Goal: Task Accomplishment & Management: Use online tool/utility

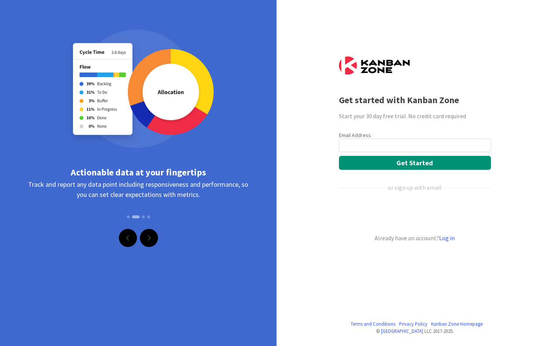
click at [155, 239] on link "Next" at bounding box center [149, 238] width 18 height 18
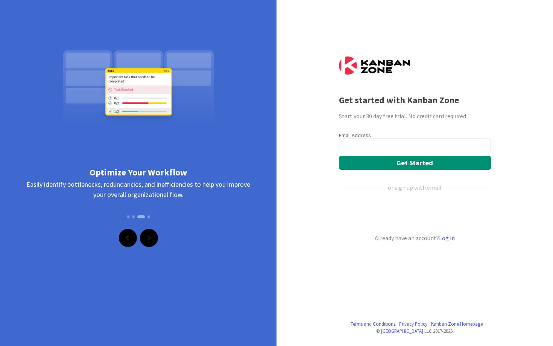
click at [155, 239] on link "Next" at bounding box center [149, 238] width 18 height 18
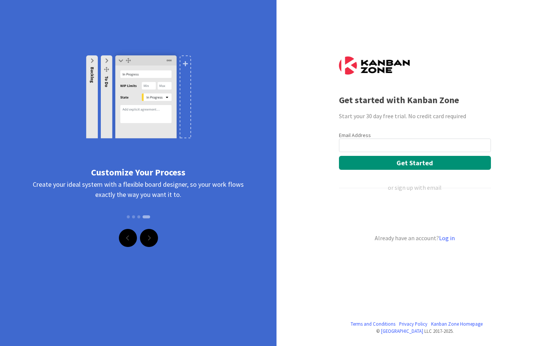
click at [155, 239] on link "Next" at bounding box center [149, 238] width 18 height 18
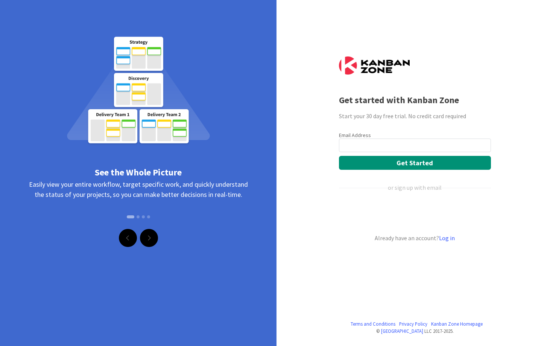
click at [155, 239] on link "Next" at bounding box center [149, 238] width 18 height 18
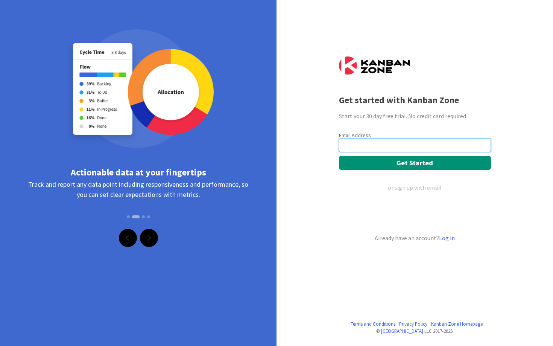
click at [367, 140] on input "email" at bounding box center [415, 145] width 152 height 14
type input "[MEDICAL_DATA][EMAIL_ADDRESS][DOMAIN_NAME]"
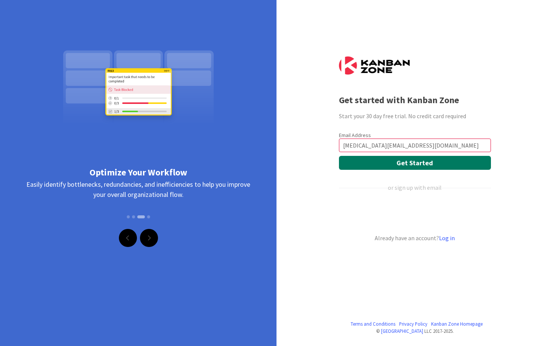
click at [377, 162] on button "Get Started" at bounding box center [415, 163] width 152 height 14
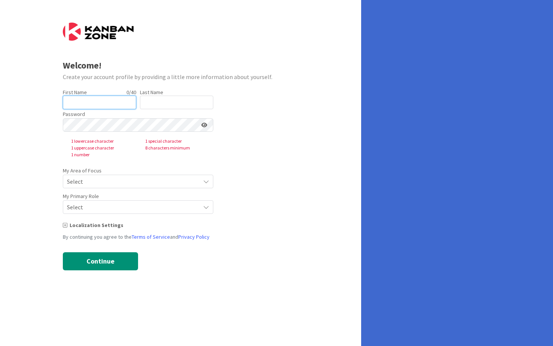
click at [108, 99] on input "text" at bounding box center [99, 103] width 73 height 14
type input "[MEDICAL_DATA]"
type input "[PERSON_NAME]"
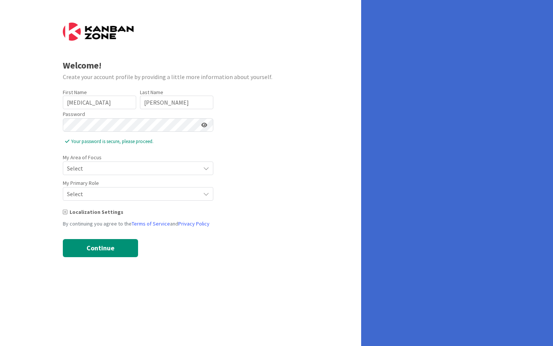
click at [104, 168] on span "Select" at bounding box center [131, 168] width 129 height 11
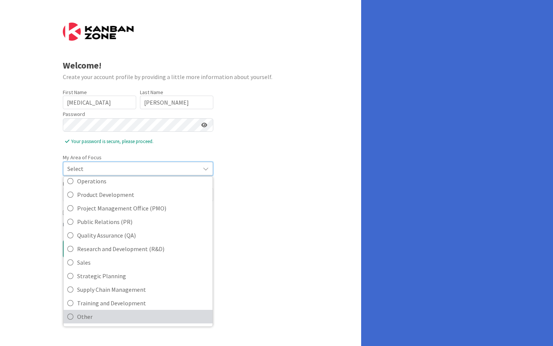
scroll to position [168, 0]
click at [134, 317] on span "Other" at bounding box center [143, 316] width 132 height 11
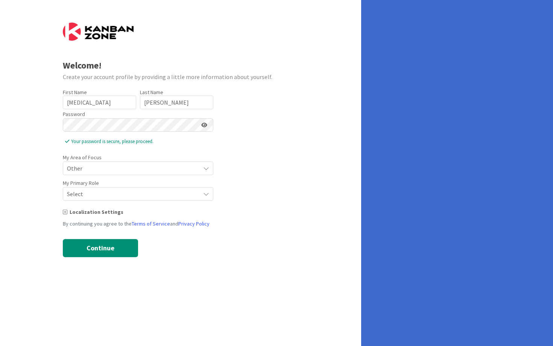
click at [106, 195] on span "Select" at bounding box center [131, 194] width 129 height 11
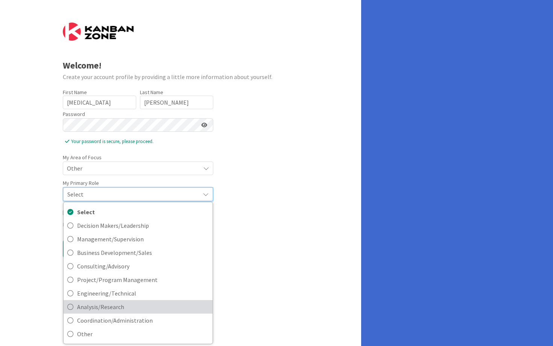
scroll to position [0, 0]
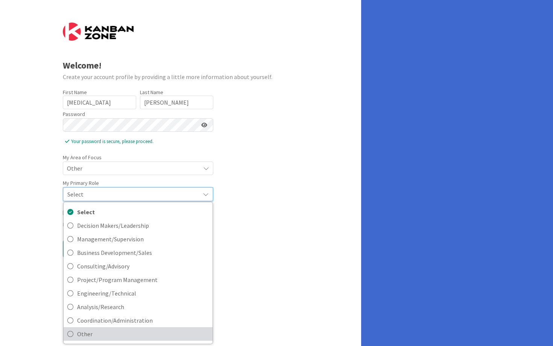
click at [100, 332] on span "Other" at bounding box center [143, 333] width 132 height 11
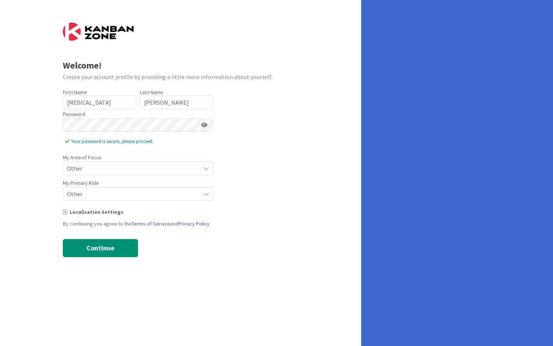
click at [65, 214] on icon at bounding box center [65, 211] width 5 height 5
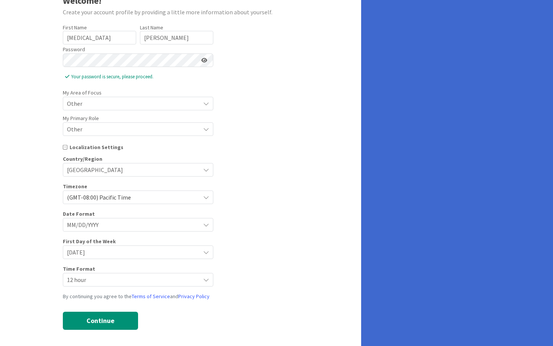
scroll to position [65, 0]
click at [70, 252] on span "Sunday" at bounding box center [131, 251] width 129 height 11
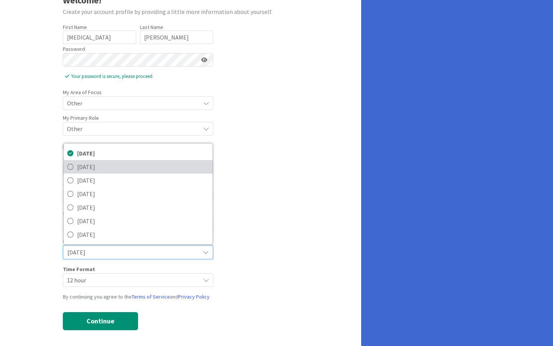
click at [87, 172] on span "Monday" at bounding box center [143, 166] width 132 height 11
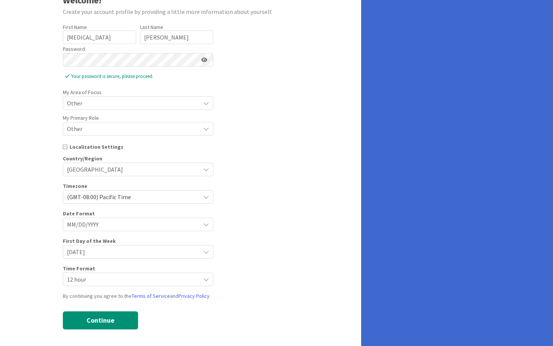
click at [27, 222] on div "Welcome! Create your account profile by providing a little more information abo…" at bounding box center [180, 141] width 361 height 413
click at [90, 323] on button "Continue" at bounding box center [100, 320] width 75 height 18
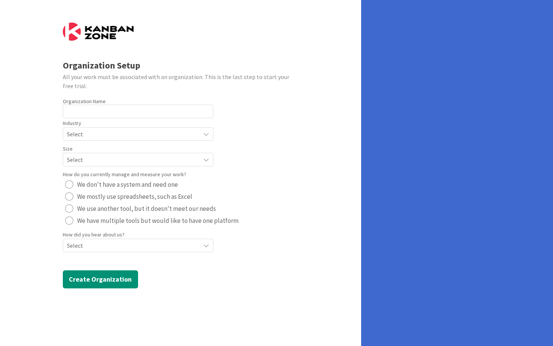
scroll to position [0, 0]
click at [66, 111] on input "text" at bounding box center [138, 112] width 151 height 14
click at [84, 111] on input "text" at bounding box center [138, 112] width 151 height 14
type input "[MEDICAL_DATA][PERSON_NAME]"
click at [90, 129] on span "Select" at bounding box center [131, 134] width 129 height 11
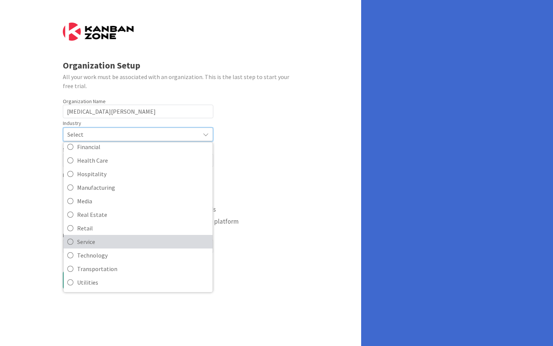
scroll to position [73, 0]
click at [90, 242] on span "Service" at bounding box center [143, 241] width 132 height 11
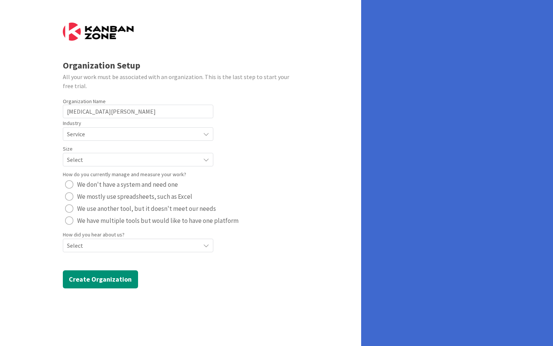
click at [79, 162] on span "Select" at bounding box center [131, 159] width 129 height 11
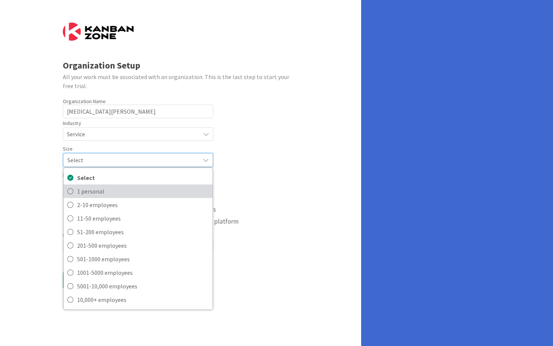
click at [77, 192] on link "1 personal" at bounding box center [138, 191] width 149 height 14
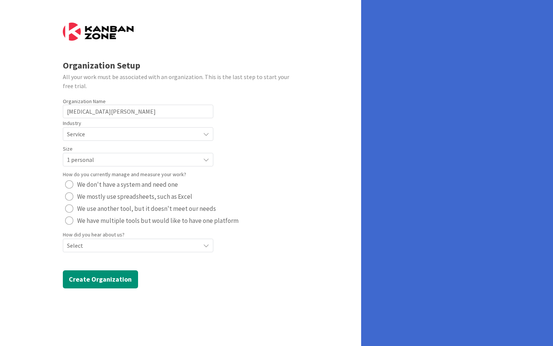
click at [70, 209] on div "radio" at bounding box center [69, 208] width 8 height 8
click at [70, 197] on div "radio" at bounding box center [69, 196] width 8 height 8
click at [67, 211] on div "radio" at bounding box center [69, 208] width 8 height 8
click at [76, 248] on span "Select" at bounding box center [131, 245] width 129 height 11
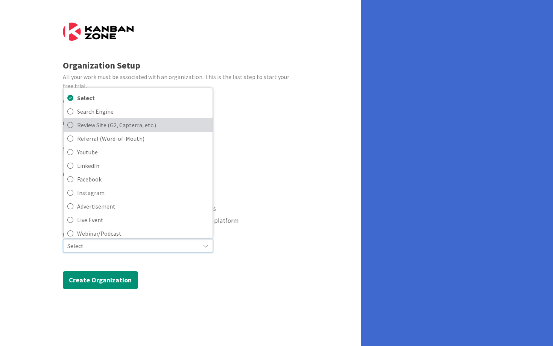
scroll to position [0, 0]
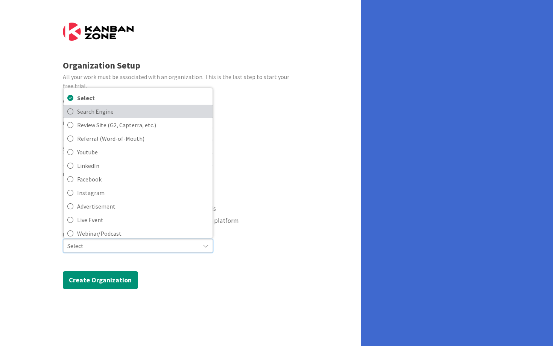
click at [96, 116] on span "Search Engine" at bounding box center [143, 111] width 132 height 11
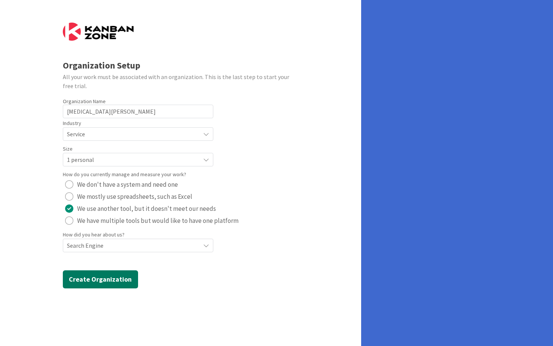
click at [97, 285] on button "Create Organization" at bounding box center [100, 279] width 75 height 18
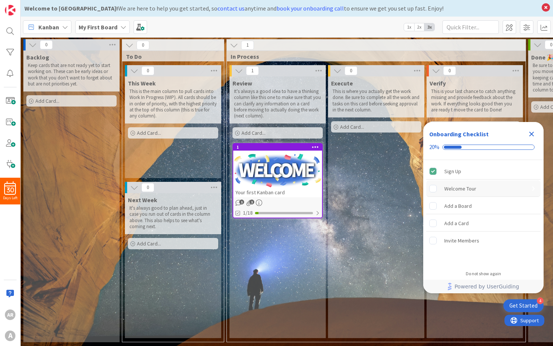
click at [469, 191] on div "Welcome Tour" at bounding box center [460, 188] width 32 height 9
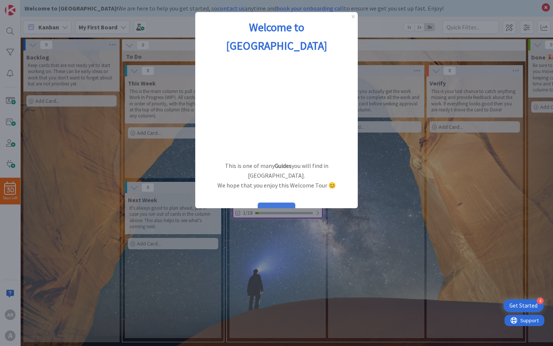
click at [283, 202] on button "START" at bounding box center [277, 209] width 38 height 14
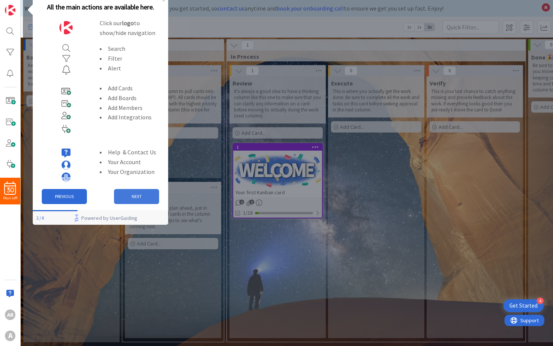
click at [132, 196] on button "NEXT" at bounding box center [136, 196] width 45 height 15
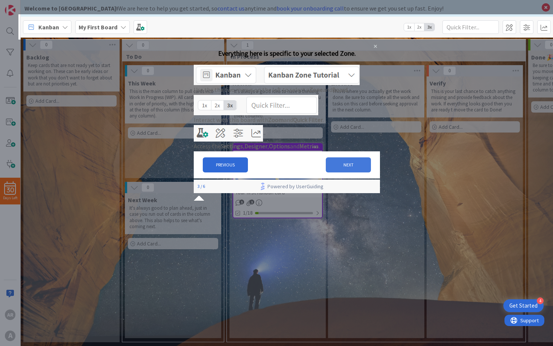
click at [338, 172] on button "NEXT" at bounding box center [348, 164] width 45 height 15
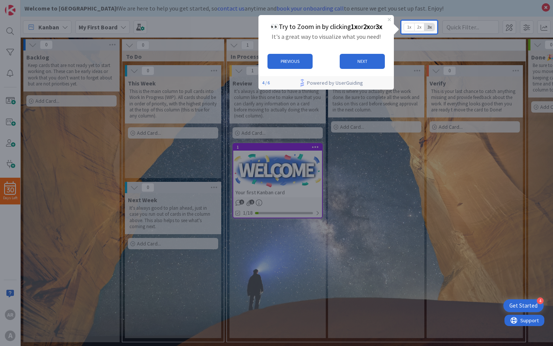
click at [409, 26] on span "1x" at bounding box center [409, 27] width 10 height 8
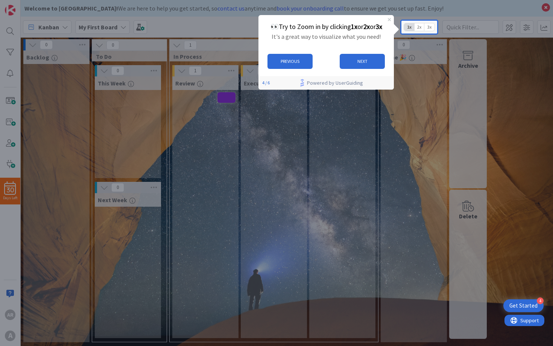
click at [419, 26] on span "2x" at bounding box center [419, 27] width 10 height 8
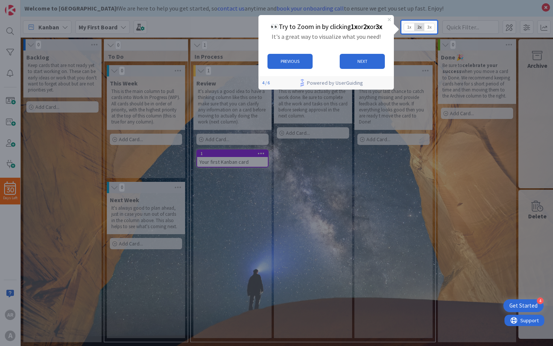
click at [430, 27] on span "3x" at bounding box center [429, 27] width 10 height 8
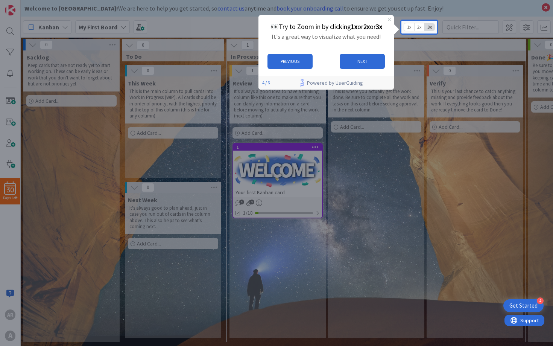
click at [410, 28] on span "1x" at bounding box center [409, 27] width 10 height 8
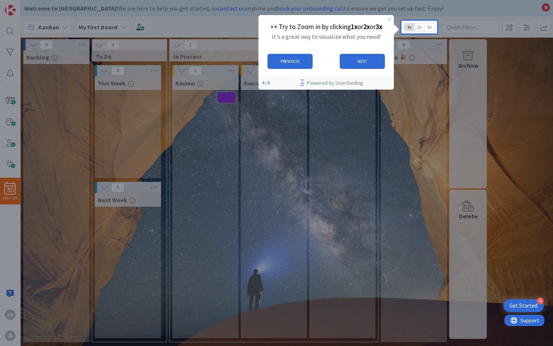
click at [421, 27] on span "2x" at bounding box center [419, 27] width 10 height 8
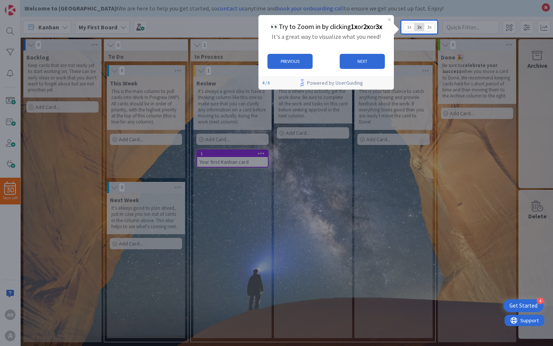
click at [407, 26] on span "1x" at bounding box center [409, 27] width 10 height 8
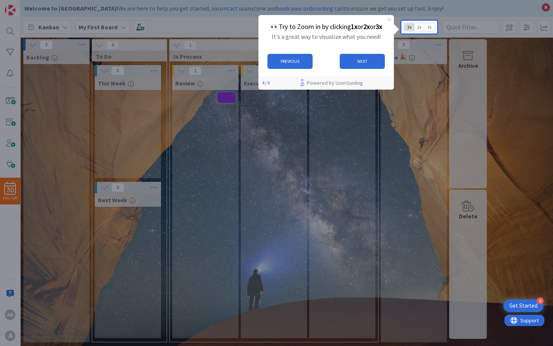
click at [430, 29] on span "3x" at bounding box center [429, 27] width 10 height 8
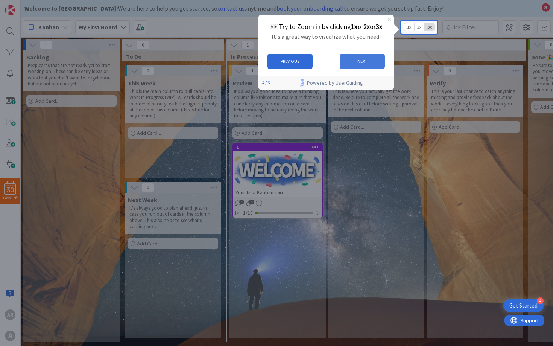
click at [362, 56] on button "NEXT" at bounding box center [362, 60] width 45 height 15
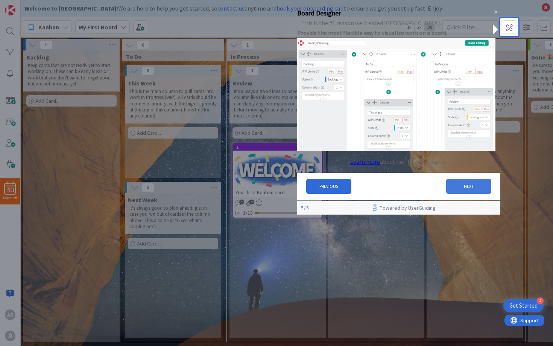
drag, startPoint x: 469, startPoint y: 193, endPoint x: 766, endPoint y: 200, distance: 297.3
click at [469, 193] on button "NEXT" at bounding box center [468, 185] width 45 height 15
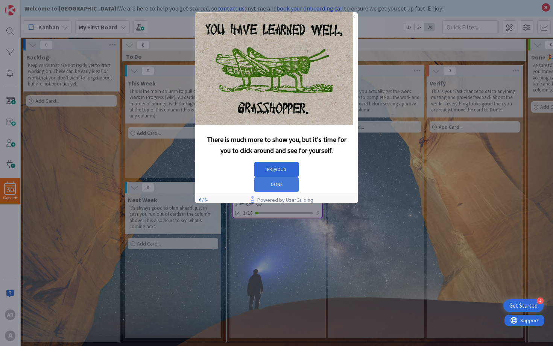
click at [299, 177] on button "DONE" at bounding box center [276, 184] width 45 height 15
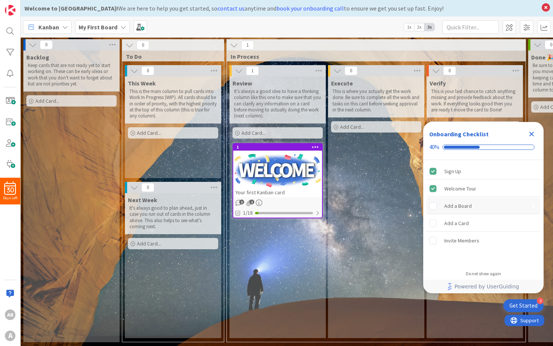
click at [468, 206] on div "Add a Board" at bounding box center [457, 205] width 27 height 9
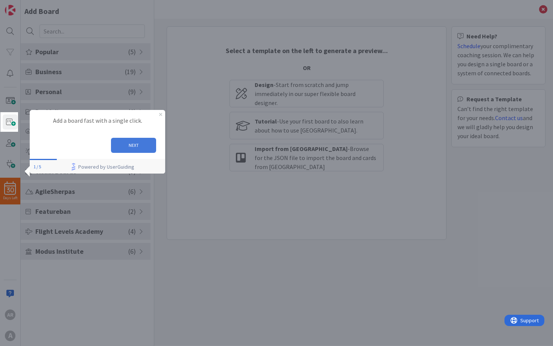
click at [147, 143] on button "NEXT" at bounding box center [133, 145] width 45 height 15
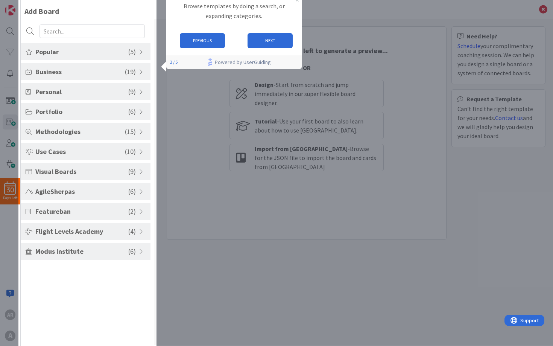
click at [103, 33] on div "30 Days Left AR A Add Board Popular ( 5 ) Kanban - Basic Kanban - Fast/Normal T…" at bounding box center [77, 173] width 154 height 346
click at [257, 41] on button "NEXT" at bounding box center [270, 40] width 45 height 15
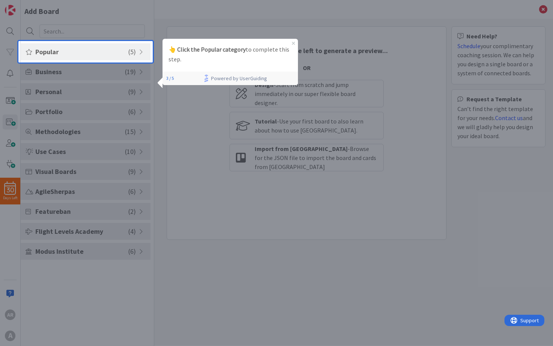
click at [88, 51] on span "Popular" at bounding box center [81, 52] width 93 height 10
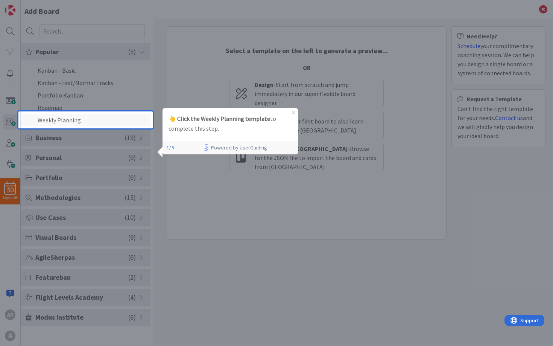
click at [78, 120] on li "Weekly Planning" at bounding box center [86, 120] width 130 height 12
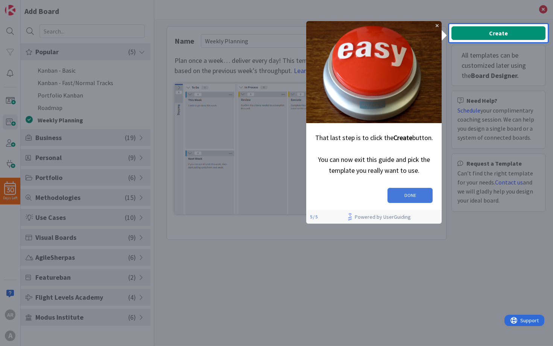
click at [405, 195] on button "DONE" at bounding box center [410, 195] width 45 height 15
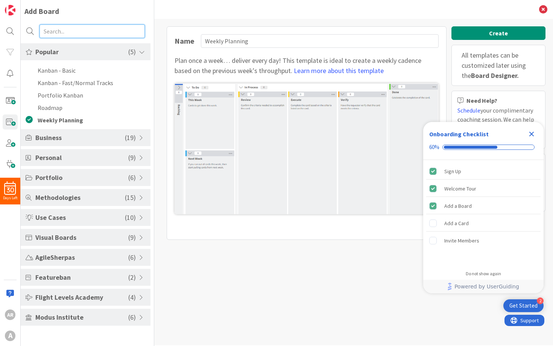
click at [105, 28] on input "text" at bounding box center [92, 31] width 105 height 14
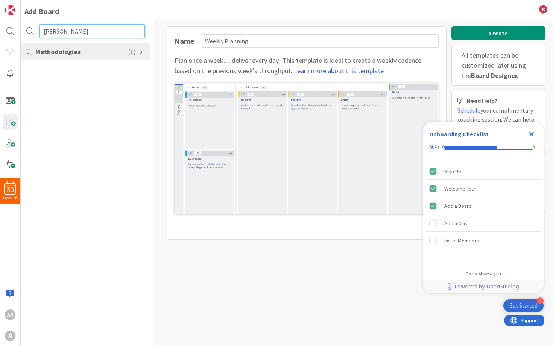
type input "Eisen"
click at [90, 47] on span "Methodologies" at bounding box center [81, 52] width 93 height 10
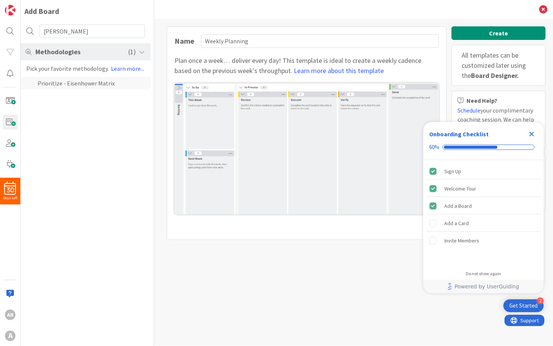
click at [68, 85] on li "Prioritize - Eisenhower Matrix" at bounding box center [86, 83] width 130 height 12
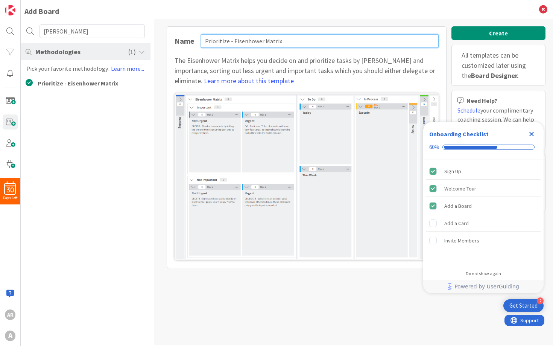
click at [217, 42] on input "Prioritize - Eisenhower Matrix" at bounding box center [320, 41] width 238 height 14
click at [207, 40] on input "Prioritize - Eisenhower Matrix" at bounding box center [320, 41] width 238 height 14
click at [341, 43] on input "Personal/WellnessPrioritize - Eisenhower Matrix" at bounding box center [320, 41] width 238 height 14
click at [205, 42] on input "Personal/Wellness" at bounding box center [320, 41] width 238 height 14
type input "Admin - Personal/Wellness"
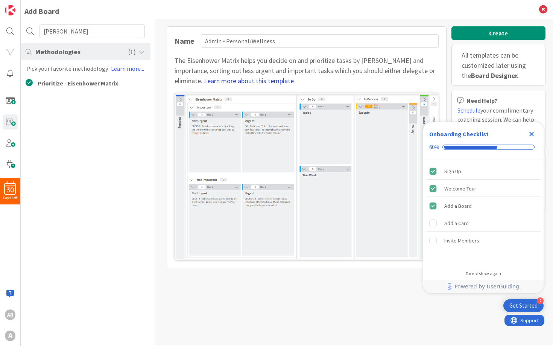
click at [236, 81] on link "Learn more about this template" at bounding box center [249, 80] width 90 height 9
click at [479, 37] on button "Create" at bounding box center [499, 33] width 94 height 14
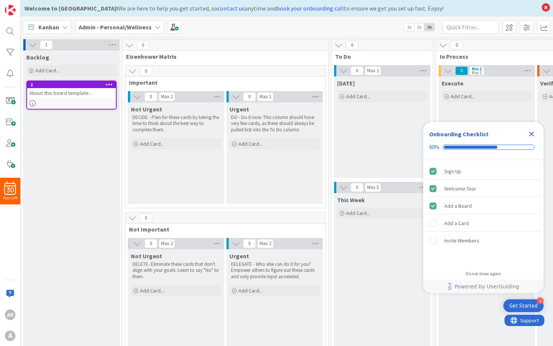
click at [64, 26] on icon at bounding box center [65, 27] width 6 height 6
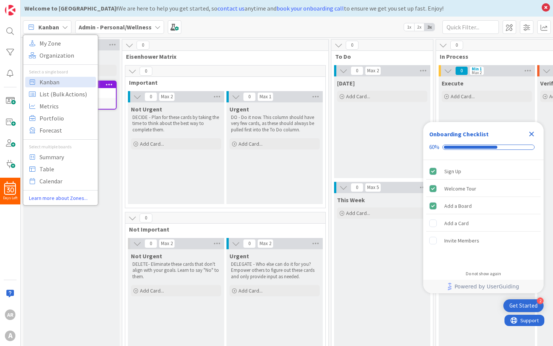
click at [64, 26] on icon at bounding box center [65, 27] width 6 height 6
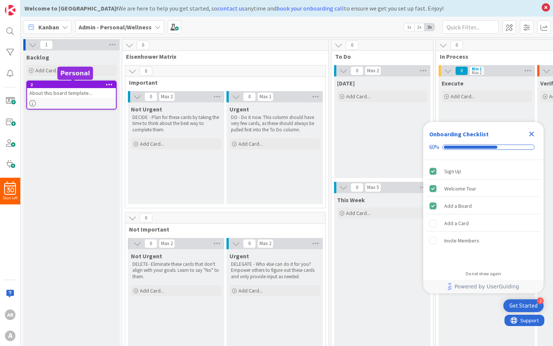
click at [67, 84] on div "2" at bounding box center [72, 84] width 85 height 5
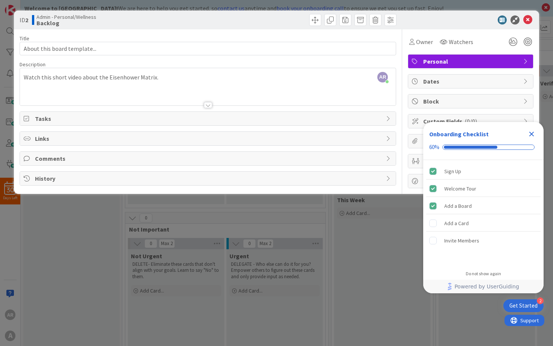
click at [113, 119] on span "Tasks" at bounding box center [209, 118] width 348 height 9
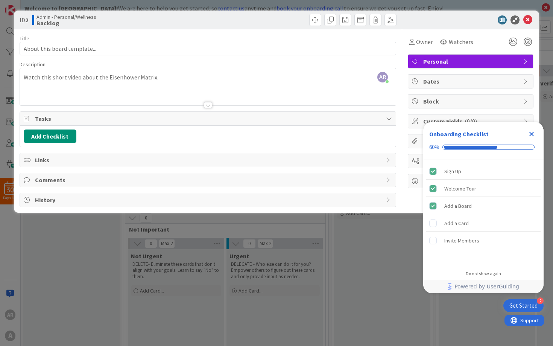
click at [113, 118] on span "Tasks" at bounding box center [209, 118] width 348 height 9
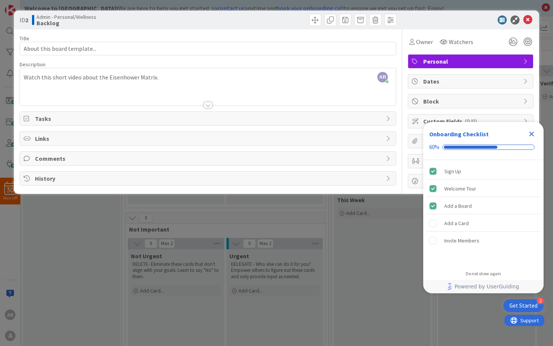
click at [101, 137] on span "Links" at bounding box center [209, 138] width 348 height 9
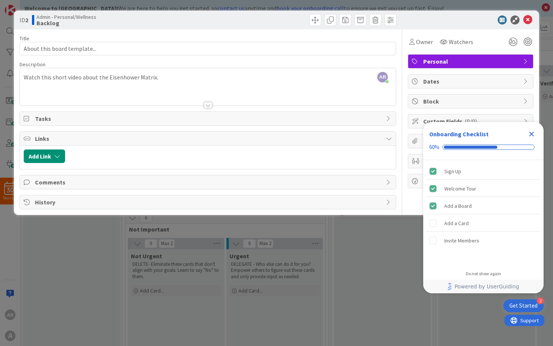
click at [101, 137] on span "Links" at bounding box center [209, 138] width 348 height 9
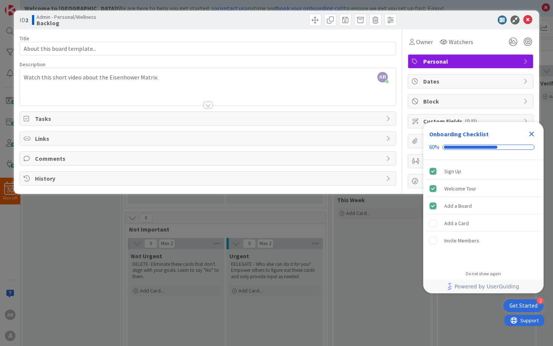
click at [90, 181] on span "History" at bounding box center [209, 178] width 348 height 9
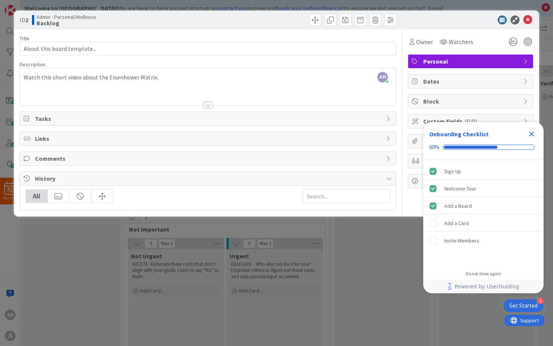
click at [90, 181] on span "History" at bounding box center [209, 178] width 348 height 9
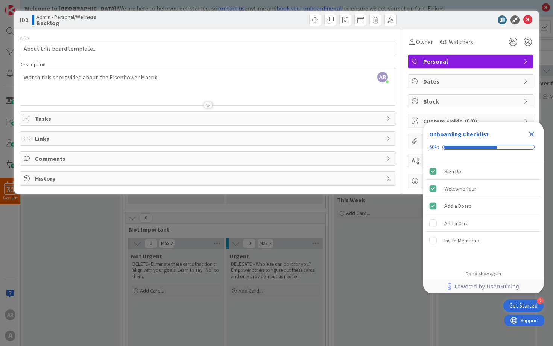
click at [503, 128] on div "Onboarding Checklist" at bounding box center [483, 134] width 108 height 12
click at [528, 21] on icon at bounding box center [527, 19] width 9 height 9
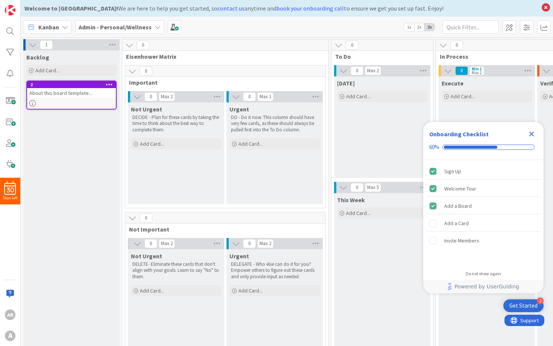
click at [410, 27] on span "1x" at bounding box center [409, 27] width 10 height 8
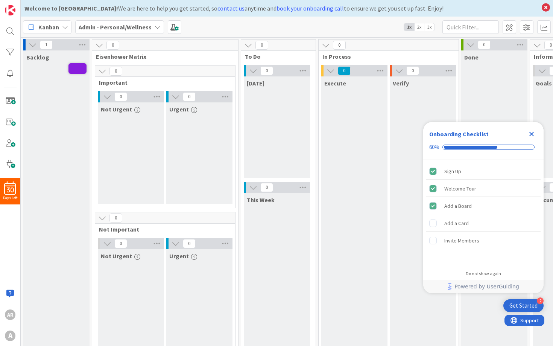
click at [417, 26] on span "2x" at bounding box center [419, 27] width 10 height 8
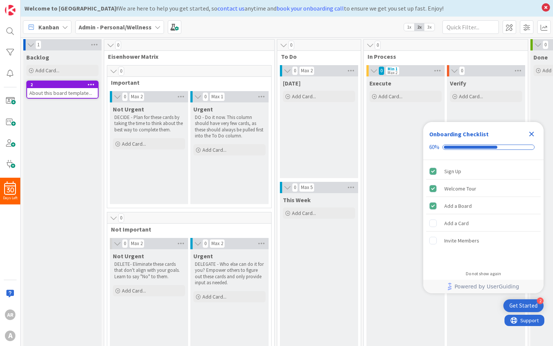
click at [432, 28] on span "3x" at bounding box center [429, 27] width 10 height 8
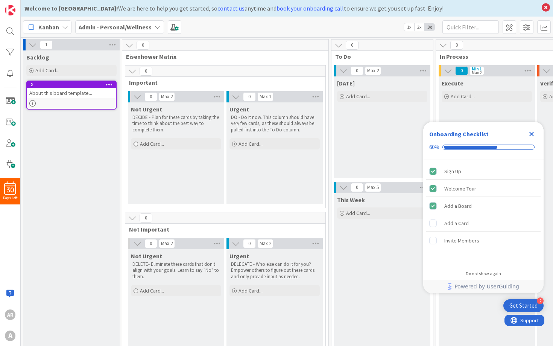
click at [407, 28] on span "1x" at bounding box center [409, 27] width 10 height 8
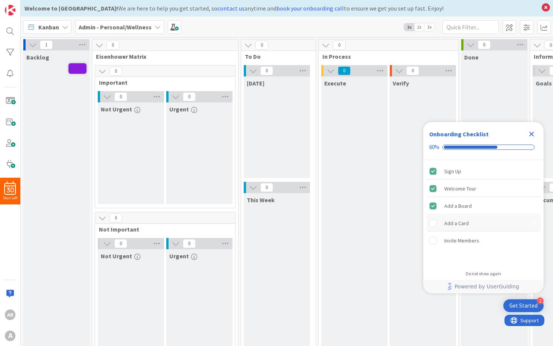
click at [461, 223] on div "Add a Card" at bounding box center [456, 223] width 24 height 9
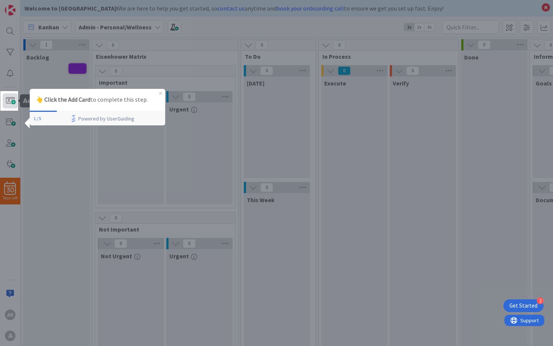
click at [12, 104] on span at bounding box center [10, 100] width 15 height 15
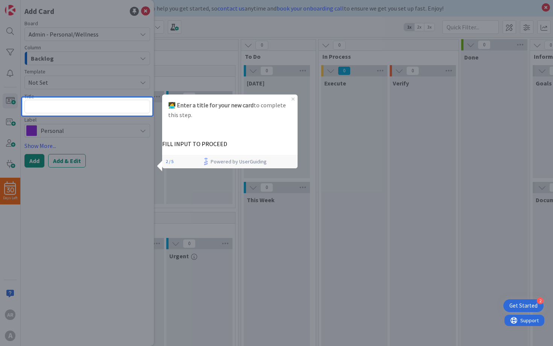
click at [187, 114] on p "🧑‍💻 Enter a title for your new card to complete this step." at bounding box center [229, 110] width 123 height 20
click at [111, 106] on textarea at bounding box center [87, 107] width 126 height 14
type textarea "x"
type textarea "C"
type textarea "x"
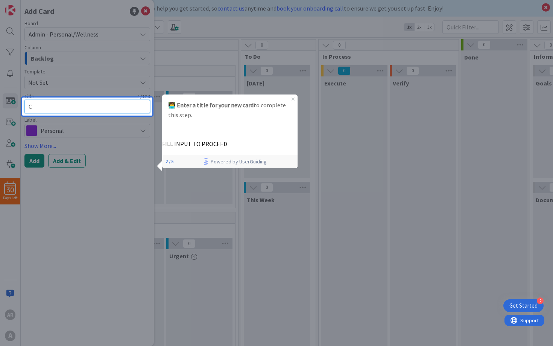
type textarea "Co"
type textarea "x"
type textarea "Con"
type textarea "x"
type textarea "Cont"
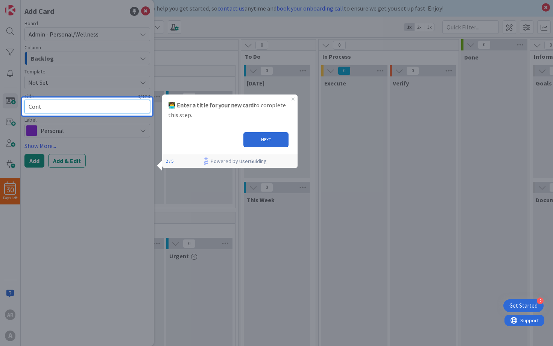
type textarea "x"
type textarea "Conti"
type textarea "x"
type textarea "Contin"
type textarea "x"
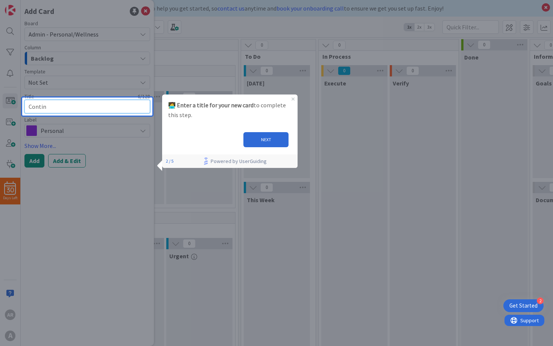
type textarea "Continu"
type textarea "x"
type textarea "Continue"
type textarea "x"
type textarea "Continue"
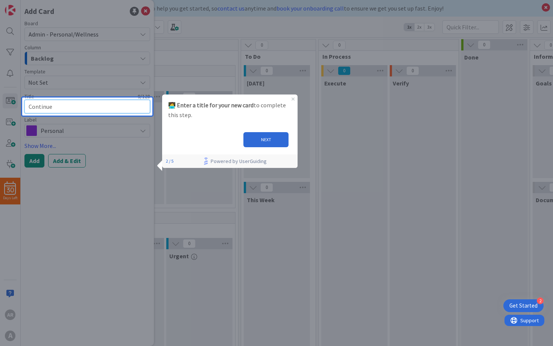
type textarea "x"
type textarea "Continue G"
type textarea "x"
type textarea "Continue Ga"
type textarea "x"
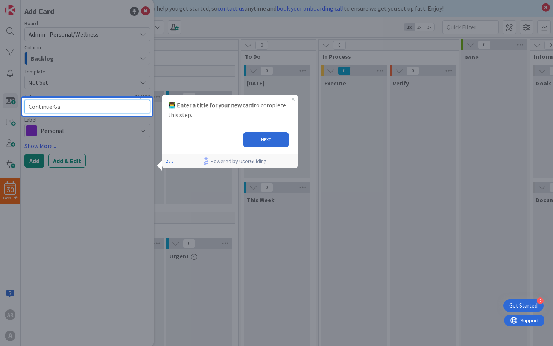
type textarea "Continue Gam"
type textarea "x"
type textarea "Continue Gamm"
type textarea "x"
type textarea "Continue Gamma"
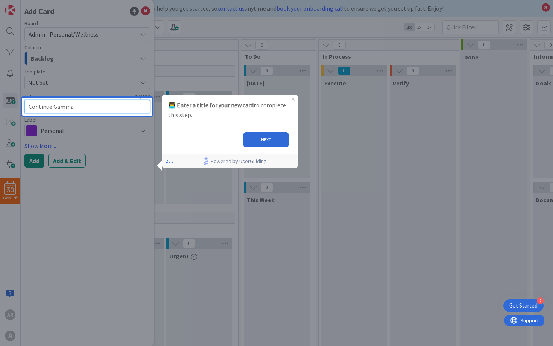
type textarea "x"
type textarea "Continue GammaC"
type textarea "x"
type textarea "Continue GammaCo"
type textarea "x"
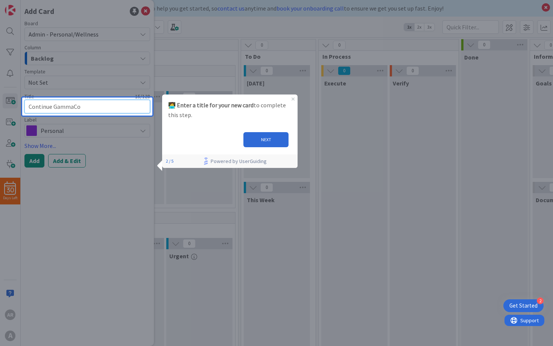
type textarea "Continue GammaCor"
type textarea "x"
type textarea "Continue GammaCore"
click at [255, 138] on button "NEXT" at bounding box center [265, 139] width 45 height 15
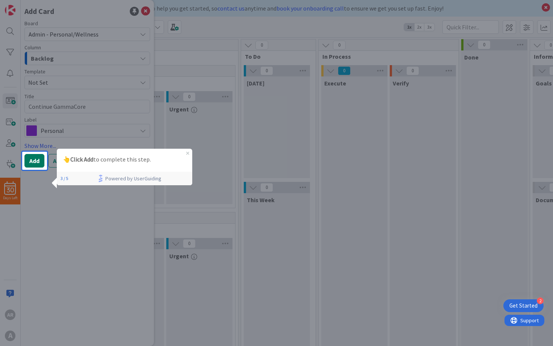
click at [36, 161] on button "Add" at bounding box center [34, 161] width 20 height 14
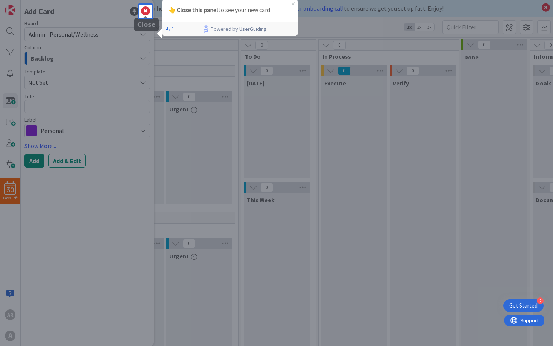
click at [144, 8] on icon at bounding box center [145, 11] width 9 height 9
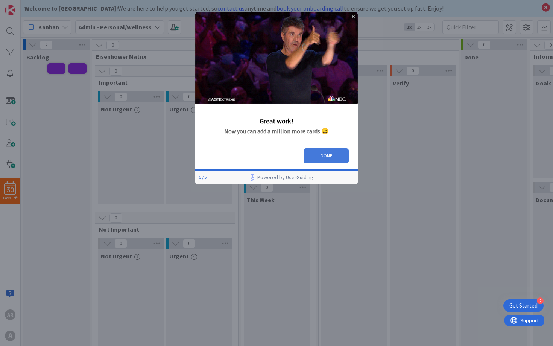
click at [326, 158] on button "DONE" at bounding box center [326, 155] width 45 height 15
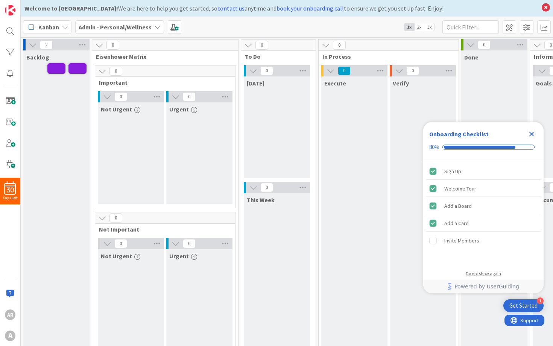
click at [498, 274] on div "Do not show again" at bounding box center [483, 274] width 35 height 6
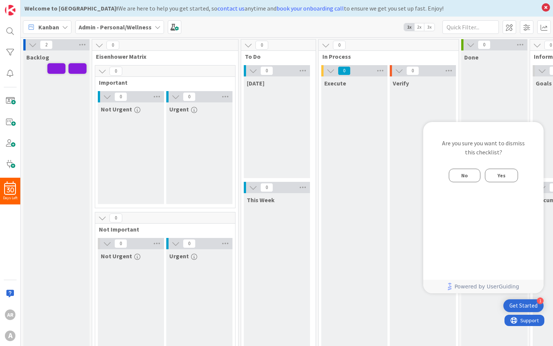
click at [506, 175] on button "Yes" at bounding box center [501, 176] width 33 height 14
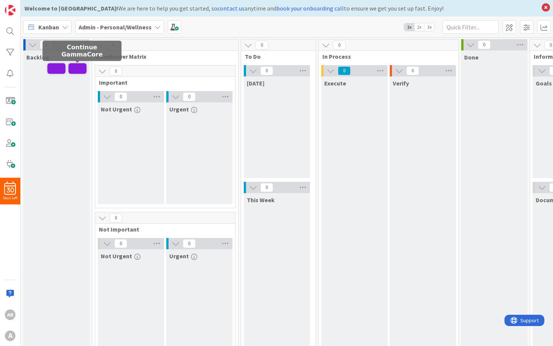
click at [76, 68] on span at bounding box center [77, 68] width 18 height 11
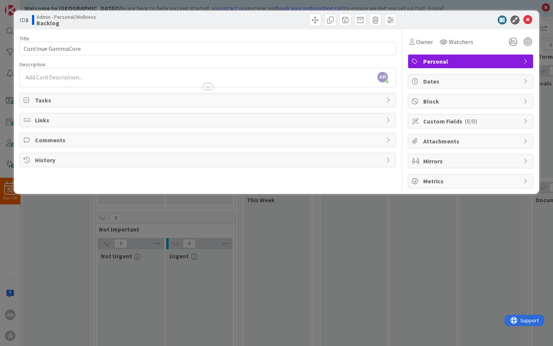
click at [284, 100] on span "Tasks" at bounding box center [209, 100] width 348 height 9
click at [64, 120] on button "Add Checklist" at bounding box center [50, 118] width 53 height 14
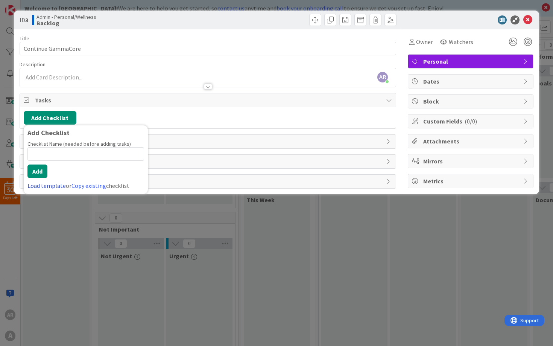
click at [56, 189] on link "Load template" at bounding box center [46, 186] width 38 height 8
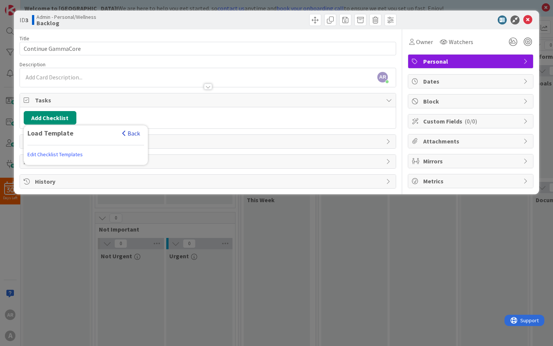
click at [139, 133] on button "Back" at bounding box center [131, 133] width 18 height 8
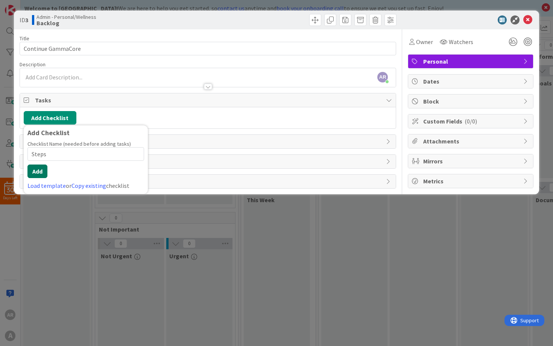
type input "Steps"
click at [43, 171] on button "Add" at bounding box center [37, 171] width 20 height 14
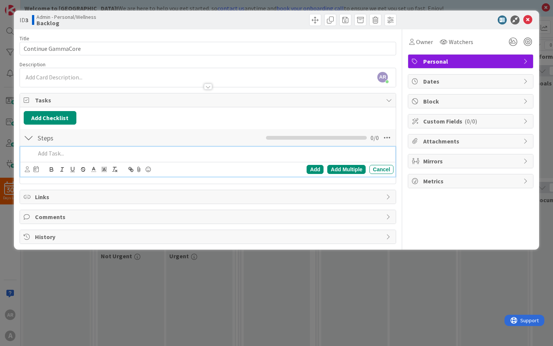
click at [336, 172] on div "Add Multiple" at bounding box center [346, 169] width 38 height 9
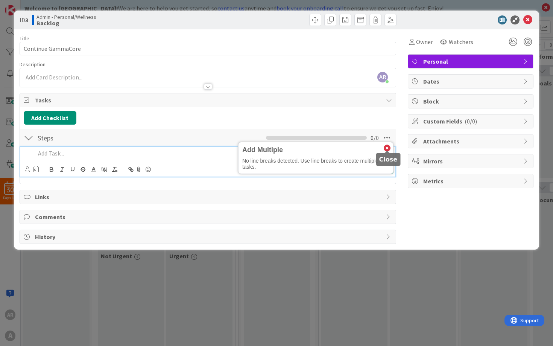
click at [388, 147] on icon at bounding box center [387, 148] width 7 height 7
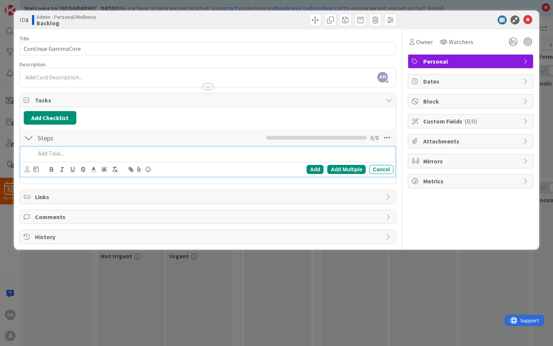
click at [370, 153] on p at bounding box center [213, 153] width 356 height 9
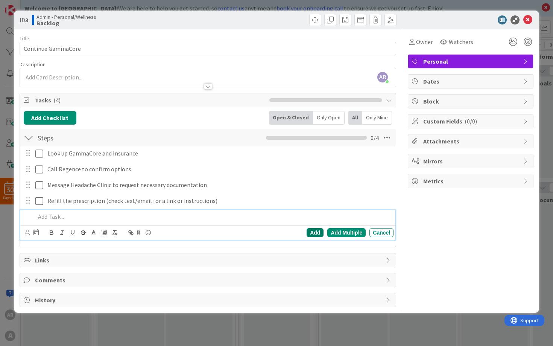
click at [312, 234] on div "Add" at bounding box center [315, 232] width 17 height 9
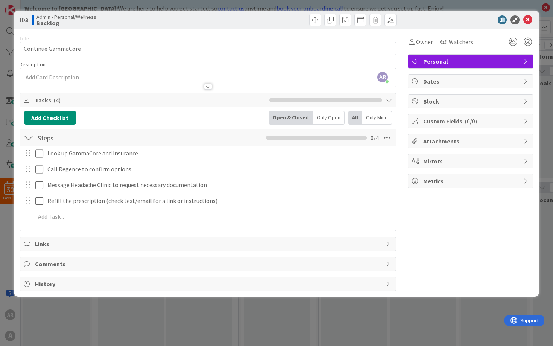
click at [101, 101] on span "Tasks ( 4 )" at bounding box center [150, 100] width 231 height 9
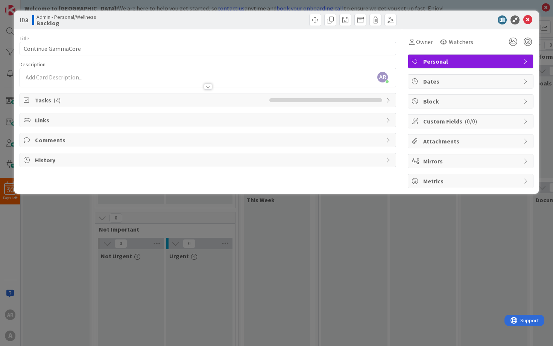
click at [101, 101] on span "Tasks ( 4 )" at bounding box center [150, 100] width 231 height 9
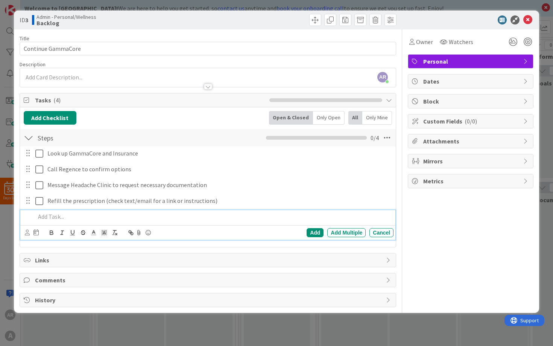
click at [100, 101] on span "Tasks ( 4 )" at bounding box center [150, 100] width 231 height 9
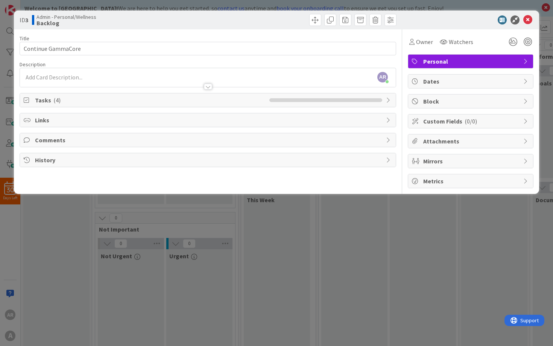
click at [207, 88] on div at bounding box center [208, 87] width 8 height 6
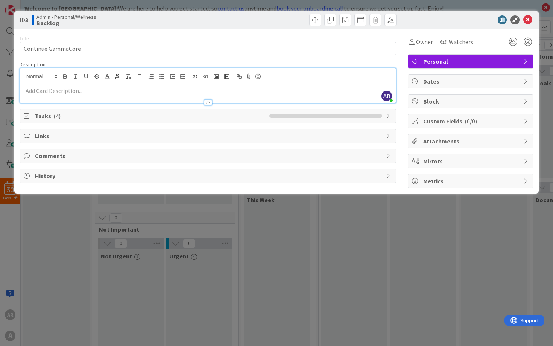
click at [207, 88] on p at bounding box center [208, 91] width 369 height 9
click at [206, 103] on div at bounding box center [208, 102] width 8 height 6
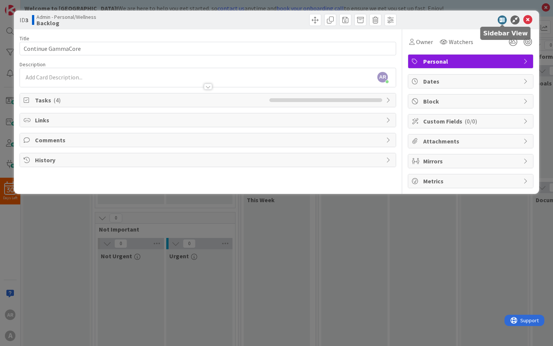
click at [502, 21] on icon at bounding box center [502, 19] width 9 height 9
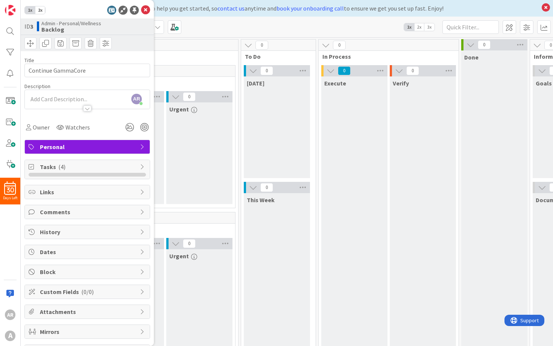
click at [97, 168] on span "Tasks ( 4 )" at bounding box center [88, 166] width 96 height 9
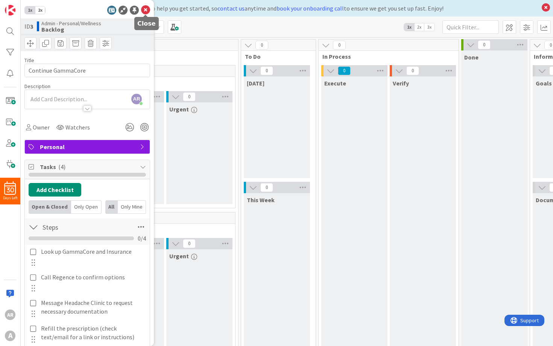
click at [146, 8] on icon at bounding box center [145, 10] width 9 height 9
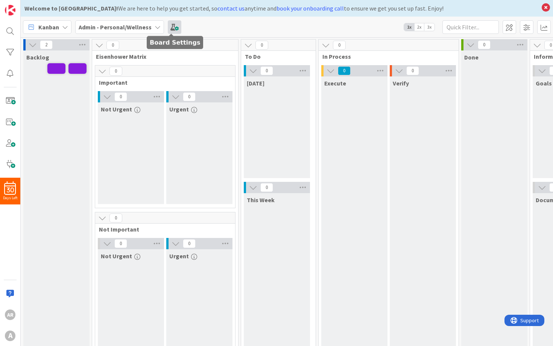
click at [175, 26] on span at bounding box center [175, 27] width 14 height 14
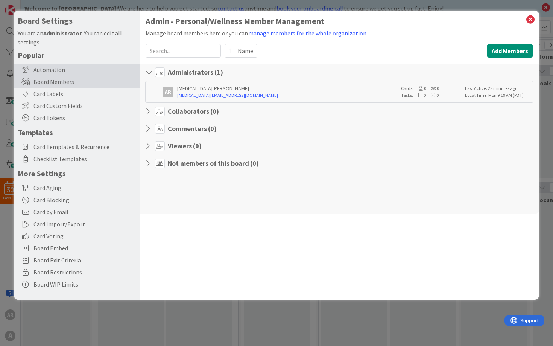
click at [41, 70] on div "Automation" at bounding box center [77, 70] width 126 height 12
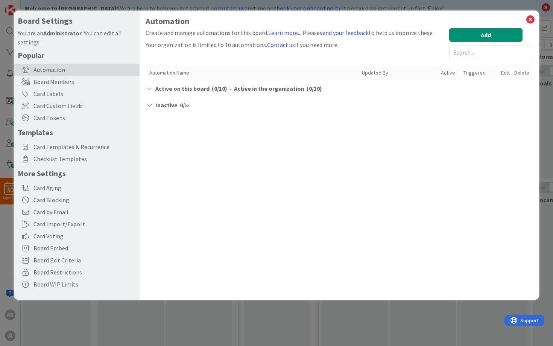
click at [163, 89] on span "Active on this board" at bounding box center [182, 88] width 54 height 9
click at [496, 33] on button "Add" at bounding box center [485, 35] width 73 height 14
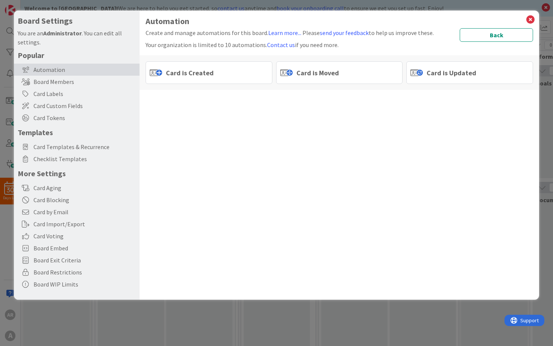
click at [232, 71] on div "Card is Created" at bounding box center [209, 72] width 127 height 23
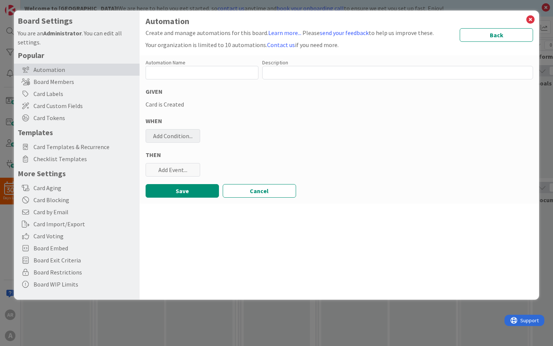
click at [189, 132] on div "Add Condition..." at bounding box center [173, 136] width 55 height 14
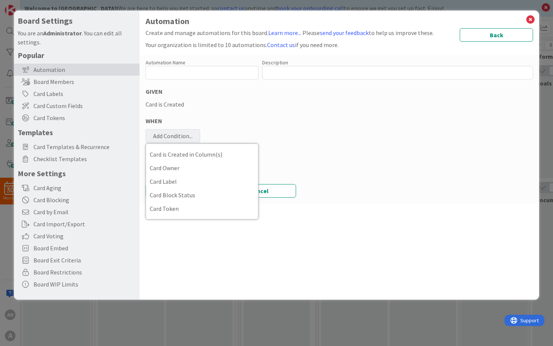
click at [225, 102] on div "Card is Created" at bounding box center [340, 104] width 388 height 9
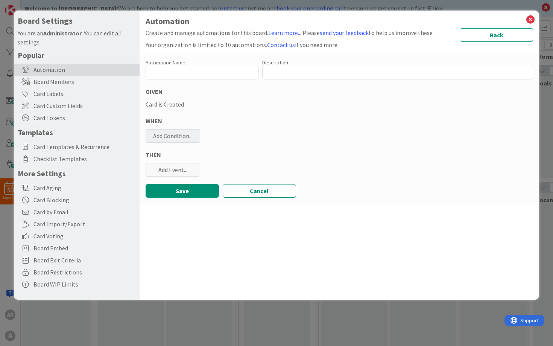
click at [178, 137] on div "Add Condition..." at bounding box center [173, 136] width 55 height 14
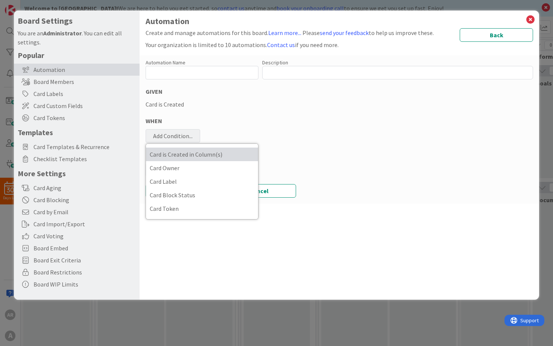
click at [200, 156] on span "Card is Created in Column(s)" at bounding box center [202, 154] width 105 height 11
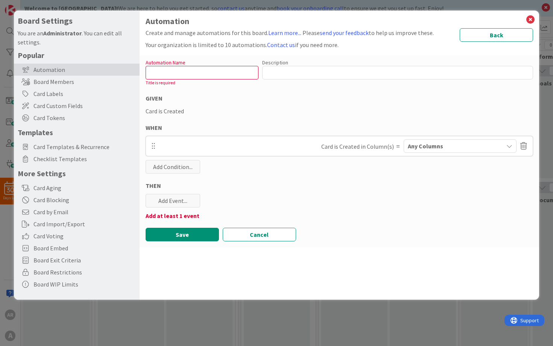
click at [460, 152] on div "Any Columns" at bounding box center [454, 146] width 97 height 12
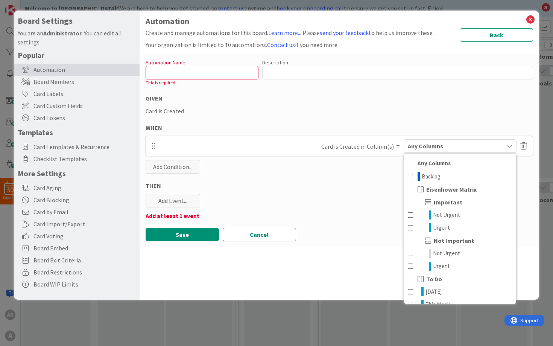
click at [459, 146] on div "Any Columns" at bounding box center [454, 146] width 97 height 12
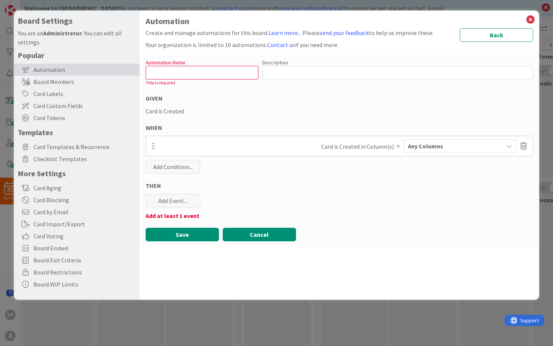
click at [254, 238] on button "Cancel" at bounding box center [259, 235] width 73 height 14
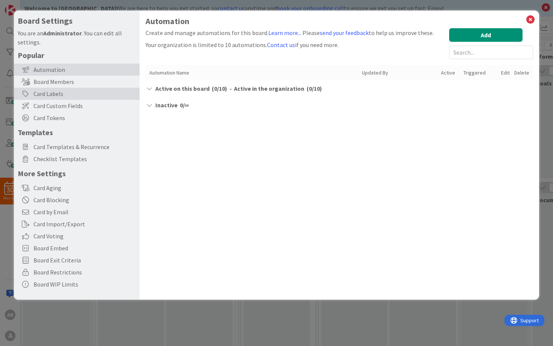
click at [77, 90] on div "Card Labels" at bounding box center [77, 94] width 126 height 12
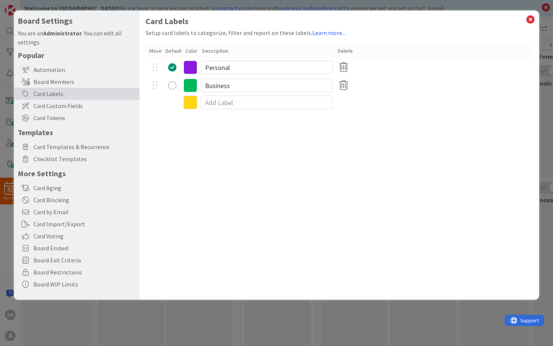
click at [170, 68] on div "radio" at bounding box center [172, 67] width 8 height 8
click at [345, 87] on icon at bounding box center [343, 86] width 15 height 16
click at [348, 123] on button "Remove" at bounding box center [356, 122] width 32 height 14
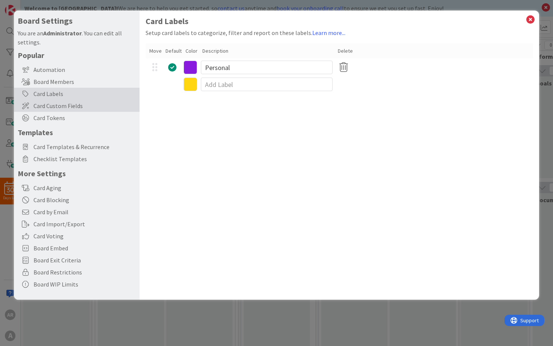
click at [79, 106] on span "Card Custom Fields" at bounding box center [84, 105] width 102 height 9
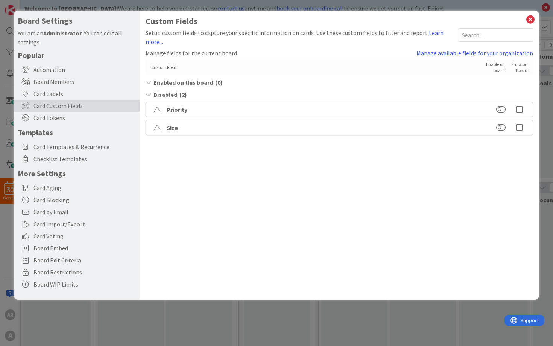
click at [178, 83] on span "Enabled on this board" at bounding box center [183, 82] width 59 height 9
click at [173, 94] on span "Disabled" at bounding box center [166, 94] width 24 height 9
click at [85, 119] on span "Card Tokens" at bounding box center [84, 117] width 102 height 9
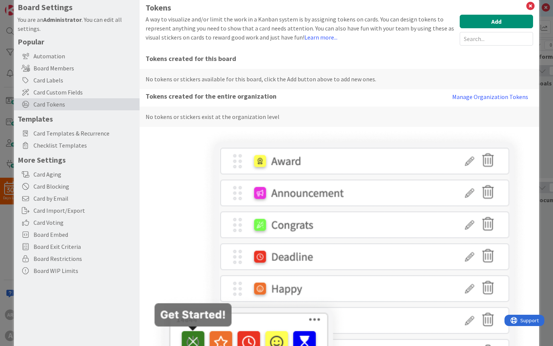
scroll to position [14, 0]
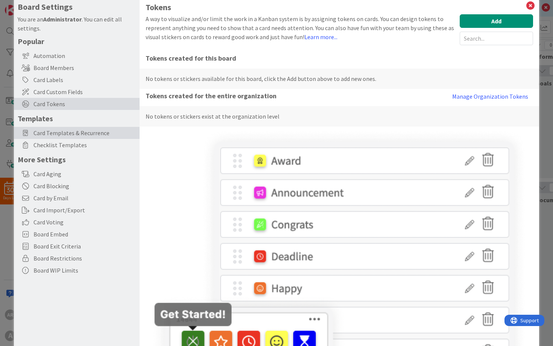
click at [87, 134] on span "Card Templates & Recurrence" at bounding box center [84, 132] width 102 height 9
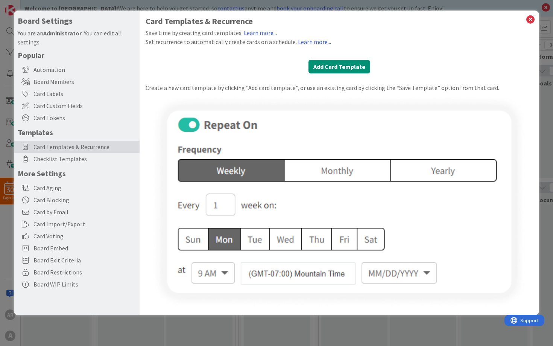
scroll to position [0, 0]
click at [68, 158] on span "Checklist Templates" at bounding box center [84, 158] width 102 height 9
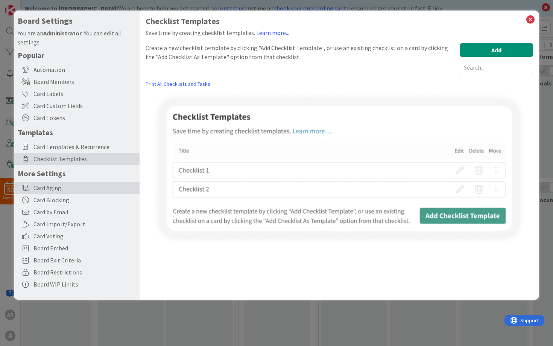
click at [62, 185] on div "Card Aging" at bounding box center [77, 188] width 126 height 12
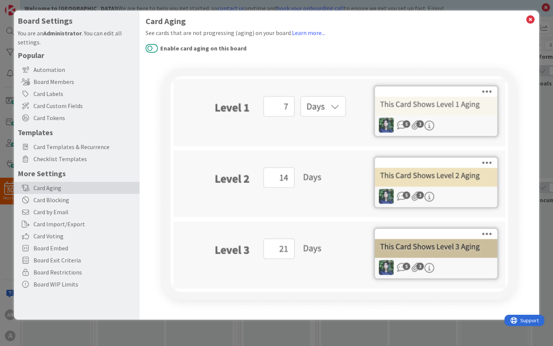
click at [151, 47] on button "Enable card aging on this board" at bounding box center [152, 48] width 12 height 10
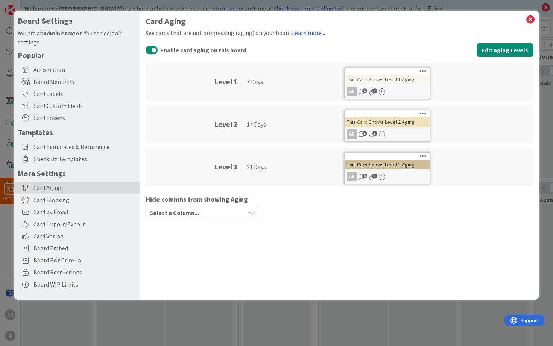
click at [244, 208] on div "Select a Column..." at bounding box center [196, 213] width 97 height 12
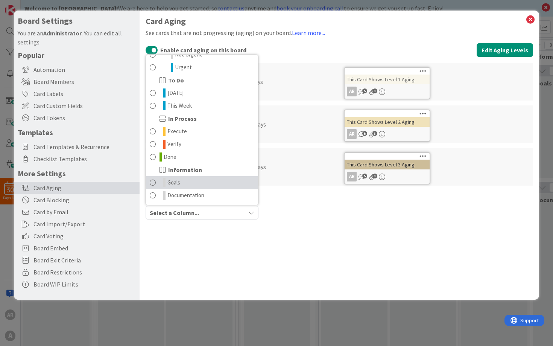
scroll to position [82, 0]
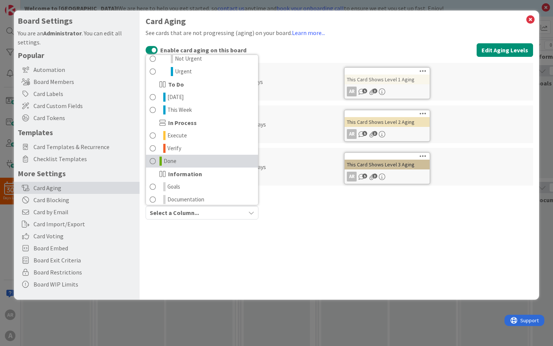
click at [154, 161] on span at bounding box center [153, 161] width 6 height 9
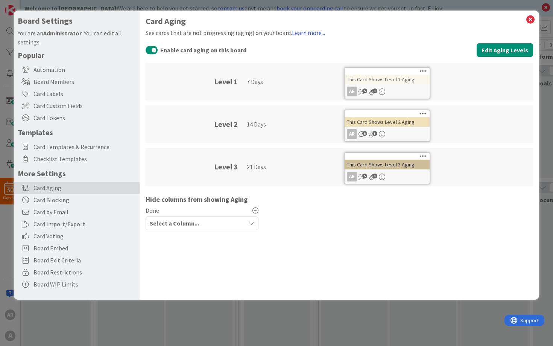
click at [201, 225] on div "Select a Column..." at bounding box center [196, 223] width 97 height 12
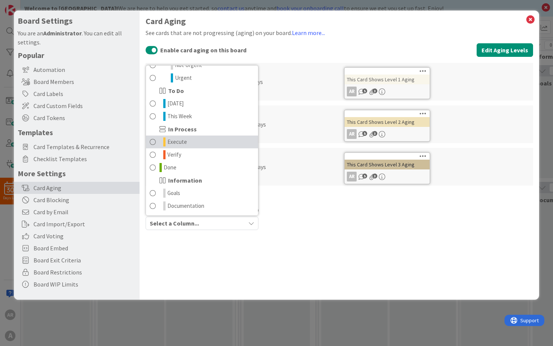
scroll to position [87, 0]
click at [185, 286] on div "Card Aging See cards that are not progressing (aging) on your board. Learn more…" at bounding box center [340, 155] width 400 height 289
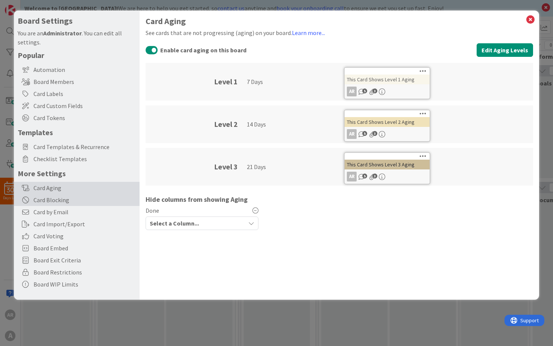
click at [118, 199] on div "Card Blocking" at bounding box center [77, 200] width 126 height 12
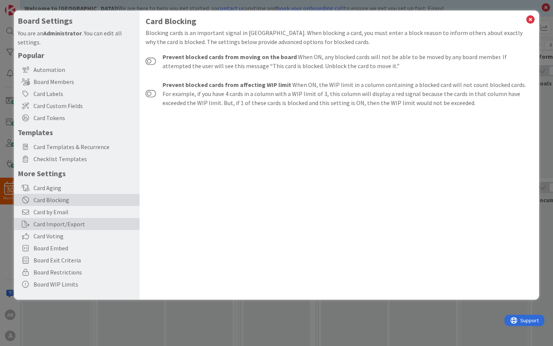
click at [104, 224] on div "Card Import/Export" at bounding box center [77, 224] width 126 height 12
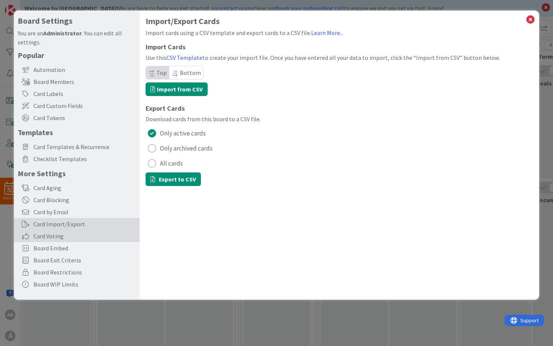
click at [104, 234] on span "Card Voting" at bounding box center [84, 235] width 102 height 9
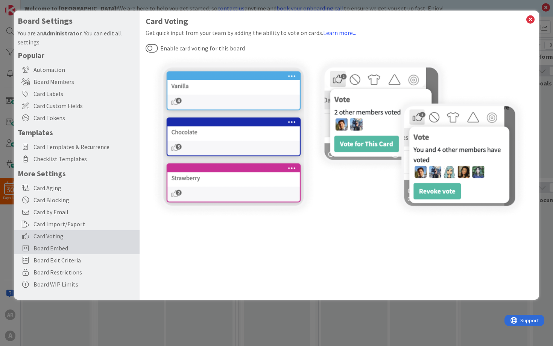
click at [100, 243] on div "Board Embed" at bounding box center [77, 248] width 126 height 12
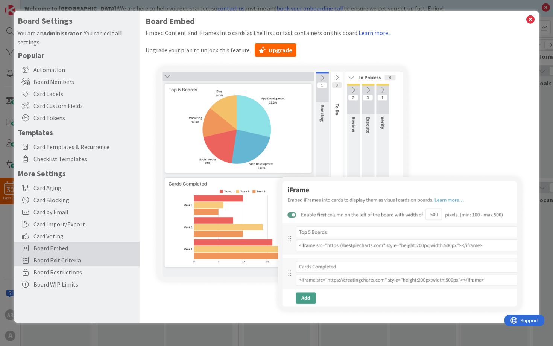
click at [81, 257] on span "Board Exit Criteria" at bounding box center [84, 259] width 102 height 9
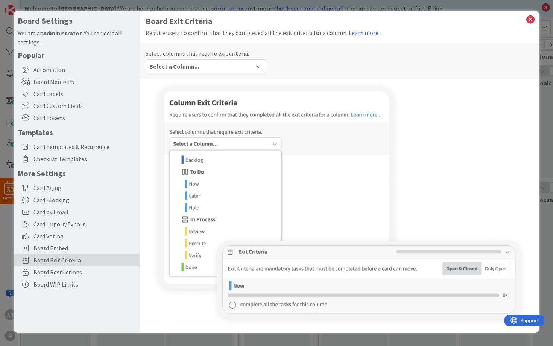
click at [194, 70] on span "Select a Column..." at bounding box center [174, 66] width 49 height 10
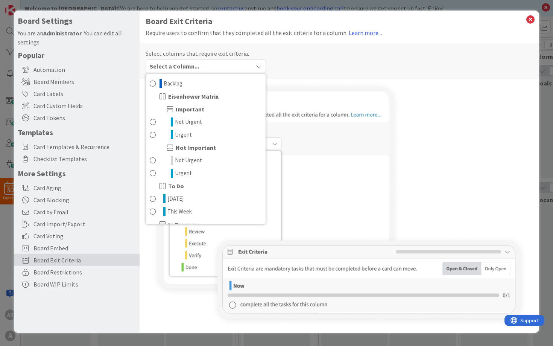
scroll to position [0, 0]
click at [182, 64] on span "Select a Column..." at bounding box center [174, 66] width 49 height 10
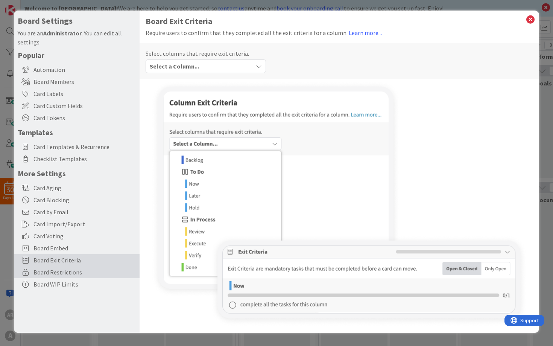
click at [75, 274] on span "Board Restrictions" at bounding box center [84, 272] width 102 height 9
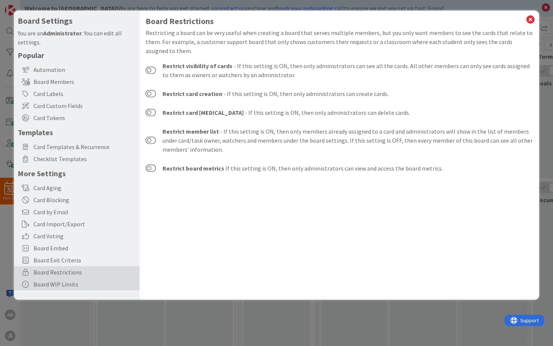
click at [69, 284] on div "Board WIP Limits" at bounding box center [77, 284] width 126 height 12
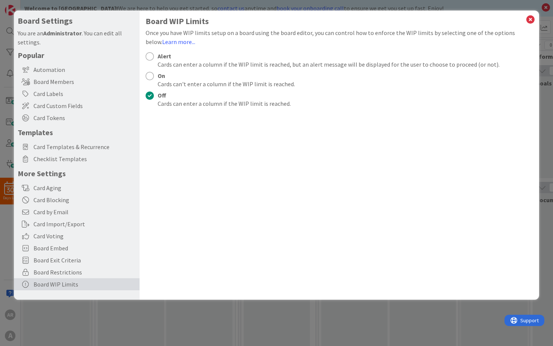
click at [150, 75] on div at bounding box center [150, 76] width 8 height 8
click at [531, 17] on icon at bounding box center [531, 19] width 10 height 11
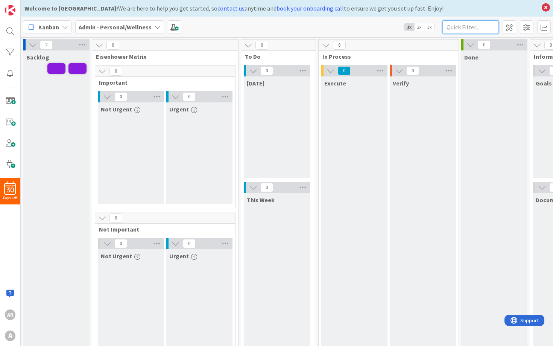
click at [480, 32] on input "text" at bounding box center [470, 27] width 56 height 14
click at [510, 30] on span at bounding box center [510, 27] width 14 height 14
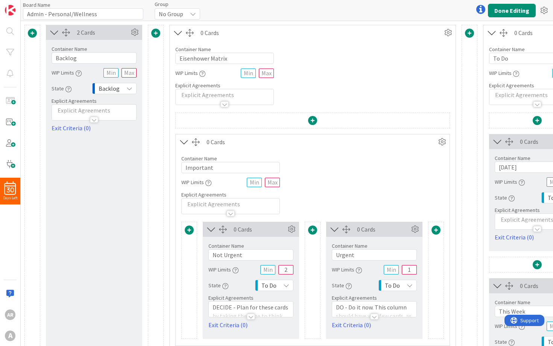
click at [478, 9] on div at bounding box center [480, 9] width 15 height 15
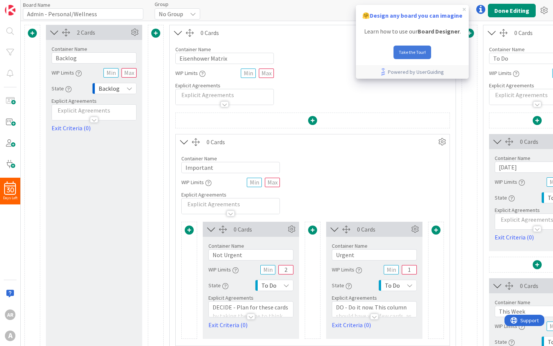
click at [406, 57] on button "Take the Tour!" at bounding box center [413, 53] width 38 height 14
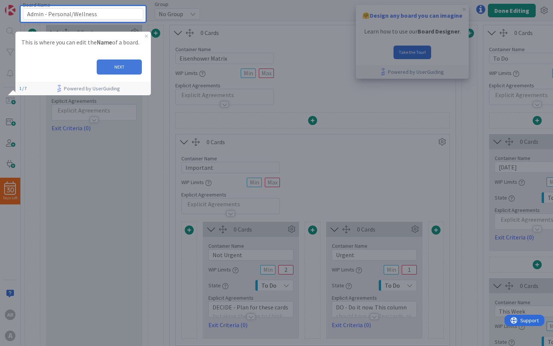
click at [117, 72] on button "NEXT" at bounding box center [119, 66] width 45 height 15
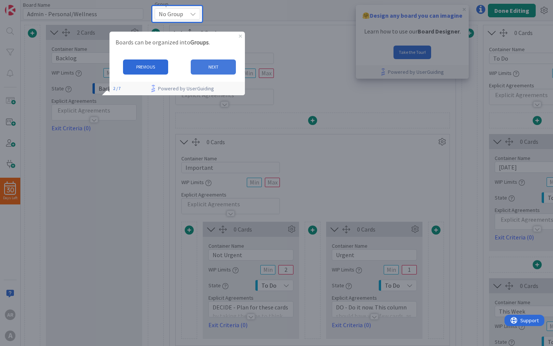
click at [214, 70] on button "NEXT" at bounding box center [212, 66] width 45 height 15
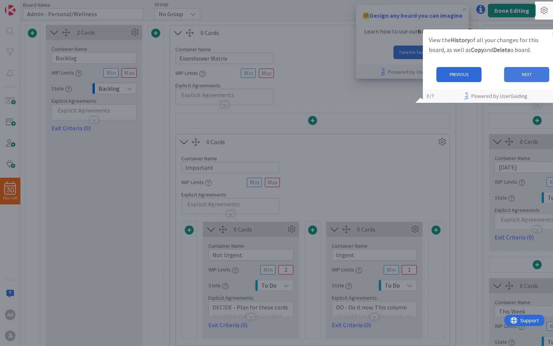
click at [524, 76] on button "NEXT" at bounding box center [526, 74] width 45 height 15
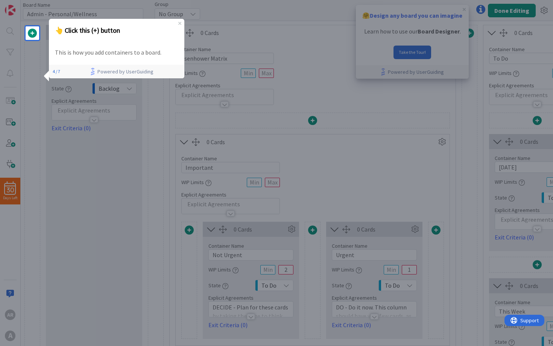
click at [27, 33] on div at bounding box center [32, 34] width 15 height 10
click at [33, 35] on span at bounding box center [32, 33] width 9 height 9
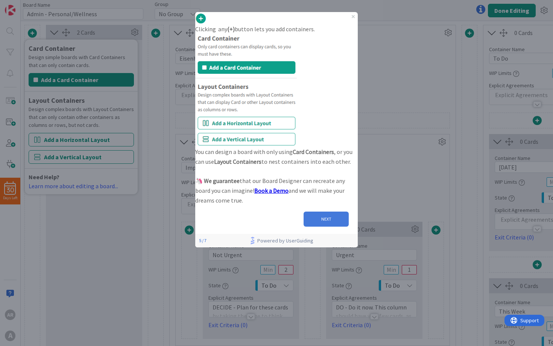
click at [317, 227] on button "NEXT" at bounding box center [326, 218] width 45 height 15
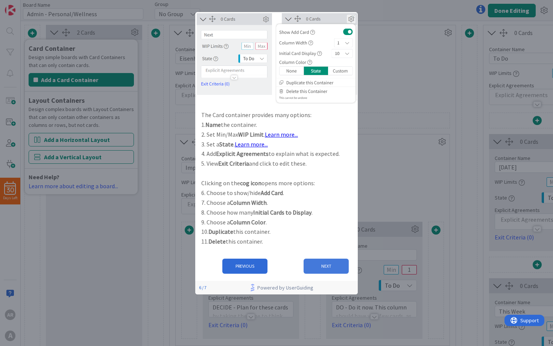
click at [315, 265] on button "NEXT" at bounding box center [326, 265] width 45 height 15
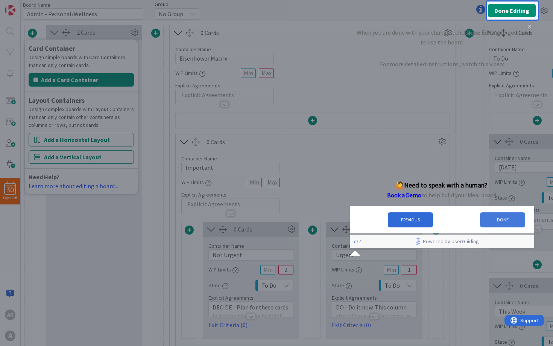
click at [496, 227] on button "DONE" at bounding box center [502, 219] width 45 height 15
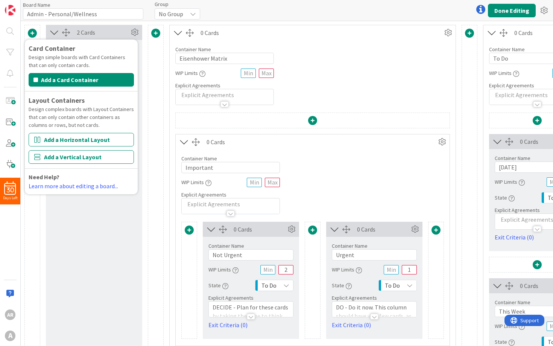
click at [382, 53] on div "Container Name 17 / 64 Eisenhower Matrix WIP Limits Explicit Agreements" at bounding box center [313, 72] width 286 height 65
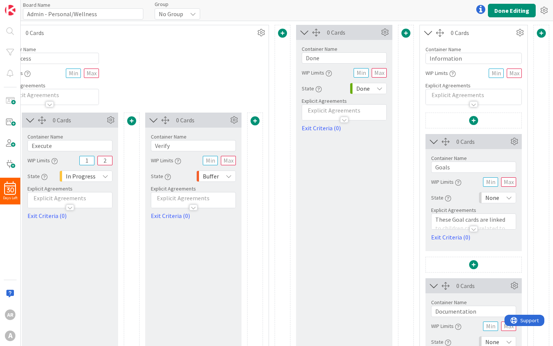
scroll to position [0, 624]
click at [543, 9] on icon at bounding box center [544, 11] width 14 height 14
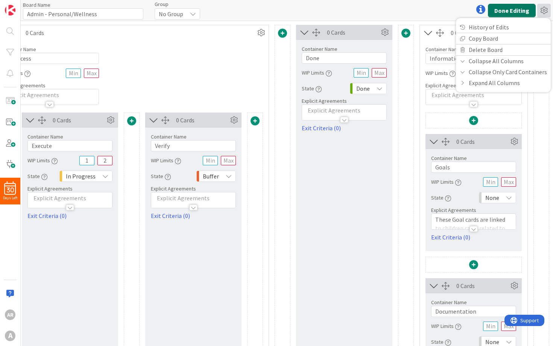
click at [513, 9] on button "Done Editing" at bounding box center [512, 11] width 48 height 14
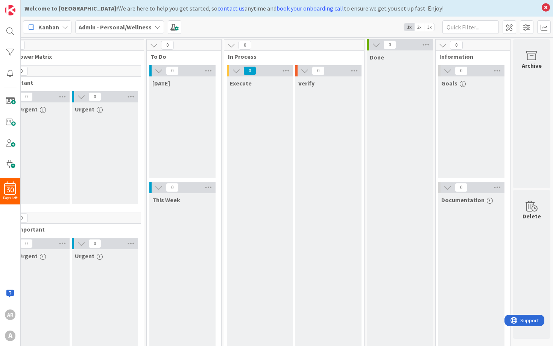
scroll to position [0, 94]
click at [546, 9] on icon at bounding box center [546, 7] width 10 height 11
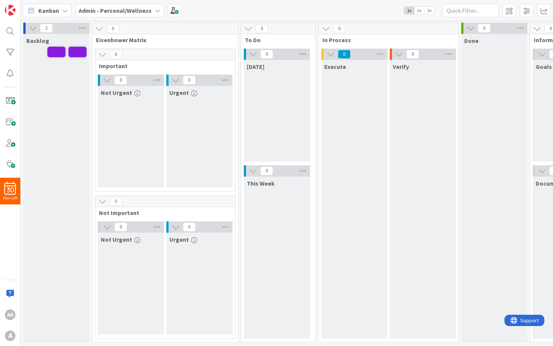
scroll to position [0, 0]
click at [29, 26] on icon at bounding box center [33, 28] width 8 height 8
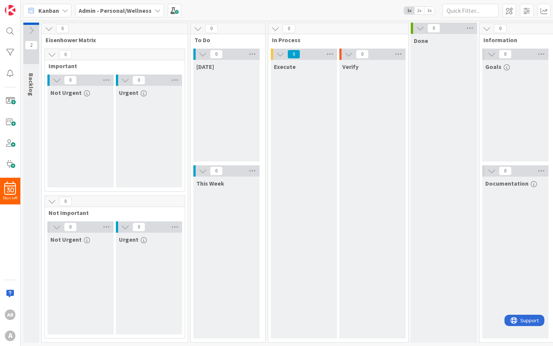
click at [49, 27] on icon at bounding box center [49, 28] width 8 height 8
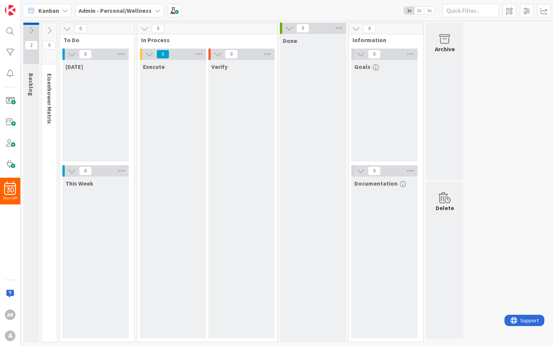
click at [65, 26] on icon at bounding box center [67, 28] width 8 height 8
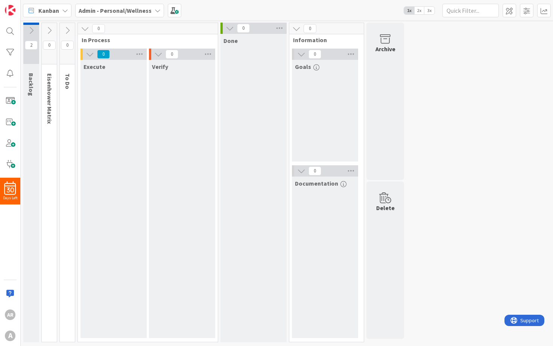
click at [82, 26] on icon at bounding box center [85, 28] width 8 height 8
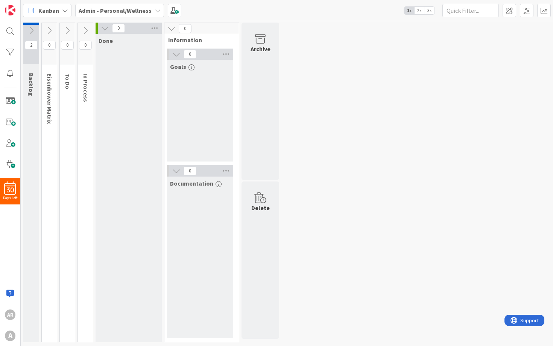
click at [105, 28] on icon at bounding box center [105, 28] width 8 height 8
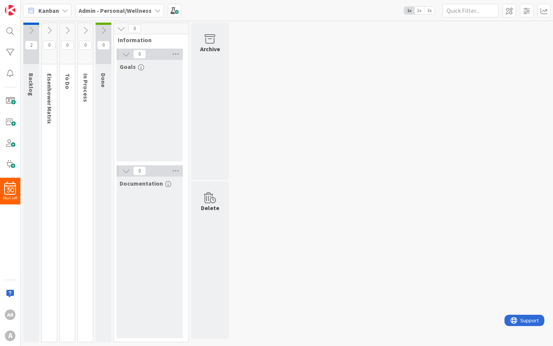
click at [141, 68] on icon "button" at bounding box center [141, 67] width 6 height 6
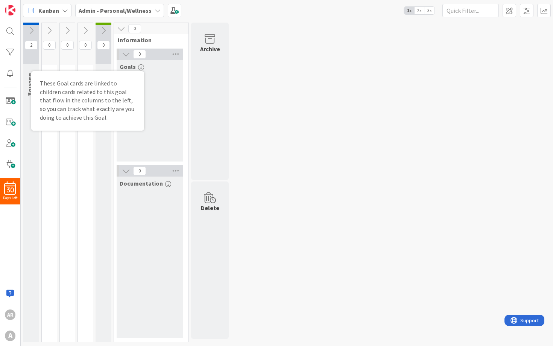
click at [165, 182] on icon "button" at bounding box center [168, 184] width 6 height 6
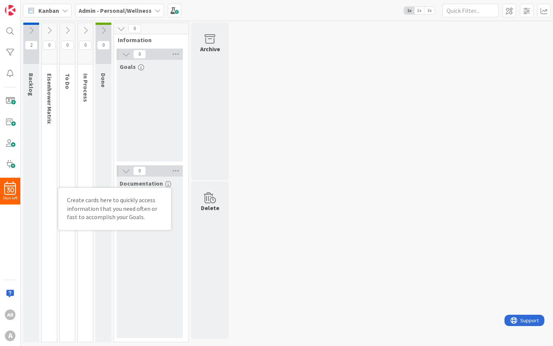
click at [166, 181] on icon "button" at bounding box center [168, 184] width 6 height 6
click at [119, 30] on icon at bounding box center [121, 28] width 8 height 8
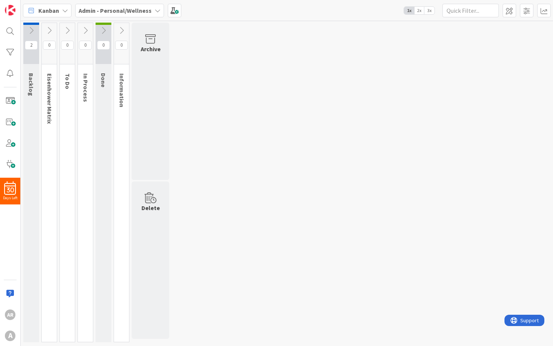
click at [51, 28] on icon at bounding box center [49, 30] width 8 height 8
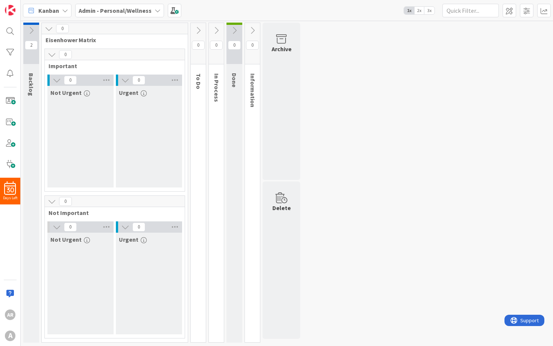
click at [141, 94] on icon "button" at bounding box center [144, 93] width 6 height 6
click at [141, 93] on icon "button" at bounding box center [144, 93] width 6 height 6
click at [171, 81] on icon at bounding box center [175, 80] width 10 height 11
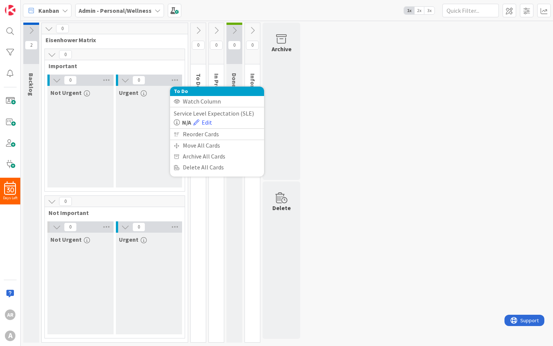
click at [143, 122] on div "Urgent DO - Do it now. This column should have very few cards, as these should …" at bounding box center [149, 137] width 66 height 102
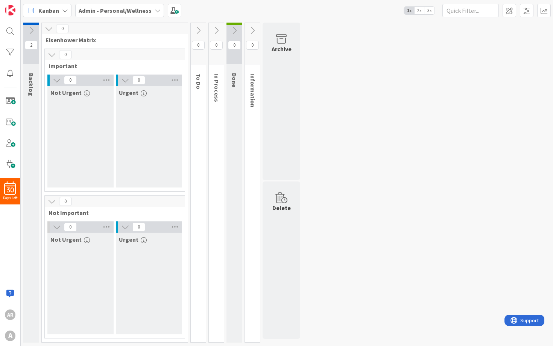
click at [167, 30] on div "0" at bounding box center [115, 28] width 146 height 11
click at [505, 12] on span at bounding box center [510, 11] width 14 height 14
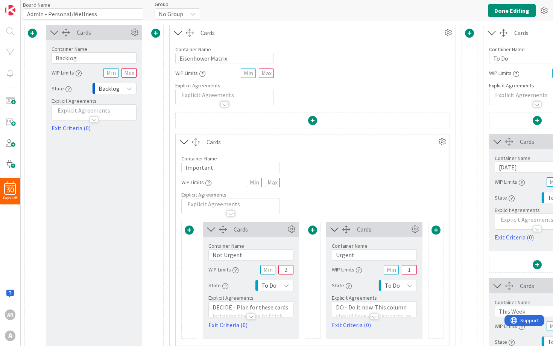
type input "Admin - Personal/Wellness"
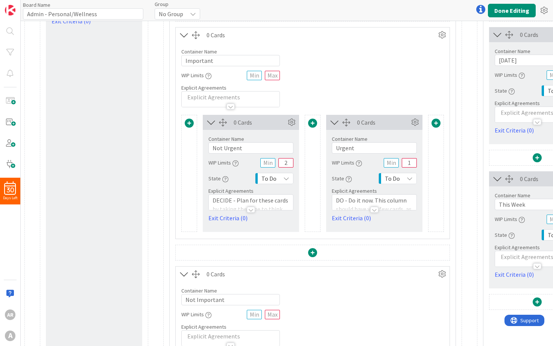
scroll to position [93, 0]
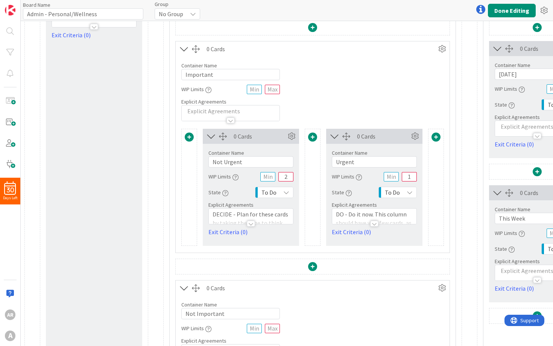
click at [374, 224] on div at bounding box center [374, 223] width 8 height 6
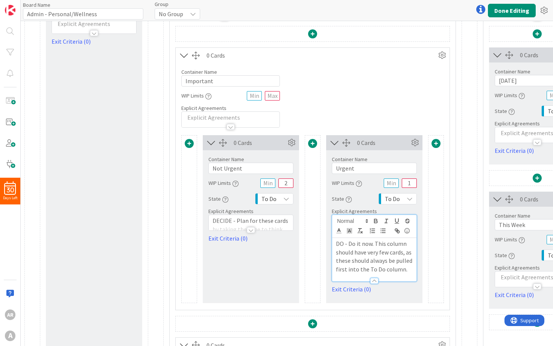
scroll to position [85, 0]
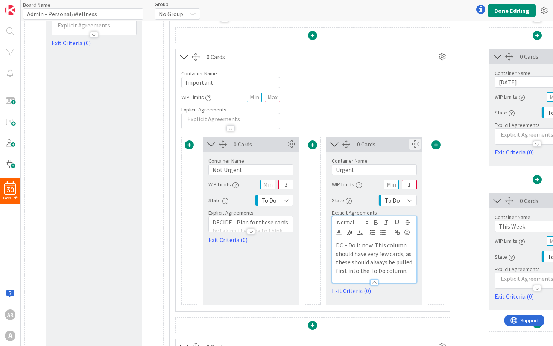
click at [414, 143] on icon at bounding box center [414, 143] width 11 height 11
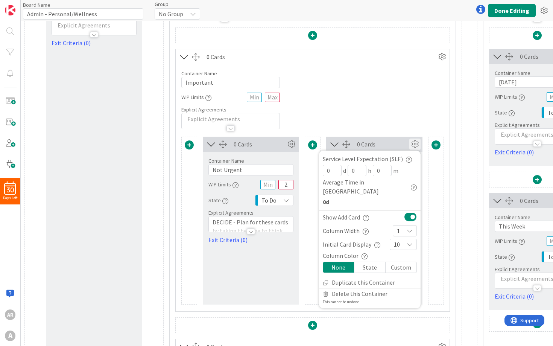
click at [406, 159] on icon "button" at bounding box center [409, 160] width 6 height 6
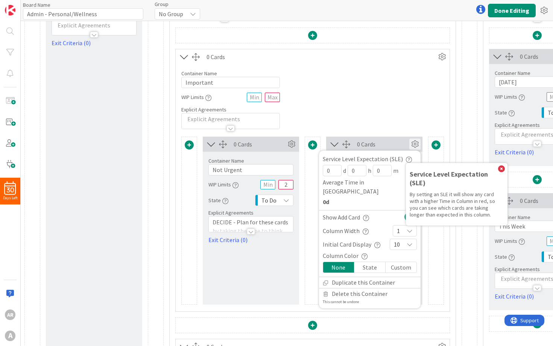
click at [406, 159] on icon "button" at bounding box center [409, 160] width 6 height 6
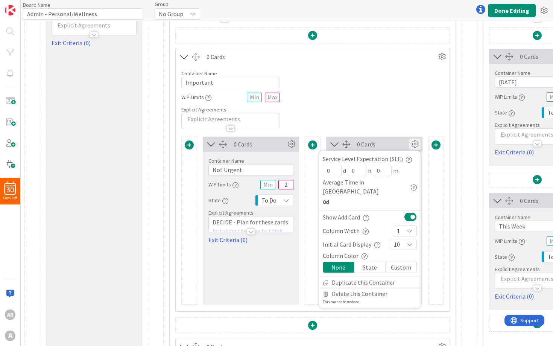
click at [368, 215] on icon "button" at bounding box center [366, 218] width 6 height 6
click at [374, 242] on icon "button" at bounding box center [377, 245] width 6 height 6
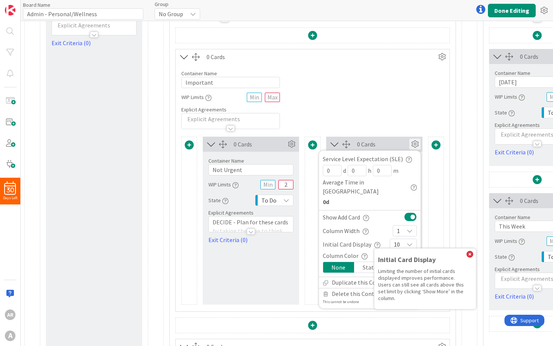
click at [374, 242] on icon "button" at bounding box center [377, 245] width 6 height 6
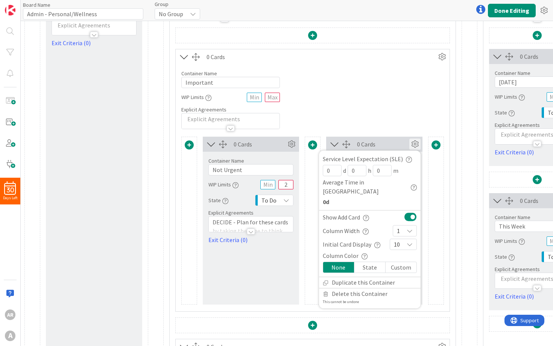
click at [366, 262] on div "State" at bounding box center [369, 267] width 31 height 11
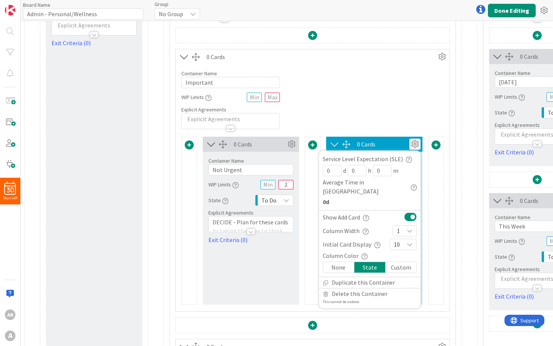
click at [362, 253] on icon "button" at bounding box center [365, 256] width 6 height 6
click at [373, 251] on div "Column Color Column Color Display a background color for the column that matche…" at bounding box center [370, 255] width 94 height 9
click at [397, 262] on div "Custom" at bounding box center [401, 267] width 31 height 11
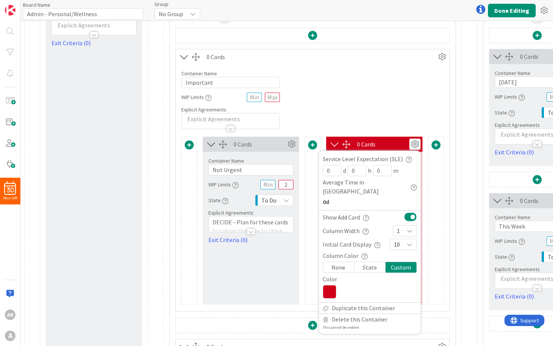
click at [331, 285] on icon at bounding box center [330, 292] width 14 height 14
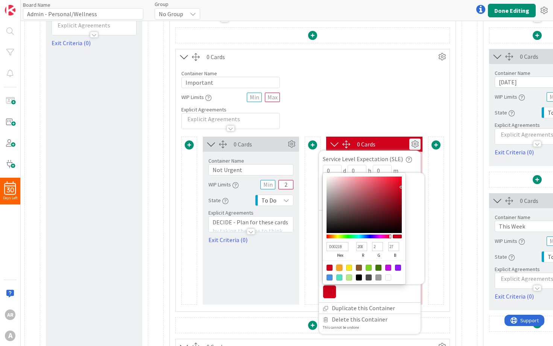
click at [339, 265] on div at bounding box center [339, 268] width 6 height 6
type input "F5A623"
type input "245"
type input "166"
type input "35"
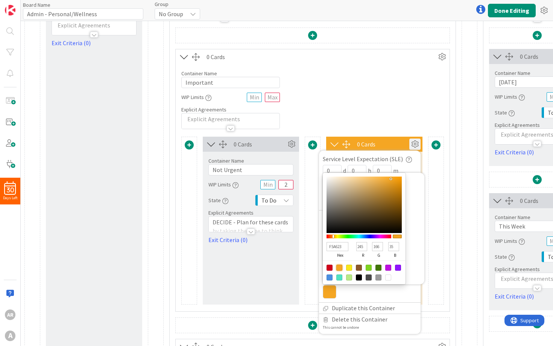
click at [329, 265] on div at bounding box center [330, 268] width 6 height 6
type input "D0021B"
type input "208"
type input "2"
type input "27"
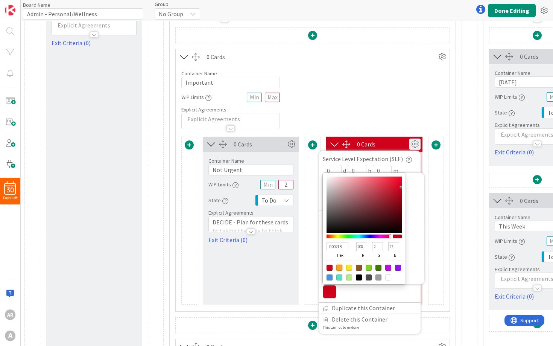
click at [340, 265] on div at bounding box center [339, 268] width 6 height 6
type input "F5A623"
type input "245"
type input "166"
type input "35"
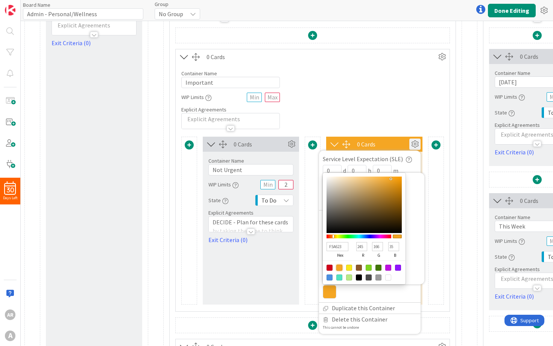
click at [331, 265] on div at bounding box center [330, 268] width 6 height 6
type input "D0021B"
type input "208"
type input "2"
type input "27"
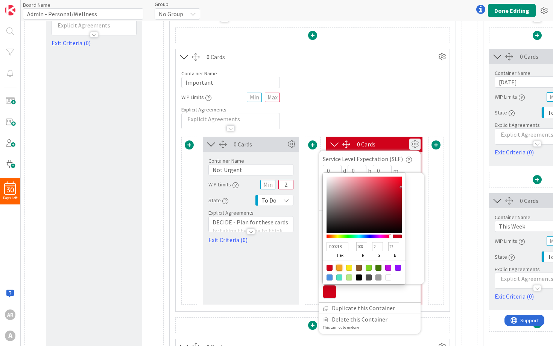
click at [339, 265] on div at bounding box center [339, 268] width 6 height 6
type input "F5A623"
type input "245"
type input "166"
type input "35"
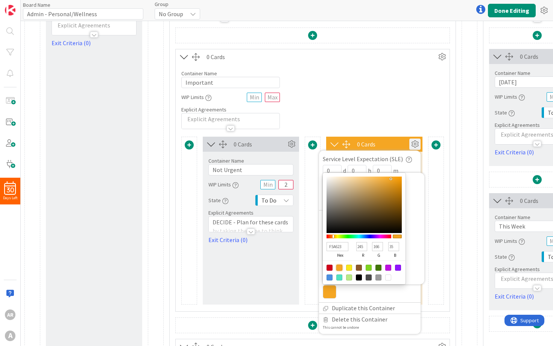
type input "F5A723"
type input "167"
type input "F5A023"
type input "160"
type input "F59823"
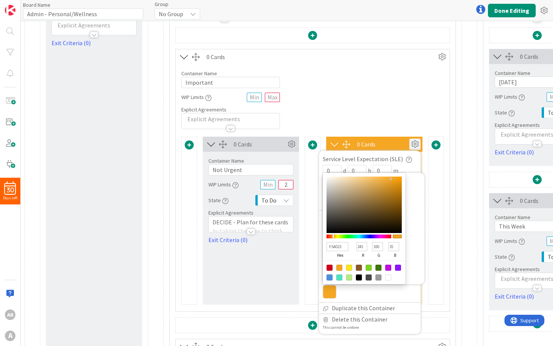
type input "152"
type input "F59123"
type input "145"
type input "F58A23"
type input "138"
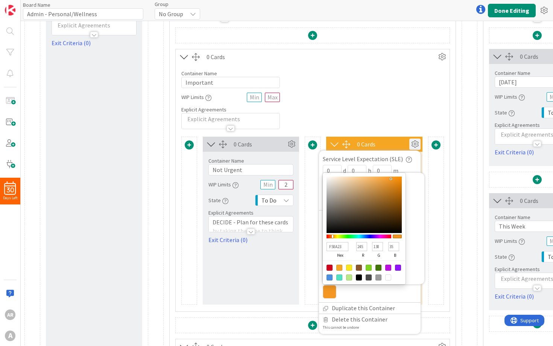
type input "F58223"
type input "130"
type input "F57B23"
type input "123"
type input "F57423"
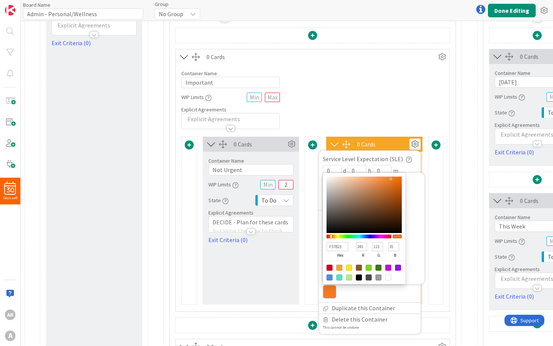
type input "116"
type input "F56C23"
type input "108"
type input "F56523"
type input "101"
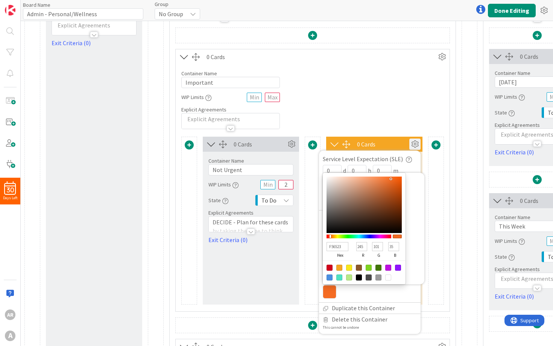
type input "F55E23"
type input "94"
type input "F55623"
type input "86"
drag, startPoint x: 333, startPoint y: 225, endPoint x: 329, endPoint y: 225, distance: 4.2
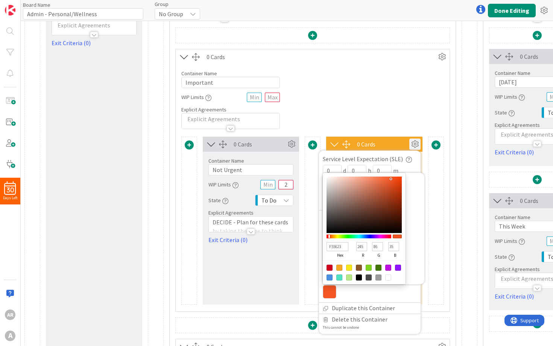
click at [329, 235] on div at bounding box center [329, 236] width 2 height 3
click at [350, 285] on div at bounding box center [370, 292] width 94 height 14
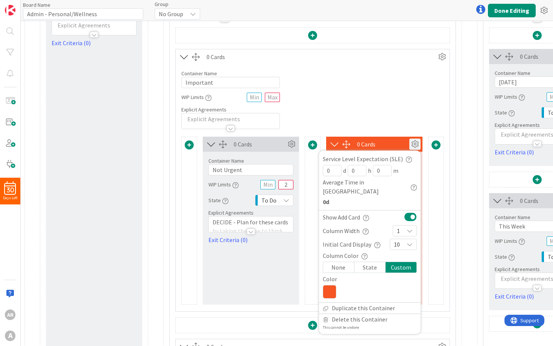
click at [392, 143] on div "0 Cards" at bounding box center [383, 144] width 52 height 9
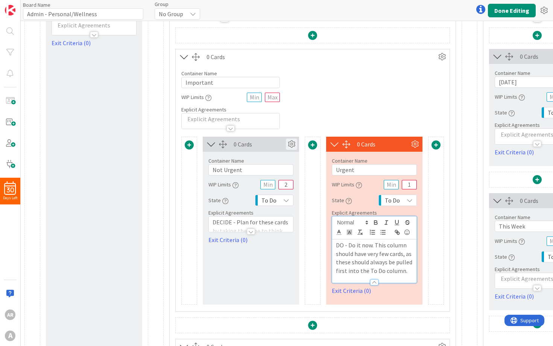
click at [291, 145] on icon at bounding box center [291, 143] width 11 height 11
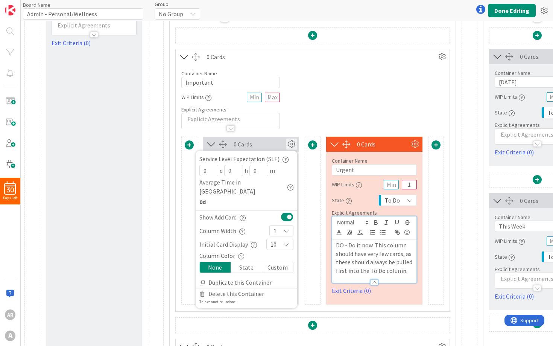
click at [279, 262] on div "Custom" at bounding box center [277, 267] width 31 height 11
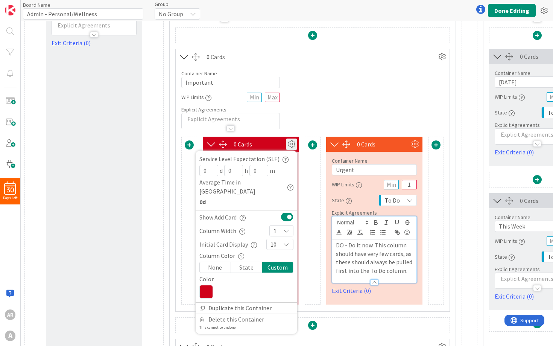
click at [207, 285] on icon at bounding box center [206, 292] width 14 height 14
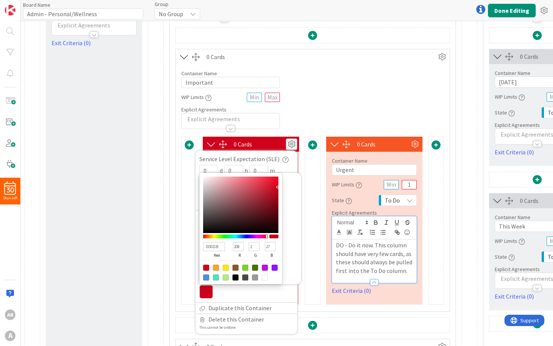
click at [246, 265] on div at bounding box center [245, 268] width 6 height 6
type input "7ED321"
type input "126"
type input "211"
type input "33"
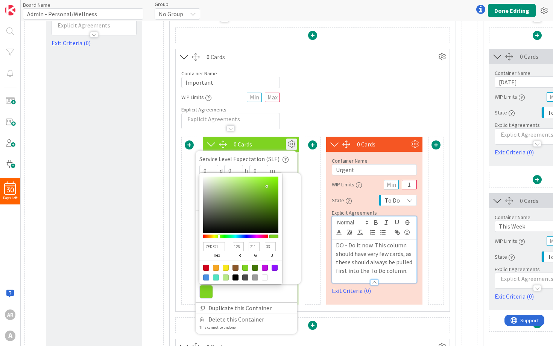
click at [206, 265] on div at bounding box center [240, 272] width 83 height 24
click at [208, 274] on div at bounding box center [206, 277] width 6 height 6
type input "4A90E2"
type input "74"
type input "144"
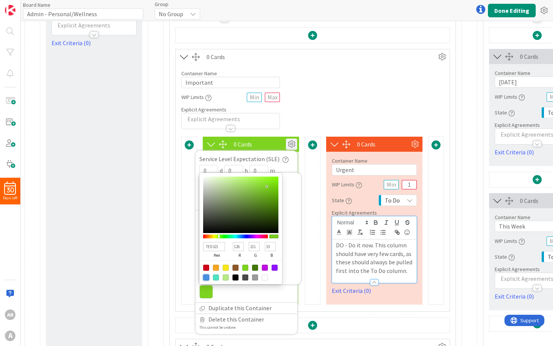
type input "226"
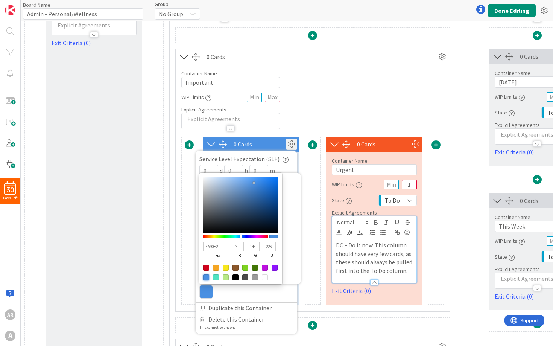
type input "4AE28D"
type input "226"
type input "141"
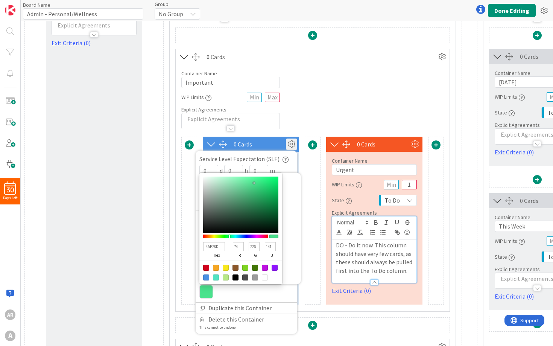
click at [230, 234] on div at bounding box center [235, 236] width 65 height 4
type input "4AE292"
type input "146"
type input "4AE298"
type input "152"
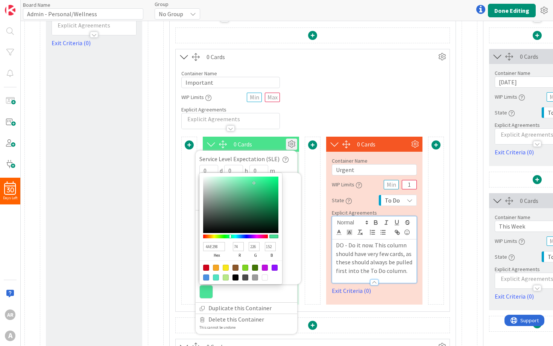
type input "4AE29D"
type input "157"
type input "4AE2A2"
type input "162"
type input "4AE2A8"
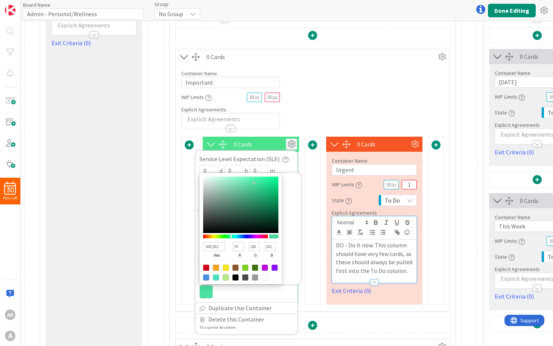
type input "168"
type input "4AE2AD"
type input "173"
type input "4AE2B2"
type input "178"
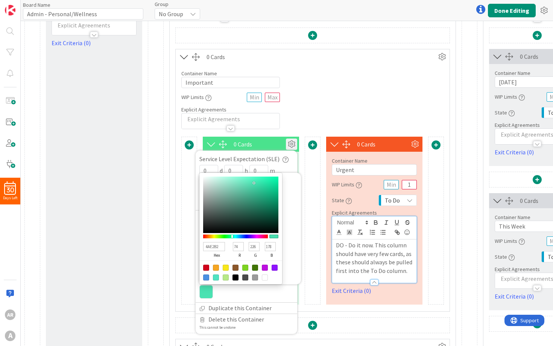
type input "4AE2B8"
type input "184"
type input "4AE2BD"
type input "189"
type input "4AE2C2"
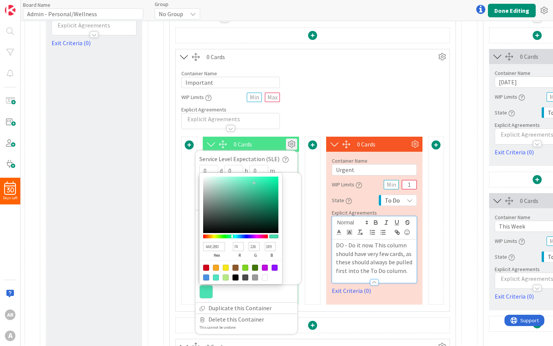
type input "194"
type input "4AE2C7"
type input "199"
type input "4AE2CD"
type input "205"
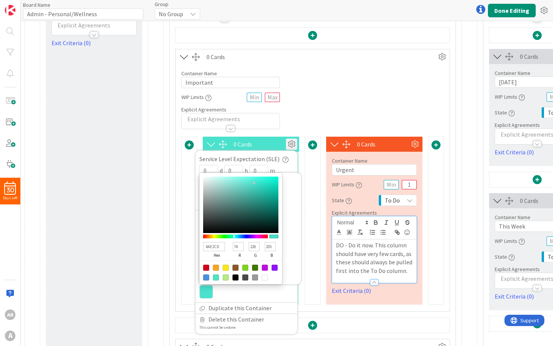
type input "4AE2C7"
type input "199"
type input "4AE2C2"
type input "194"
type input "4AE2BD"
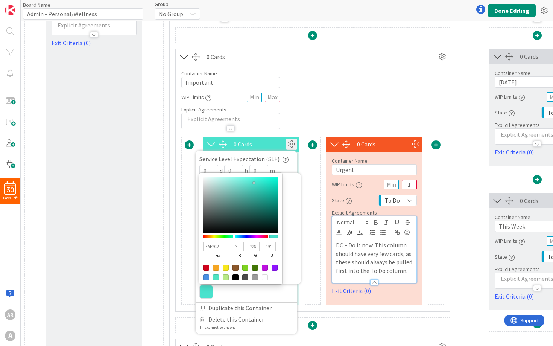
type input "189"
type input "4AE2B8"
type input "184"
type input "4AE2B2"
type input "178"
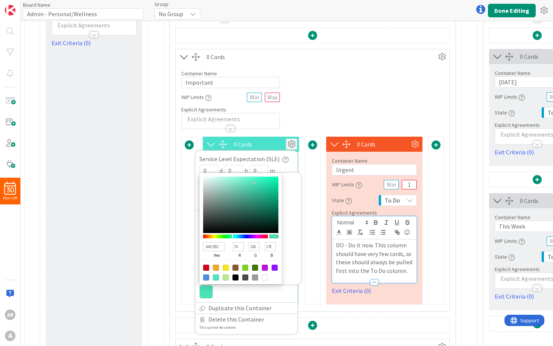
type input "4AE2AD"
type input "173"
type input "4AE2A8"
type input "168"
type input "4AE2A2"
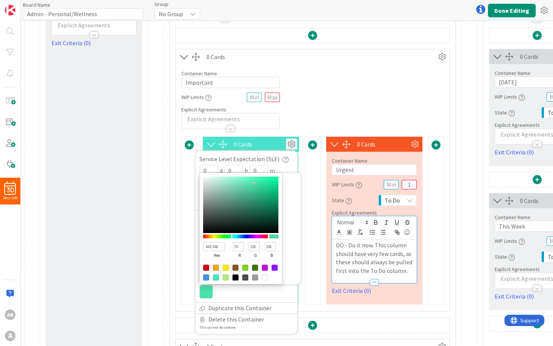
type input "162"
type input "4AE29D"
type input "157"
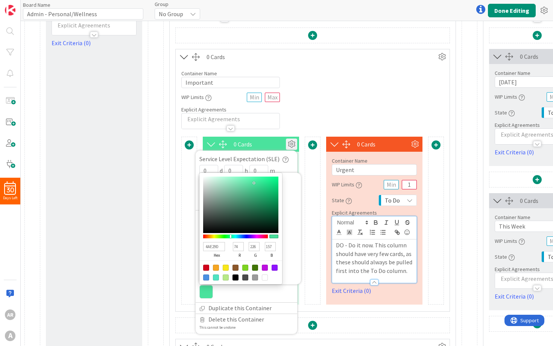
type input "4AE2A2"
type input "162"
type input "4AE2A8"
type input "168"
type input "4AE2AD"
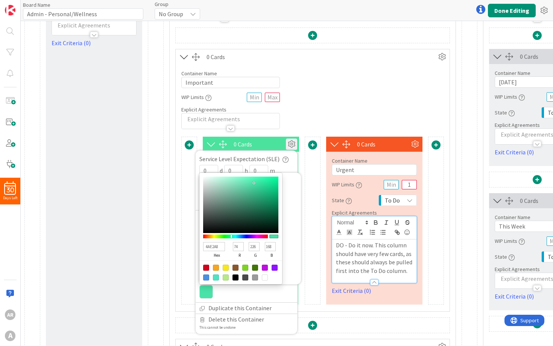
type input "173"
click at [232, 235] on div at bounding box center [232, 236] width 2 height 3
click at [272, 155] on div "Service Level Expectation (SLE)" at bounding box center [246, 158] width 94 height 9
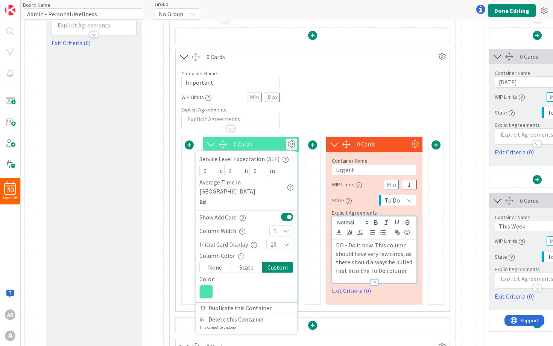
click at [289, 146] on icon at bounding box center [291, 143] width 11 height 11
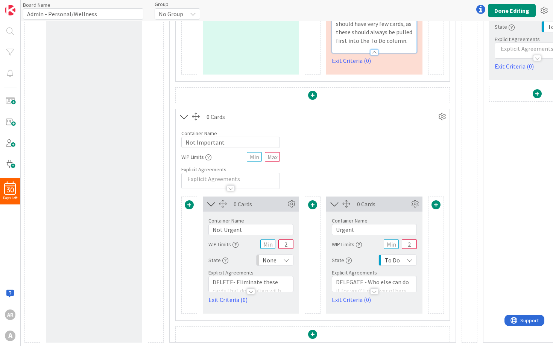
scroll to position [314, 0]
click at [413, 204] on icon at bounding box center [414, 204] width 11 height 11
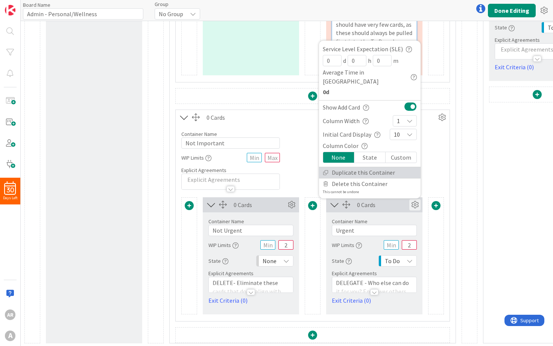
scroll to position [0, 0]
click at [400, 156] on div "Custom" at bounding box center [401, 157] width 31 height 11
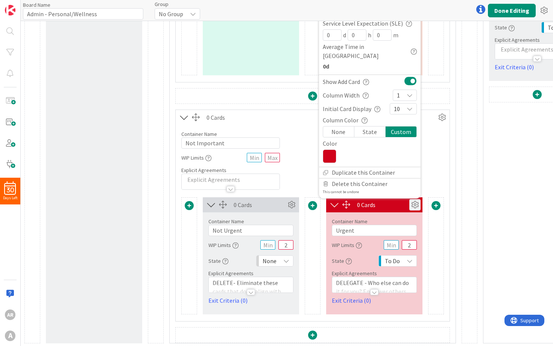
click at [330, 153] on icon at bounding box center [330, 156] width 14 height 14
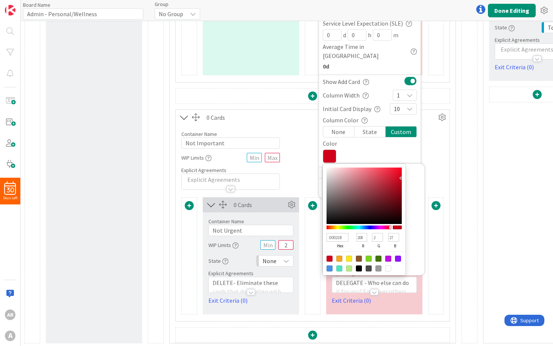
click at [349, 259] on div at bounding box center [349, 258] width 6 height 6
type input "F8E71C"
type input "248"
type input "231"
type input "28"
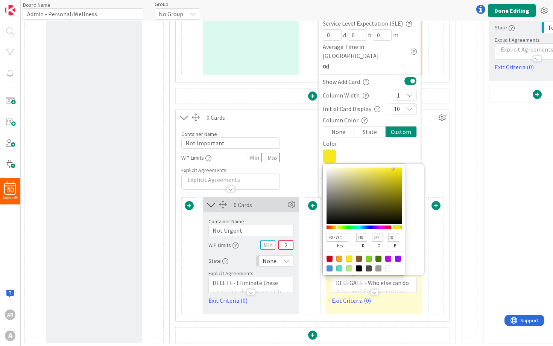
click at [322, 287] on div "0 Cards Container Name 10 / 64 Not Urgent WIP Limits 2 State None Explicit Agre…" at bounding box center [312, 255] width 263 height 117
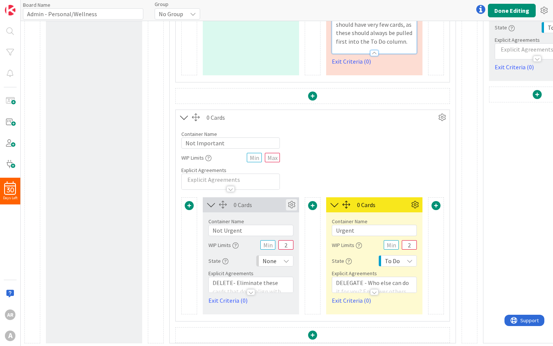
click at [290, 204] on icon at bounding box center [291, 204] width 11 height 11
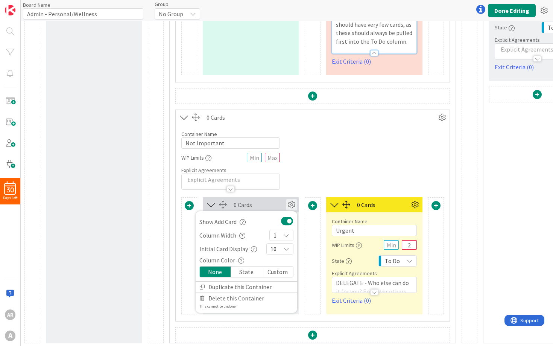
click at [272, 274] on div "Custom" at bounding box center [277, 271] width 31 height 11
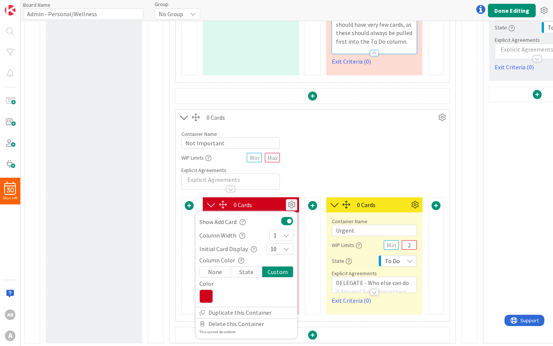
click at [208, 293] on icon at bounding box center [206, 296] width 14 height 14
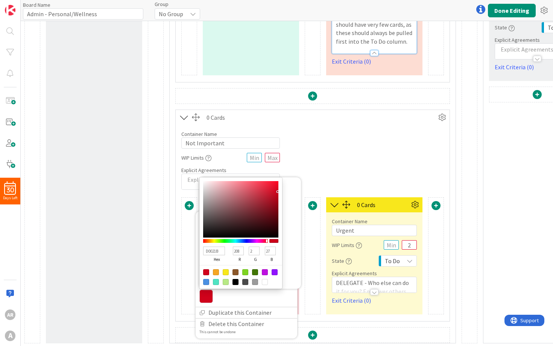
click at [255, 281] on div at bounding box center [255, 282] width 6 height 6
type input "9B9B9B"
type input "155"
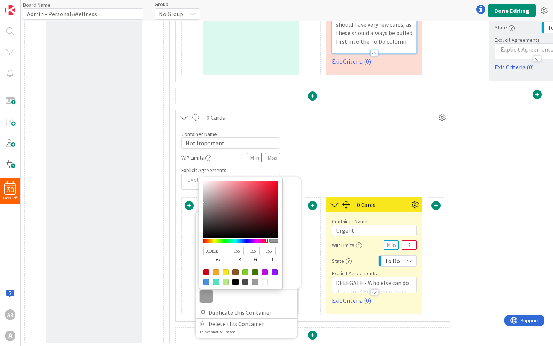
click at [310, 164] on div "Container Name 13 / 64 Not Important WIP Limits Explicit Agreements" at bounding box center [313, 157] width 274 height 65
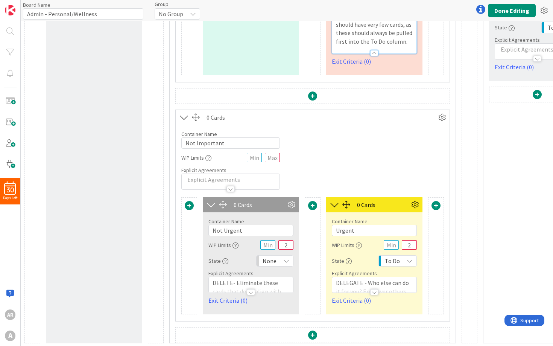
click at [252, 293] on div at bounding box center [251, 292] width 8 height 6
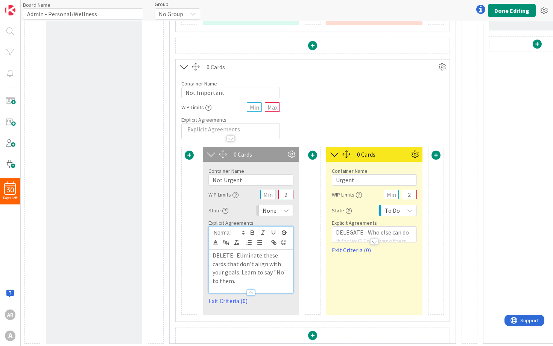
scroll to position [364, 0]
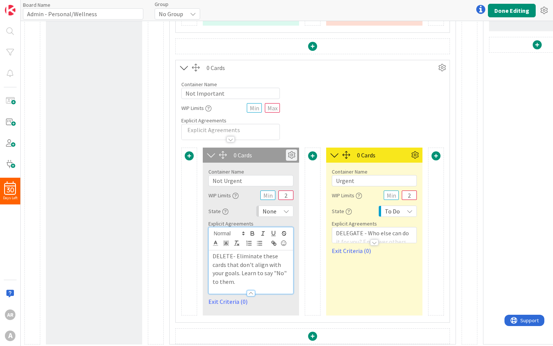
click at [290, 154] on icon at bounding box center [291, 154] width 11 height 11
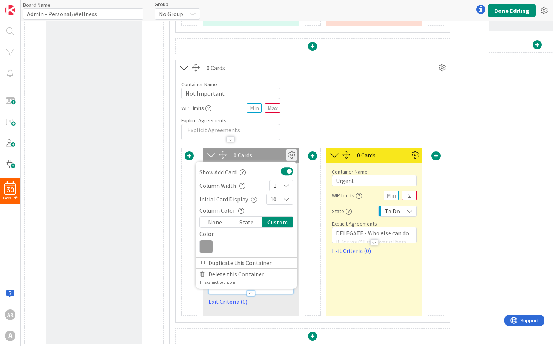
click at [283, 170] on button at bounding box center [287, 171] width 12 height 10
click at [277, 154] on div "0 Cards" at bounding box center [260, 155] width 52 height 9
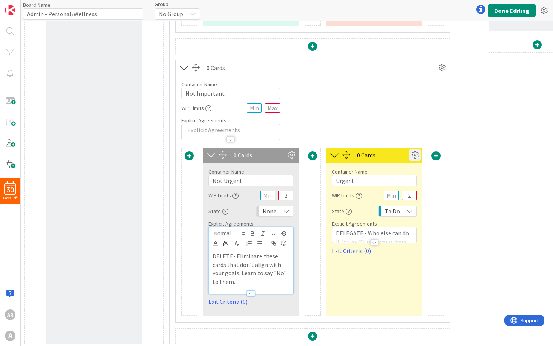
click at [415, 150] on icon at bounding box center [414, 154] width 11 height 11
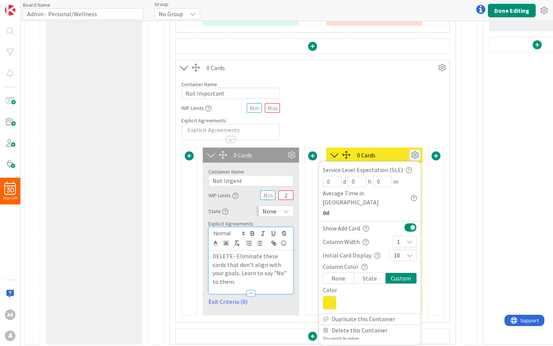
click at [407, 222] on button at bounding box center [410, 227] width 12 height 10
click at [398, 153] on div "0 Cards" at bounding box center [383, 155] width 52 height 9
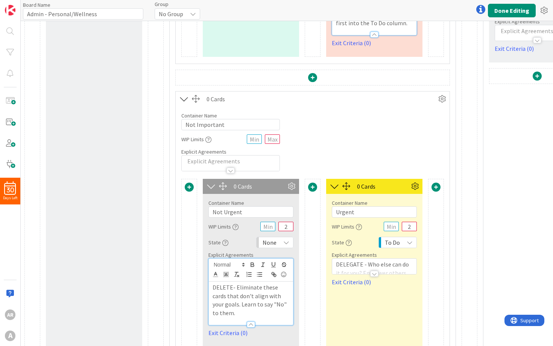
scroll to position [330, 0]
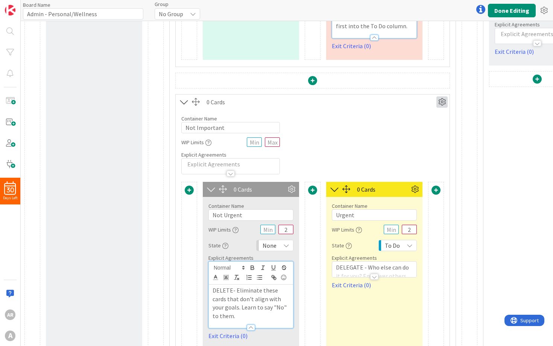
click at [442, 103] on icon at bounding box center [441, 101] width 11 height 11
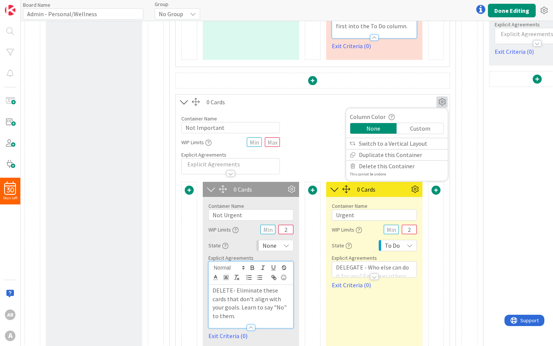
click at [429, 126] on div "Custom" at bounding box center [420, 128] width 47 height 11
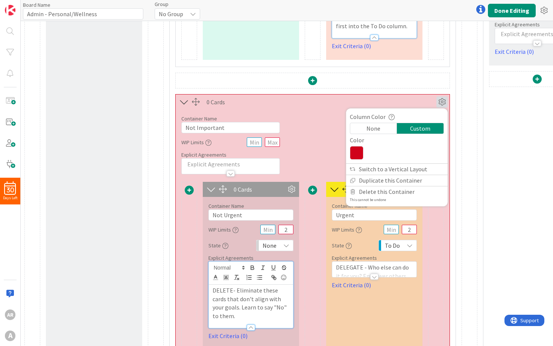
click at [360, 151] on icon at bounding box center [357, 153] width 14 height 14
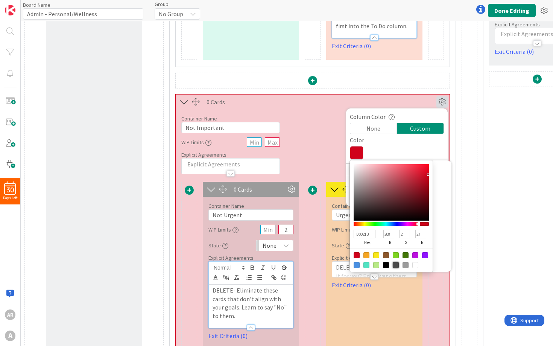
click at [398, 267] on div at bounding box center [396, 265] width 6 height 6
type input "4A4A4A"
type input "74"
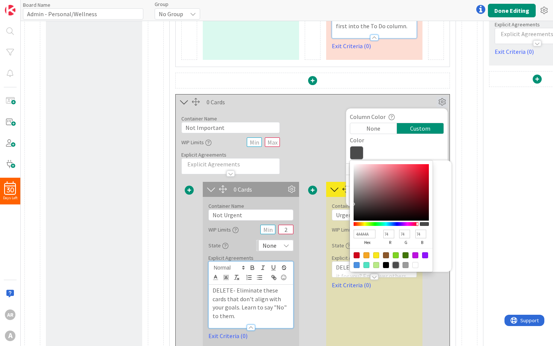
click at [386, 266] on div at bounding box center [386, 265] width 6 height 6
type input "000000"
type input "0"
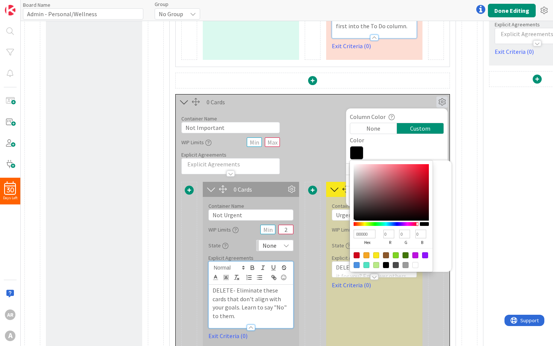
click at [315, 140] on div "Container Name 13 / 64 Not Important WIP Limits Explicit Agreements" at bounding box center [313, 141] width 274 height 65
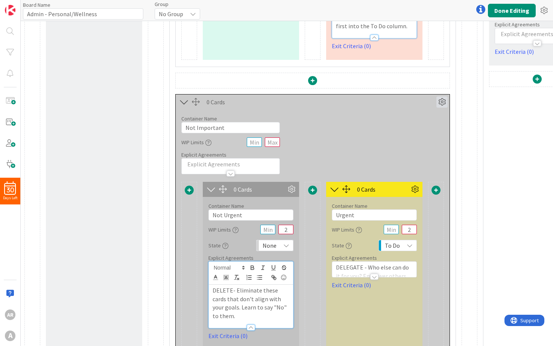
click at [442, 102] on icon at bounding box center [441, 101] width 11 height 11
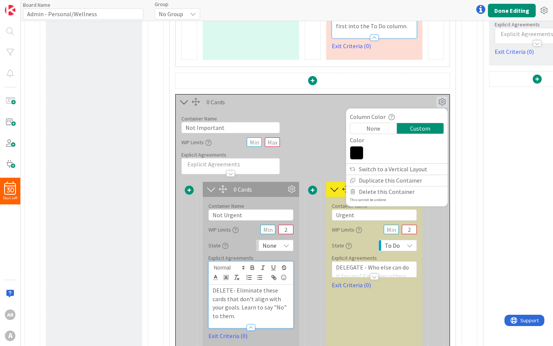
click at [442, 101] on icon at bounding box center [441, 101] width 11 height 11
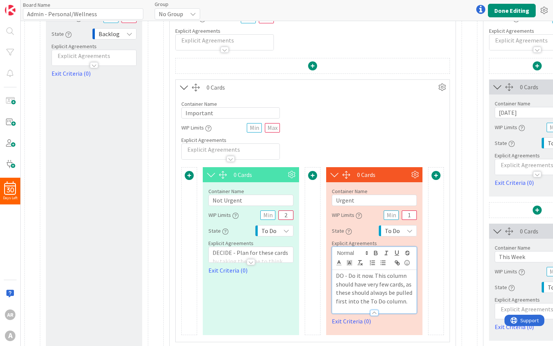
scroll to position [54, 0]
click at [413, 173] on icon at bounding box center [414, 174] width 11 height 11
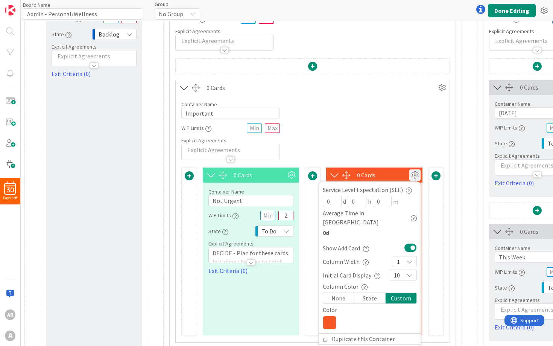
click at [412, 243] on button at bounding box center [410, 248] width 12 height 10
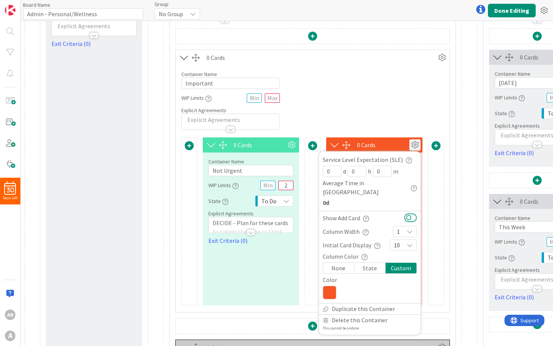
scroll to position [85, 0]
click at [412, 144] on icon at bounding box center [414, 144] width 11 height 11
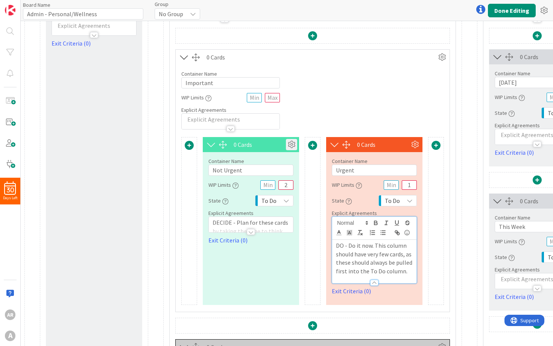
click at [290, 145] on icon at bounding box center [291, 144] width 11 height 11
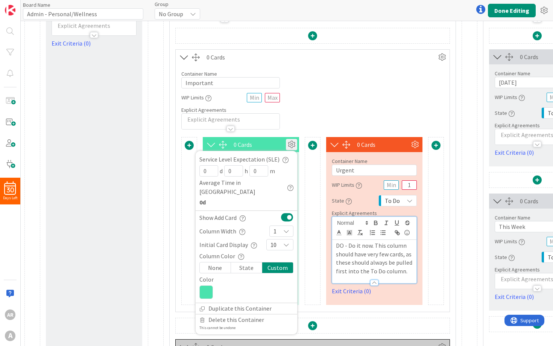
click at [287, 212] on button at bounding box center [287, 217] width 12 height 10
click at [287, 144] on icon at bounding box center [291, 144] width 11 height 11
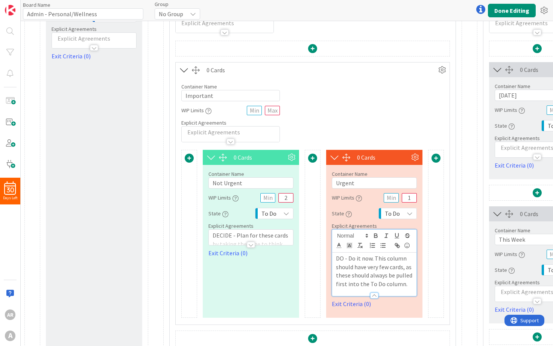
scroll to position [70, 0]
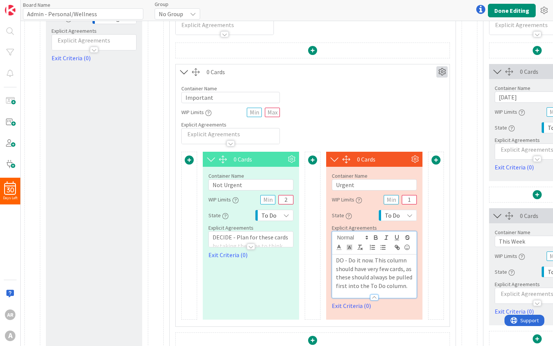
click at [440, 70] on icon at bounding box center [441, 71] width 11 height 11
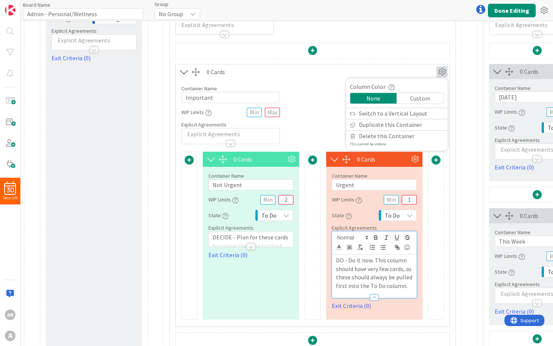
click at [421, 98] on div "Custom" at bounding box center [420, 98] width 47 height 11
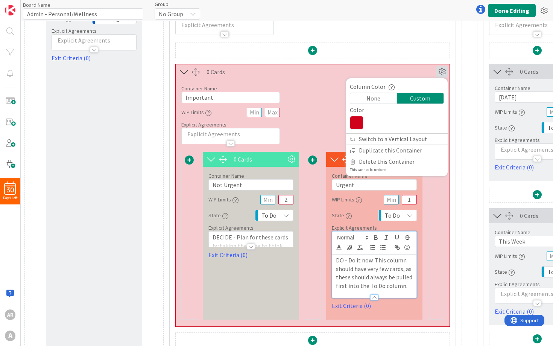
click at [358, 123] on icon at bounding box center [357, 123] width 14 height 14
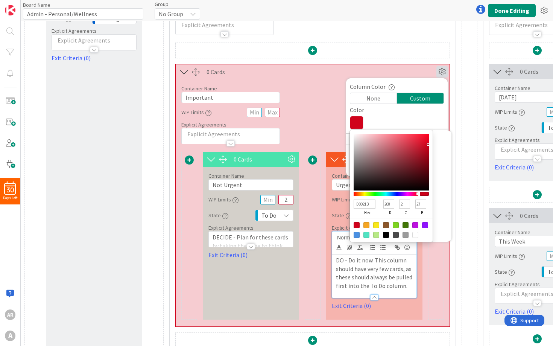
click at [396, 238] on div at bounding box center [396, 235] width 6 height 6
type input "4A4A4A"
type input "74"
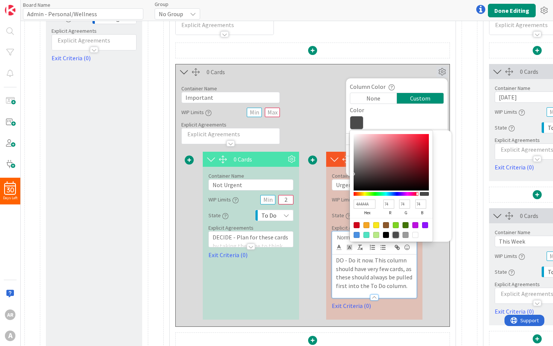
click at [320, 106] on div "Container Name 9 / 64 Important WIP Limits Explicit Agreements" at bounding box center [313, 111] width 274 height 65
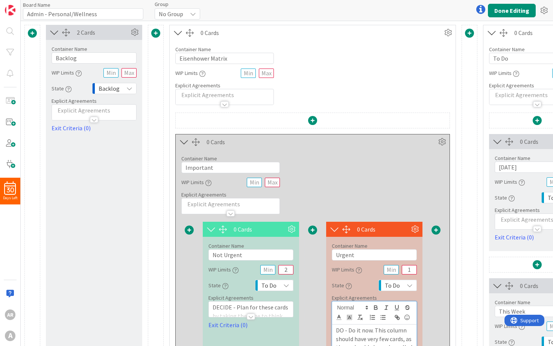
scroll to position [0, 0]
click at [448, 32] on icon at bounding box center [447, 32] width 11 height 11
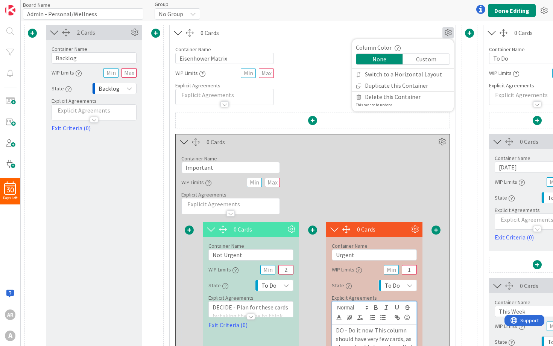
click at [434, 59] on div "Custom" at bounding box center [426, 59] width 47 height 11
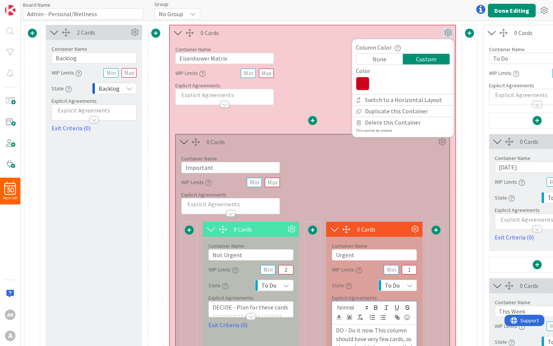
click at [367, 80] on icon at bounding box center [363, 84] width 14 height 14
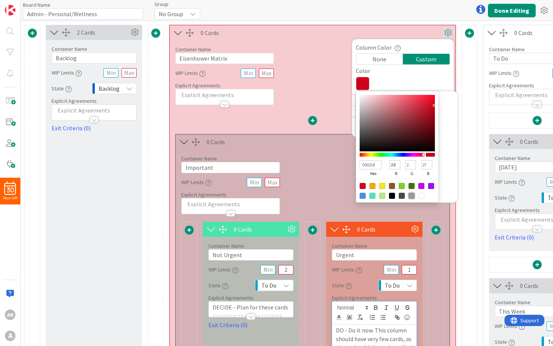
click at [414, 198] on div at bounding box center [412, 196] width 6 height 6
type input "9B9B9B"
type input "155"
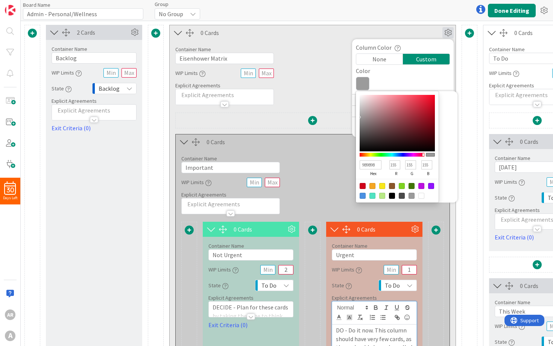
click at [328, 176] on div "Container Name 9 / 64 Important WIP Limits Explicit Agreements" at bounding box center [313, 181] width 274 height 65
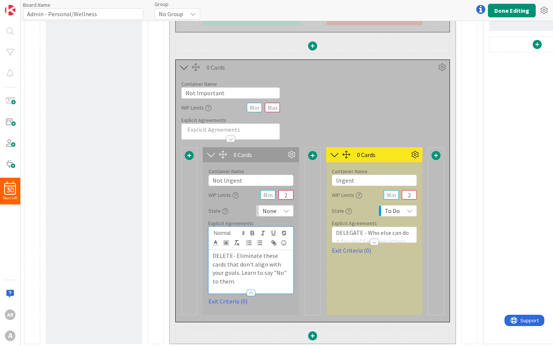
scroll to position [364, 0]
click at [452, 59] on div "0 Cards Column Color None Custom Color 4A4A4A hex 74 r 74 g 74 b 100 a Switch t…" at bounding box center [313, 46] width 286 height 595
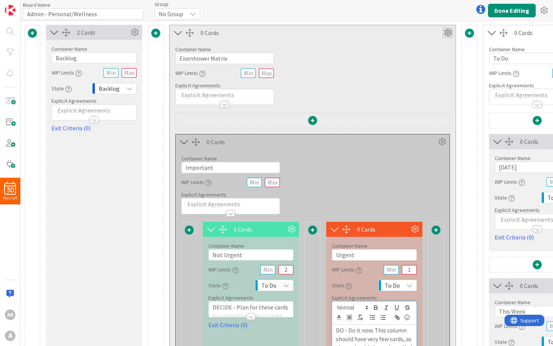
scroll to position [0, 0]
click at [447, 37] on icon at bounding box center [447, 32] width 11 height 11
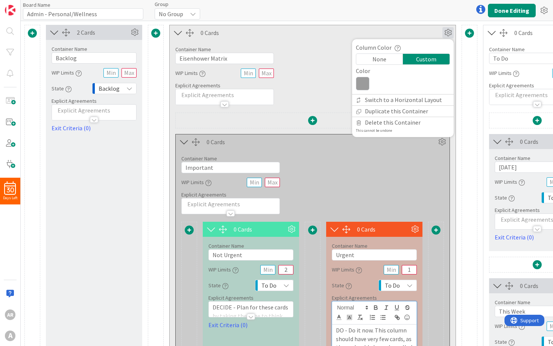
click at [364, 83] on icon at bounding box center [363, 84] width 14 height 14
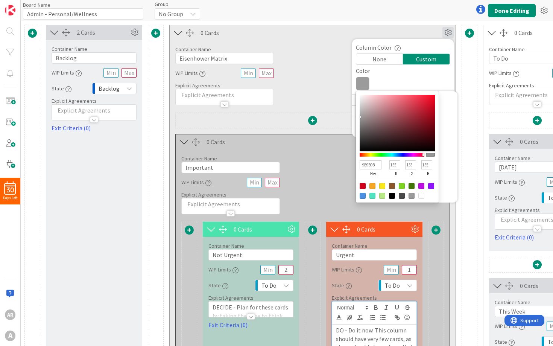
click at [391, 197] on div at bounding box center [392, 196] width 6 height 6
type input "000000"
type input "0"
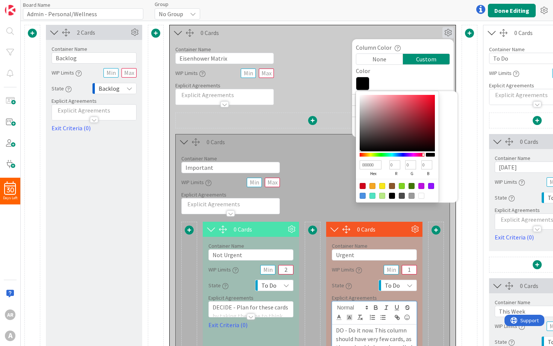
click at [301, 71] on div "Container Name 17 / 64 Eisenhower Matrix WIP Limits Explicit Agreements" at bounding box center [313, 72] width 286 height 65
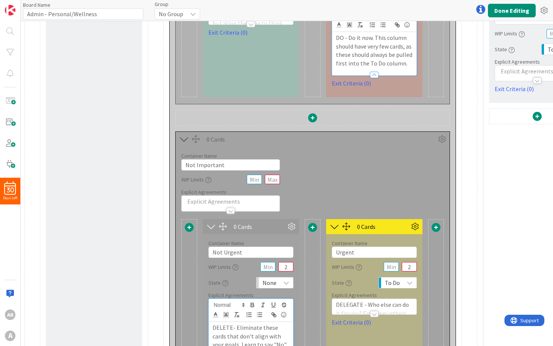
scroll to position [341, 0]
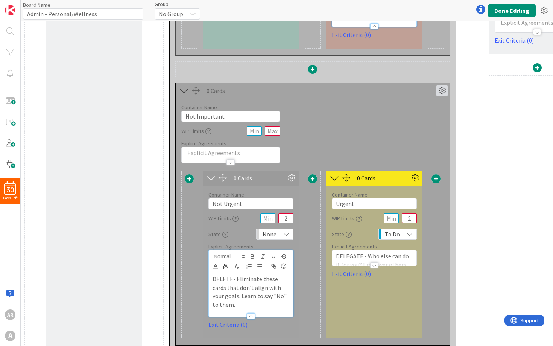
click at [441, 90] on icon at bounding box center [441, 90] width 11 height 11
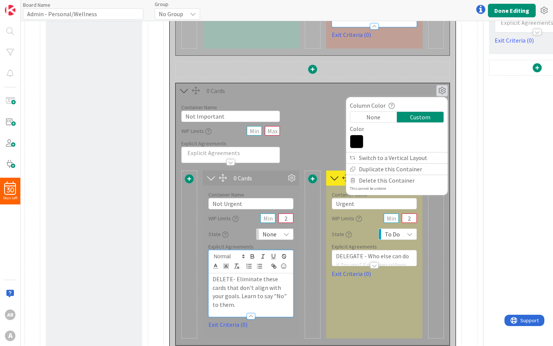
click at [357, 140] on icon at bounding box center [357, 142] width 14 height 14
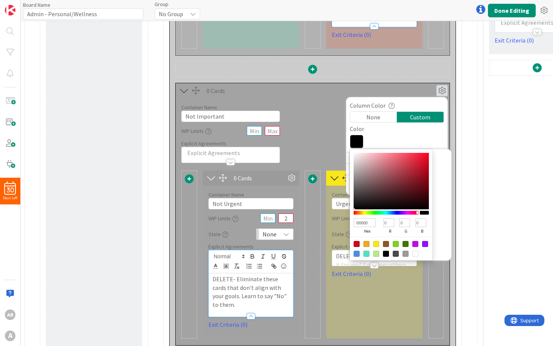
click at [397, 256] on div at bounding box center [396, 254] width 6 height 6
type input "4A4A4A"
type input "74"
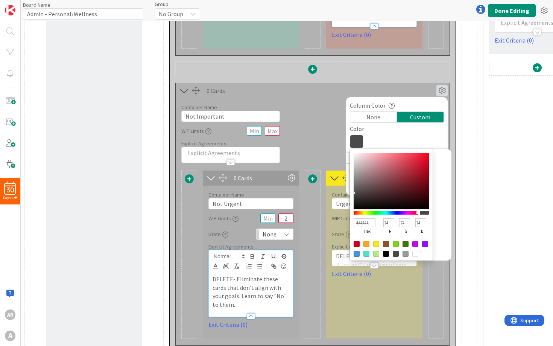
click at [328, 110] on div "Container Name 13 / 64 Not Important WIP Limits Explicit Agreements" at bounding box center [313, 130] width 274 height 65
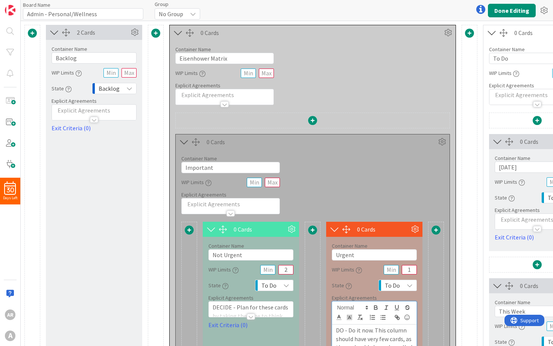
scroll to position [0, 0]
click at [336, 155] on div "Container Name 9 / 64 Important WIP Limits Explicit Agreements" at bounding box center [313, 181] width 274 height 65
click at [441, 144] on icon at bounding box center [441, 141] width 11 height 11
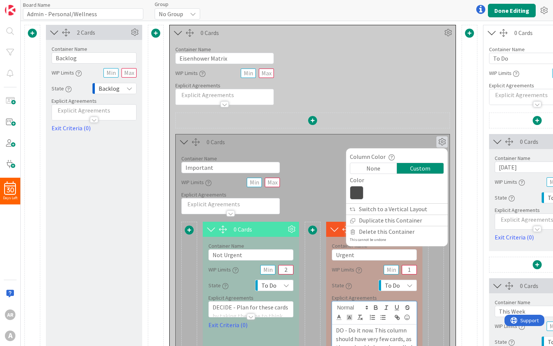
click at [359, 193] on icon at bounding box center [357, 193] width 14 height 14
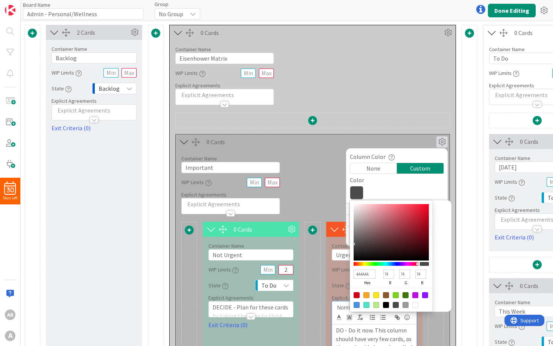
click at [406, 307] on div at bounding box center [406, 305] width 6 height 6
type input "9B9B9B"
type input "155"
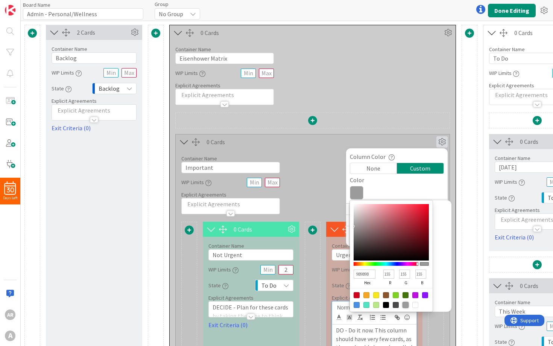
click at [324, 182] on div "Container Name 9 / 64 Important WIP Limits Explicit Agreements" at bounding box center [313, 181] width 274 height 65
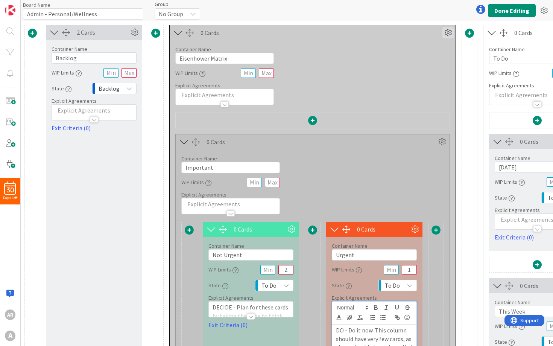
click at [449, 33] on icon at bounding box center [447, 32] width 11 height 11
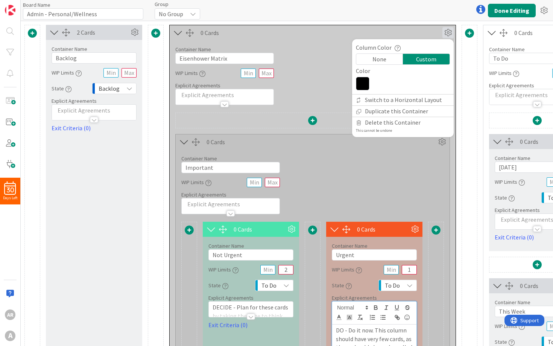
click at [350, 195] on div "Container Name 9 / 64 Important WIP Limits Explicit Agreements" at bounding box center [313, 181] width 274 height 65
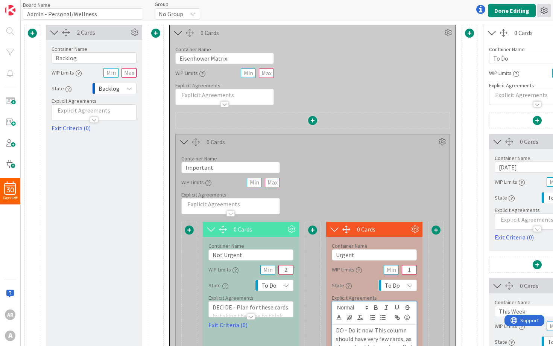
click at [547, 10] on icon at bounding box center [544, 11] width 14 height 14
click at [546, 10] on icon at bounding box center [544, 11] width 14 height 14
click at [512, 6] on button "Done Editing" at bounding box center [512, 11] width 48 height 14
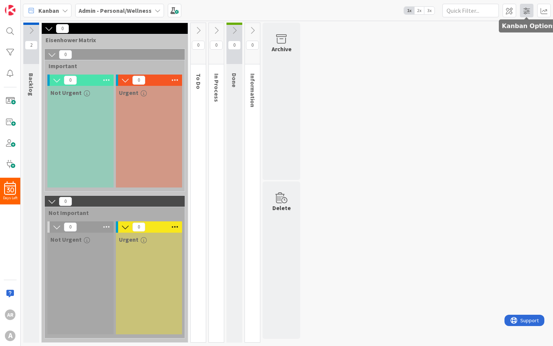
click at [528, 9] on span at bounding box center [527, 11] width 14 height 14
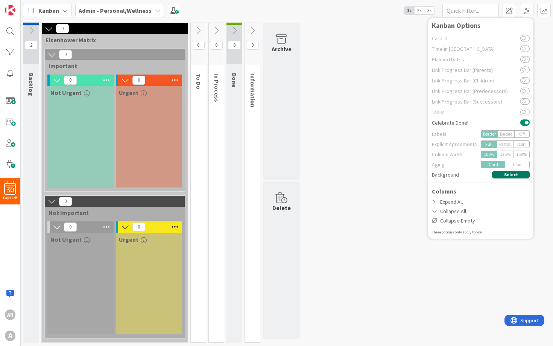
click at [514, 176] on button "Select" at bounding box center [511, 175] width 38 height 8
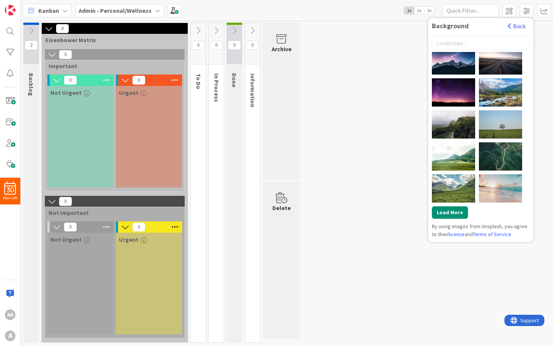
scroll to position [325, 0]
click at [524, 24] on button "Back" at bounding box center [517, 26] width 18 height 8
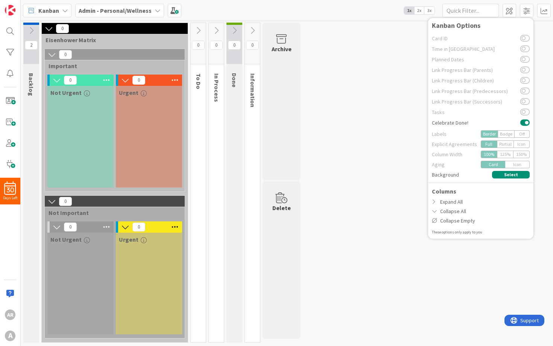
click at [399, 170] on div "2 Backlog 0 Eisenhower Matrix 0 Important 0 Not Urgent 0 Urgent 0 Not Important…" at bounding box center [286, 185] width 529 height 324
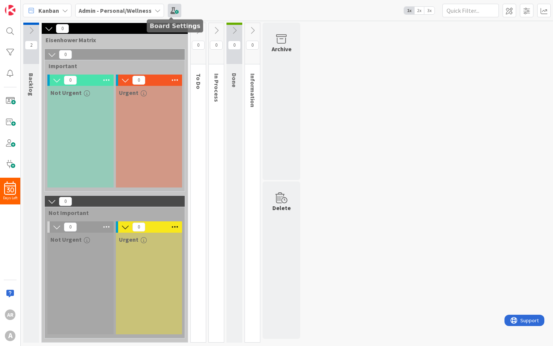
click at [171, 12] on span at bounding box center [175, 11] width 14 height 14
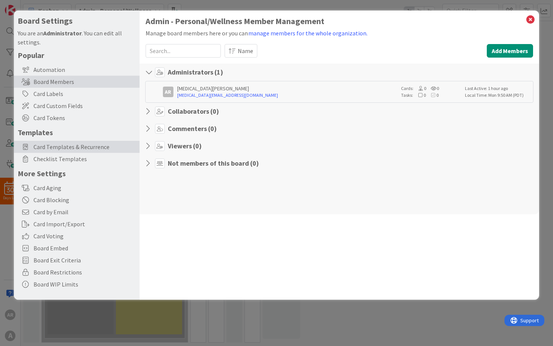
click at [85, 148] on span "Card Templates & Recurrence" at bounding box center [84, 146] width 102 height 9
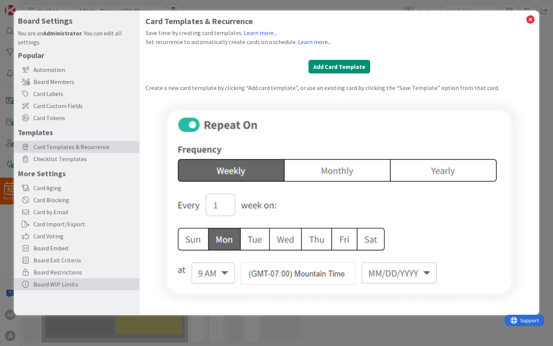
click at [85, 281] on div "Board WIP Limits" at bounding box center [77, 284] width 126 height 12
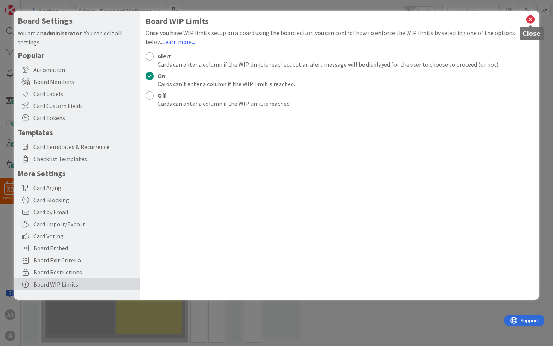
click at [530, 17] on icon at bounding box center [531, 19] width 10 height 11
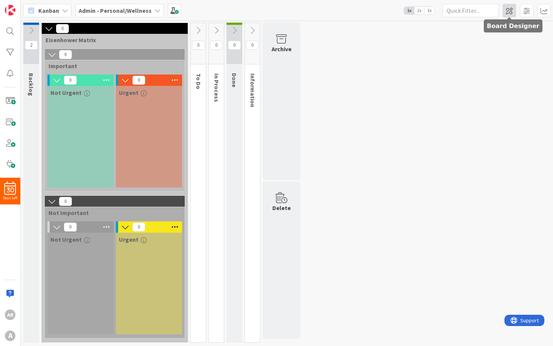
click at [508, 13] on span at bounding box center [510, 11] width 14 height 14
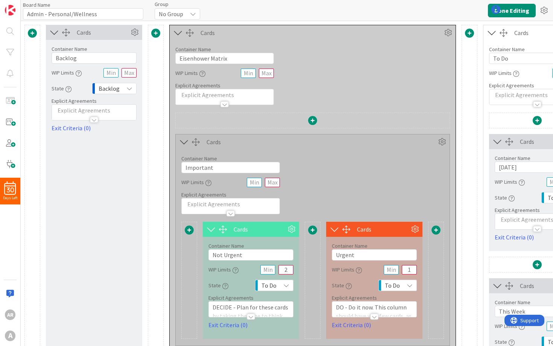
type input "Admin - Personal/Wellness"
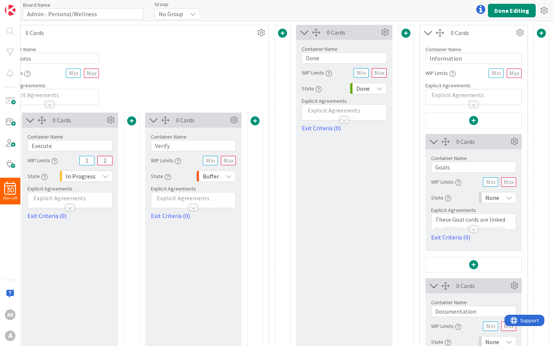
scroll to position [0, 624]
click at [548, 11] on icon at bounding box center [544, 11] width 14 height 14
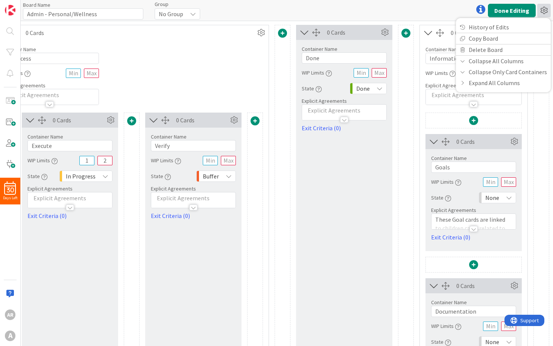
click at [546, 11] on icon at bounding box center [544, 11] width 14 height 14
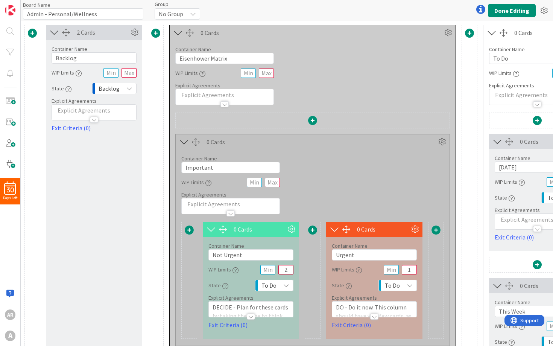
scroll to position [0, 0]
click at [489, 34] on icon at bounding box center [492, 33] width 12 height 10
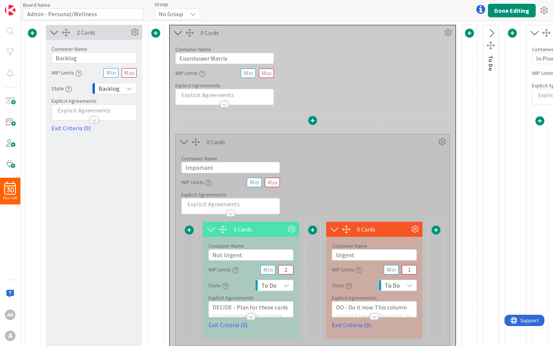
click at [531, 33] on icon at bounding box center [535, 33] width 12 height 10
click at [176, 31] on icon at bounding box center [178, 33] width 12 height 10
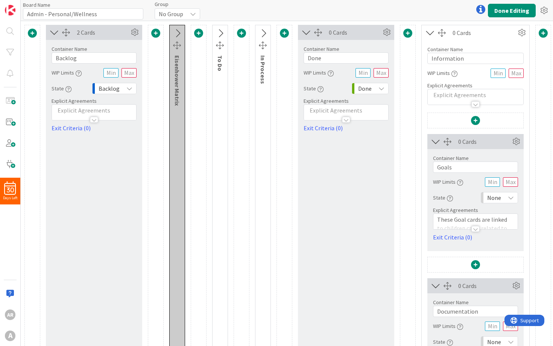
click at [51, 31] on icon at bounding box center [54, 32] width 12 height 10
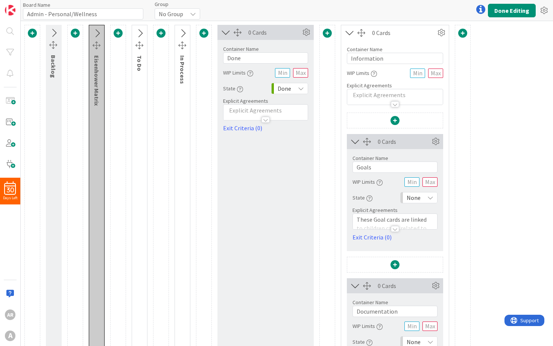
click at [348, 32] on icon at bounding box center [350, 33] width 12 height 10
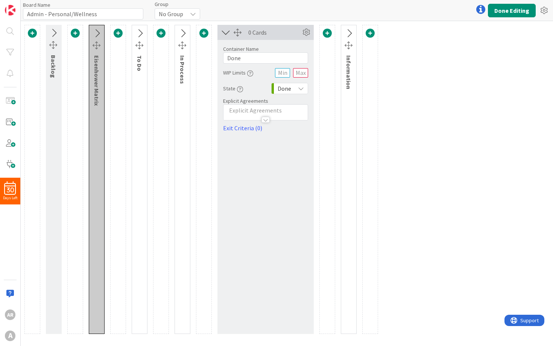
click at [479, 9] on icon at bounding box center [480, 9] width 9 height 9
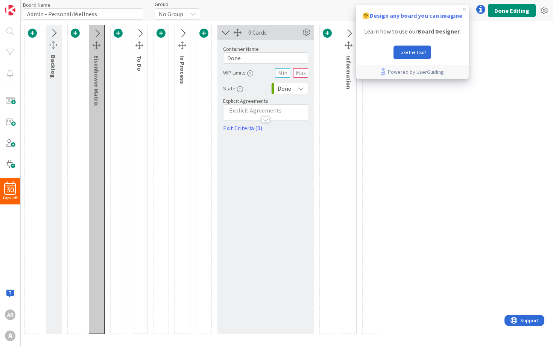
click at [479, 9] on icon at bounding box center [480, 9] width 9 height 9
click at [509, 11] on button "Done Editing" at bounding box center [512, 11] width 48 height 14
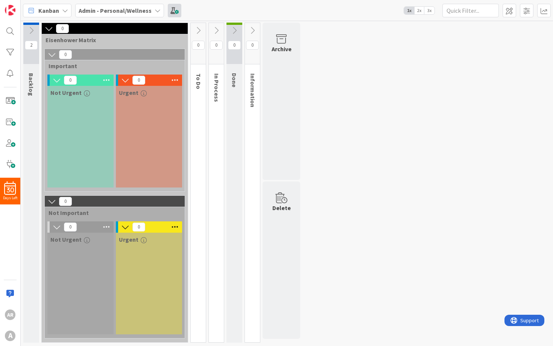
click at [178, 13] on span at bounding box center [175, 11] width 14 height 14
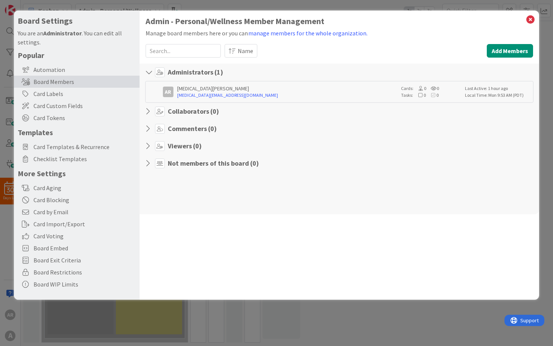
click at [327, 337] on div "Board Settings You are an Administrator . You can edit all settings. Popular Au…" at bounding box center [276, 173] width 553 height 346
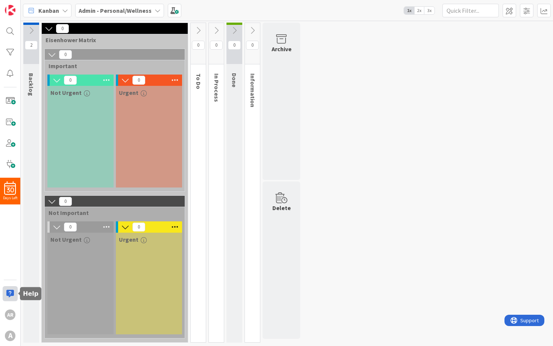
click at [10, 296] on div at bounding box center [10, 293] width 15 height 15
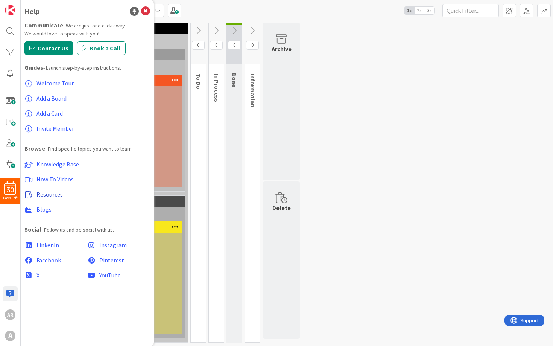
click at [56, 195] on span "Resources" at bounding box center [49, 194] width 26 height 8
click at [170, 9] on span at bounding box center [175, 11] width 14 height 14
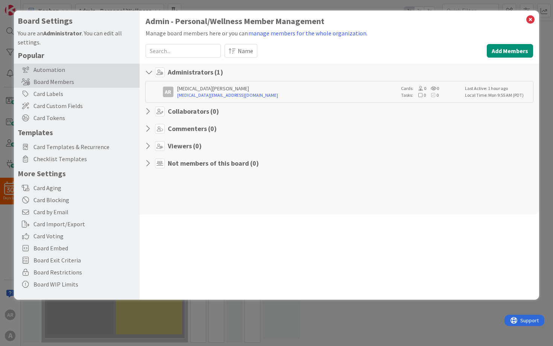
click at [63, 69] on div "Automation" at bounding box center [77, 70] width 126 height 12
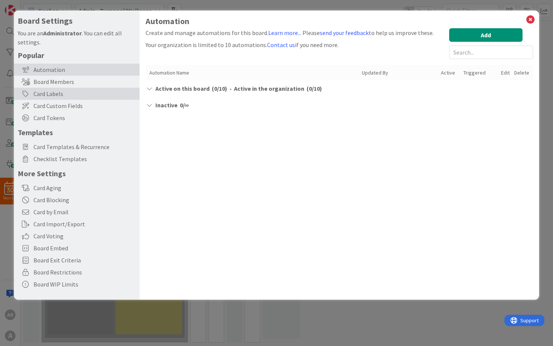
click at [61, 91] on div "Card Labels" at bounding box center [77, 94] width 126 height 12
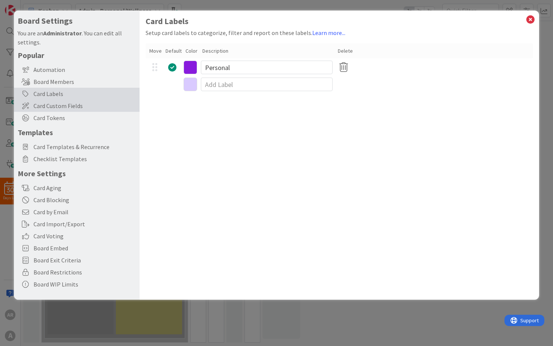
click at [62, 109] on span "Card Custom Fields" at bounding box center [84, 105] width 102 height 9
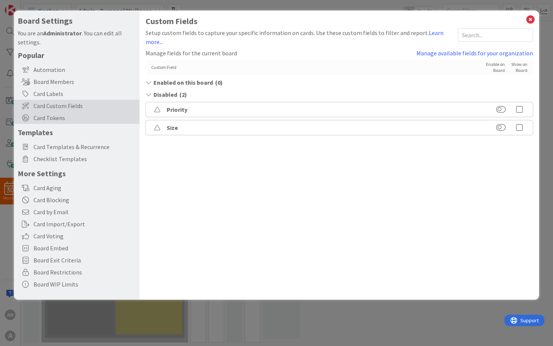
click at [65, 117] on span "Card Tokens" at bounding box center [84, 117] width 102 height 9
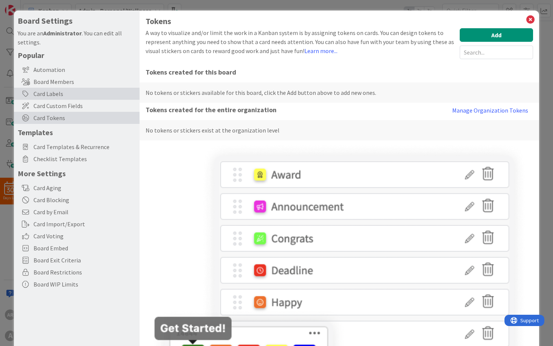
click at [43, 93] on div "Card Labels" at bounding box center [77, 94] width 126 height 12
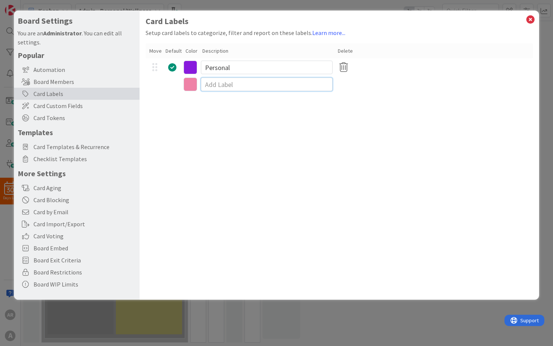
click at [213, 86] on input at bounding box center [267, 85] width 132 height 14
type input "Collaborative"
click at [244, 70] on input "Personal" at bounding box center [267, 68] width 132 height 14
type input "Personal/Wellness"
click at [235, 85] on input "Collaborative" at bounding box center [267, 86] width 132 height 14
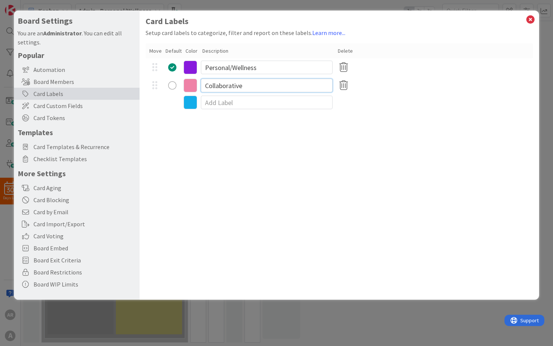
click at [235, 85] on input "Collaborative" at bounding box center [267, 86] width 132 height 14
click at [205, 84] on input "Collaborative" at bounding box center [267, 86] width 132 height 14
drag, startPoint x: 293, startPoint y: 85, endPoint x: 264, endPoint y: 85, distance: 29.7
click at [264, 85] on input "Interpersonal/Collaborative" at bounding box center [267, 86] width 132 height 14
drag, startPoint x: 263, startPoint y: 86, endPoint x: 197, endPoint y: 86, distance: 66.6
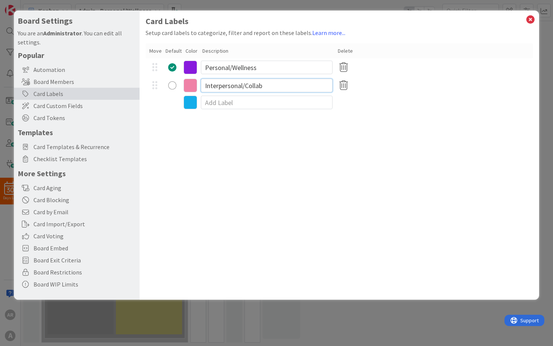
click at [197, 86] on div "Interpersonal/Collab" at bounding box center [340, 85] width 388 height 18
click at [240, 87] on input "Collab/Interpersonal" at bounding box center [267, 86] width 132 height 14
click at [271, 103] on input at bounding box center [267, 103] width 132 height 14
click at [240, 86] on input "Collab/Inter-personal" at bounding box center [267, 86] width 132 height 14
type input "Collab/Interpersonal"
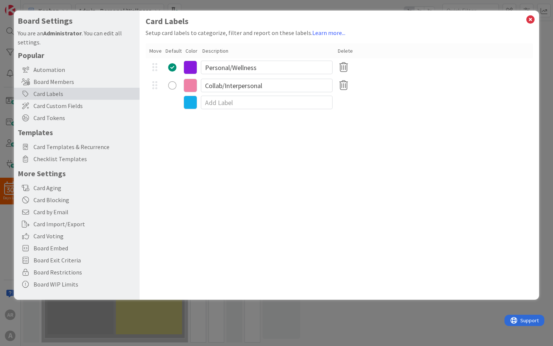
click at [300, 195] on div "Card Labels Setup card labels to categorize, filter and report on these labels.…" at bounding box center [340, 155] width 400 height 289
click at [173, 85] on div "radio" at bounding box center [172, 85] width 8 height 8
click at [173, 64] on div "radio" at bounding box center [172, 67] width 8 height 8
click at [188, 90] on icon at bounding box center [191, 86] width 14 height 14
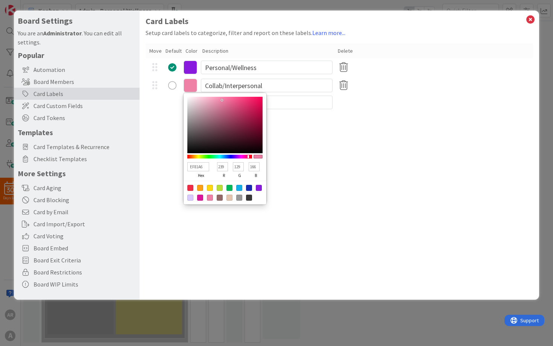
click at [188, 87] on icon at bounding box center [191, 86] width 14 height 14
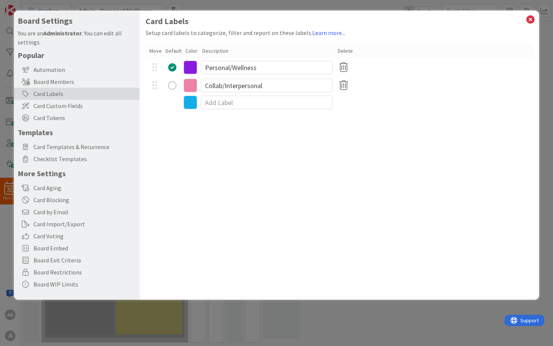
click at [169, 50] on div "Default" at bounding box center [174, 51] width 16 height 8
click at [192, 52] on div "Color" at bounding box center [191, 51] width 13 height 8
click at [192, 70] on icon at bounding box center [191, 68] width 14 height 14
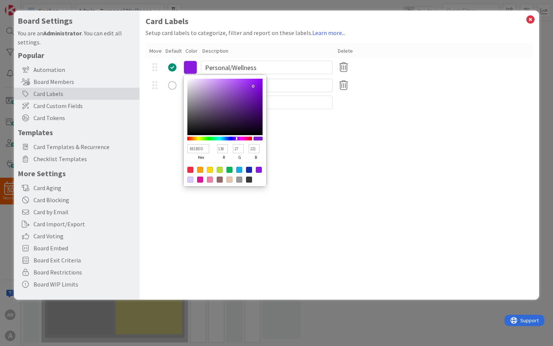
click at [239, 172] on div at bounding box center [239, 170] width 6 height 6
type input "13ADEA"
type input "19"
type input "173"
type input "234"
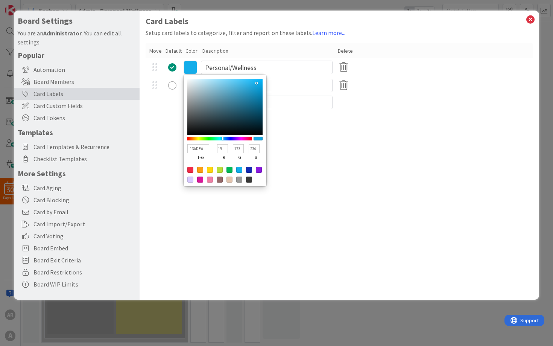
click at [284, 157] on div "Card Labels Setup card labels to categorize, filter and report on these labels.…" at bounding box center [340, 155] width 400 height 289
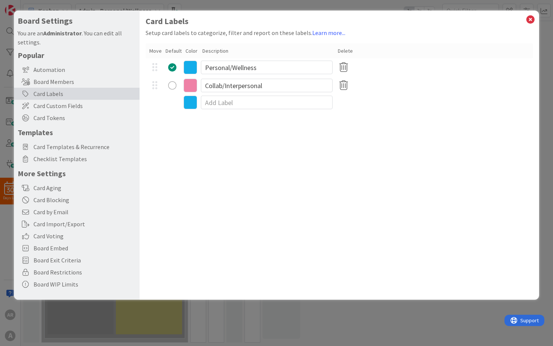
click at [194, 87] on icon at bounding box center [191, 86] width 14 height 14
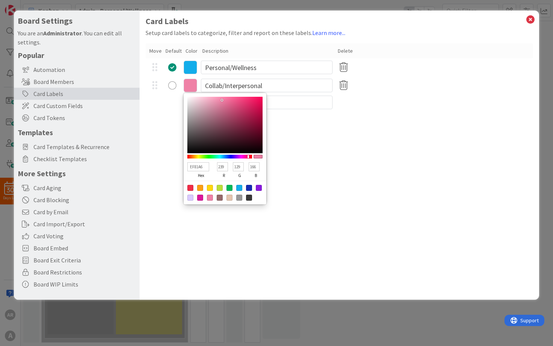
click at [219, 189] on div at bounding box center [220, 188] width 6 height 6
type input "BADE38"
type input "186"
type input "222"
type input "56"
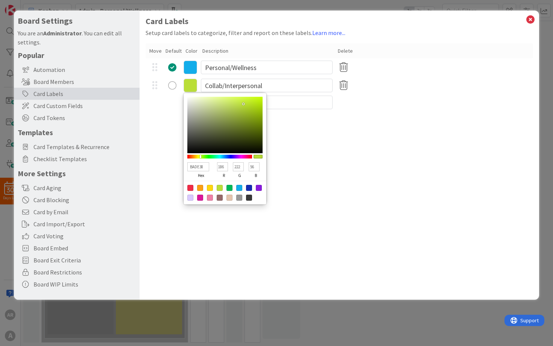
click at [285, 192] on div "Card Labels Setup card labels to categorize, filter and report on these labels.…" at bounding box center [340, 155] width 400 height 289
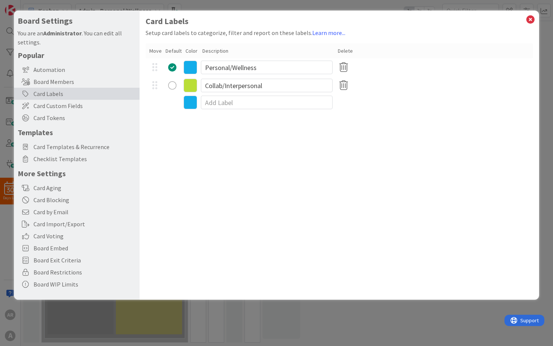
click at [184, 85] on icon at bounding box center [191, 86] width 14 height 14
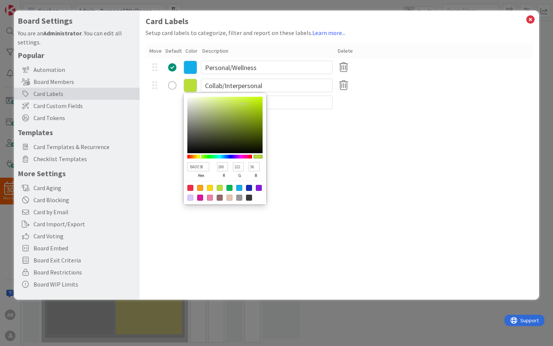
click at [210, 201] on div at bounding box center [210, 198] width 6 height 6
type input "EF81A6"
type input "239"
type input "129"
type input "166"
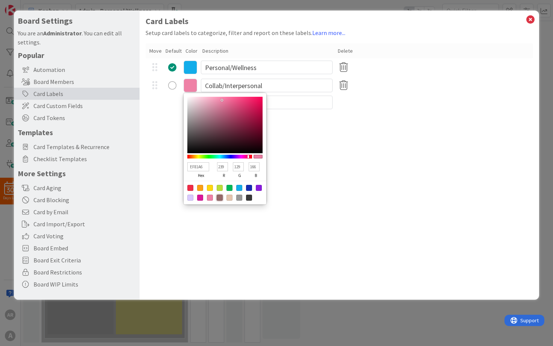
click at [222, 201] on div at bounding box center [220, 198] width 6 height 6
type input "966969"
type input "150"
type input "105"
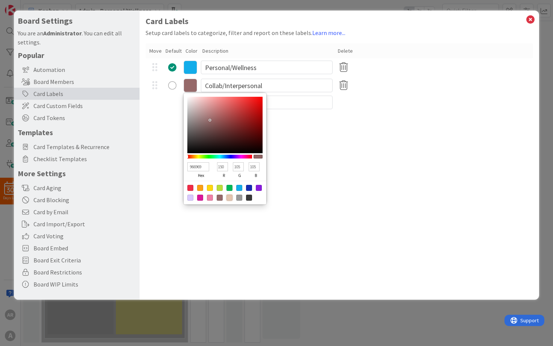
click at [232, 200] on div at bounding box center [230, 198] width 6 height 6
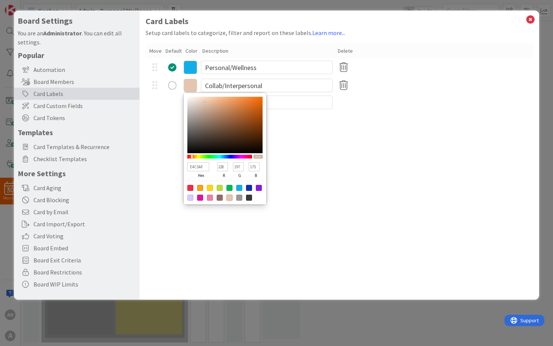
click at [248, 191] on div at bounding box center [249, 188] width 6 height 6
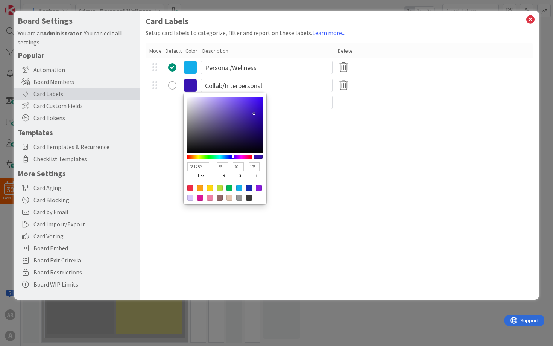
drag, startPoint x: 229, startPoint y: 157, endPoint x: 233, endPoint y: 157, distance: 4.1
click at [233, 157] on div at bounding box center [233, 156] width 2 height 3
drag, startPoint x: 253, startPoint y: 113, endPoint x: 235, endPoint y: 112, distance: 18.5
click at [235, 112] on div at bounding box center [224, 125] width 75 height 56
click at [298, 160] on div "Card Labels Setup card labels to categorize, filter and report on these labels.…" at bounding box center [340, 155] width 400 height 289
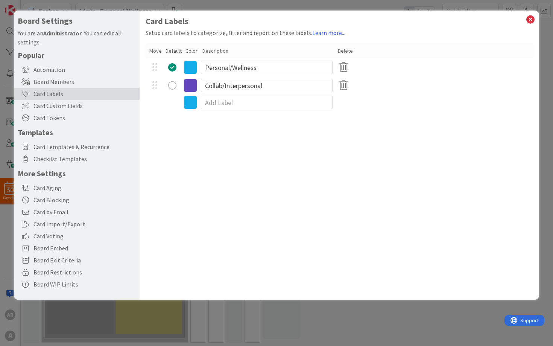
click at [190, 68] on icon at bounding box center [191, 68] width 14 height 14
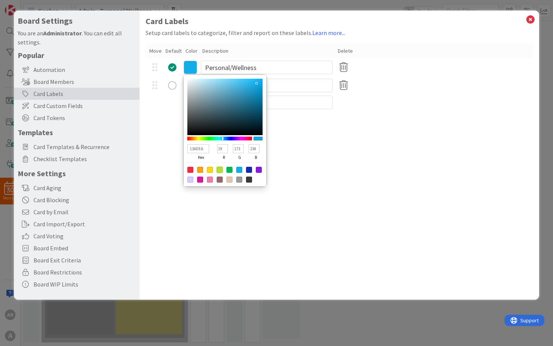
click at [220, 171] on div at bounding box center [220, 170] width 6 height 6
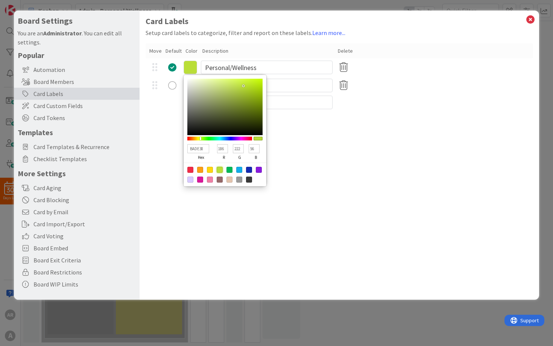
click at [231, 173] on div at bounding box center [230, 170] width 6 height 6
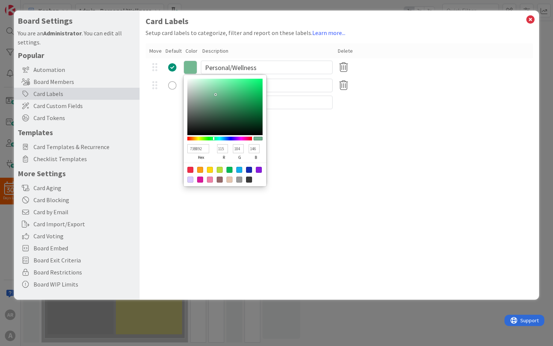
drag, startPoint x: 261, startPoint y: 95, endPoint x: 216, endPoint y: 94, distance: 45.5
click at [216, 94] on div at bounding box center [224, 107] width 75 height 56
click at [308, 160] on div "Card Labels Setup card labels to categorize, filter and report on these labels.…" at bounding box center [340, 155] width 400 height 289
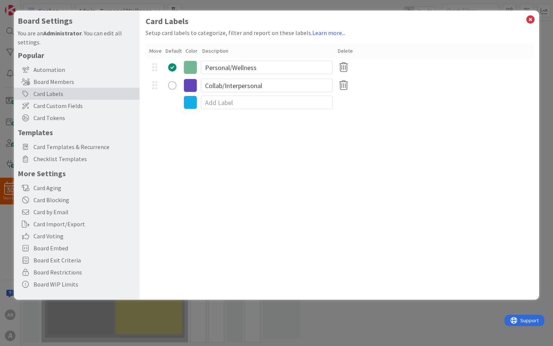
click at [189, 85] on icon at bounding box center [191, 86] width 14 height 14
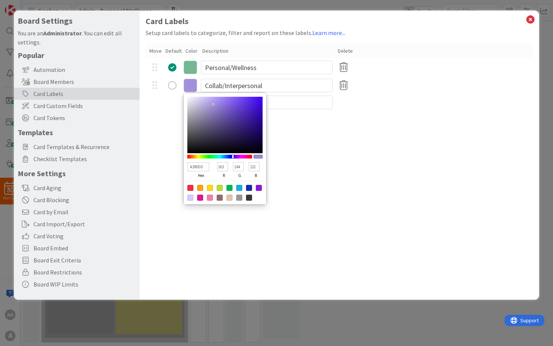
drag, startPoint x: 235, startPoint y: 111, endPoint x: 213, endPoint y: 104, distance: 22.6
click at [213, 104] on div at bounding box center [214, 104] width 2 height 2
click at [345, 182] on div "Card Labels Setup card labels to categorize, filter and report on these labels.…" at bounding box center [340, 155] width 400 height 289
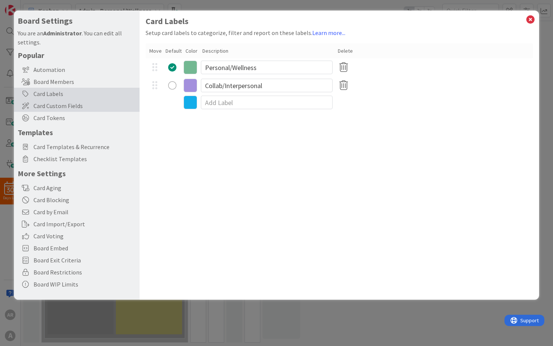
click at [52, 108] on span "Card Custom Fields" at bounding box center [84, 105] width 102 height 9
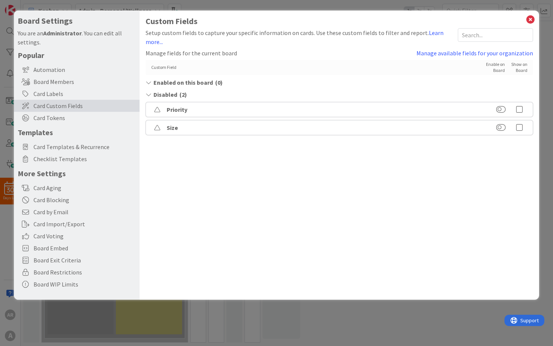
click at [189, 109] on div "Priority" at bounding box center [340, 109] width 388 height 15
click at [178, 128] on div "Size" at bounding box center [340, 127] width 388 height 15
click at [168, 113] on b "Priority" at bounding box center [177, 110] width 21 height 8
click at [500, 130] on button at bounding box center [500, 128] width 9 height 8
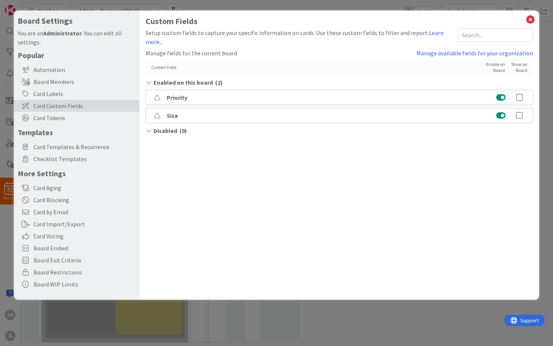
click at [187, 64] on div "Custom Field" at bounding box center [313, 67] width 324 height 6
click at [468, 38] on input "text" at bounding box center [495, 35] width 75 height 14
click at [444, 237] on div "Custom Fields Setup custom fields to capture your specific information on cards…" at bounding box center [340, 155] width 400 height 289
click at [77, 117] on span "Card Tokens" at bounding box center [84, 117] width 102 height 9
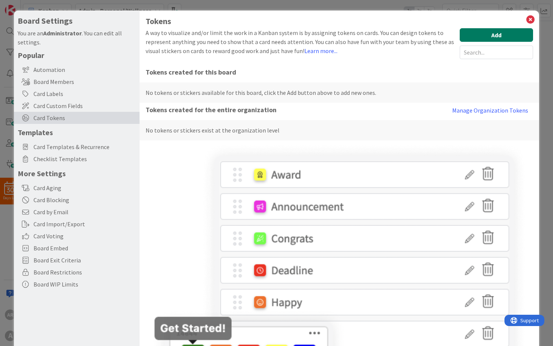
click at [477, 35] on button "Add" at bounding box center [496, 35] width 73 height 14
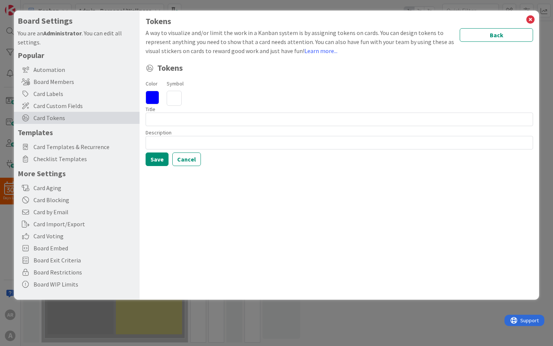
click at [177, 97] on icon at bounding box center [174, 98] width 15 height 15
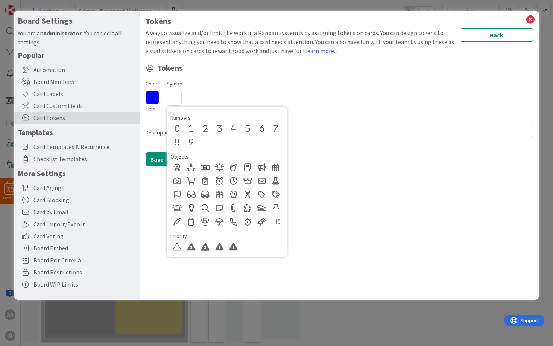
scroll to position [322, 0]
click at [220, 195] on div at bounding box center [220, 193] width 14 height 14
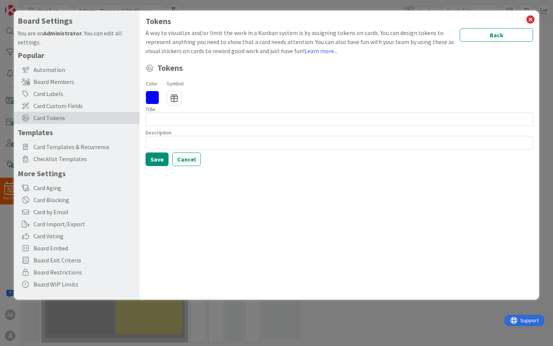
click at [152, 97] on icon at bounding box center [153, 98] width 14 height 14
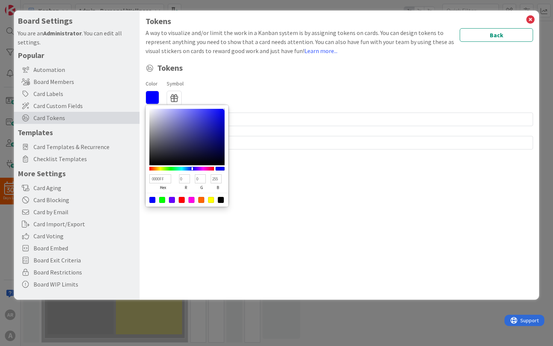
click at [192, 202] on div at bounding box center [192, 200] width 6 height 6
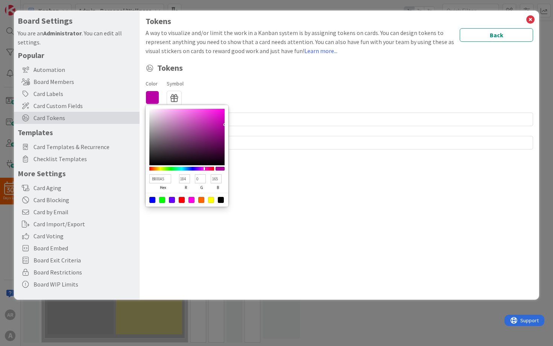
drag, startPoint x: 224, startPoint y: 110, endPoint x: 228, endPoint y: 125, distance: 15.0
click at [228, 125] on div "B800A5 hex 184 r 0 g 165 b 100 a" at bounding box center [187, 156] width 83 height 102
click at [243, 98] on div "Color B800A5 hex 184 r 0 g 165 b 100 a Symbol Regular Solid Animals Buildings &…" at bounding box center [340, 92] width 388 height 27
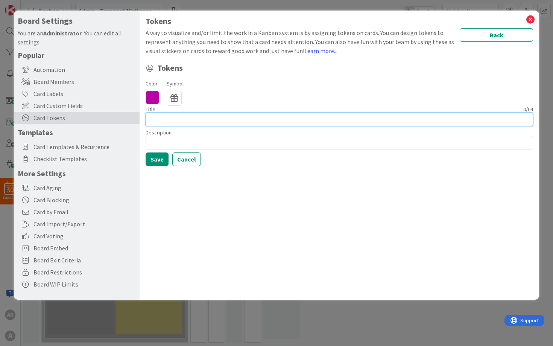
click at [201, 123] on input at bounding box center [340, 120] width 388 height 14
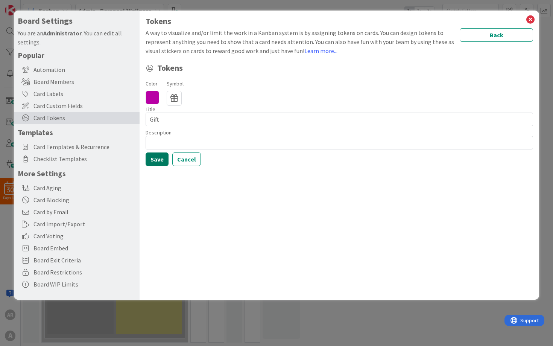
click at [157, 155] on button "Save" at bounding box center [157, 159] width 23 height 14
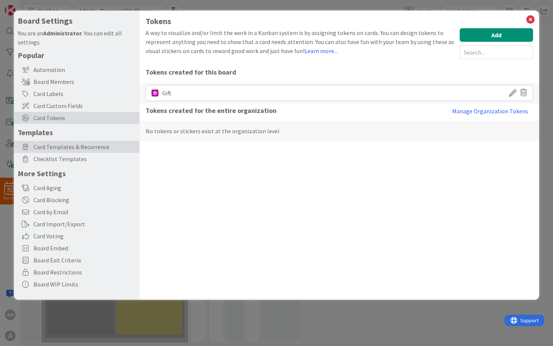
click at [97, 143] on span "Card Templates & Recurrence" at bounding box center [84, 146] width 102 height 9
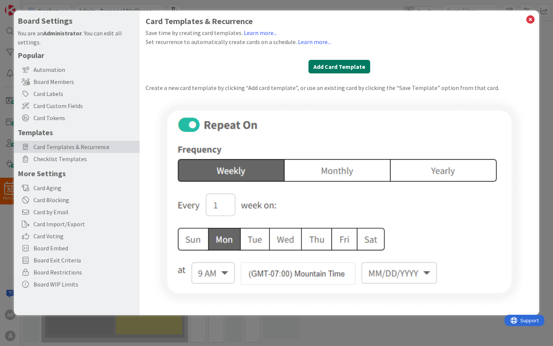
click at [329, 66] on button "Add Card Template" at bounding box center [340, 67] width 62 height 14
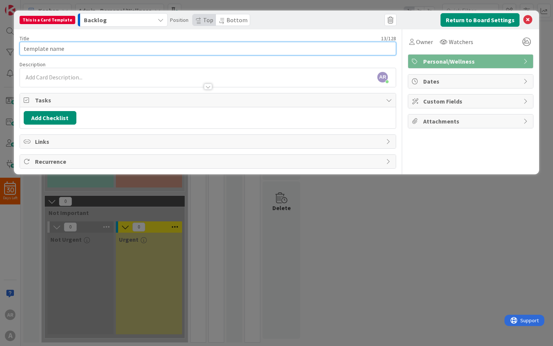
click at [318, 49] on input "template name" at bounding box center [208, 49] width 377 height 14
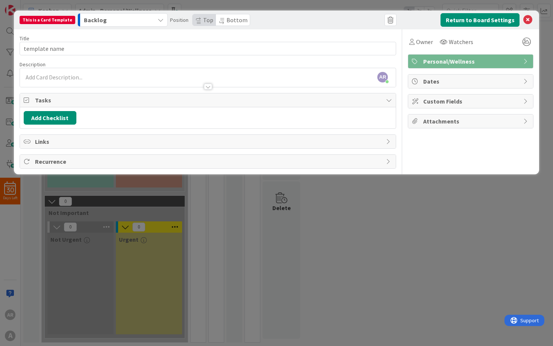
click at [164, 21] on icon "button" at bounding box center [161, 20] width 6 height 6
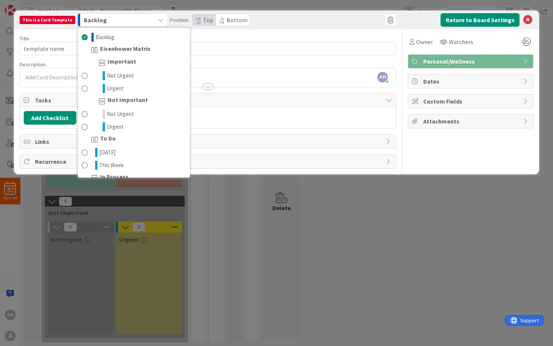
click at [164, 21] on icon "button" at bounding box center [161, 20] width 6 height 6
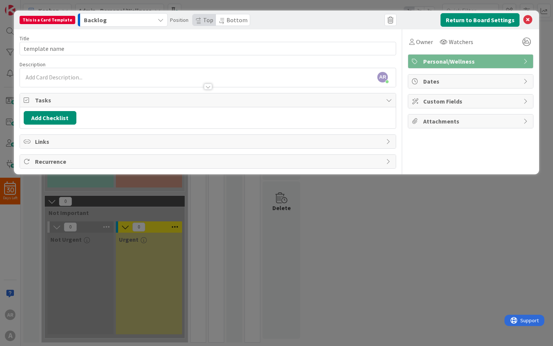
click at [158, 74] on div "AR Allegra Radcliffe just joined" at bounding box center [208, 77] width 376 height 19
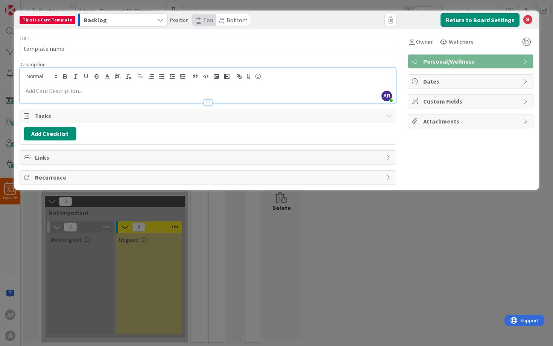
click at [474, 64] on span "Personal/Wellness" at bounding box center [471, 61] width 96 height 9
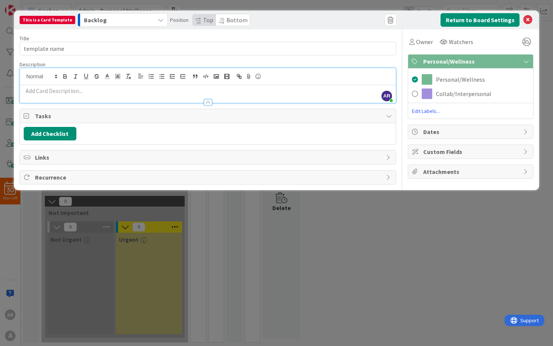
click at [474, 64] on span "Personal/Wellness" at bounding box center [471, 61] width 96 height 9
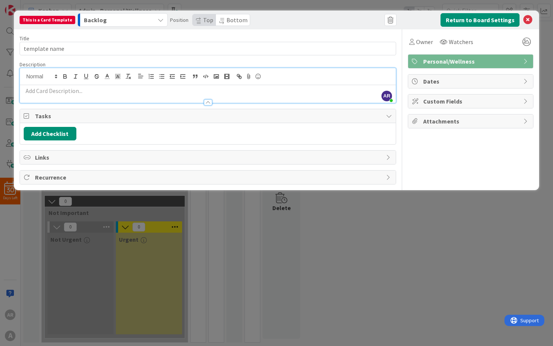
click at [465, 78] on span "Dates" at bounding box center [471, 81] width 96 height 9
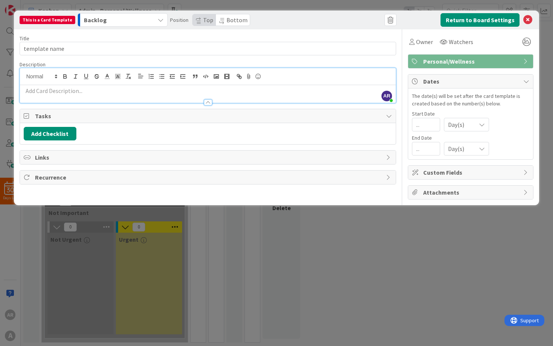
click at [466, 77] on span "Dates" at bounding box center [471, 81] width 96 height 9
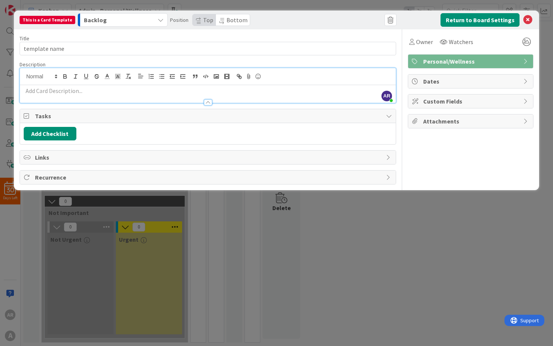
click at [468, 98] on span "Custom Fields" at bounding box center [471, 101] width 96 height 9
click at [462, 126] on span "Not Set" at bounding box center [464, 125] width 96 height 11
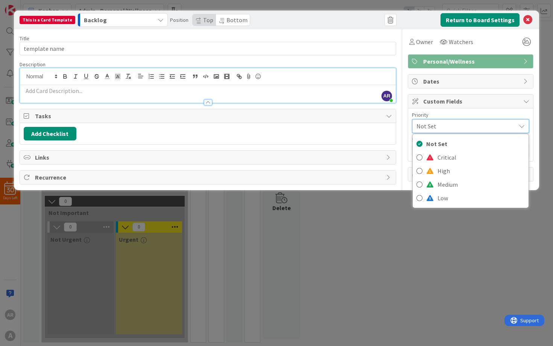
click at [465, 125] on span "Not Set" at bounding box center [465, 126] width 96 height 11
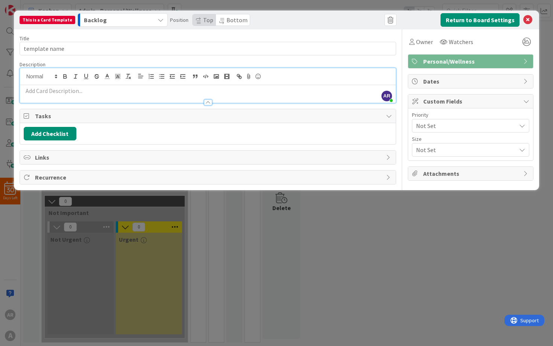
click at [441, 152] on span "Not Set" at bounding box center [464, 149] width 96 height 11
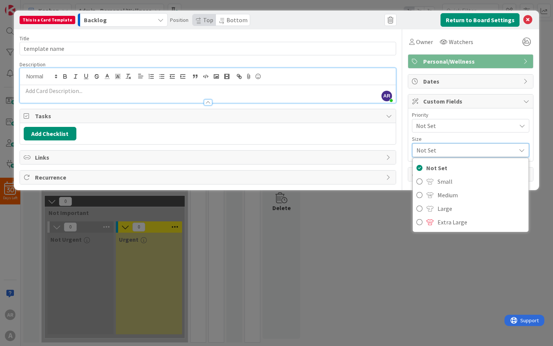
click at [441, 152] on span "Not Set" at bounding box center [465, 150] width 96 height 11
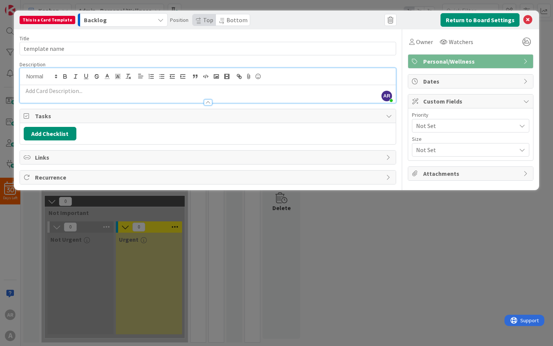
click at [435, 126] on span "Not Set" at bounding box center [464, 125] width 96 height 11
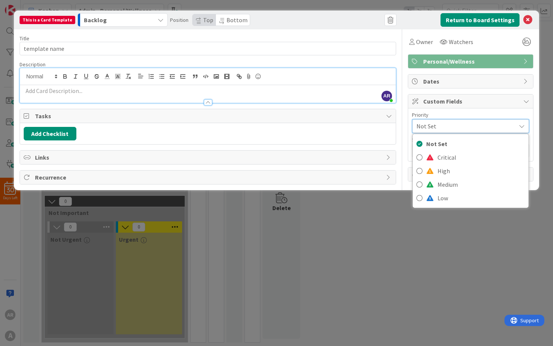
click at [435, 126] on span "Not Set" at bounding box center [465, 126] width 96 height 11
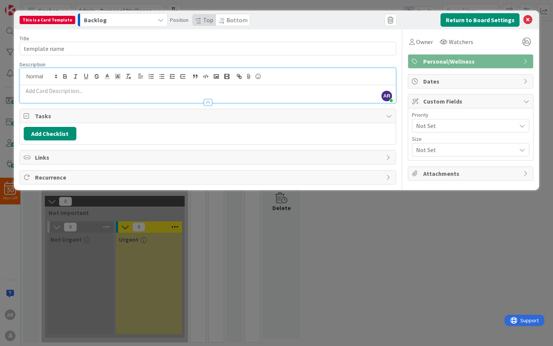
click at [442, 170] on span "Attachments" at bounding box center [471, 173] width 96 height 9
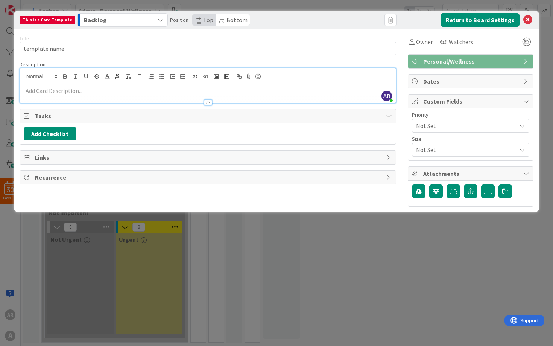
click at [480, 172] on span "Attachments" at bounding box center [471, 173] width 96 height 9
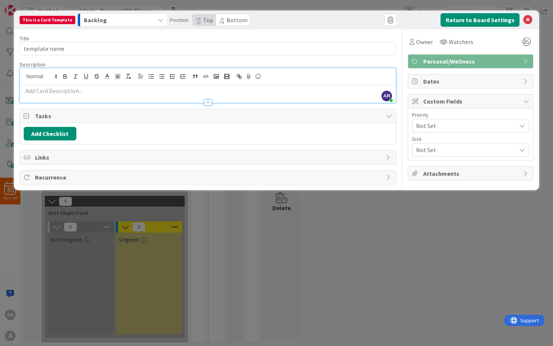
click at [161, 175] on span "Recurrence" at bounding box center [209, 177] width 348 height 9
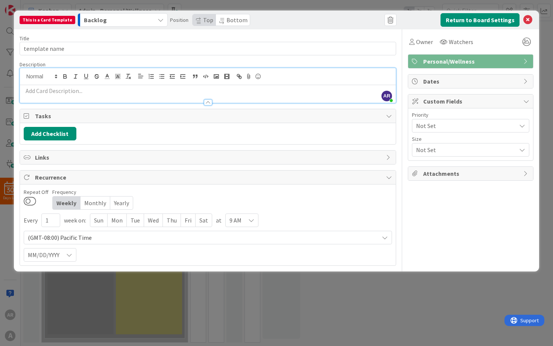
click at [162, 174] on span "Recurrence" at bounding box center [209, 177] width 348 height 9
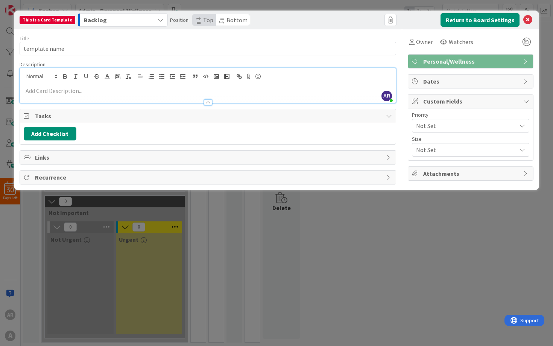
click at [166, 152] on div "Links" at bounding box center [208, 158] width 376 height 14
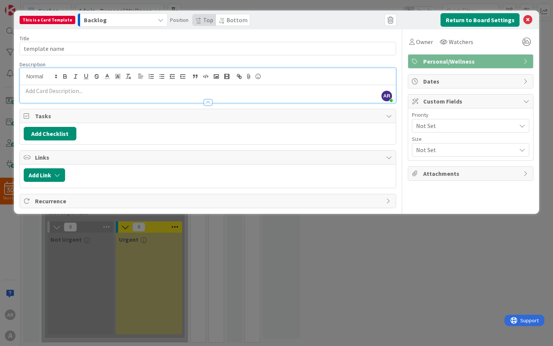
click at [166, 154] on span "Links" at bounding box center [209, 157] width 348 height 9
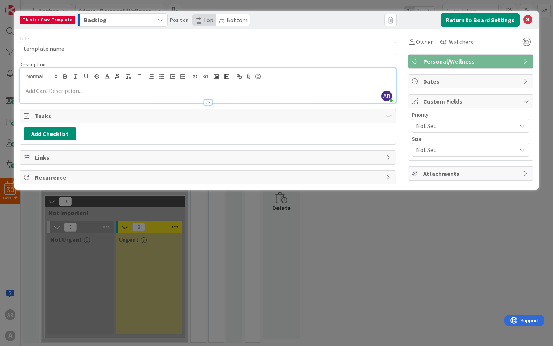
click at [153, 114] on span "Tasks" at bounding box center [209, 115] width 348 height 9
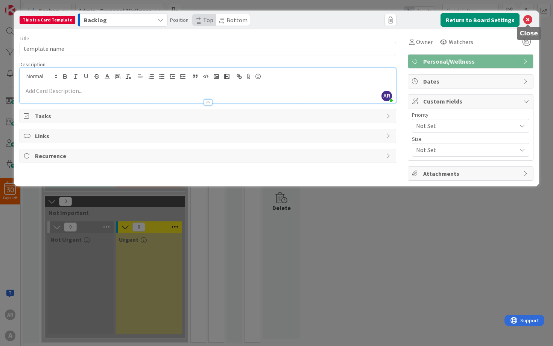
click at [530, 19] on icon at bounding box center [527, 19] width 9 height 9
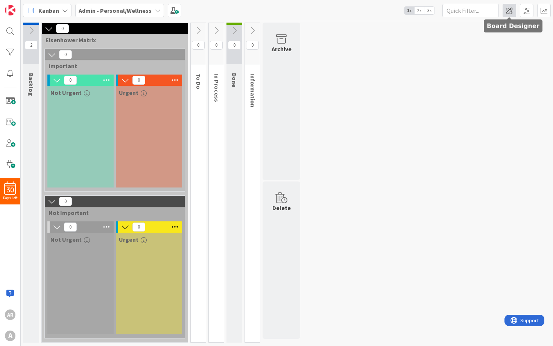
click at [507, 13] on span at bounding box center [510, 11] width 14 height 14
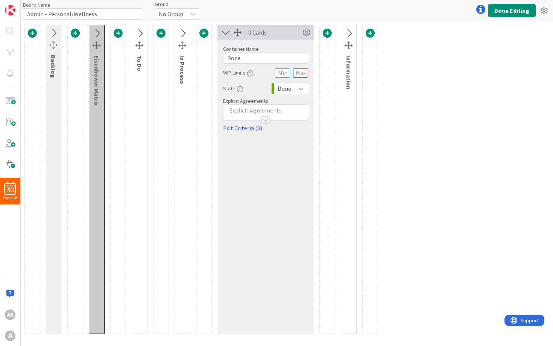
click at [34, 32] on span at bounding box center [32, 33] width 9 height 9
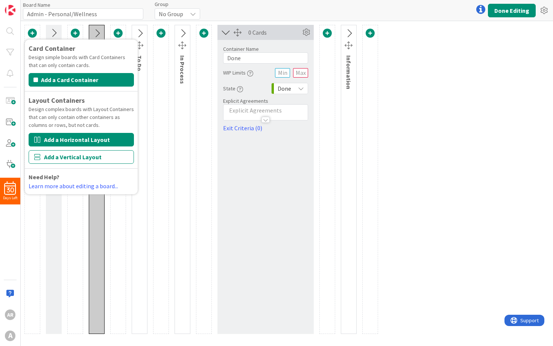
click at [61, 143] on button "Add a Horizontal Layout" at bounding box center [81, 140] width 105 height 14
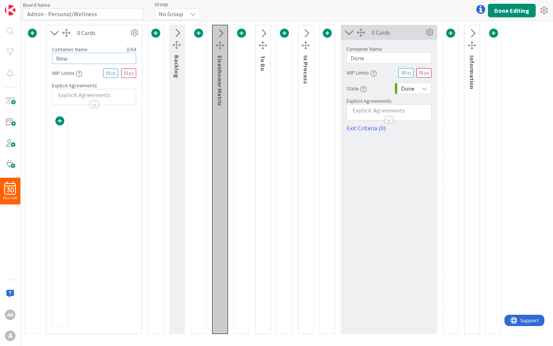
click at [91, 62] on input "New" at bounding box center [94, 58] width 84 height 11
click at [127, 74] on input "text" at bounding box center [128, 72] width 15 height 9
click at [109, 76] on input "text" at bounding box center [110, 72] width 15 height 9
click at [131, 186] on div at bounding box center [94, 220] width 84 height 214
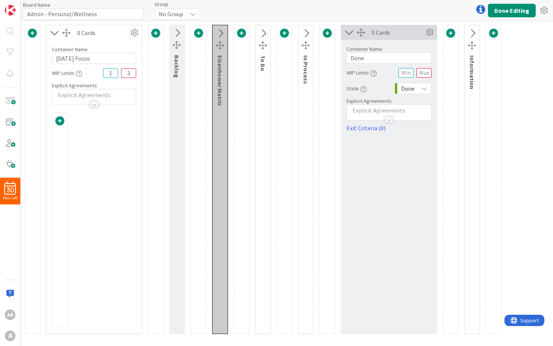
click at [94, 92] on p at bounding box center [94, 95] width 76 height 9
click at [55, 34] on icon at bounding box center [55, 33] width 12 height 10
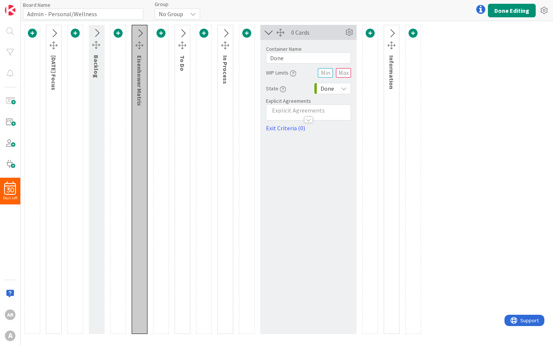
click at [55, 33] on icon at bounding box center [54, 34] width 12 height 10
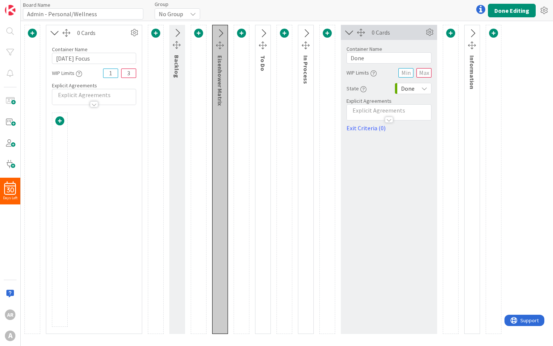
click at [61, 121] on span at bounding box center [59, 120] width 9 height 9
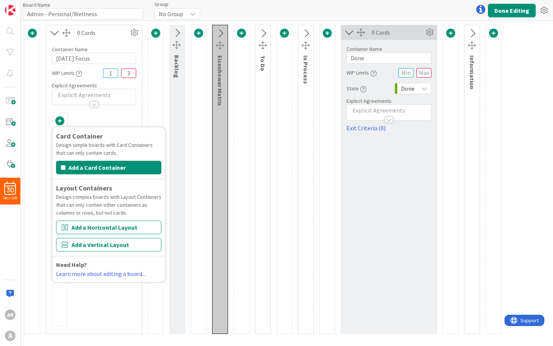
click at [90, 117] on div "Card Container Design simple boards with Card Containers that can only contain …" at bounding box center [94, 220] width 84 height 214
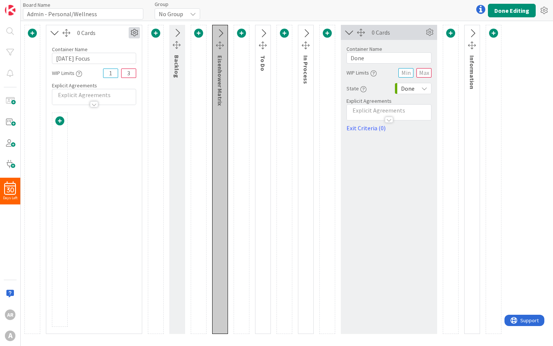
click at [135, 36] on icon at bounding box center [134, 32] width 11 height 11
click at [133, 33] on icon at bounding box center [134, 32] width 11 height 11
click at [497, 6] on button "Done Editing" at bounding box center [512, 11] width 48 height 14
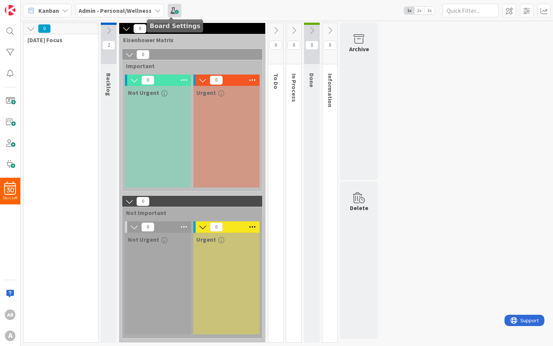
click at [170, 11] on span at bounding box center [175, 11] width 14 height 14
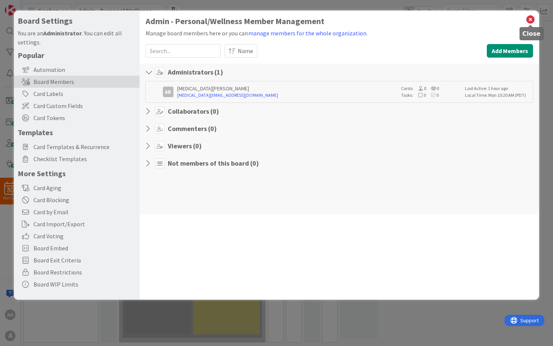
click at [531, 17] on icon at bounding box center [531, 19] width 10 height 11
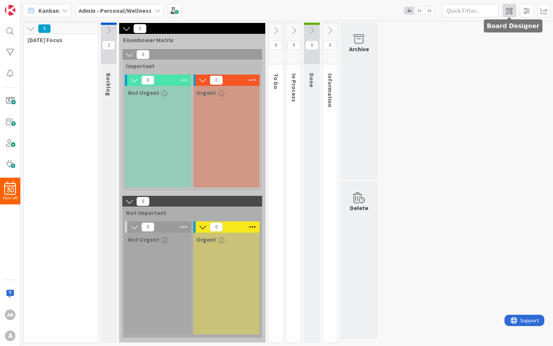
click at [508, 9] on span at bounding box center [510, 11] width 14 height 14
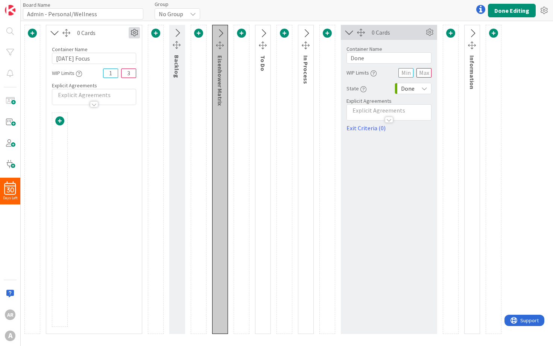
click at [134, 34] on icon at bounding box center [134, 32] width 11 height 11
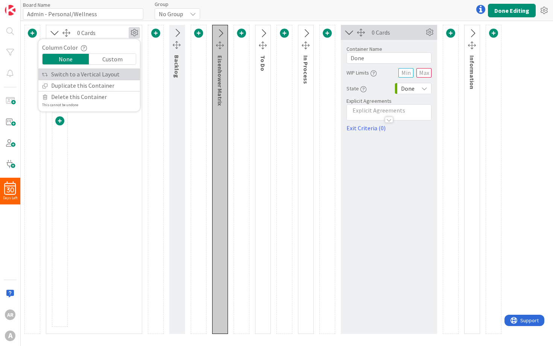
click at [113, 74] on link "Switch to a Vertical Layout" at bounding box center [89, 74] width 102 height 11
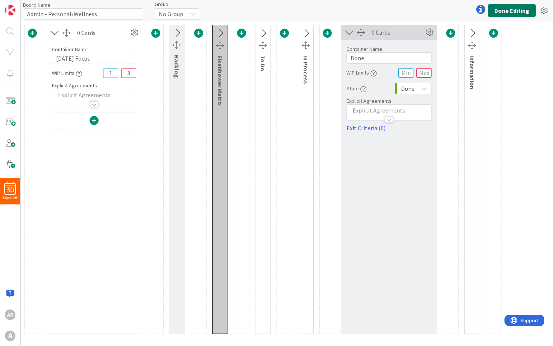
click at [506, 12] on button "Done Editing" at bounding box center [512, 11] width 48 height 14
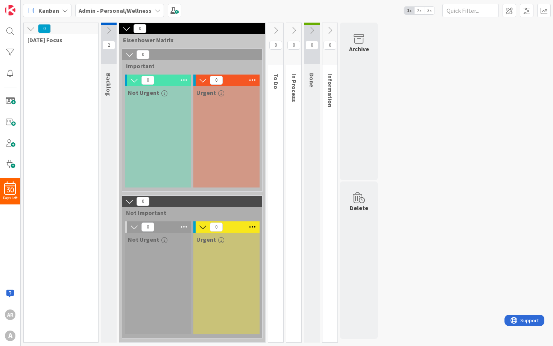
click at [66, 49] on div "0 Today's Focus" at bounding box center [60, 183] width 75 height 320
click at [511, 15] on span at bounding box center [510, 11] width 14 height 14
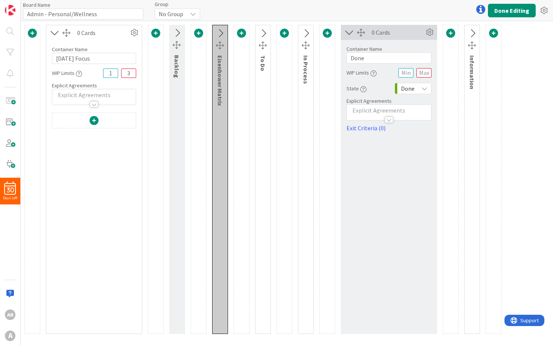
click at [262, 32] on icon at bounding box center [263, 34] width 12 height 10
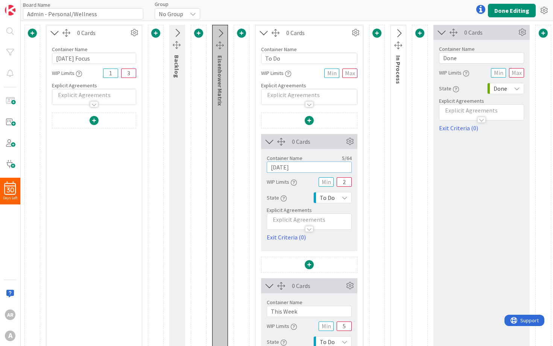
click at [290, 169] on input "Today" at bounding box center [309, 166] width 85 height 11
click at [136, 31] on icon at bounding box center [134, 32] width 11 height 11
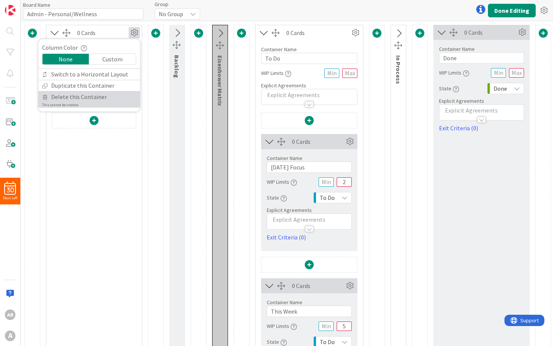
click at [90, 99] on span "Delete this Container" at bounding box center [79, 96] width 56 height 11
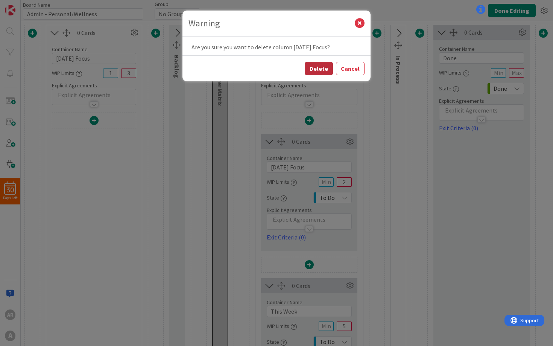
click at [322, 70] on button "Delete" at bounding box center [319, 69] width 28 height 14
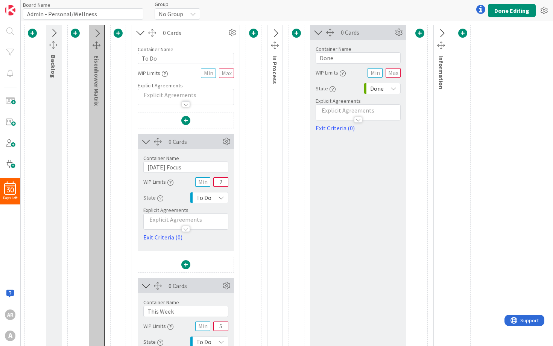
click at [98, 33] on icon at bounding box center [97, 34] width 12 height 10
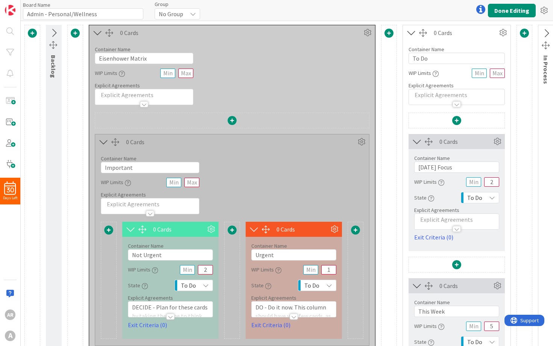
click at [96, 32] on icon at bounding box center [97, 33] width 12 height 10
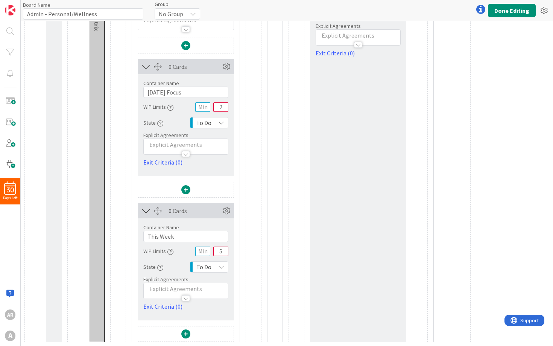
scroll to position [75, 0]
click at [199, 110] on input "text" at bounding box center [202, 106] width 15 height 9
click at [222, 110] on input "2" at bounding box center [220, 106] width 15 height 9
click at [161, 123] on icon "button" at bounding box center [160, 123] width 6 height 6
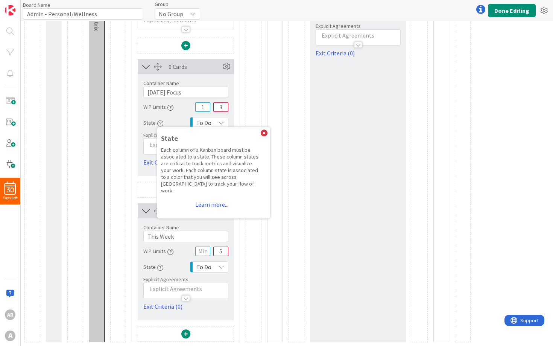
click at [176, 117] on div "State State Each column of a Kanban board must be associated to a state. These …" at bounding box center [185, 123] width 85 height 14
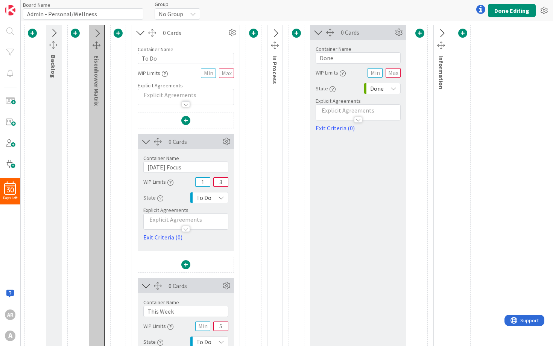
scroll to position [0, 0]
click at [227, 141] on icon at bounding box center [226, 141] width 11 height 11
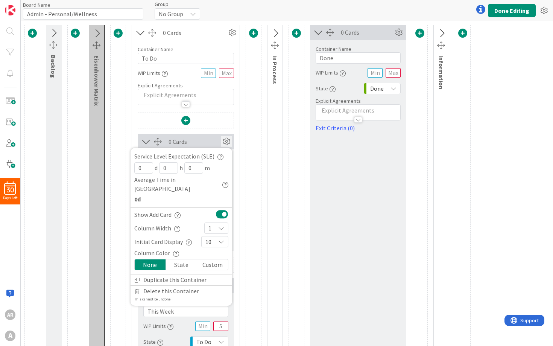
click at [227, 141] on icon at bounding box center [226, 141] width 11 height 11
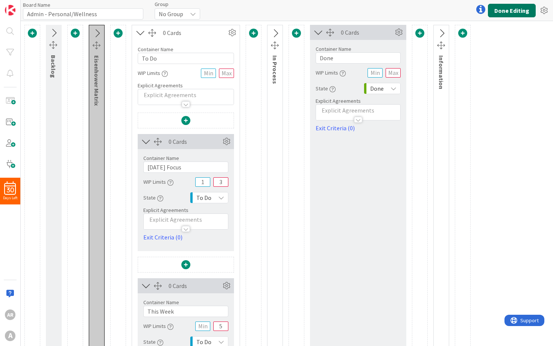
click at [501, 13] on button "Done Editing" at bounding box center [512, 11] width 48 height 14
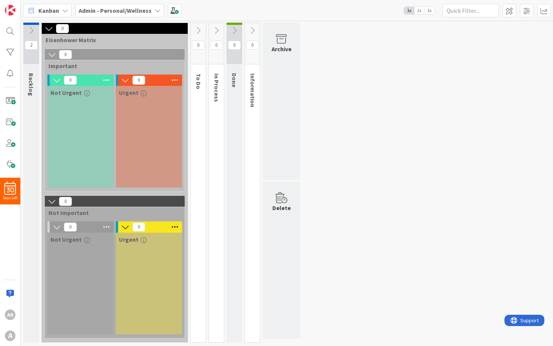
click at [197, 91] on div "To Do" at bounding box center [200, 81] width 18 height 23
click at [194, 25] on button at bounding box center [198, 30] width 15 height 11
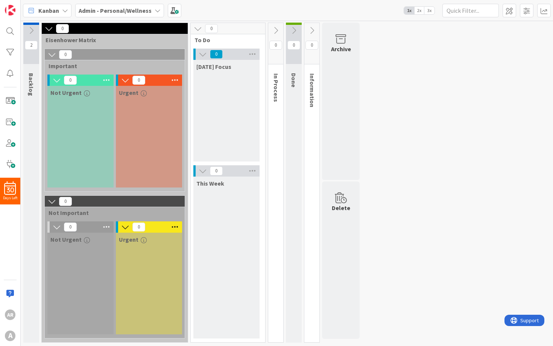
click at [144, 93] on icon "button" at bounding box center [144, 93] width 6 height 6
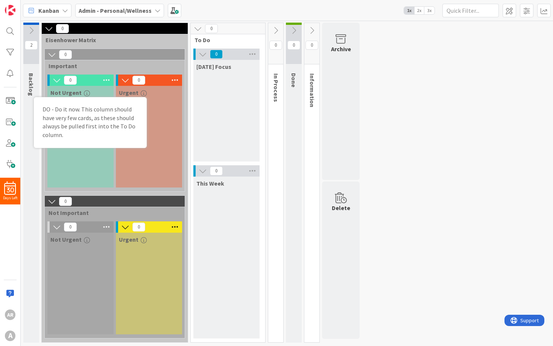
click at [119, 138] on div "DO - Do it now. This column should have very few cards, as these should always …" at bounding box center [91, 122] width 102 height 40
click at [161, 82] on div "0" at bounding box center [149, 80] width 66 height 11
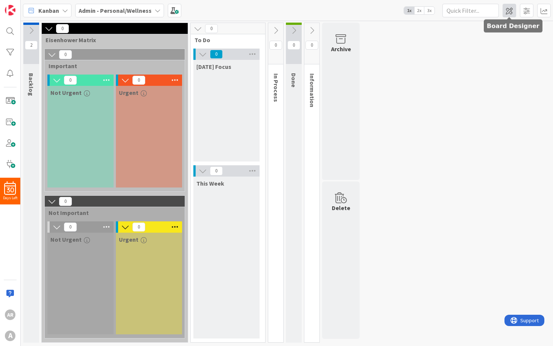
click at [510, 12] on span at bounding box center [510, 11] width 14 height 14
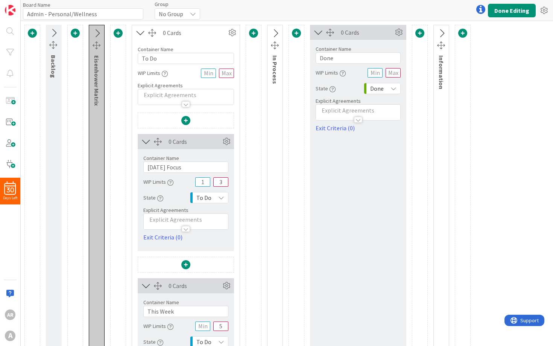
click at [98, 34] on icon at bounding box center [97, 34] width 12 height 10
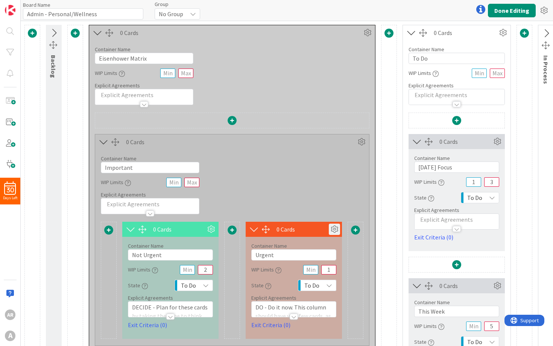
click at [333, 232] on icon at bounding box center [334, 229] width 11 height 11
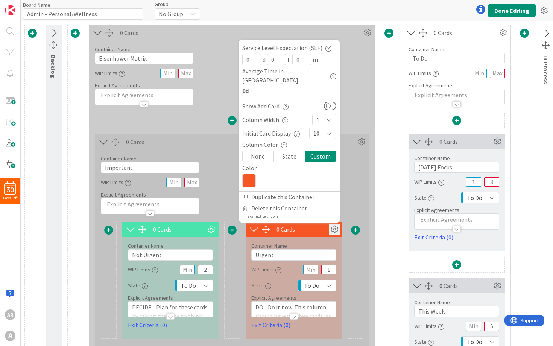
click at [248, 177] on icon at bounding box center [249, 181] width 14 height 14
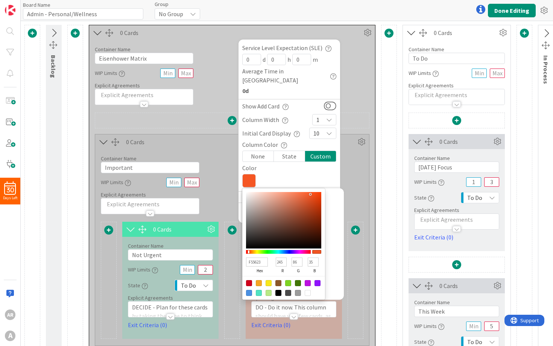
click at [263, 263] on input "F55623" at bounding box center [257, 261] width 22 height 9
click at [349, 118] on div at bounding box center [232, 121] width 274 height 17
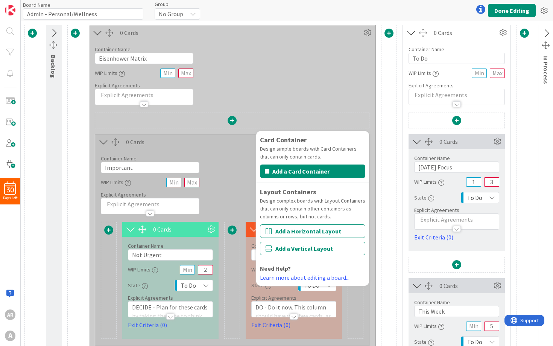
click at [341, 94] on div "Container Name 17 / 64 Eisenhower Matrix WIP Limits Explicit Agreements" at bounding box center [232, 72] width 286 height 65
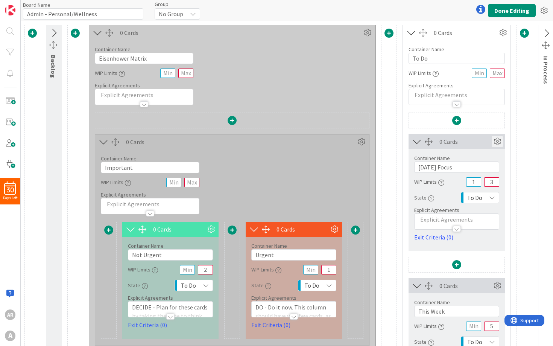
click at [496, 143] on icon at bounding box center [497, 141] width 11 height 11
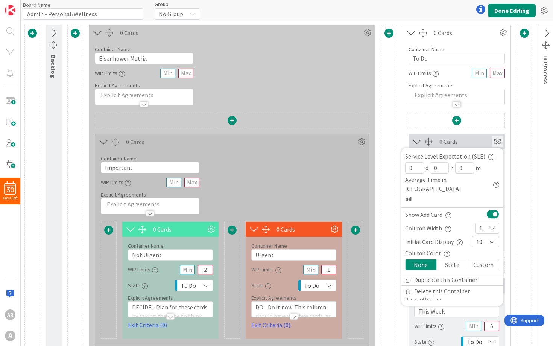
click at [481, 259] on div "Custom" at bounding box center [483, 264] width 31 height 11
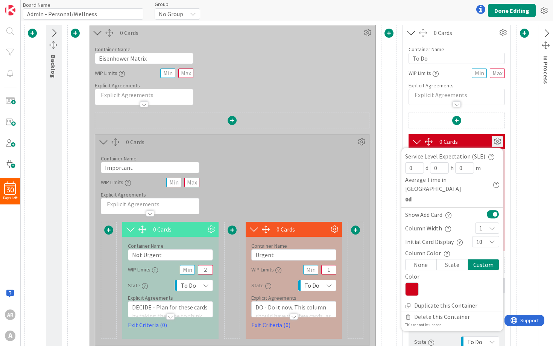
click at [416, 282] on icon at bounding box center [412, 289] width 14 height 14
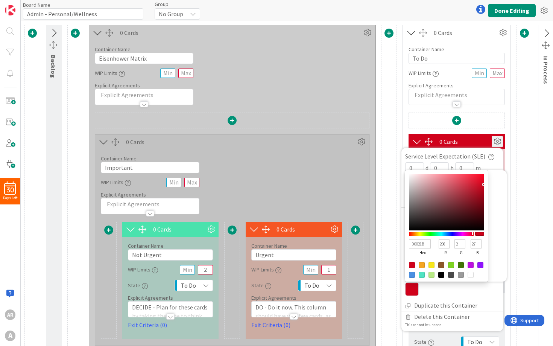
click at [423, 239] on input "D0021B" at bounding box center [420, 243] width 22 height 9
paste input "F55623"
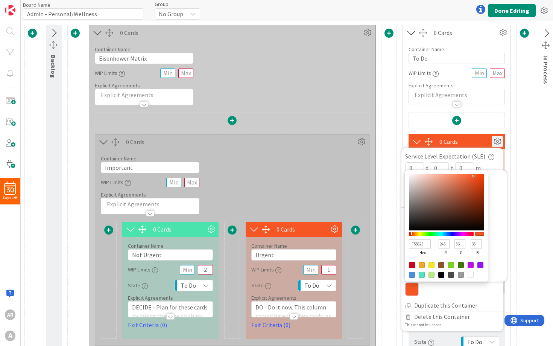
click at [446, 283] on div at bounding box center [452, 289] width 94 height 14
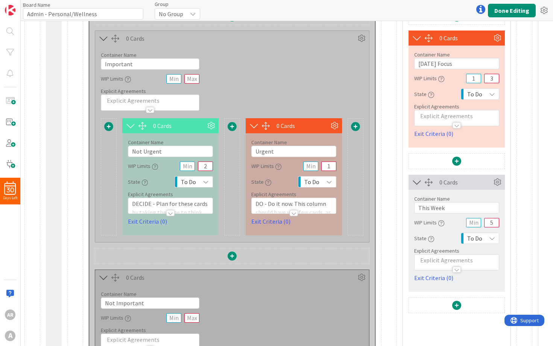
scroll to position [102, 0]
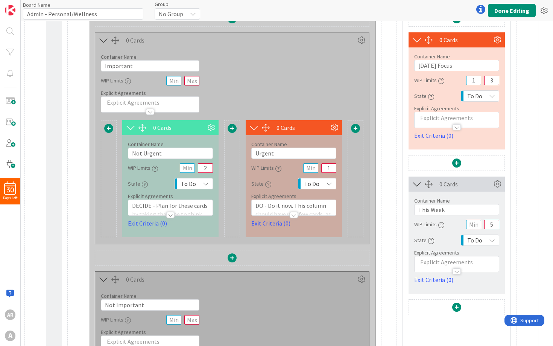
click at [169, 215] on div at bounding box center [170, 215] width 8 height 6
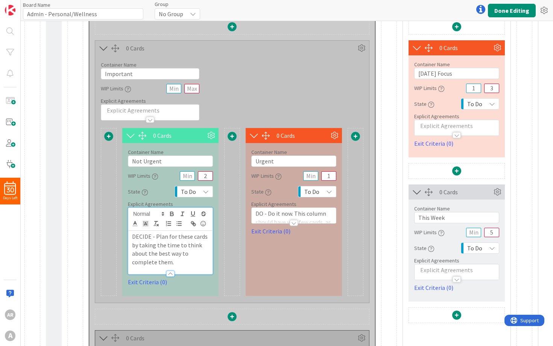
scroll to position [92, 0]
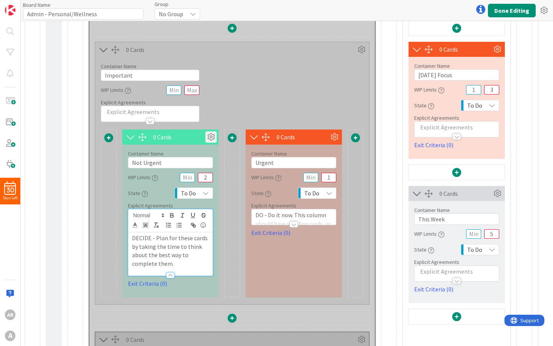
click at [212, 139] on icon at bounding box center [210, 136] width 11 height 11
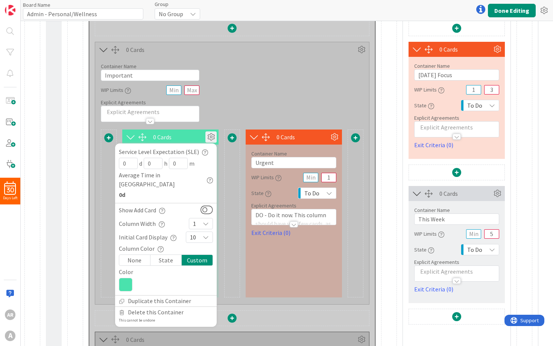
click at [127, 278] on icon at bounding box center [126, 285] width 14 height 14
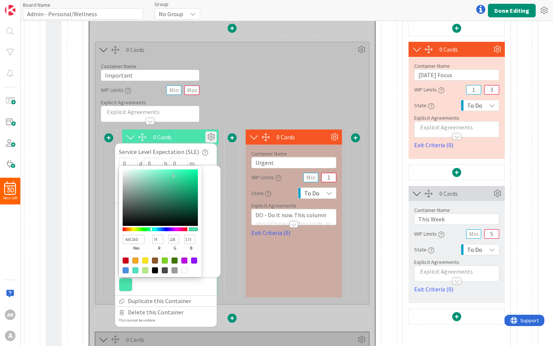
click at [139, 235] on input "4AE2AD" at bounding box center [134, 239] width 22 height 9
click at [288, 75] on div "Container Name 9 / 64 Important WIP Limits Explicit Agreements" at bounding box center [232, 89] width 274 height 65
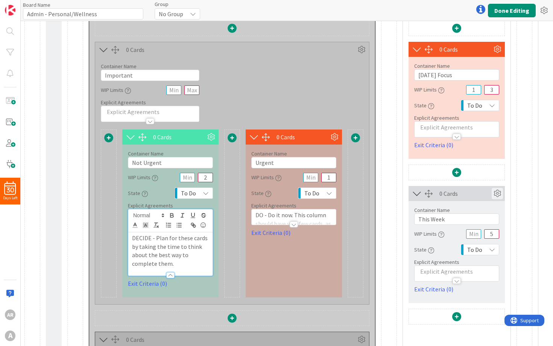
click at [499, 193] on icon at bounding box center [497, 193] width 11 height 11
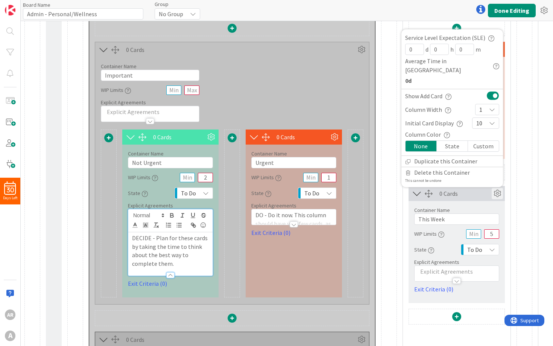
click at [483, 144] on div "Custom" at bounding box center [483, 146] width 31 height 11
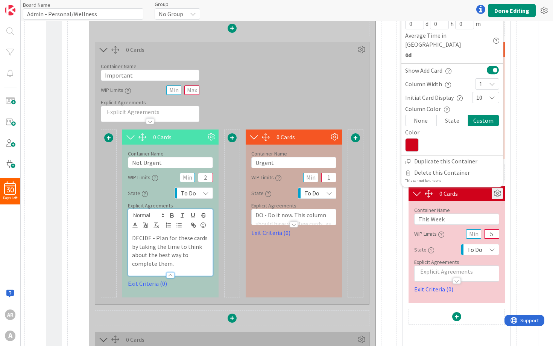
click at [407, 146] on icon at bounding box center [412, 145] width 14 height 14
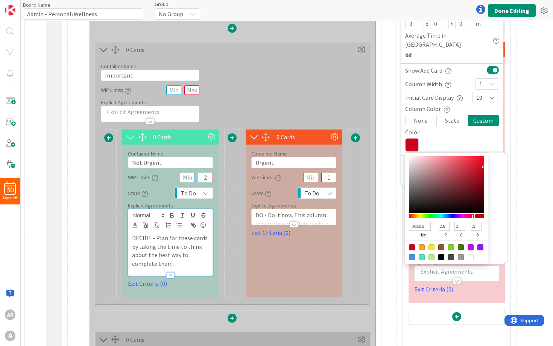
click at [413, 224] on input "D0021B" at bounding box center [420, 226] width 22 height 9
paste input "4AE2AD"
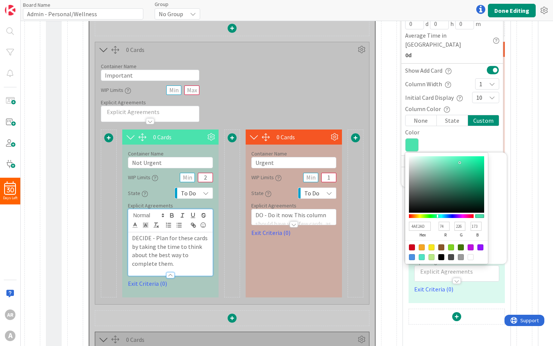
click at [496, 142] on div at bounding box center [452, 145] width 94 height 14
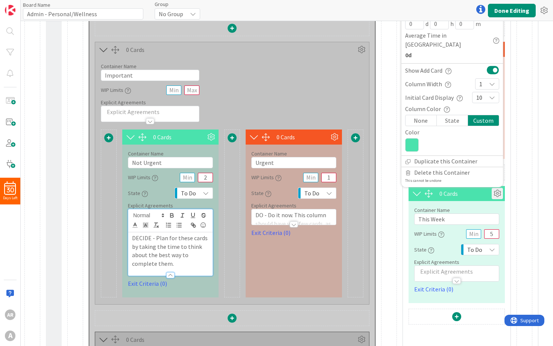
click at [511, 149] on div "Backlog 0 Cards Container Name 17 / 64 Eisenhower Matrix WIP Limits Explicit Ag…" at bounding box center [382, 249] width 717 height 632
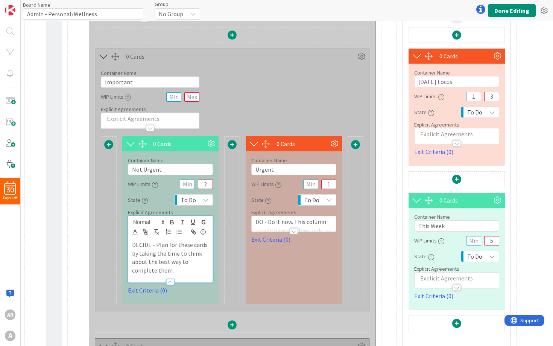
scroll to position [83, 0]
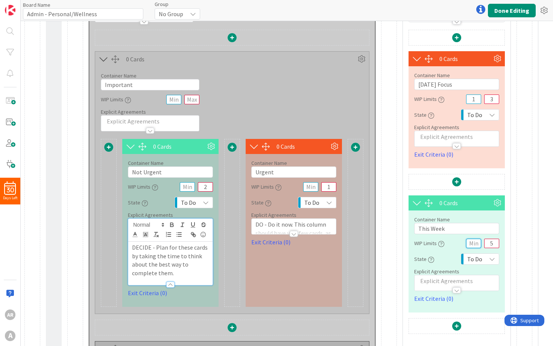
click at [474, 244] on input "text" at bounding box center [473, 243] width 15 height 9
click at [420, 243] on div "WIP Limits" at bounding box center [429, 243] width 30 height 14
click at [443, 245] on icon "button" at bounding box center [441, 244] width 6 height 6
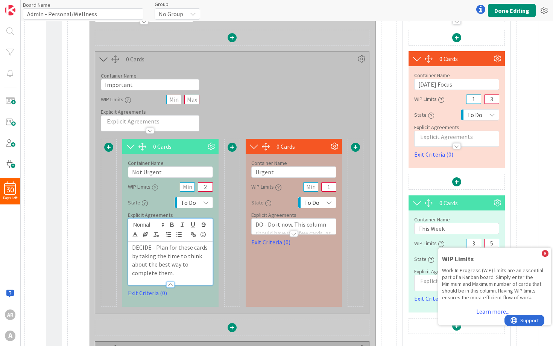
click at [443, 244] on icon "button" at bounding box center [441, 244] width 6 height 6
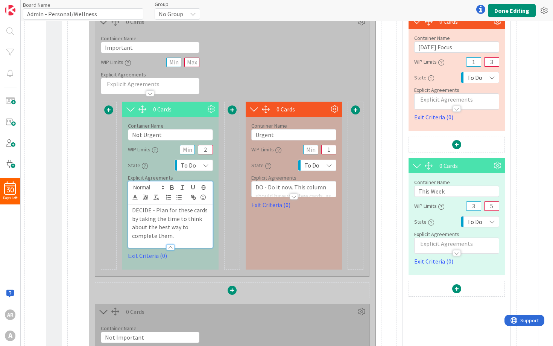
scroll to position [119, 0]
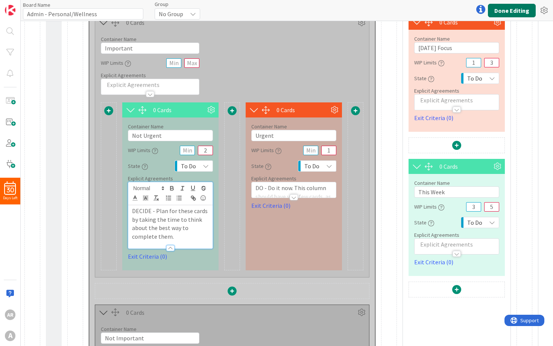
click at [511, 11] on button "Done Editing" at bounding box center [512, 11] width 48 height 14
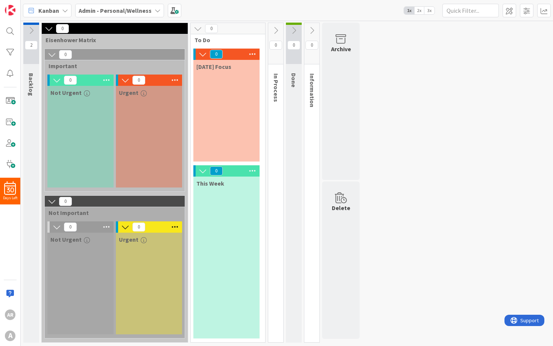
click at [278, 30] on icon at bounding box center [276, 30] width 8 height 8
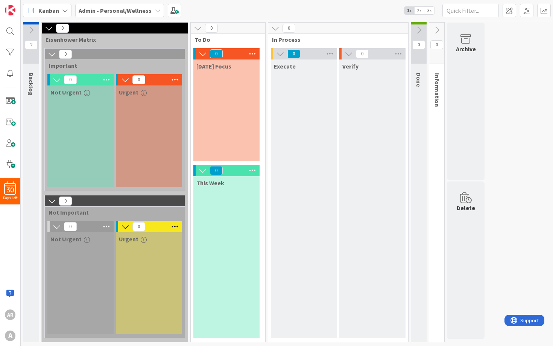
scroll to position [0, 0]
click at [330, 51] on icon at bounding box center [330, 53] width 10 height 11
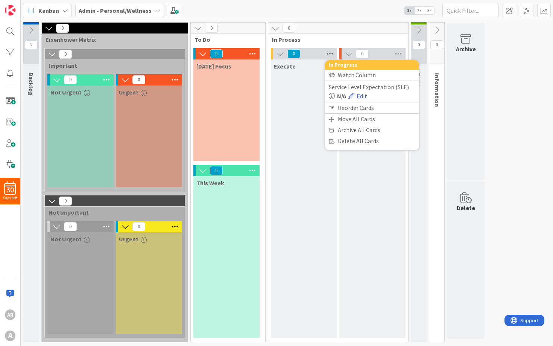
click at [330, 51] on icon at bounding box center [330, 53] width 10 height 11
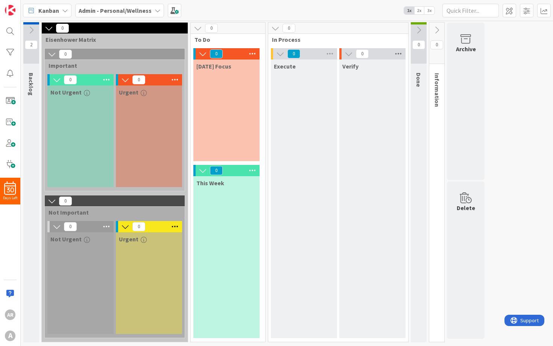
click at [399, 53] on icon at bounding box center [399, 53] width 10 height 11
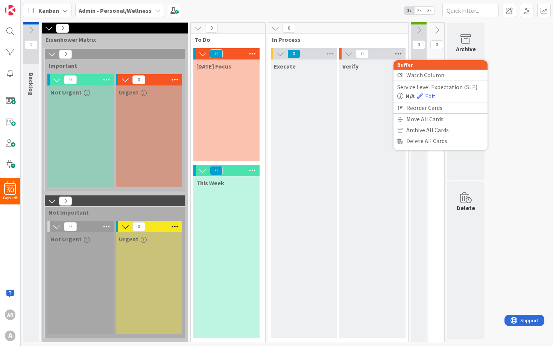
click at [398, 53] on icon at bounding box center [399, 53] width 10 height 11
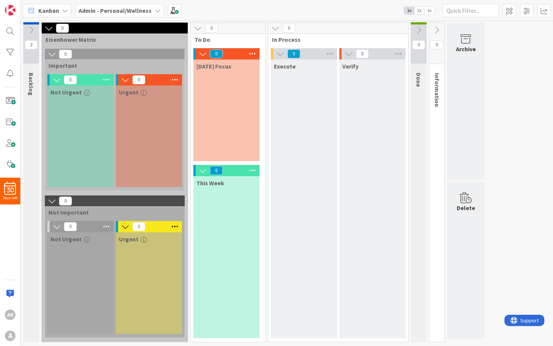
click at [276, 30] on icon at bounding box center [275, 28] width 8 height 8
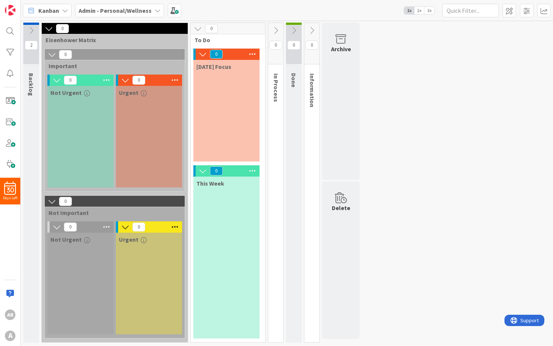
scroll to position [0, 0]
click at [429, 12] on span "3x" at bounding box center [429, 11] width 10 height 8
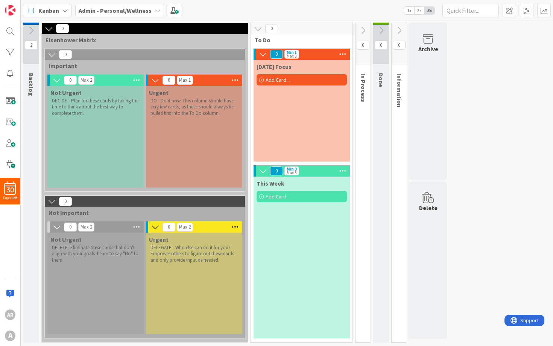
click at [408, 13] on span "1x" at bounding box center [409, 11] width 10 height 8
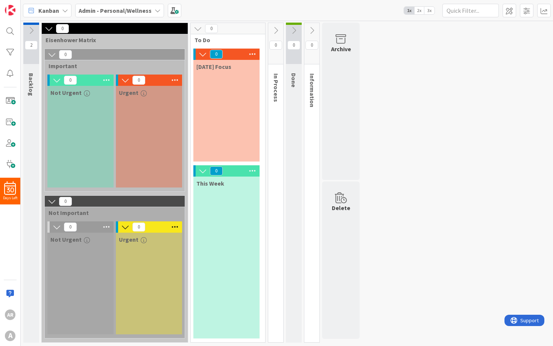
click at [252, 54] on icon at bounding box center [253, 54] width 10 height 11
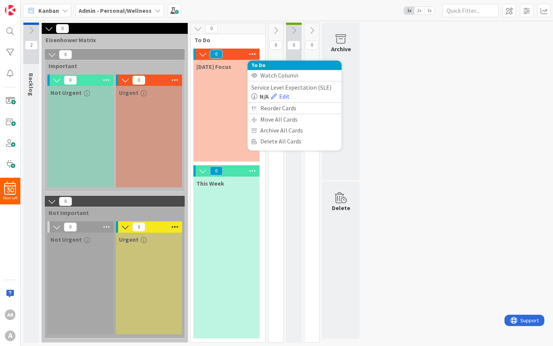
click at [252, 54] on icon at bounding box center [253, 54] width 10 height 11
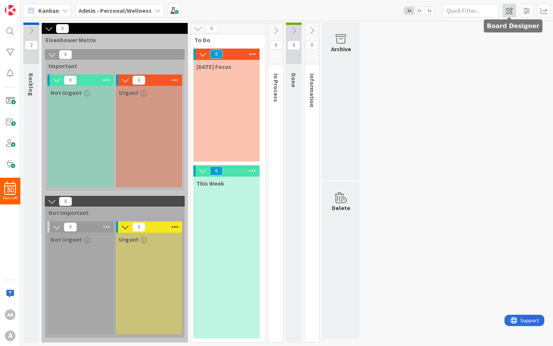
click at [506, 13] on span at bounding box center [510, 11] width 14 height 14
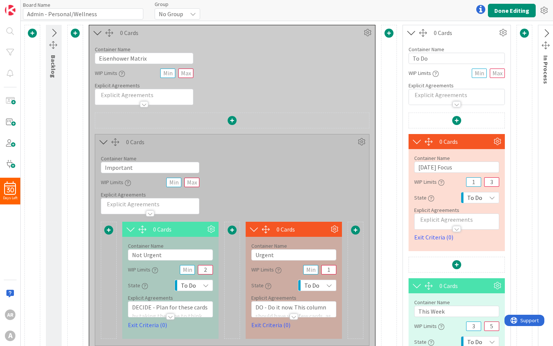
click at [432, 220] on p at bounding box center [456, 219] width 77 height 9
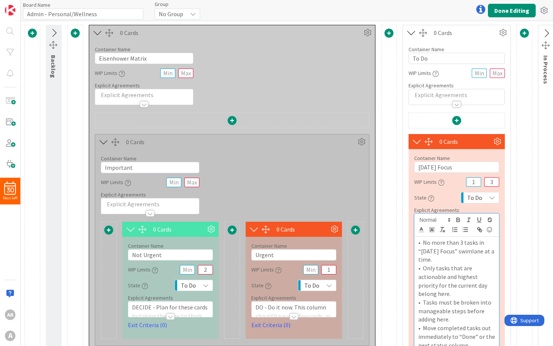
drag, startPoint x: 438, startPoint y: 258, endPoint x: 415, endPoint y: 243, distance: 27.1
click at [415, 243] on div "• No more than 3 tasks in “Today’s Focus” swimlane at a time. • Only tasks that…" at bounding box center [457, 297] width 84 height 120
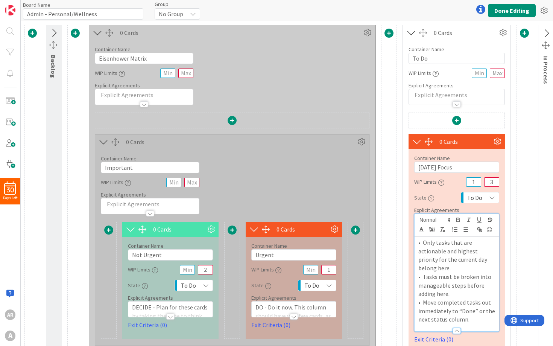
click at [442, 243] on p "• Only tasks that are actionable and highest priority for the current day belon…" at bounding box center [456, 255] width 77 height 34
drag, startPoint x: 430, startPoint y: 240, endPoint x: 453, endPoint y: 265, distance: 33.8
click at [453, 265] on p "• Only tasks that are actionable and highest priority for the current day belon…" at bounding box center [456, 255] width 77 height 34
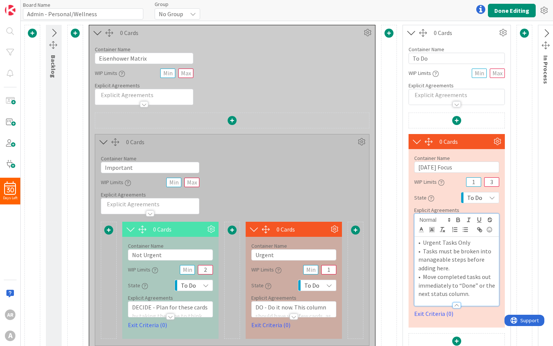
click at [435, 251] on p "• Tasks must be broken into manageable steps before adding here." at bounding box center [456, 260] width 77 height 26
click at [449, 254] on p "• Tasks must be broken into manageable steps before adding here." at bounding box center [456, 260] width 77 height 26
click at [443, 269] on p "• Tasks must be broken into manageable steps before adding here." at bounding box center [456, 260] width 77 height 26
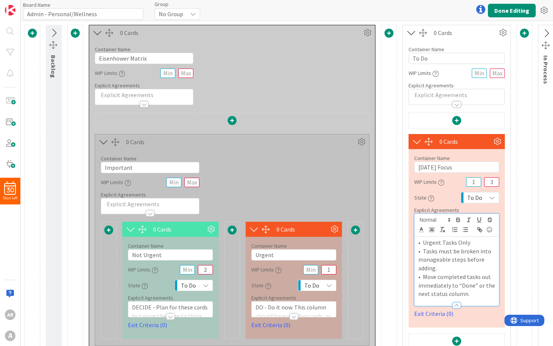
click at [473, 283] on p "• Move completed tasks out immediately to “Done” or the next status column." at bounding box center [456, 285] width 77 height 26
drag, startPoint x: 450, startPoint y: 284, endPoint x: 461, endPoint y: 287, distance: 11.7
click at [461, 287] on p "• Move completed tasks out immediately to “Done” or the next status column." at bounding box center [456, 285] width 77 height 26
click at [473, 290] on p "• Move completed tasks out immediately to “Done” or the next status column." at bounding box center [456, 285] width 77 height 26
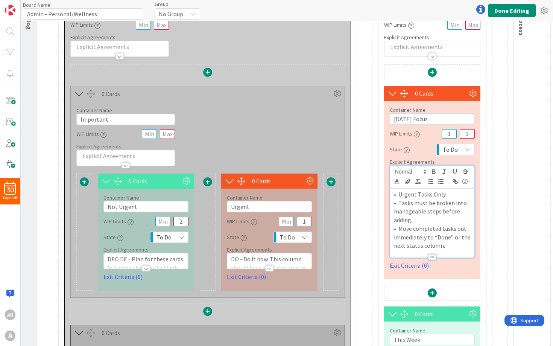
scroll to position [49, 24]
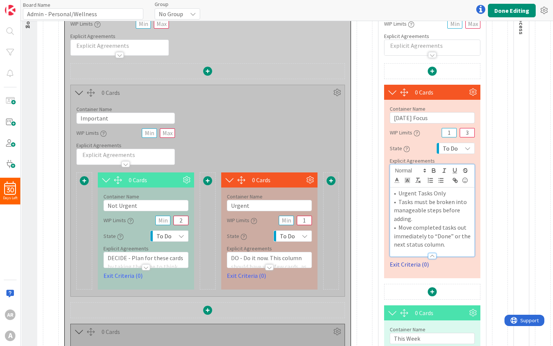
click at [410, 263] on link "Exit Criteria (0)" at bounding box center [432, 264] width 85 height 9
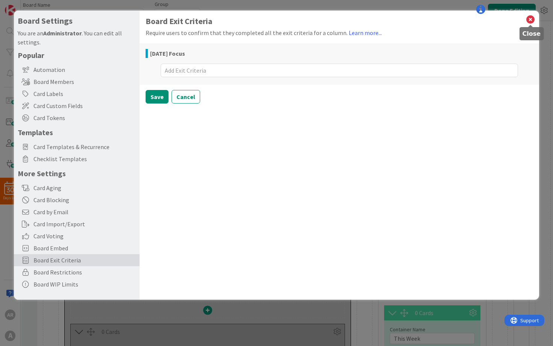
click at [533, 20] on icon at bounding box center [531, 19] width 10 height 11
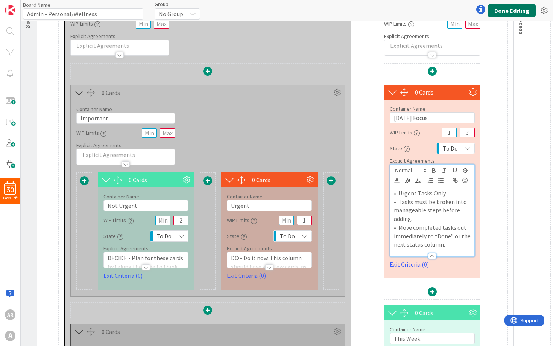
click at [505, 14] on button "Done Editing" at bounding box center [512, 11] width 48 height 14
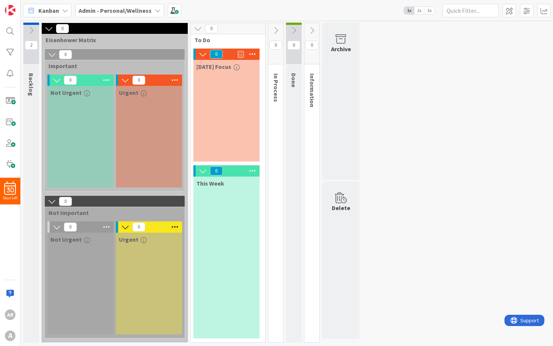
click at [238, 67] on icon "button" at bounding box center [237, 67] width 6 height 6
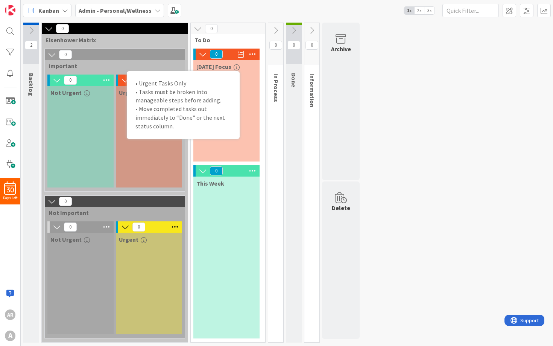
click at [250, 55] on icon at bounding box center [253, 54] width 10 height 11
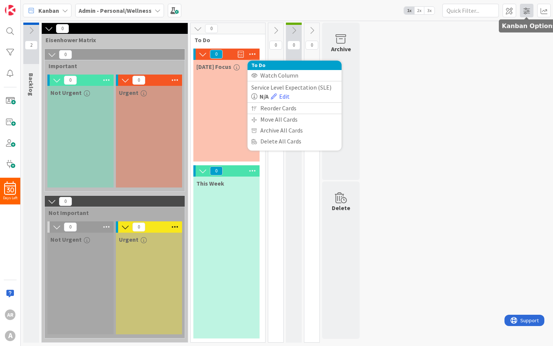
click at [528, 9] on span at bounding box center [527, 11] width 14 height 14
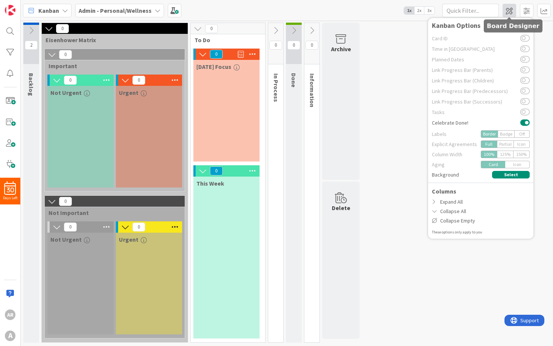
click at [509, 8] on span at bounding box center [510, 11] width 14 height 14
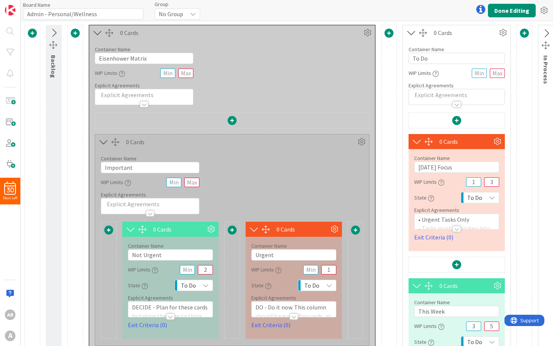
click at [436, 223] on div at bounding box center [457, 225] width 84 height 8
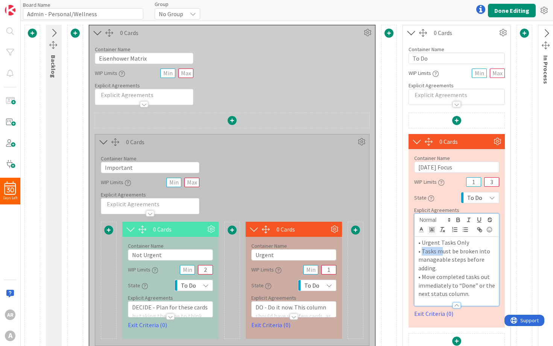
drag, startPoint x: 422, startPoint y: 249, endPoint x: 440, endPoint y: 248, distance: 18.1
click at [440, 248] on p "• Tasks must be broken into manageable steps before adding." at bounding box center [456, 260] width 77 height 26
drag, startPoint x: 464, startPoint y: 257, endPoint x: 468, endPoint y: 267, distance: 10.8
click at [468, 267] on p "• Must be broken into manageable steps before adding." at bounding box center [456, 260] width 77 height 26
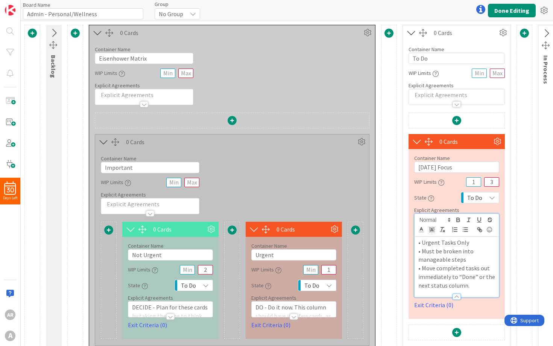
click at [453, 282] on p "• Move completed tasks out immediately to “Done” or the next status column." at bounding box center [456, 277] width 77 height 26
drag, startPoint x: 450, startPoint y: 275, endPoint x: 450, endPoint y: 288, distance: 13.2
click at [450, 288] on div "Explicit Agreements • Urgent Tasks Only • Must be broken into manageable steps …" at bounding box center [456, 252] width 85 height 91
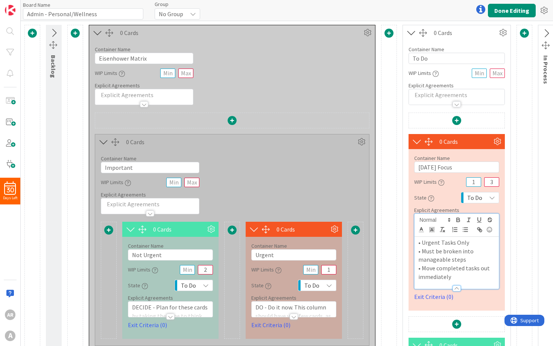
click at [468, 268] on p "• Move completed tasks out immediately" at bounding box center [456, 272] width 77 height 17
click at [473, 277] on p "• Move completed tasks out immediately" at bounding box center [456, 272] width 77 height 17
click at [432, 295] on link "Exit Criteria (0)" at bounding box center [456, 296] width 85 height 9
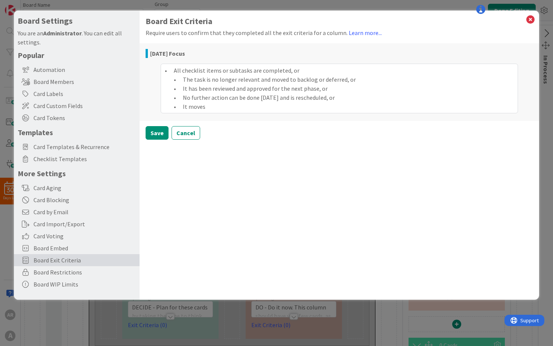
click at [172, 81] on textarea "• All checklist items or subtasks are completed, or • The task is no longer rel…" at bounding box center [340, 89] width 358 height 50
click at [173, 91] on textarea "• All checklist items or subtasks are completed, or • The task is no longer rel…" at bounding box center [340, 89] width 358 height 50
click at [171, 98] on textarea "• All checklist items or subtasks are completed, or • The task is no longer rel…" at bounding box center [340, 89] width 358 height 50
click at [174, 108] on textarea "• All checklist items or subtasks are completed, or • The task is no longer rel…" at bounding box center [340, 89] width 358 height 50
drag, startPoint x: 183, startPoint y: 70, endPoint x: 227, endPoint y: 74, distance: 43.8
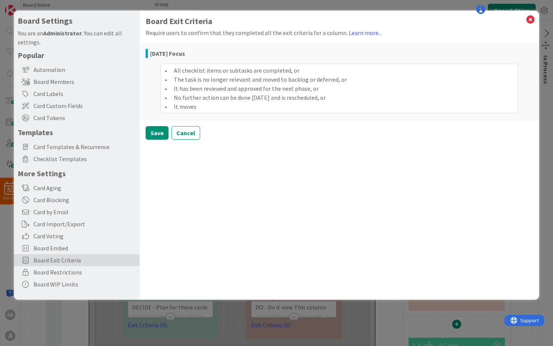
click at [227, 74] on textarea "• All checklist items or subtasks are completed, or • The task is no longer rel…" at bounding box center [340, 89] width 358 height 50
click at [207, 72] on textarea "• All subtasks are completed, or • The task is no longer relevant and moved to …" at bounding box center [340, 89] width 358 height 50
drag, startPoint x: 205, startPoint y: 79, endPoint x: 175, endPoint y: 77, distance: 29.8
click at [175, 77] on textarea "• All subtasks completed, or • The task is no longer relevant and moved to back…" at bounding box center [340, 89] width 358 height 50
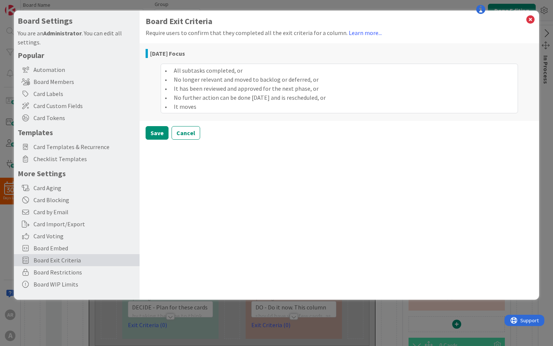
drag, startPoint x: 232, startPoint y: 71, endPoint x: 246, endPoint y: 71, distance: 14.3
click at [246, 71] on textarea "• All subtasks completed, or • No longer relevant and moved to backlog or defer…" at bounding box center [340, 89] width 358 height 50
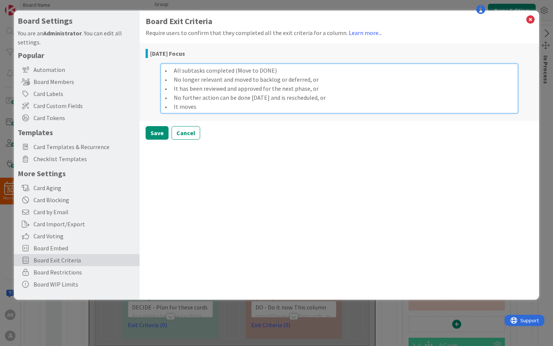
click at [221, 78] on textarea "• All subtasks completed (Move to DONE) • No longer relevant and moved to backl…" at bounding box center [340, 89] width 358 height 50
drag, startPoint x: 222, startPoint y: 78, endPoint x: 238, endPoint y: 78, distance: 15.4
click at [238, 78] on textarea "• All subtasks completed (Move to DONE) • No longer relevant and moved to backl…" at bounding box center [340, 89] width 358 height 50
click at [240, 79] on textarea "• All subtasks completed (Move to DONE) • No longer relevant (Moved to backlog …" at bounding box center [340, 89] width 358 height 50
click at [276, 86] on textarea "• All subtasks completed (Move to DONE) • No longer relevant (Move to backlog o…" at bounding box center [340, 89] width 358 height 50
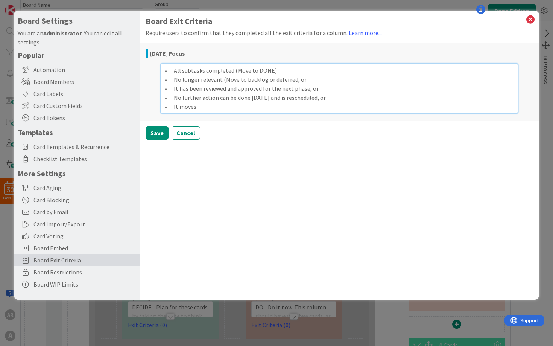
click at [252, 80] on textarea "• All subtasks completed (Move to DONE) • No longer relevant (Move to backlog o…" at bounding box center [340, 89] width 358 height 50
drag, startPoint x: 274, startPoint y: 80, endPoint x: 295, endPoint y: 79, distance: 21.1
click at [295, 79] on textarea "• All subtasks completed (Move to DONE) • No longer relevant (Move to Backlog o…" at bounding box center [340, 89] width 358 height 50
click at [253, 81] on textarea "• All subtasks completed (Move to DONE) • No longer relevant (Move to Backlog o…" at bounding box center [340, 89] width 358 height 50
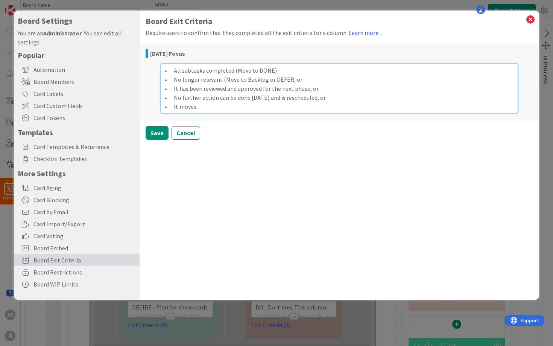
click at [253, 81] on textarea "• All subtasks completed (Move to DONE) • No longer relevant (Move to Backlog o…" at bounding box center [340, 89] width 358 height 50
click at [302, 79] on textarea "• All subtasks completed (Move to DONE) • No longer relevant (Move to BACKLOG o…" at bounding box center [340, 89] width 358 height 50
click at [332, 106] on textarea "• All subtasks completed (Move to DONE) • No longer relevant (Move to BACKLOG o…" at bounding box center [340, 89] width 358 height 50
click at [281, 82] on textarea "• All subtasks completed (Move to DONE) • No longer relevant (Move to BACKLOG o…" at bounding box center [340, 89] width 358 height 50
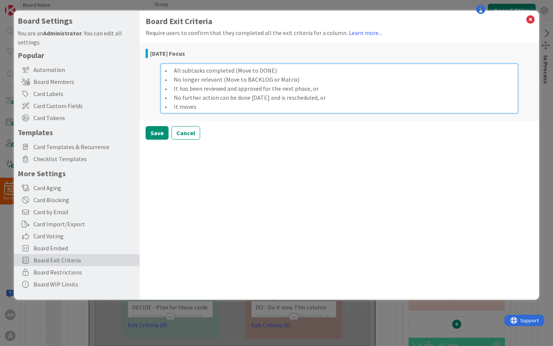
click at [286, 80] on textarea "• All subtasks completed (Move to DONE) • No longer relevant (Move to BACKLOG o…" at bounding box center [340, 89] width 358 height 50
click at [328, 100] on textarea "• All subtasks completed (Move to DONE) • No longer relevant (Move to BACKLOG o…" at bounding box center [340, 89] width 358 height 50
click at [331, 99] on textarea "• All subtasks completed (Move to DONE) • No longer relevant (Move to BACKLOG o…" at bounding box center [340, 89] width 358 height 50
click at [320, 90] on textarea "• All subtasks completed (Move to DONE) • No longer relevant (Move to BACKLOG o…" at bounding box center [340, 89] width 358 height 50
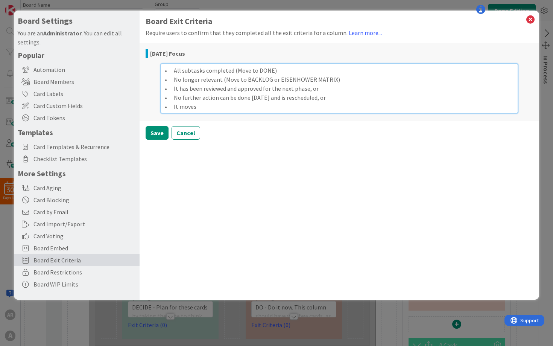
drag, startPoint x: 175, startPoint y: 88, endPoint x: 288, endPoint y: 92, distance: 113.3
click at [288, 92] on textarea "• All subtasks completed (Move to DONE) • No longer relevant (Move to BACKLOG o…" at bounding box center [340, 89] width 358 height 50
click at [337, 95] on textarea "• All subtasks completed (Move to DONE) • No longer relevant (Move to BACKLOG o…" at bounding box center [340, 89] width 358 height 50
drag, startPoint x: 319, startPoint y: 90, endPoint x: 172, endPoint y: 90, distance: 146.7
click at [172, 90] on textarea "• All subtasks completed (Move to DONE) • No longer relevant (Move to BACKLOG o…" at bounding box center [340, 89] width 358 height 50
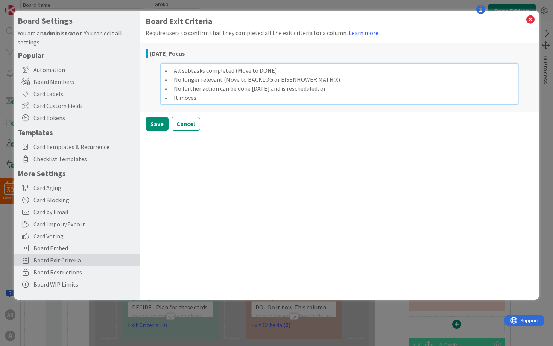
drag, startPoint x: 175, startPoint y: 87, endPoint x: 239, endPoint y: 89, distance: 64.0
click at [304, 76] on textarea "• All subtasks completed (Move to DONE) • No longer relevant (Move to BACKLOG o…" at bounding box center [340, 84] width 358 height 41
click at [303, 71] on textarea "• All subtasks completed (Move to DONE) • No longer relevant (Move to BACKLOG o…" at bounding box center [340, 84] width 358 height 41
click at [363, 83] on textarea "• All subtasks completed (Move to DONE) or • No longer relevant (Move to BACKLO…" at bounding box center [340, 84] width 358 height 41
click at [272, 73] on textarea "• All subtasks completed (Move to DONE) or • No longer relevant (Move to BACKLO…" at bounding box center [340, 84] width 358 height 41
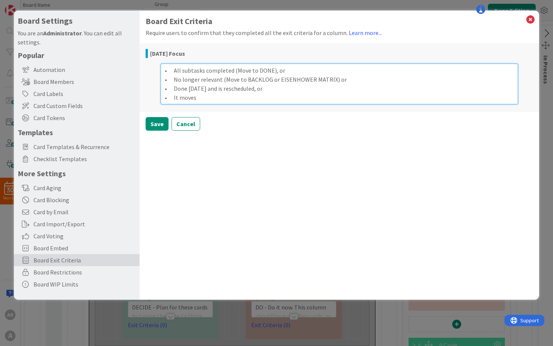
click at [333, 79] on textarea "• All subtasks completed (Move to DONE), or • No longer relevant (Move to BACKL…" at bounding box center [340, 84] width 358 height 41
click at [292, 91] on textarea "• All subtasks completed (Move to DONE), or • No longer relevant (Move to BACKL…" at bounding box center [340, 84] width 358 height 41
click at [215, 90] on textarea "• All subtasks completed (Move to DONE), or • No longer relevant (Move to BACKL…" at bounding box center [340, 84] width 358 height 41
click at [187, 87] on textarea "• All subtasks completed (Move to DONE), or • No longer relevant (Move to BACKL…" at bounding box center [340, 84] width 358 height 41
drag, startPoint x: 223, startPoint y: 87, endPoint x: 280, endPoint y: 86, distance: 57.6
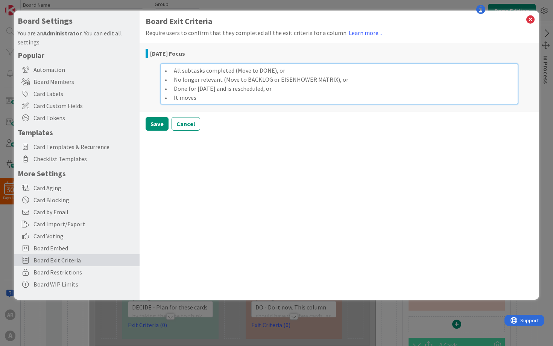
click at [281, 87] on textarea "• All subtasks completed (Move to DONE), or • No longer relevant (Move to BACKL…" at bounding box center [340, 84] width 358 height 41
click at [182, 90] on textarea "• All subtasks completed (Move to DONE), or • No longer relevant (Move to BACKL…" at bounding box center [340, 84] width 358 height 41
click at [205, 100] on textarea "• All subtasks completed (Move to DONE), or • No longer relevant (Move to BACKL…" at bounding box center [340, 84] width 358 height 41
drag, startPoint x: 205, startPoint y: 97, endPoint x: 174, endPoint y: 99, distance: 30.9
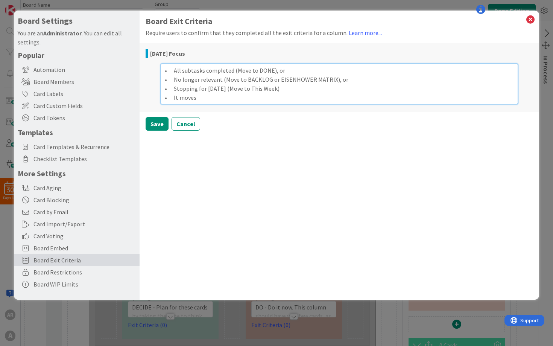
click at [174, 99] on textarea "• All subtasks completed (Move to DONE), or • No longer relevant (Move to BACKL…" at bounding box center [340, 84] width 358 height 41
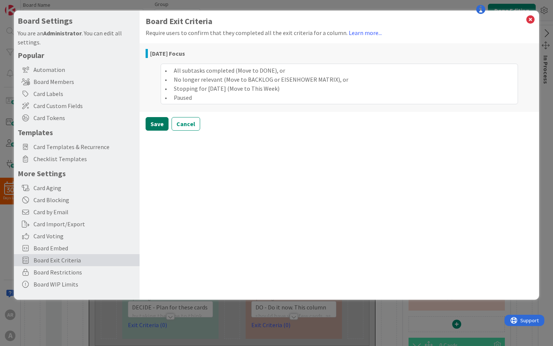
click at [161, 123] on button "Save" at bounding box center [157, 124] width 23 height 14
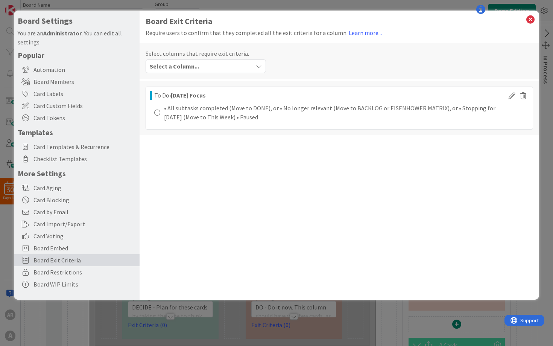
click at [257, 65] on icon "button" at bounding box center [259, 66] width 6 height 6
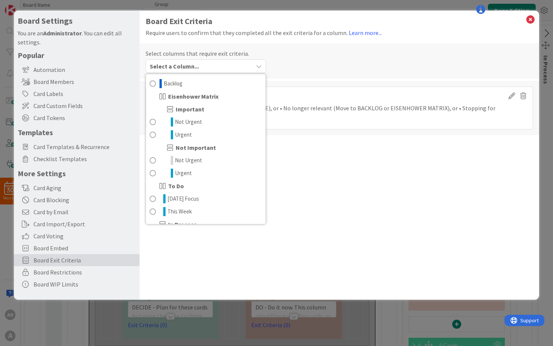
click at [257, 65] on icon "button" at bounding box center [259, 66] width 6 height 6
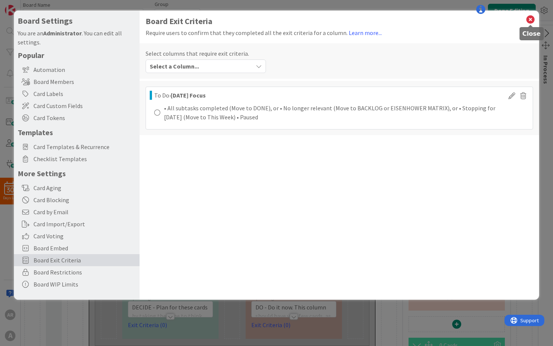
click at [530, 24] on icon at bounding box center [531, 19] width 10 height 11
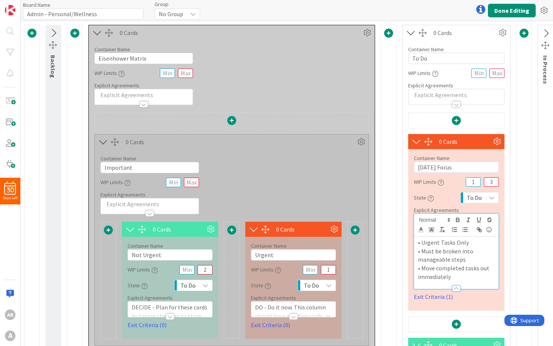
scroll to position [0, 0]
click at [96, 33] on icon at bounding box center [97, 33] width 12 height 10
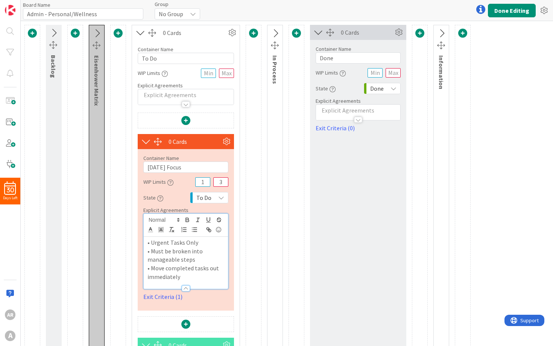
scroll to position [0, 0]
click at [274, 35] on icon at bounding box center [275, 34] width 12 height 10
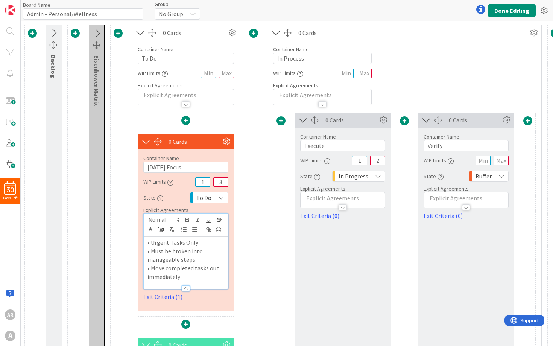
click at [278, 37] on icon at bounding box center [276, 33] width 12 height 10
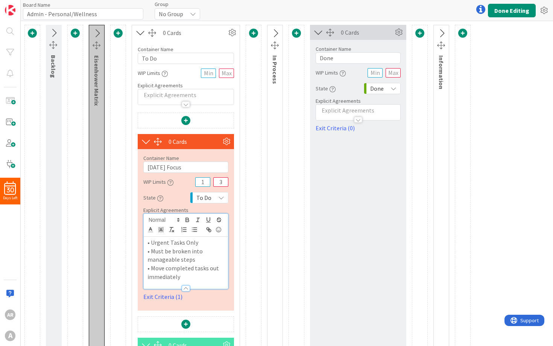
click at [314, 35] on icon at bounding box center [318, 32] width 12 height 10
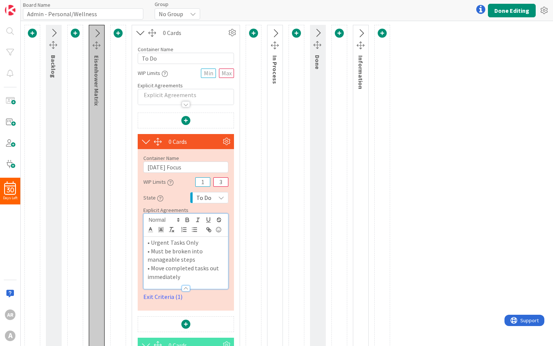
click at [274, 29] on icon at bounding box center [275, 34] width 12 height 10
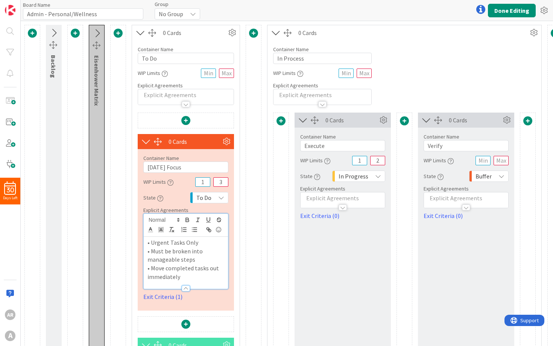
click at [274, 30] on icon at bounding box center [276, 33] width 12 height 10
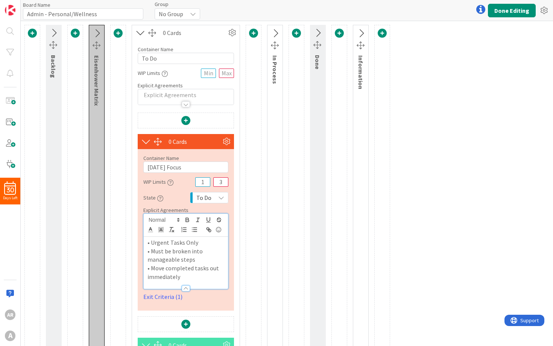
click at [276, 32] on icon at bounding box center [275, 34] width 12 height 10
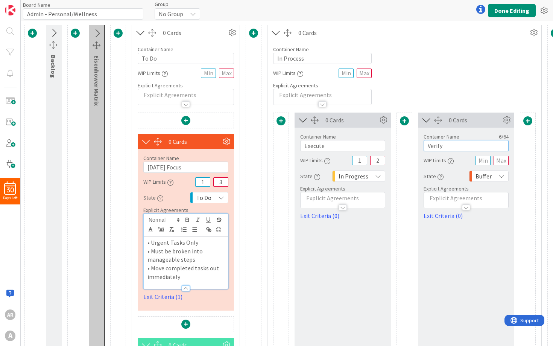
click at [449, 147] on input "Verify" at bounding box center [466, 145] width 85 height 11
click at [363, 160] on input "1" at bounding box center [359, 160] width 15 height 9
click at [375, 161] on input "2" at bounding box center [377, 160] width 15 height 9
click at [438, 176] on icon "button" at bounding box center [441, 177] width 6 height 6
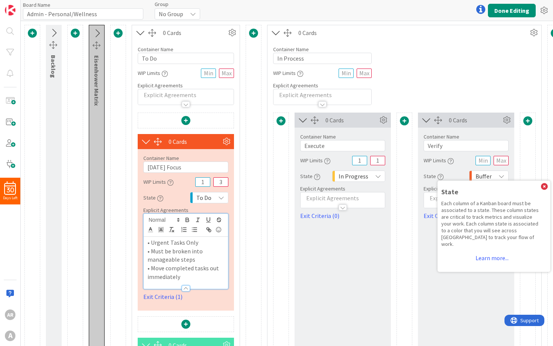
click at [453, 286] on div "0 Cards Container Name 6 / 64 Verify WIP Limits State State Each column of a Ka…" at bounding box center [466, 291] width 96 height 357
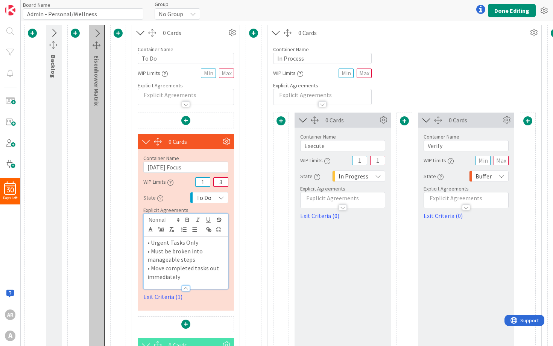
click at [356, 176] on span "In Progress" at bounding box center [354, 176] width 30 height 11
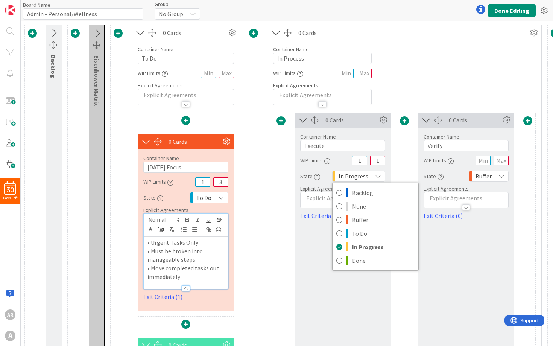
click at [359, 175] on span "In Progress" at bounding box center [354, 176] width 30 height 11
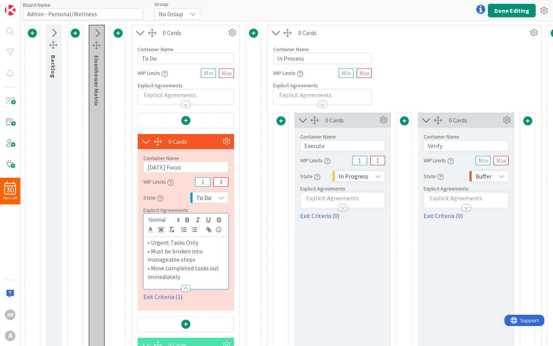
click at [175, 253] on p "• Must be broken into manageable steps" at bounding box center [185, 255] width 77 height 17
click at [179, 274] on p "• Move completed tasks out immediately" at bounding box center [185, 272] width 77 height 17
drag, startPoint x: 197, startPoint y: 258, endPoint x: 140, endPoint y: 239, distance: 60.3
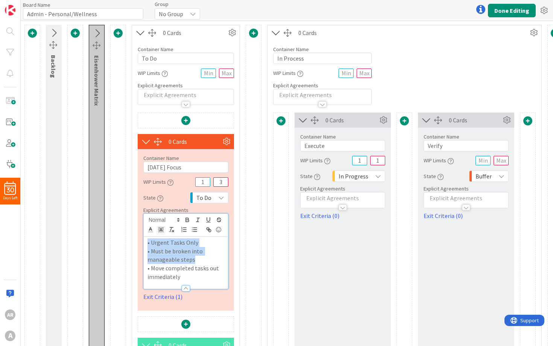
click at [140, 239] on div "Container Name 13 / 64 Today's Focus WIP Limits 1 3 State To Do Explicit Agreem…" at bounding box center [186, 225] width 96 height 152
copy div "• Urgent Tasks Only • Must be broken into manageable steps"
click at [315, 199] on p at bounding box center [342, 198] width 77 height 9
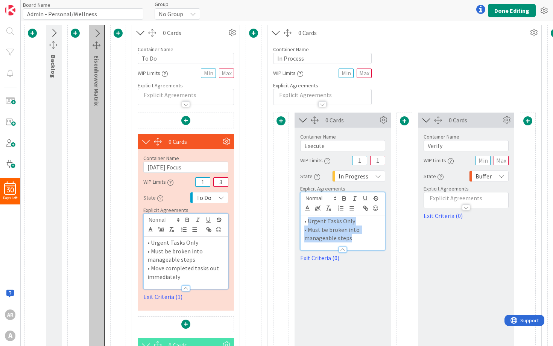
drag, startPoint x: 354, startPoint y: 237, endPoint x: 309, endPoint y: 220, distance: 48.0
click at [309, 220] on div "• Urgent Tasks Only • Must be broken into manageable steps" at bounding box center [343, 232] width 84 height 35
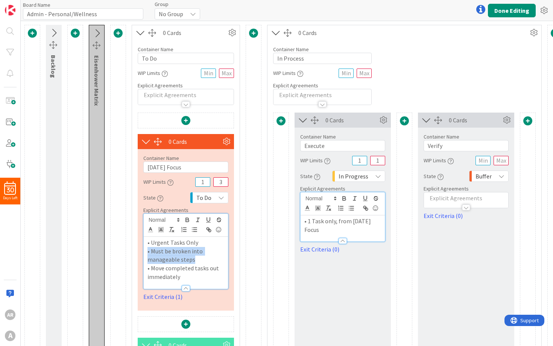
drag, startPoint x: 202, startPoint y: 258, endPoint x: 142, endPoint y: 252, distance: 59.7
click at [142, 252] on div "Container Name 13 / 64 Today's Focus WIP Limits 1 3 State To Do Explicit Agreem…" at bounding box center [186, 225] width 96 height 152
copy p "• Must be broken into manageable steps"
click at [324, 227] on p "• 1 Task only, from [DATE] Focus" at bounding box center [342, 225] width 77 height 17
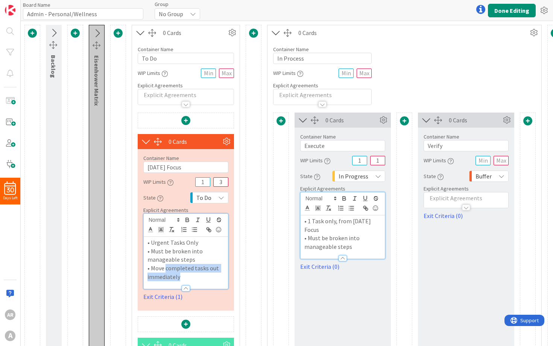
drag, startPoint x: 182, startPoint y: 275, endPoint x: 166, endPoint y: 268, distance: 17.0
click at [166, 268] on p "• Move completed tasks out immediately" at bounding box center [185, 272] width 77 height 17
click at [160, 296] on link "Exit Criteria (1)" at bounding box center [185, 296] width 85 height 9
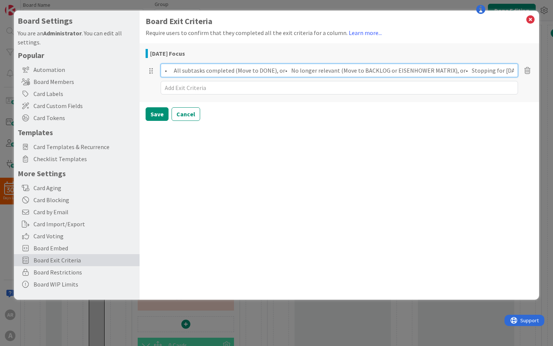
click at [210, 70] on input "• All subtasks completed (Move to DONE), or• No longer relevant (Move to BACKLO…" at bounding box center [340, 71] width 358 height 14
drag, startPoint x: 162, startPoint y: 71, endPoint x: 290, endPoint y: 70, distance: 127.9
click at [290, 70] on input "• All subtasks completed (Move to DONE), or• No longer relevant (Move to BACKLO…" at bounding box center [340, 71] width 358 height 14
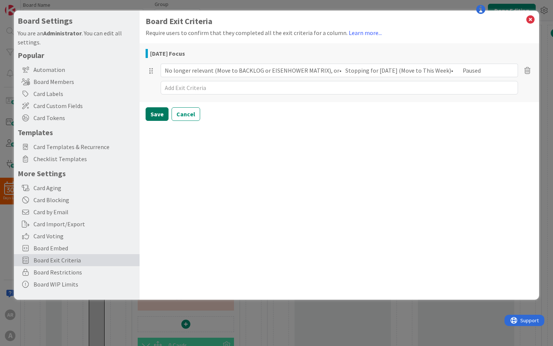
click at [157, 115] on button "Save" at bounding box center [157, 114] width 23 height 14
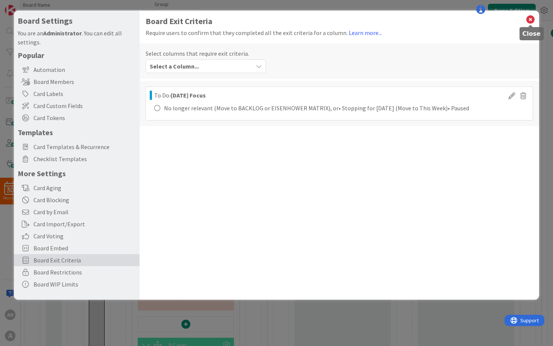
click at [531, 20] on icon at bounding box center [531, 19] width 10 height 11
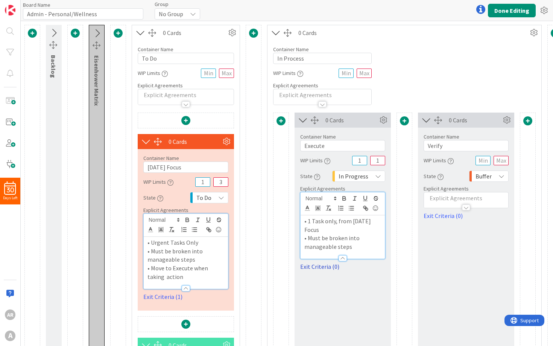
click at [311, 266] on link "Exit Criteria (0)" at bounding box center [342, 266] width 85 height 9
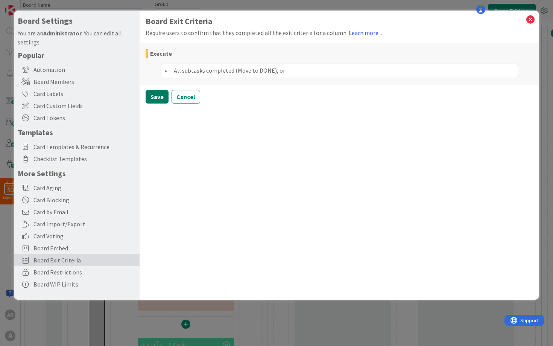
click at [159, 95] on button "Save" at bounding box center [157, 97] width 23 height 14
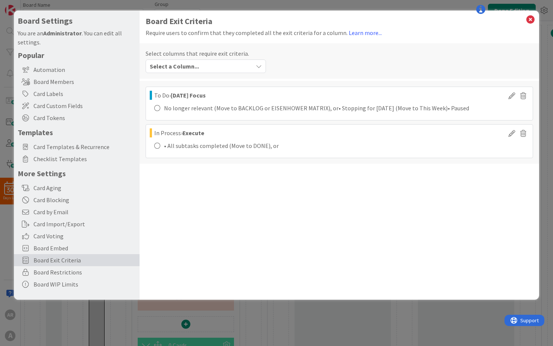
click at [350, 111] on div "No longer relevant (Move to BACKLOG or EISENHOWER MATRIX), or• Stopping for tod…" at bounding box center [328, 107] width 348 height 9
click at [511, 94] on icon at bounding box center [511, 95] width 11 height 9
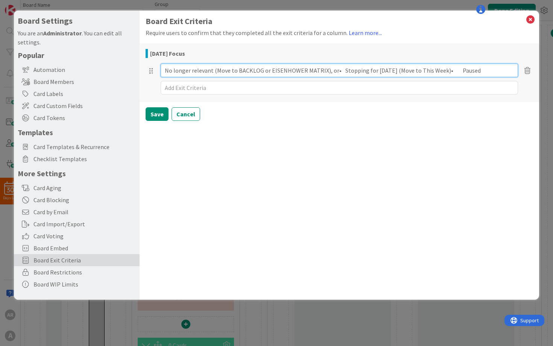
drag, startPoint x: 331, startPoint y: 72, endPoint x: 339, endPoint y: 71, distance: 8.4
click at [339, 71] on input "No longer relevant (Move to BACKLOG or EISENHOWER MATRIX), or• Stopping for tod…" at bounding box center [340, 71] width 358 height 14
click at [429, 71] on input "No longer relevant (Move to BACKLOG or EISENHOWER MATRIX), orStopping for today…" at bounding box center [340, 71] width 358 height 14
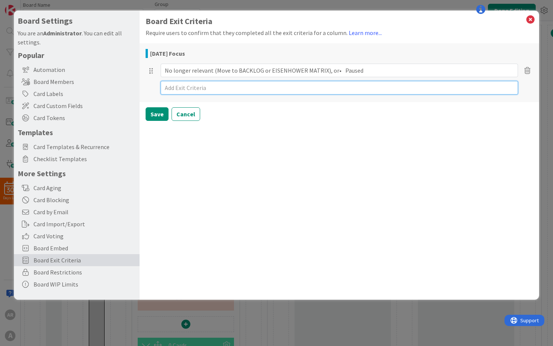
click at [397, 89] on textarea at bounding box center [340, 88] width 358 height 14
paste textarea "Stopping for today (Move to This Week)"
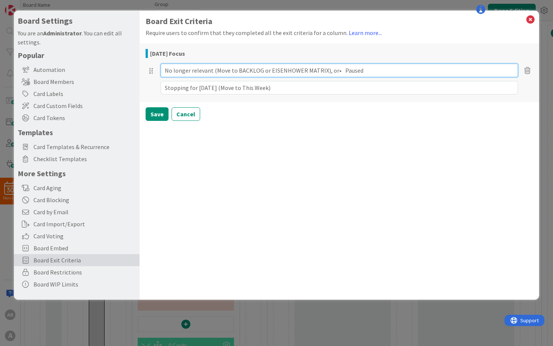
drag, startPoint x: 323, startPoint y: 70, endPoint x: 339, endPoint y: 70, distance: 15.4
click at [339, 70] on input "No longer relevant (Move to BACKLOG or EISENHOWER MATRIX), or• Paused" at bounding box center [340, 71] width 358 height 14
click at [367, 72] on input "No longer relevant (Move to BACKLOG or EISENHOWER MATRIX)Paused" at bounding box center [340, 71] width 358 height 14
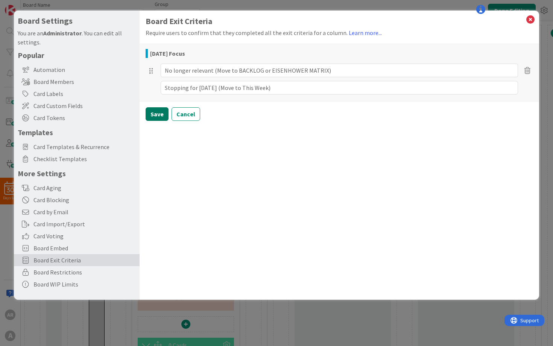
click at [158, 114] on button "Save" at bounding box center [157, 114] width 23 height 14
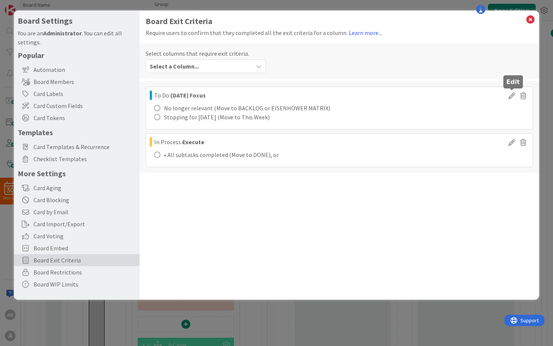
click at [510, 96] on icon at bounding box center [511, 95] width 11 height 9
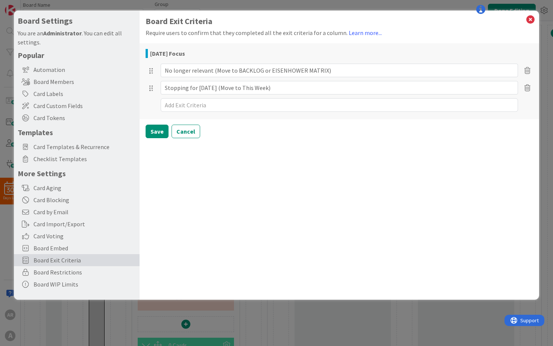
click at [397, 103] on textarea at bounding box center [340, 105] width 358 height 14
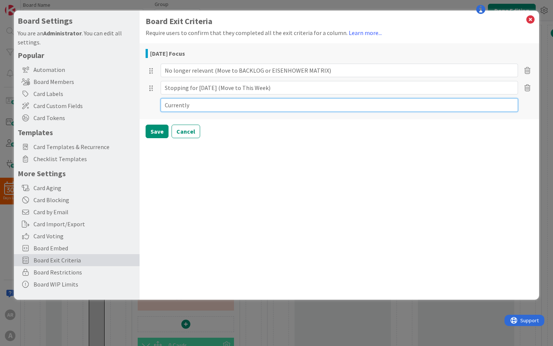
click at [182, 105] on textarea "Currently" at bounding box center [340, 105] width 358 height 14
click at [210, 105] on textarea "Actively working on (IN PROCESS > Execute)" at bounding box center [340, 105] width 358 height 14
click at [281, 105] on textarea "Actively working on (IN PROCESS > Execute)" at bounding box center [340, 105] width 358 height 14
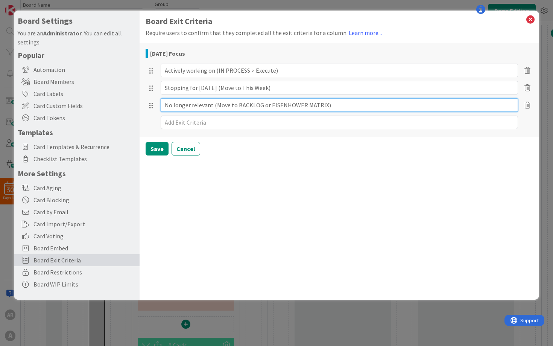
drag, startPoint x: 234, startPoint y: 104, endPoint x: 214, endPoint y: 103, distance: 19.9
click at [214, 103] on input "No longer relevant (Move to BACKLOG or EISENHOWER MATRIX)" at bounding box center [340, 105] width 358 height 14
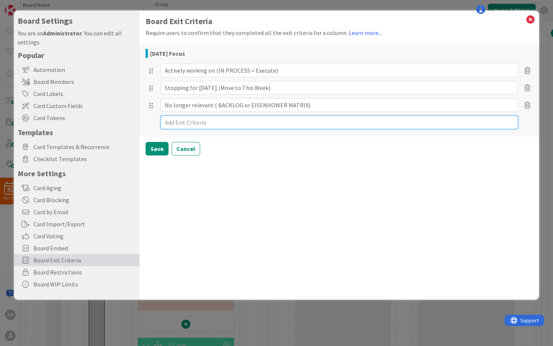
click at [237, 122] on textarea at bounding box center [340, 123] width 358 height 14
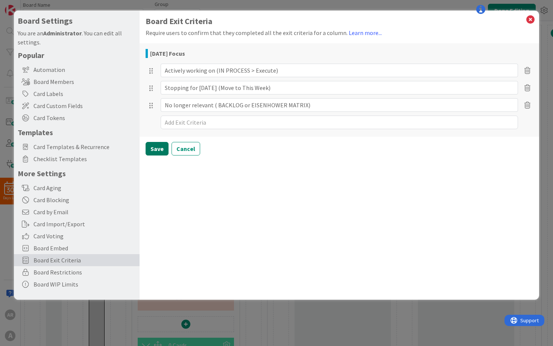
click at [161, 152] on button "Save" at bounding box center [157, 149] width 23 height 14
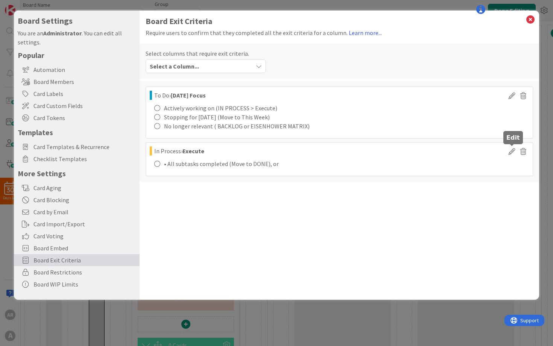
click at [510, 154] on icon at bounding box center [511, 150] width 11 height 9
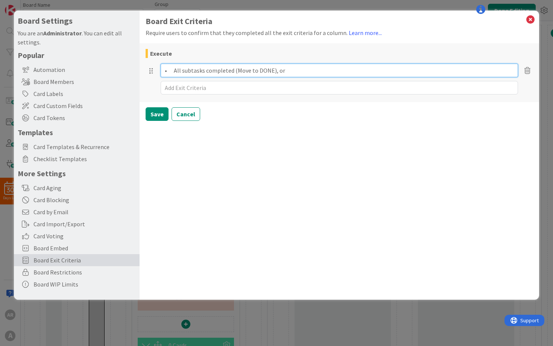
click at [308, 73] on input "• All subtasks completed (Move to DONE), or" at bounding box center [340, 71] width 358 height 14
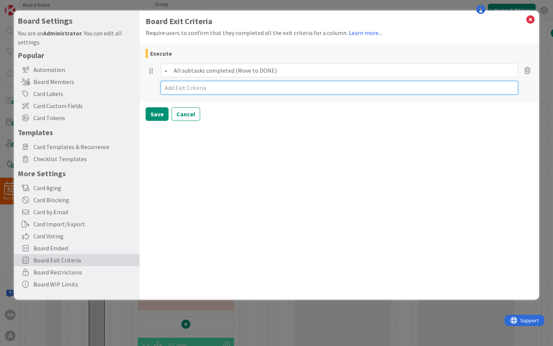
click at [304, 87] on textarea at bounding box center [340, 88] width 358 height 14
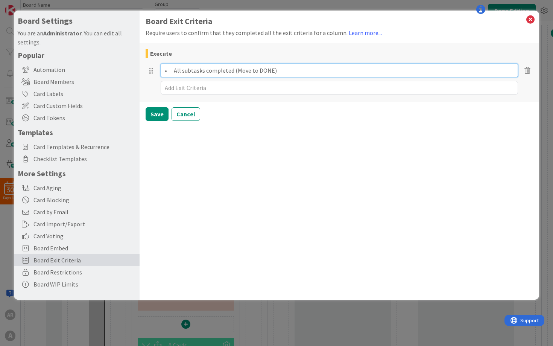
drag, startPoint x: 176, startPoint y: 69, endPoint x: 151, endPoint y: 71, distance: 25.3
click at [151, 71] on div "• All subtasks completed (Move to DONE)" at bounding box center [340, 70] width 388 height 17
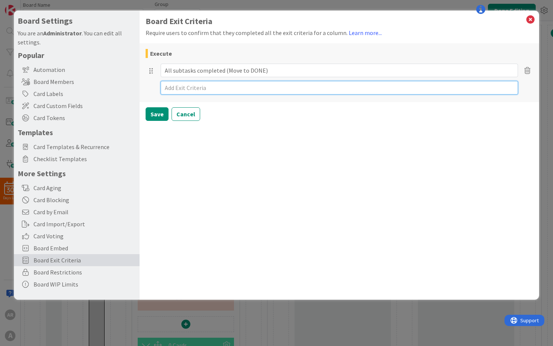
click at [182, 87] on textarea at bounding box center [340, 88] width 358 height 14
drag, startPoint x: 182, startPoint y: 87, endPoint x: 165, endPoint y: 87, distance: 16.6
click at [165, 87] on textarea "Outside ste" at bounding box center [340, 88] width 358 height 14
click at [165, 87] on textarea "Outside set" at bounding box center [340, 88] width 358 height 14
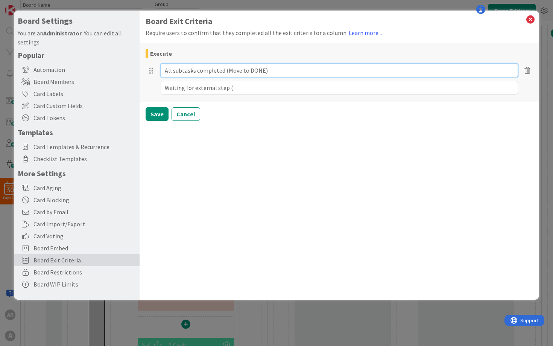
drag, startPoint x: 246, startPoint y: 68, endPoint x: 227, endPoint y: 67, distance: 19.2
click at [227, 67] on input "All subtasks completed (Move to DONE)" at bounding box center [340, 71] width 358 height 14
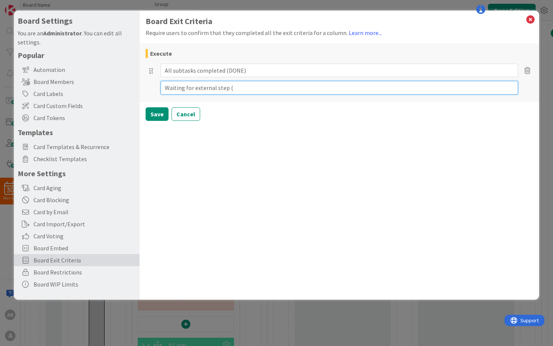
click at [242, 88] on textarea "Waiting for external step (" at bounding box center [340, 88] width 358 height 14
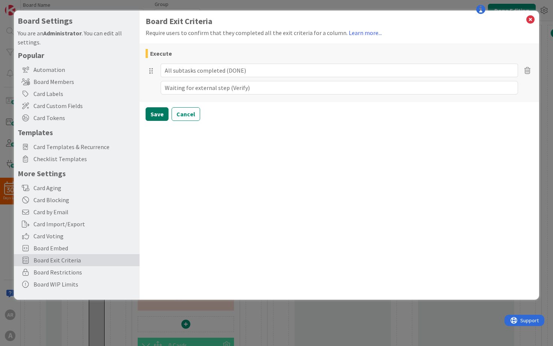
click at [159, 109] on button "Save" at bounding box center [157, 114] width 23 height 14
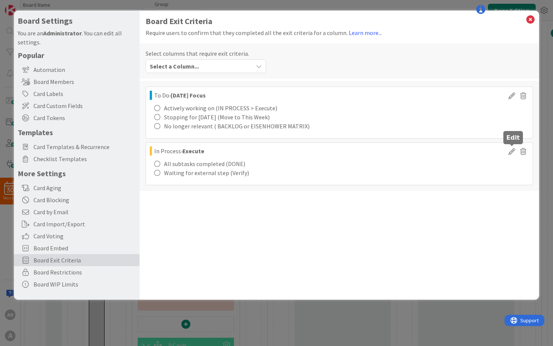
click at [512, 154] on icon at bounding box center [511, 150] width 11 height 9
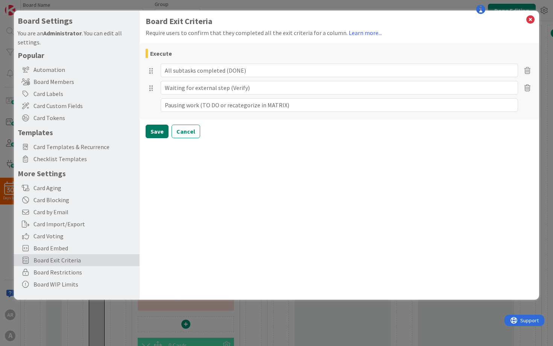
click at [160, 132] on button "Save" at bounding box center [157, 132] width 23 height 14
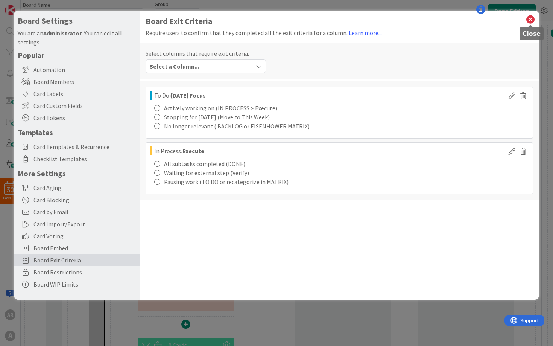
click at [529, 20] on icon at bounding box center [531, 19] width 10 height 11
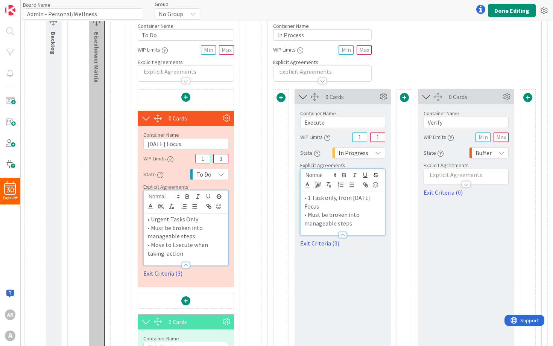
scroll to position [24, 0]
click at [357, 224] on p "• Must be broken into manageable steps" at bounding box center [342, 218] width 77 height 17
drag, startPoint x: 308, startPoint y: 215, endPoint x: 301, endPoint y: 215, distance: 6.4
click at [301, 215] on div "• 1 Task only, from Today's Focus • Must be broken into manageable steps" at bounding box center [343, 218] width 84 height 52
copy p "•"
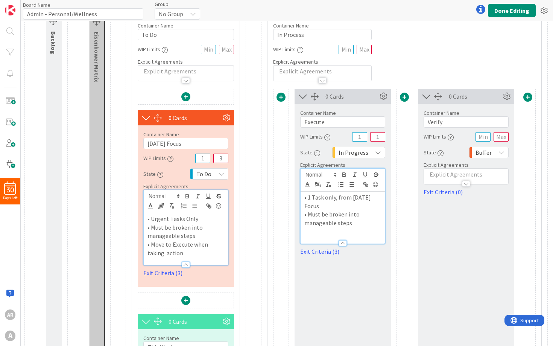
click at [315, 233] on p at bounding box center [342, 231] width 77 height 9
click at [305, 230] on p "• ACTIVE WORK" at bounding box center [342, 231] width 77 height 9
click at [304, 197] on p "• 1 Task only, from [DATE] Focus" at bounding box center [342, 201] width 77 height 17
click at [324, 198] on p "• ACTIVE WORK" at bounding box center [342, 197] width 77 height 9
click at [355, 199] on p "• ACTIVELY WORK" at bounding box center [342, 197] width 77 height 9
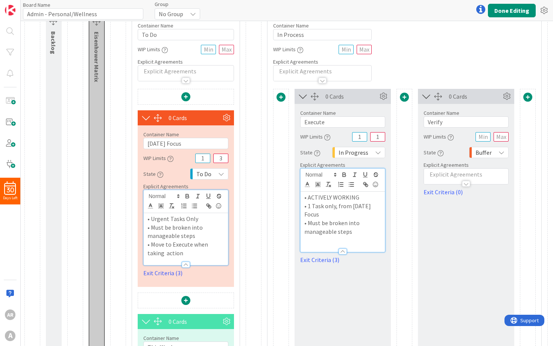
click at [365, 227] on p "• Must be broken into manageable steps" at bounding box center [342, 227] width 77 height 17
click at [440, 178] on div at bounding box center [466, 180] width 84 height 8
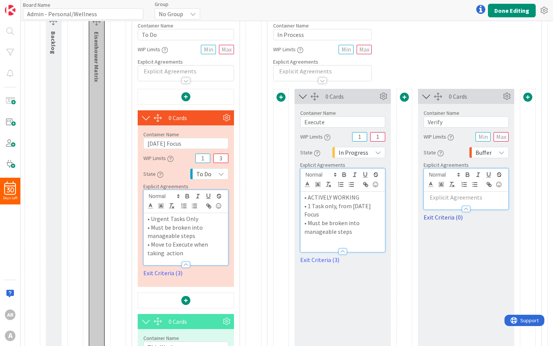
click at [437, 217] on link "Exit Criteria (0)" at bounding box center [466, 217] width 85 height 9
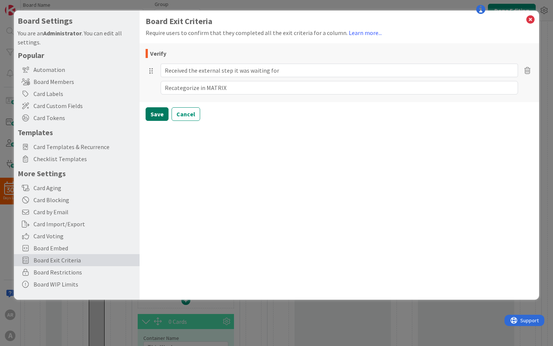
click at [160, 116] on button "Save" at bounding box center [157, 114] width 23 height 14
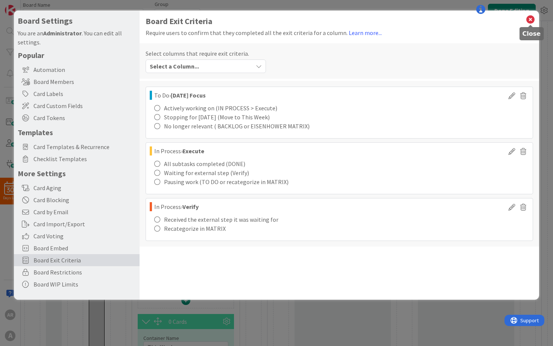
click at [529, 17] on icon at bounding box center [531, 19] width 10 height 11
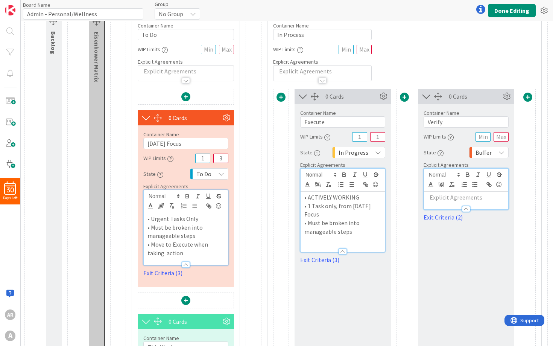
click at [434, 200] on p at bounding box center [466, 197] width 77 height 9
click at [461, 300] on div "0 Cards Container Name 6 / 64 Verify WIP Limits State State Each column of a Ka…" at bounding box center [466, 267] width 96 height 357
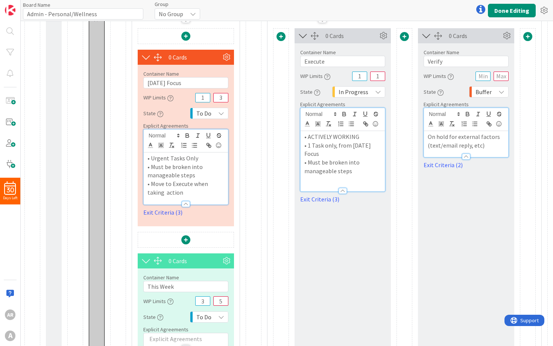
scroll to position [83, 0]
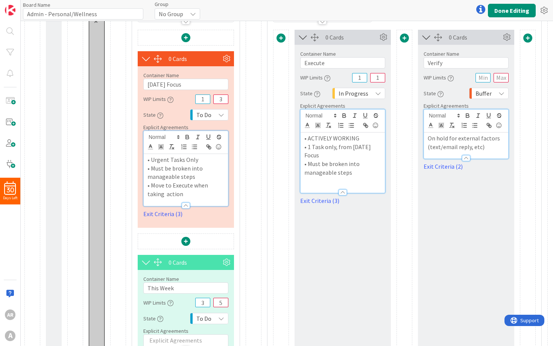
click at [472, 147] on p "On hold for external factors (text/email reply, etc)" at bounding box center [466, 142] width 77 height 17
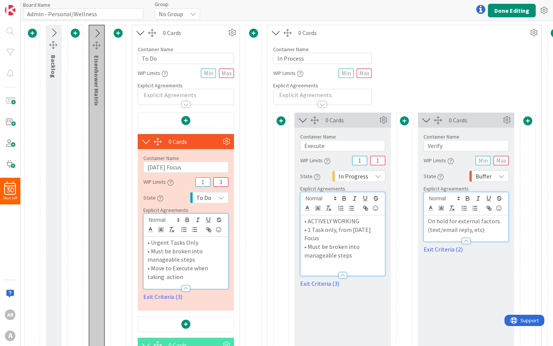
scroll to position [0, 0]
click at [505, 11] on button "Done Editing" at bounding box center [512, 11] width 48 height 14
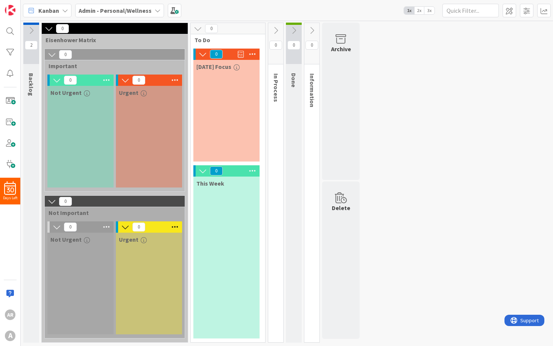
click at [84, 92] on icon "button" at bounding box center [87, 93] width 6 height 6
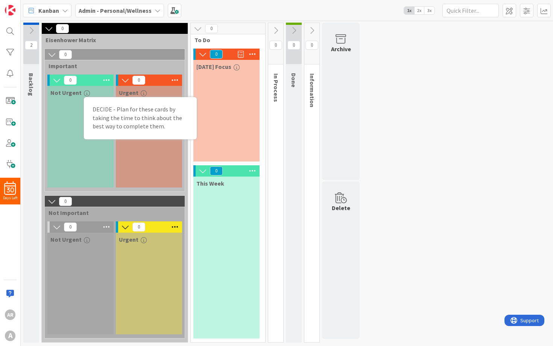
click at [84, 92] on icon "button" at bounding box center [87, 93] width 6 height 6
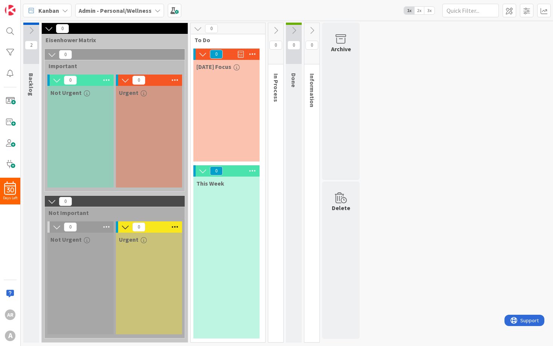
click at [144, 92] on icon "button" at bounding box center [144, 93] width 6 height 6
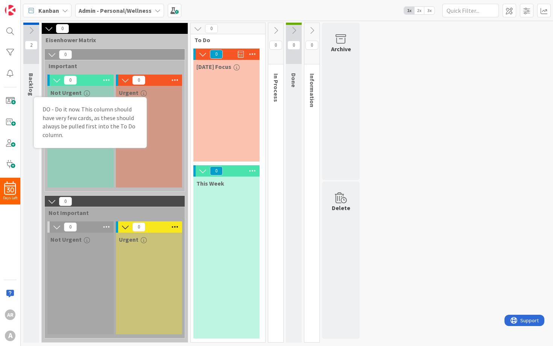
click at [157, 160] on div "Urgent DO - Do it now. This column should have very few cards, as these should …" at bounding box center [149, 137] width 66 height 102
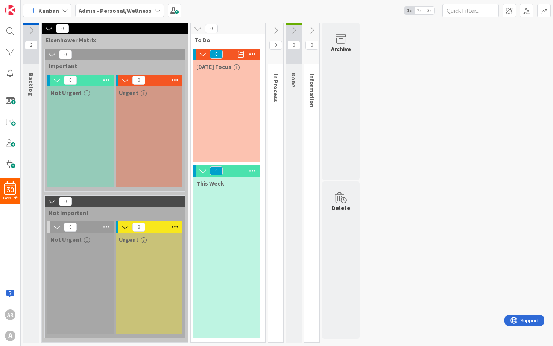
click at [85, 239] on icon "button" at bounding box center [87, 240] width 6 height 6
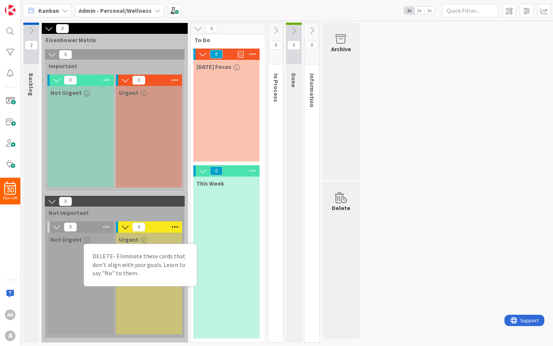
click at [85, 239] on icon "button" at bounding box center [87, 240] width 6 height 6
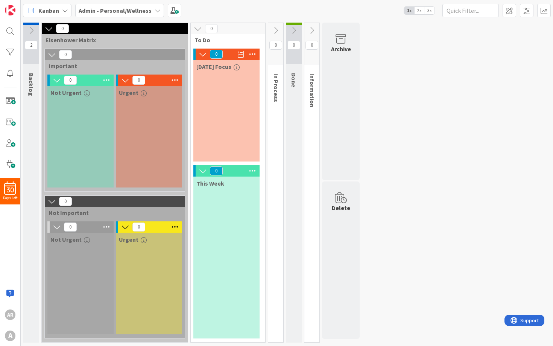
click at [141, 239] on icon "button" at bounding box center [144, 240] width 6 height 6
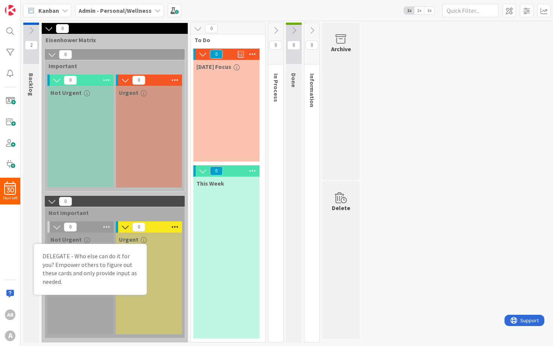
click at [141, 239] on icon "button" at bounding box center [144, 240] width 6 height 6
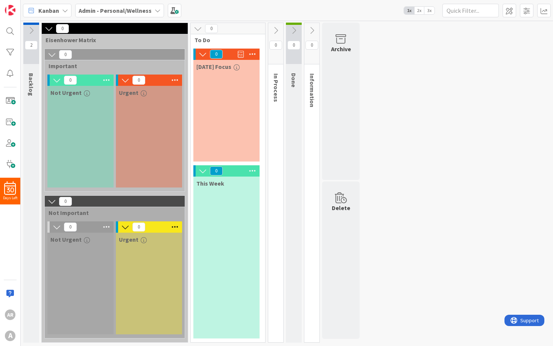
click at [242, 53] on span at bounding box center [241, 54] width 6 height 11
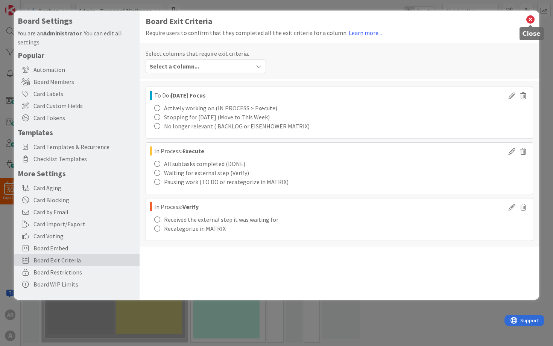
click at [529, 19] on icon at bounding box center [531, 19] width 10 height 11
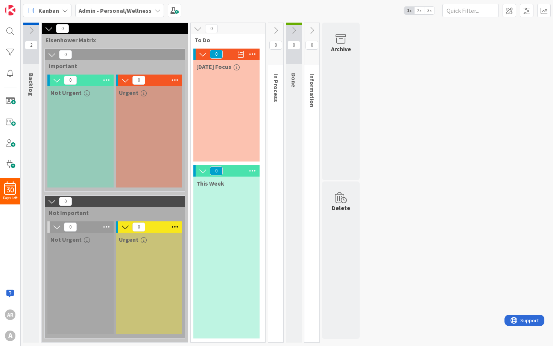
click at [143, 91] on icon "button" at bounding box center [144, 93] width 6 height 6
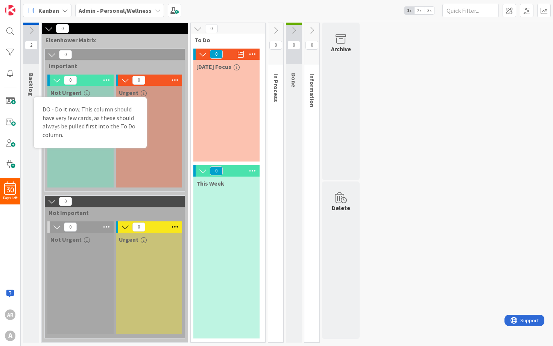
click at [142, 90] on icon "button" at bounding box center [144, 93] width 6 height 6
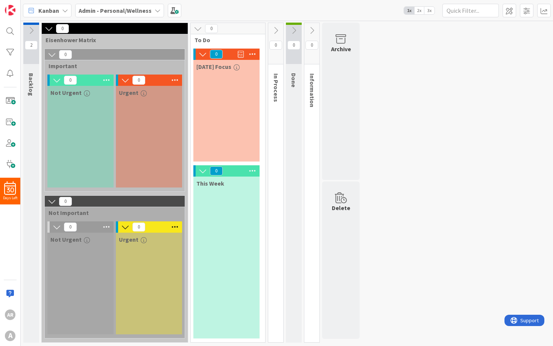
click at [208, 200] on div "This Week" at bounding box center [226, 257] width 66 height 162
click at [202, 185] on span "This Week" at bounding box center [210, 183] width 28 height 8
click at [214, 186] on span "This Week" at bounding box center [210, 183] width 28 height 8
click at [253, 171] on icon at bounding box center [253, 170] width 10 height 11
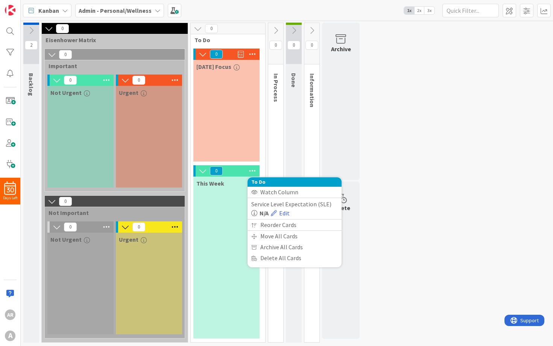
click at [254, 171] on icon at bounding box center [253, 170] width 10 height 11
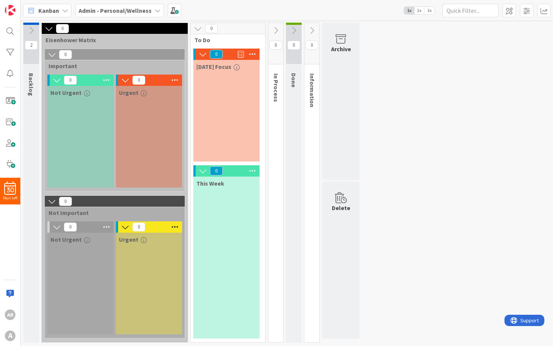
click at [217, 199] on div "This Week" at bounding box center [226, 257] width 66 height 162
click at [508, 14] on span at bounding box center [510, 11] width 14 height 14
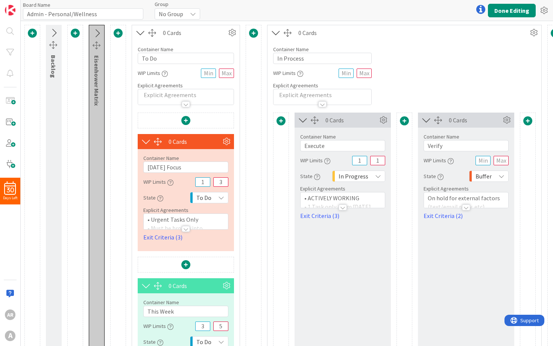
click at [275, 34] on icon at bounding box center [276, 33] width 12 height 10
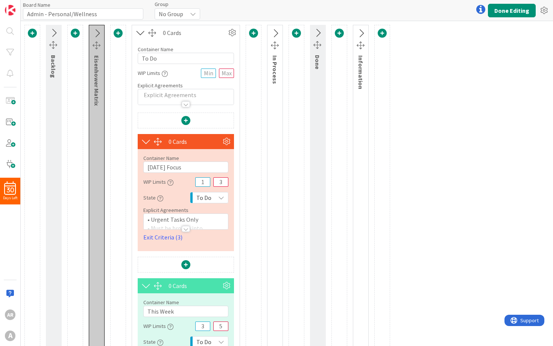
click at [97, 34] on icon at bounding box center [97, 34] width 12 height 10
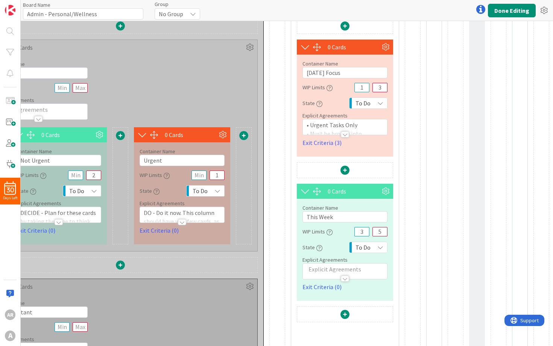
scroll to position [94, 112]
click at [324, 270] on p at bounding box center [345, 269] width 77 height 9
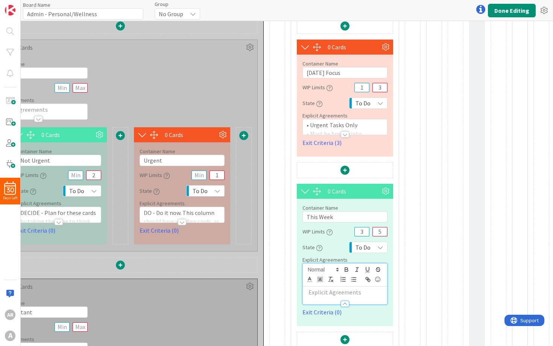
click at [321, 292] on p at bounding box center [345, 292] width 77 height 9
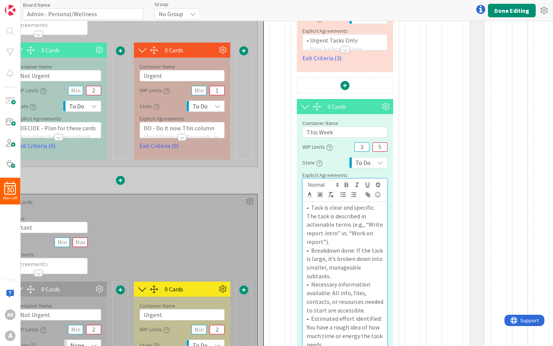
scroll to position [201, 112]
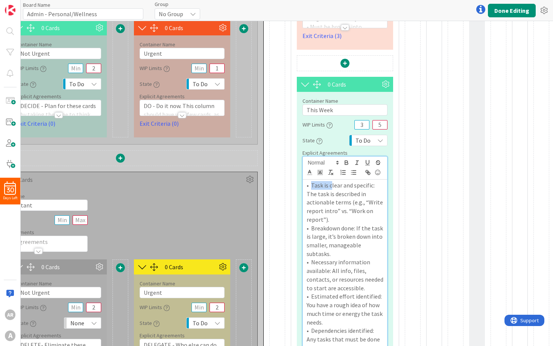
drag, startPoint x: 331, startPoint y: 187, endPoint x: 312, endPoint y: 187, distance: 19.6
click at [312, 187] on p "• Task is clear and specific: The task is described in actionable terms (e.g., …" at bounding box center [345, 202] width 77 height 43
click at [329, 196] on p "• Task is clear and specific: The task is described in actionable terms (e.g., …" at bounding box center [345, 202] width 77 height 43
drag, startPoint x: 312, startPoint y: 186, endPoint x: 356, endPoint y: 187, distance: 44.8
click at [356, 187] on p "• Task is clear and specific: The task is described in actionable terms (e.g., …" at bounding box center [345, 202] width 77 height 43
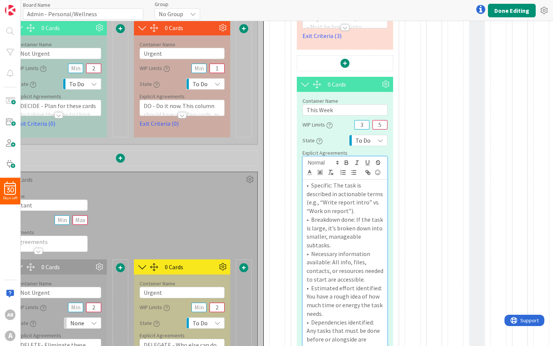
click at [331, 187] on p "• Specific: The task is described in actionable terms (e.g., “Write report intr…" at bounding box center [345, 198] width 77 height 34
click at [339, 194] on p "• Specific, : The task is described in actionable terms (e.g., “Write report in…" at bounding box center [345, 198] width 77 height 34
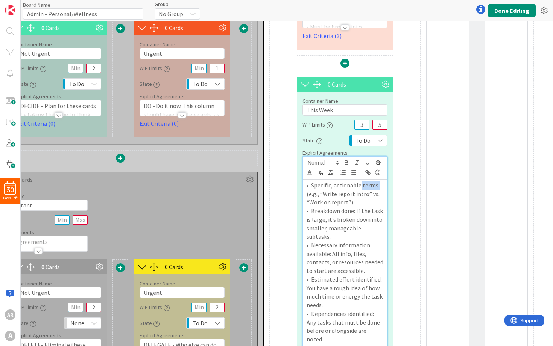
drag, startPoint x: 360, startPoint y: 185, endPoint x: 383, endPoint y: 185, distance: 23.3
click at [383, 185] on div "• Specific, actionable terms (e.g., “Write report intro” vs. “Work on report”).…" at bounding box center [345, 337] width 84 height 317
drag, startPoint x: 365, startPoint y: 184, endPoint x: 331, endPoint y: 200, distance: 36.7
click at [331, 200] on p "• Specific, actionable (e.g., “Write report intro” vs. “Work on report”)." at bounding box center [345, 194] width 77 height 26
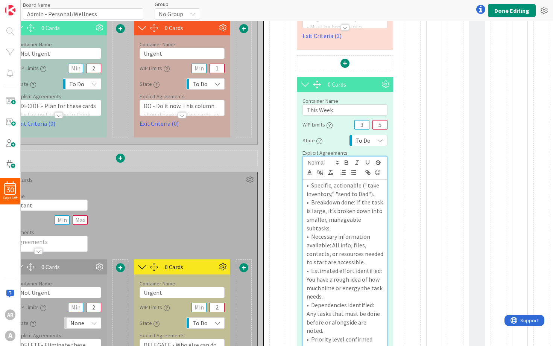
click at [359, 214] on p "• Breakdown done: If the task is large, it’s broken down into smaller, manageab…" at bounding box center [345, 215] width 77 height 34
drag, startPoint x: 359, startPoint y: 202, endPoint x: 359, endPoint y: 225, distance: 22.6
click at [359, 225] on p "• Breakdown done: If the task is large, it’s broken down into smaller, manageab…" at bounding box center [345, 215] width 77 height 34
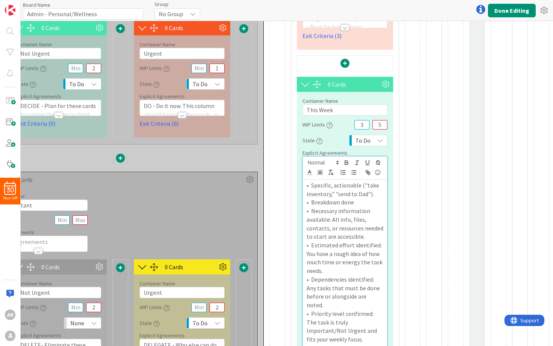
click at [316, 202] on p "• Breakdown done" at bounding box center [345, 202] width 77 height 9
click at [345, 217] on p "• Necessary information available: All info, files, contacts, or resources need…" at bounding box center [345, 224] width 77 height 34
click at [376, 195] on p "• Specific, actionable ("take inventory," "send to Dad")." at bounding box center [345, 189] width 77 height 17
click at [312, 201] on p "• Subtask breakdown done" at bounding box center [345, 202] width 77 height 9
click at [310, 211] on p "• Necessary information available: All info, files, contacts, or resources need…" at bounding box center [345, 224] width 77 height 34
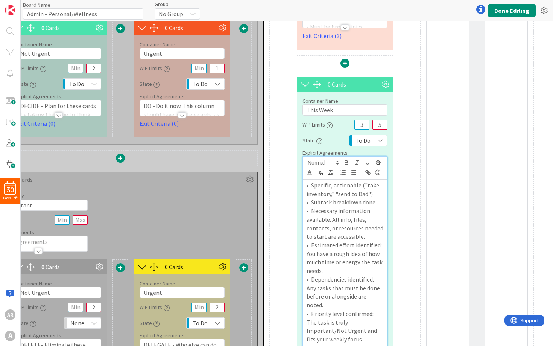
click at [347, 202] on p "• Subtask breakdown done" at bounding box center [345, 202] width 77 height 9
click at [356, 214] on p "• Necessary information available: All info, files, contacts, or resources need…" at bounding box center [345, 224] width 77 height 34
click at [379, 204] on p "• Subtask break-down done" at bounding box center [345, 202] width 77 height 9
drag, startPoint x: 349, startPoint y: 212, endPoint x: 368, endPoint y: 213, distance: 19.2
click at [368, 213] on p "• Necessary information available: All info, files, contacts, or resources need…" at bounding box center [345, 224] width 77 height 34
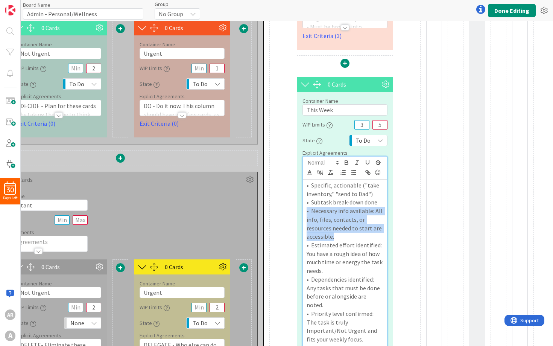
drag, startPoint x: 339, startPoint y: 236, endPoint x: 306, endPoint y: 209, distance: 42.0
click at [306, 209] on div "• Specific, actionable ("take inventory," "send to Dad") • Subtask break-down d…" at bounding box center [345, 320] width 84 height 283
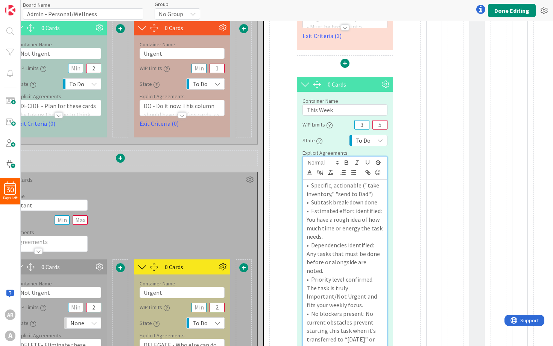
click at [311, 211] on p "• Estimated effort identified: You have a rough idea of how much time or energy…" at bounding box center [345, 224] width 77 height 34
click at [341, 232] on p "• Estimated effort identified: You have a rough idea of how much time or energy…" at bounding box center [345, 224] width 77 height 34
click at [338, 211] on p "• Estimated effort identified: You have a rough idea of how much time or energy…" at bounding box center [345, 224] width 77 height 34
drag, startPoint x: 306, startPoint y: 218, endPoint x: 368, endPoint y: 236, distance: 64.9
click at [368, 236] on div "• Specific, actionable ("take inventory," "send to Dad") • Subtask break-down d…" at bounding box center [345, 303] width 84 height 248
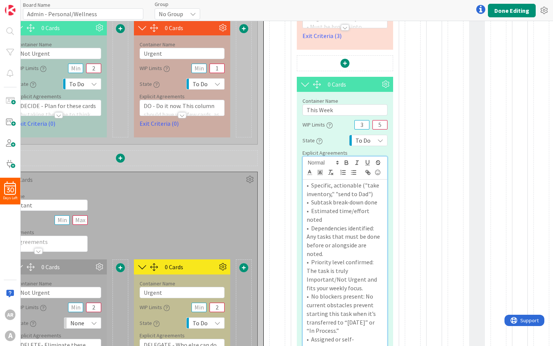
click at [311, 224] on p "• Dependencies identified: Any tasks that must be done before or alongside are …" at bounding box center [345, 241] width 77 height 34
click at [309, 224] on p "• Dependencies identified: Any tasks that must be done before or alongside are …" at bounding box center [345, 241] width 77 height 34
click at [378, 224] on p "• Dependencies identified: Any tasks that must be done before or alongside are …" at bounding box center [345, 241] width 77 height 34
drag, startPoint x: 324, startPoint y: 225, endPoint x: 358, endPoint y: 229, distance: 33.7
click at [358, 229] on p "• Any tasks that must be done before or alongside are noted." at bounding box center [345, 237] width 77 height 26
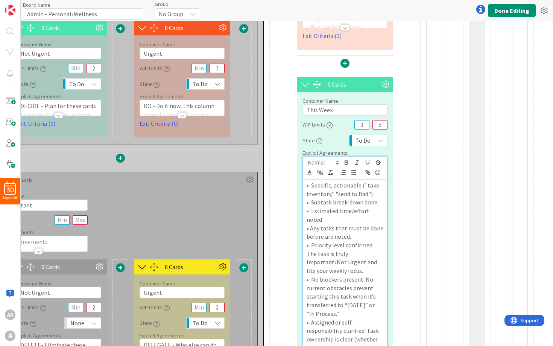
click at [316, 241] on p "• Priority level confirmed: The task is truly Important/Not Urgent and fits you…" at bounding box center [345, 258] width 77 height 34
click at [368, 252] on p "• Priority level confirmed: The task is truly Important/Not Urgent and fits you…" at bounding box center [345, 258] width 77 height 34
click at [367, 257] on p "• Priority level confirmed: The task is truly Important/Not Urgent and fits you…" at bounding box center [345, 258] width 77 height 34
click at [310, 241] on p "• Priority level confirmed: The task is truly Important/Not Urgent and fits you…" at bounding box center [345, 258] width 77 height 34
click at [311, 187] on p "• Specific, actionable ("take inventory," "send to Dad")" at bounding box center [345, 189] width 77 height 17
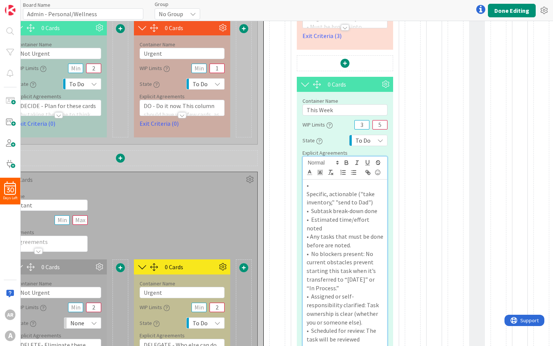
click at [323, 185] on p "•" at bounding box center [345, 185] width 77 height 9
copy p "•"
click at [307, 192] on p "Specific, actionable ("take inventory," "send to Dad")" at bounding box center [345, 198] width 77 height 17
click at [336, 187] on p "•" at bounding box center [345, 185] width 77 height 9
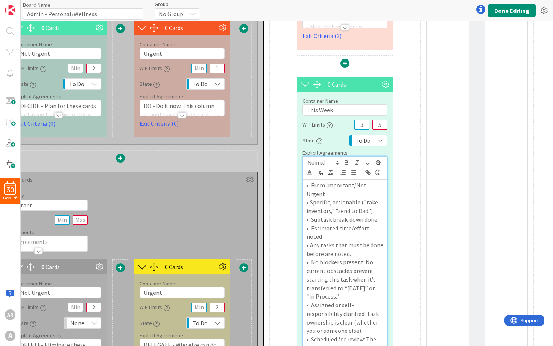
click at [331, 215] on p "• Subtask break-down done" at bounding box center [345, 219] width 77 height 9
drag, startPoint x: 326, startPoint y: 183, endPoint x: 308, endPoint y: 183, distance: 17.7
click at [308, 183] on p "• From Important/Not Urgent" at bounding box center [345, 189] width 77 height 17
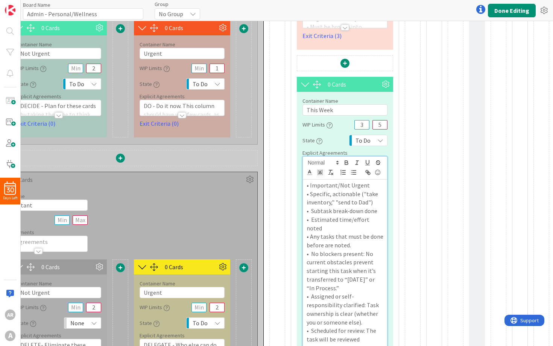
click at [334, 239] on p "• Any tasks that must be done before are noted." at bounding box center [345, 240] width 77 height 17
drag, startPoint x: 359, startPoint y: 193, endPoint x: 312, endPoint y: 209, distance: 50.1
click at [312, 209] on div "• Important/Not Urgent • Specific, actionable ("take inventory," "send to Dad")…" at bounding box center [345, 273] width 84 height 189
click at [322, 203] on p "• Specific, actionable, subtask break-down done" at bounding box center [345, 198] width 77 height 17
click at [333, 224] on p "• Any tasks that must be done before are noted." at bounding box center [345, 232] width 77 height 17
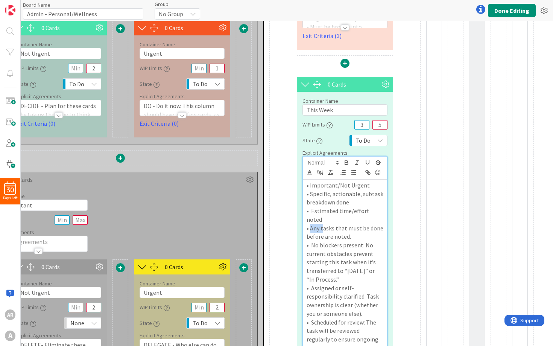
drag, startPoint x: 322, startPoint y: 219, endPoint x: 310, endPoint y: 218, distance: 12.8
click at [310, 224] on p "• Any tasks that must be done before are noted." at bounding box center [345, 232] width 77 height 17
click at [311, 229] on p "• Tasks that must be done before are noted." at bounding box center [345, 232] width 77 height 17
click at [330, 224] on p "• Tasks that must be done first are noted." at bounding box center [345, 232] width 77 height 17
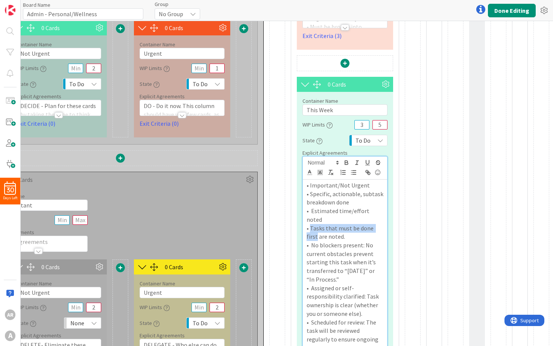
drag, startPoint x: 310, startPoint y: 216, endPoint x: 381, endPoint y: 219, distance: 71.2
click at [381, 224] on p "• Tasks that must be done first are noted." at bounding box center [345, 232] width 77 height 17
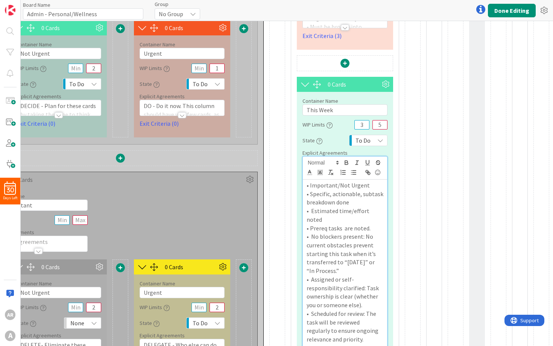
click at [371, 224] on p "• Prereq tasks are noted." at bounding box center [345, 228] width 77 height 9
click at [342, 260] on p "• No blockers present: No current obstacles prevent starting this task when it’…" at bounding box center [345, 253] width 77 height 43
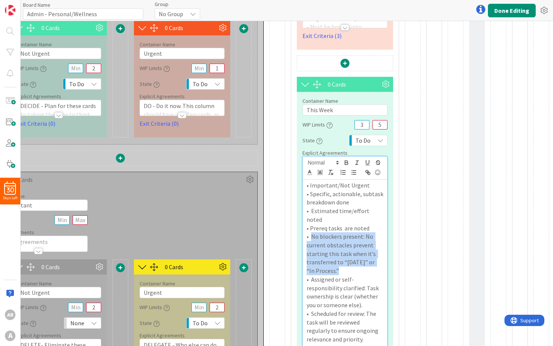
drag, startPoint x: 340, startPoint y: 261, endPoint x: 314, endPoint y: 227, distance: 42.7
click at [314, 232] on p "• No blockers present: No current obstacles prevent starting this task when it’…" at bounding box center [345, 253] width 77 height 43
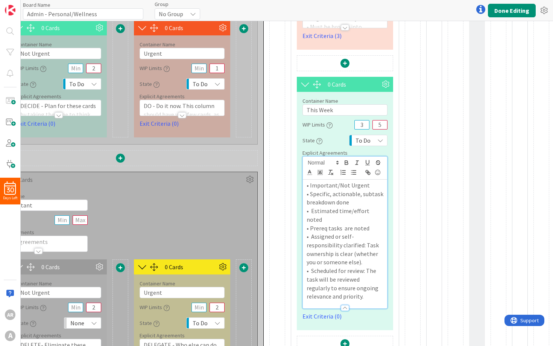
click at [337, 232] on p "• Assigned or self-responsibility clarified: Task ownership is clear (whether y…" at bounding box center [345, 249] width 77 height 34
click at [326, 224] on p "• Prereq tasks are noted" at bounding box center [345, 228] width 77 height 9
click at [335, 266] on p "• Scheduled for review: The task will be reviewed regularly to ensure ongoing r…" at bounding box center [345, 283] width 77 height 34
drag, startPoint x: 364, startPoint y: 252, endPoint x: 293, endPoint y: 227, distance: 74.9
click at [293, 227] on div "0 Cards Container Name 13 / 64 Today's Focus WIP Limits 1 3 State To Do Explici…" at bounding box center [345, 158] width 108 height 494
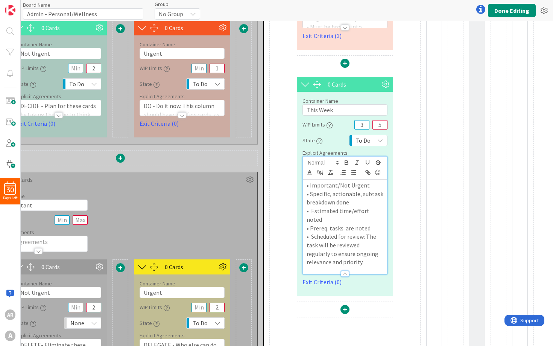
click at [312, 232] on p "• Scheduled for review: The task will be reviewed regularly to ensure ongoing r…" at bounding box center [345, 249] width 77 height 34
drag, startPoint x: 338, startPoint y: 227, endPoint x: 364, endPoint y: 227, distance: 26.3
click at [364, 232] on p "• Scheduled for review: The task will be reviewed regularly to ensure ongoing r…" at bounding box center [345, 249] width 77 height 34
click at [365, 248] on p "• Scheduled: The task will be reviewed regularly to ensure ongoing relevance an…" at bounding box center [345, 249] width 77 height 34
click at [342, 232] on p "• Scheduled: The task will be reviewed regularly to ensure ongoing relevance an…" at bounding box center [345, 249] width 77 height 34
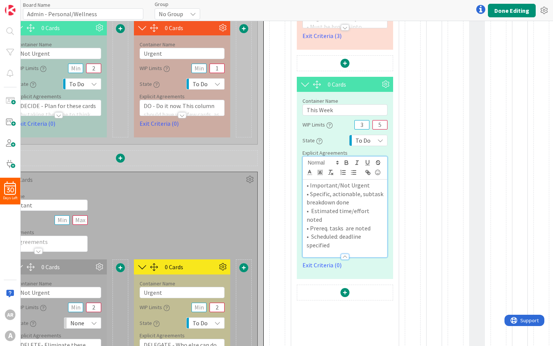
click at [348, 232] on p "• Scheduled: deadline specified" at bounding box center [345, 240] width 77 height 17
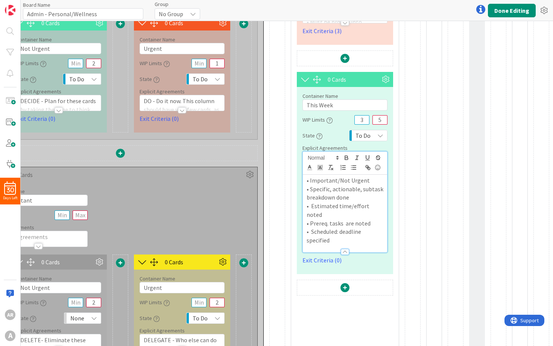
scroll to position [208, 112]
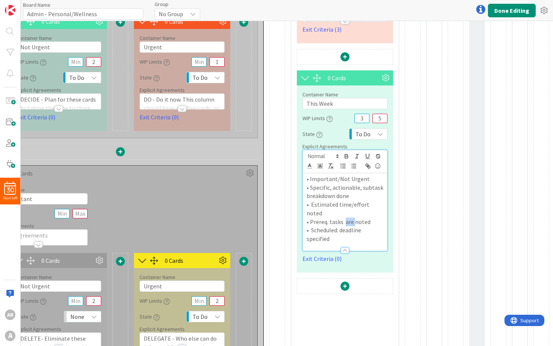
drag, startPoint x: 344, startPoint y: 212, endPoint x: 354, endPoint y: 213, distance: 10.2
click at [354, 217] on p "• Prereq. tasks are noted" at bounding box center [345, 221] width 77 height 9
click at [313, 226] on p "• Scheduled: deadline specified" at bounding box center [345, 234] width 77 height 17
click at [312, 203] on p "• Estimated time/effort noted" at bounding box center [345, 208] width 77 height 17
click at [358, 226] on p "• Scheduled: deadline specified" at bounding box center [345, 234] width 77 height 17
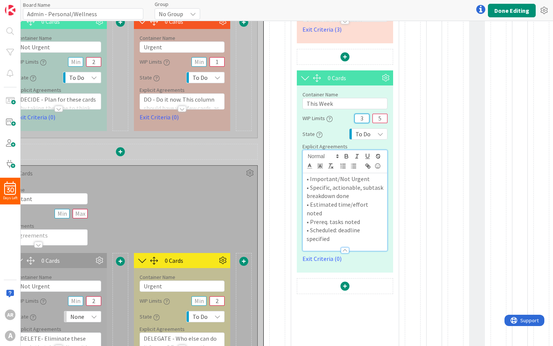
drag, startPoint x: 366, startPoint y: 120, endPoint x: 360, endPoint y: 120, distance: 6.0
click at [360, 120] on input "3" at bounding box center [361, 118] width 15 height 9
click at [332, 129] on div "State To Do" at bounding box center [345, 134] width 85 height 14
click at [504, 10] on button "Done Editing" at bounding box center [512, 11] width 48 height 14
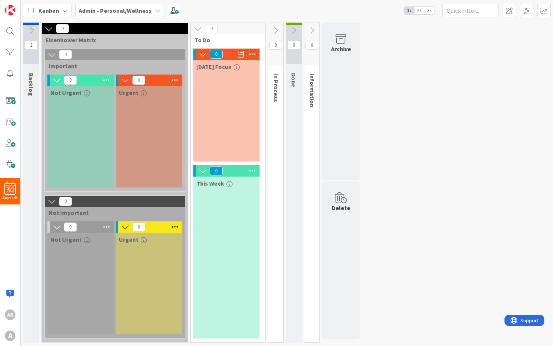
click at [228, 182] on icon "button" at bounding box center [230, 184] width 6 height 6
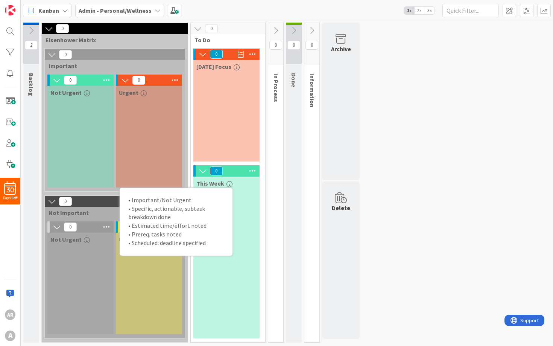
click at [245, 204] on div "This Week • Important/Not Urgent • Specific, actionable, subtask breakdown done…" at bounding box center [226, 257] width 66 height 162
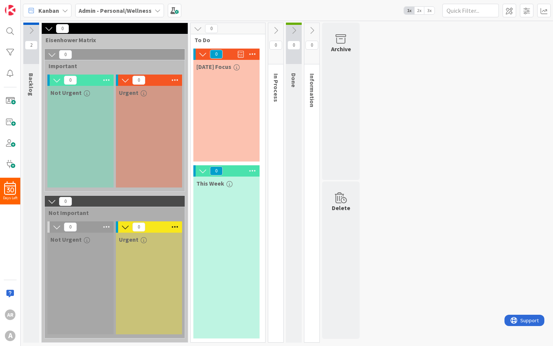
click at [85, 239] on icon "button" at bounding box center [87, 240] width 6 height 6
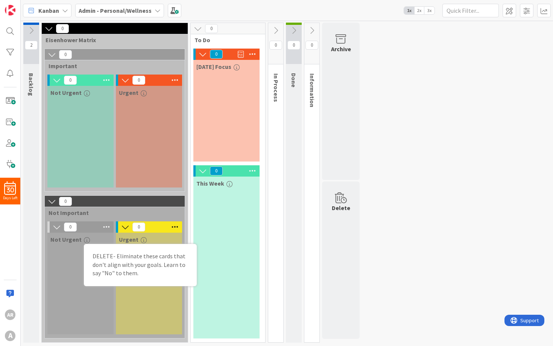
click at [85, 239] on icon "button" at bounding box center [87, 240] width 6 height 6
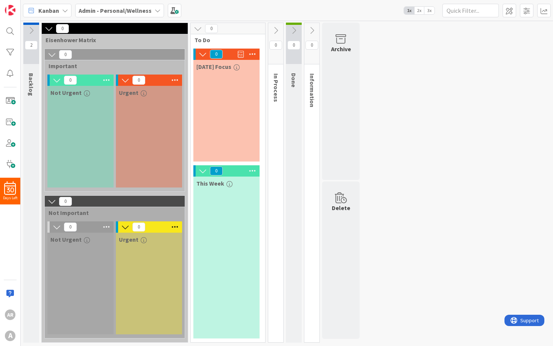
click at [145, 239] on icon "button" at bounding box center [144, 240] width 6 height 6
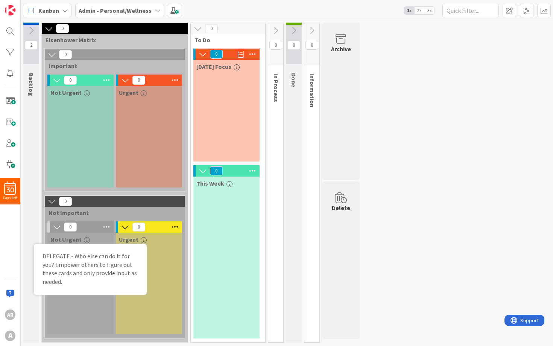
click at [143, 240] on icon "button" at bounding box center [144, 240] width 6 height 6
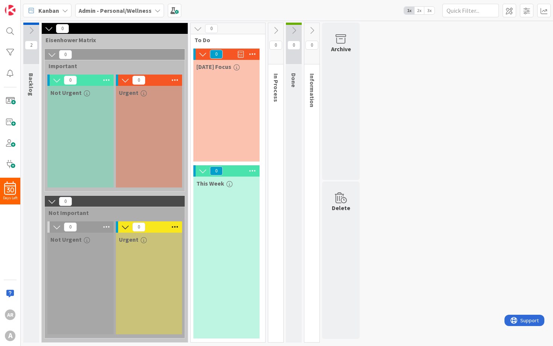
click at [31, 32] on icon at bounding box center [31, 30] width 8 height 8
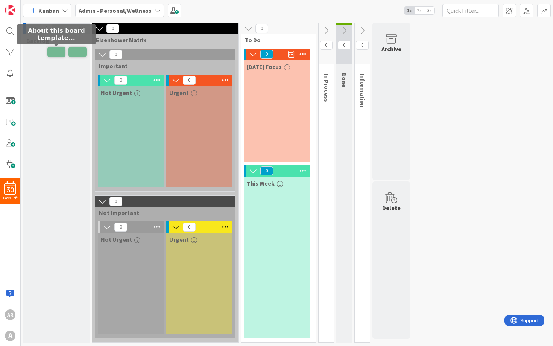
click at [58, 50] on span at bounding box center [56, 52] width 18 height 11
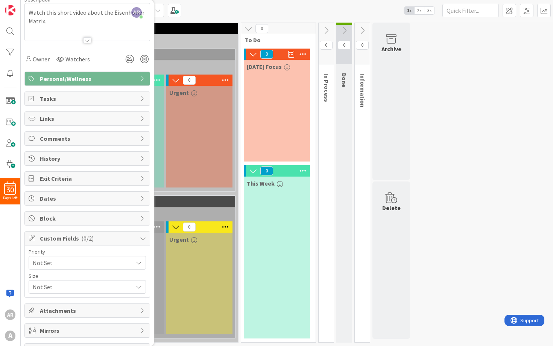
scroll to position [88, 0]
click at [60, 84] on div "Personal/Wellness" at bounding box center [87, 78] width 125 height 14
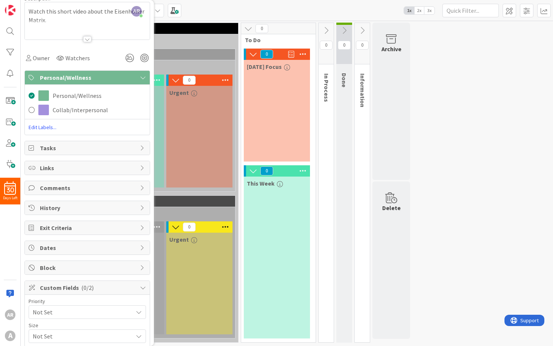
click at [60, 80] on span "Personal/Wellness" at bounding box center [88, 77] width 96 height 9
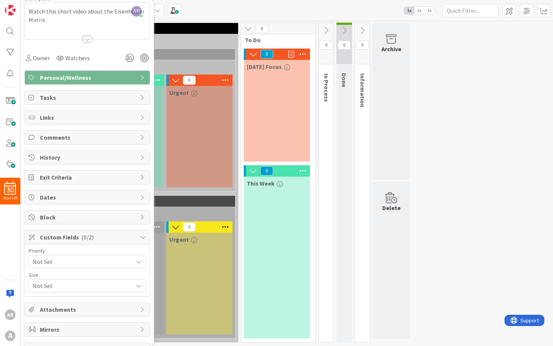
click at [55, 82] on div "Personal/Wellness" at bounding box center [87, 78] width 125 height 14
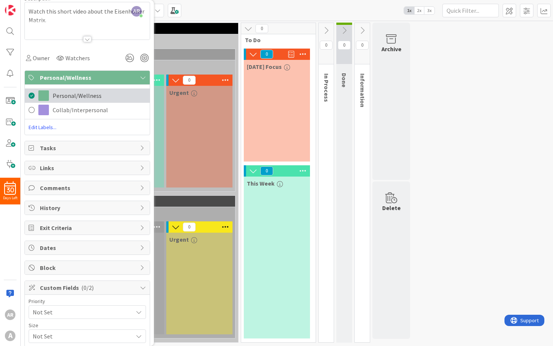
click at [31, 96] on span at bounding box center [32, 95] width 6 height 11
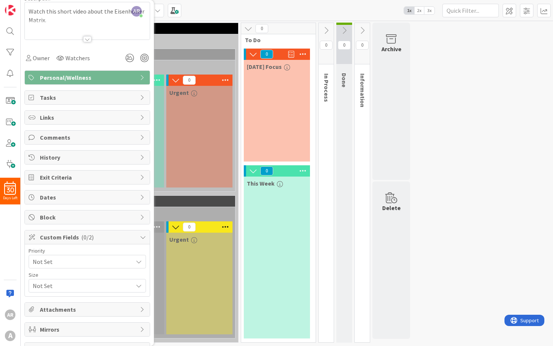
click at [46, 81] on span "Personal/Wellness" at bounding box center [88, 77] width 96 height 9
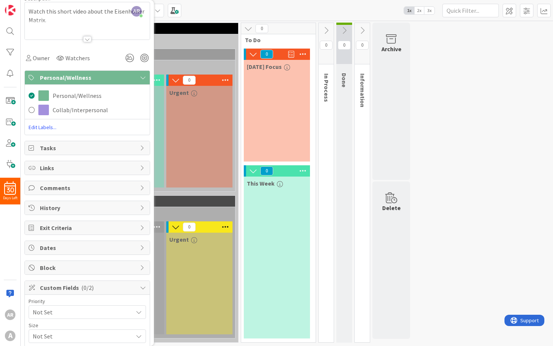
click at [46, 81] on span "Personal/Wellness" at bounding box center [88, 77] width 96 height 9
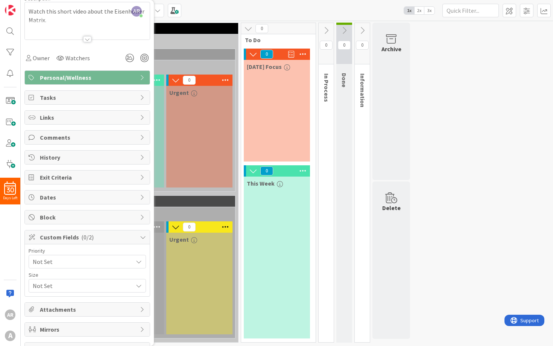
click at [48, 97] on span "Tasks" at bounding box center [88, 97] width 96 height 9
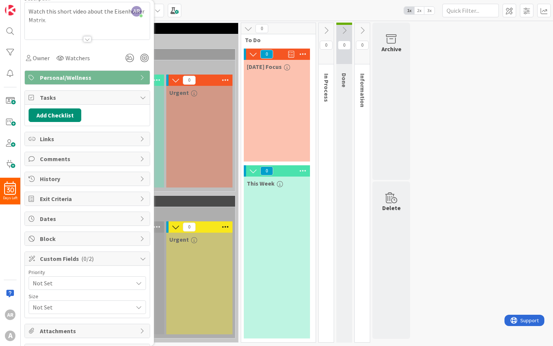
click at [48, 97] on span "Tasks" at bounding box center [88, 97] width 96 height 9
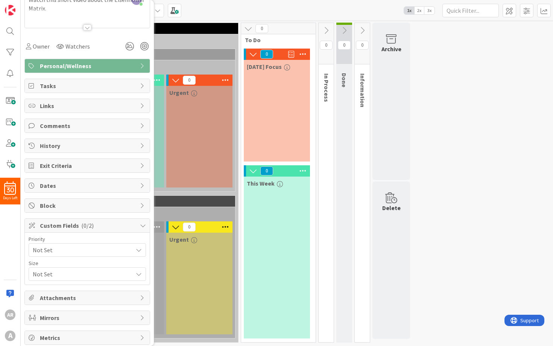
scroll to position [102, 0]
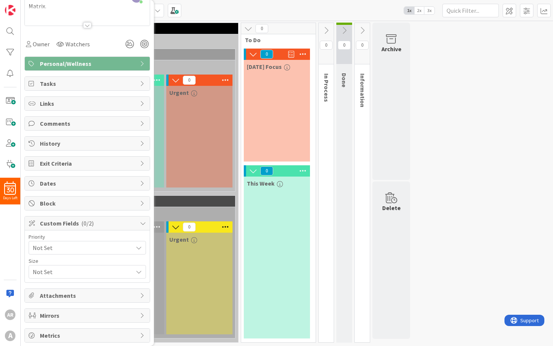
click at [55, 164] on span "Exit Criteria" at bounding box center [88, 163] width 96 height 9
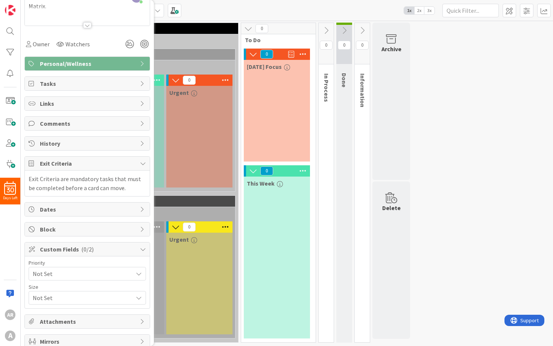
click at [55, 164] on span "Exit Criteria" at bounding box center [88, 163] width 96 height 9
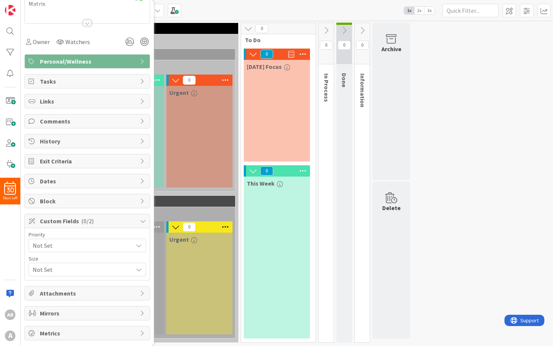
scroll to position [104, 0]
click at [61, 315] on span "Mirrors" at bounding box center [88, 313] width 96 height 9
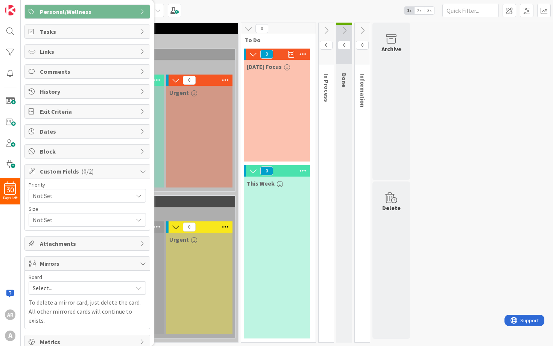
scroll to position [153, 0]
click at [67, 289] on span "Select..." at bounding box center [81, 288] width 96 height 11
click at [67, 264] on span "Mirrors" at bounding box center [88, 263] width 96 height 9
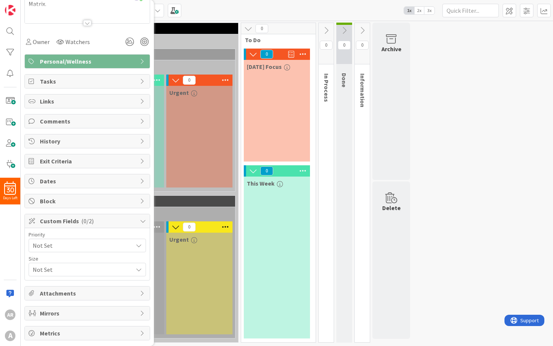
click at [54, 327] on div "Metrics" at bounding box center [87, 333] width 125 height 14
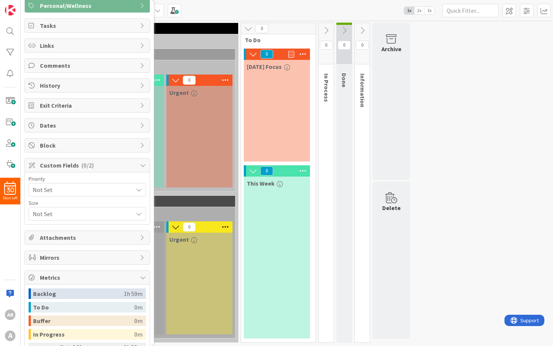
scroll to position [163, 0]
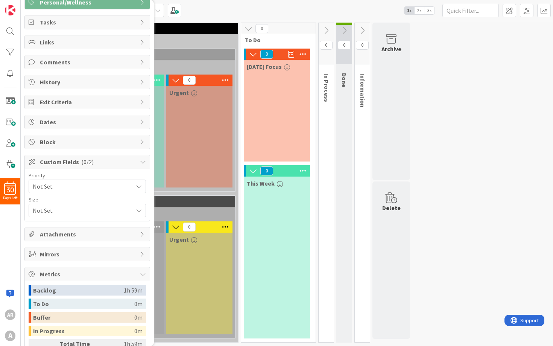
click at [59, 270] on span "Metrics" at bounding box center [88, 273] width 96 height 9
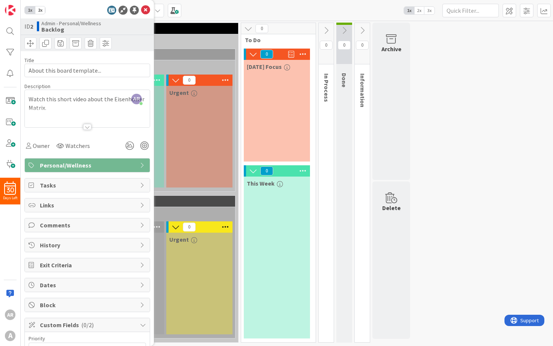
scroll to position [0, 0]
click at [58, 286] on span "Dates" at bounding box center [88, 284] width 96 height 9
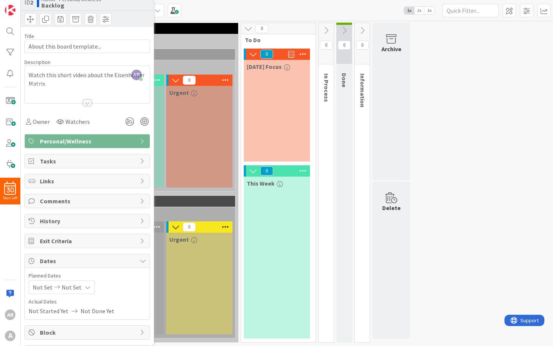
scroll to position [28, 0]
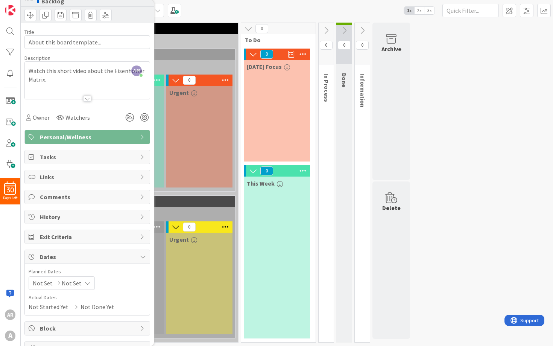
click at [63, 258] on span "Dates" at bounding box center [88, 256] width 96 height 9
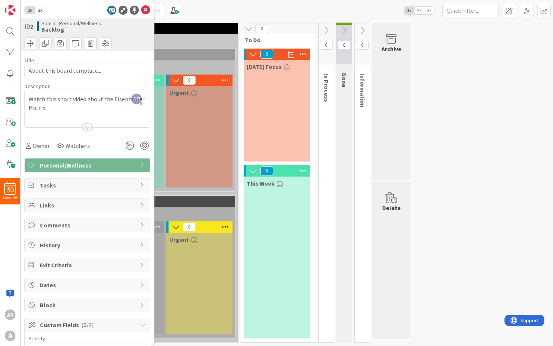
scroll to position [0, 0]
click at [90, 43] on span at bounding box center [91, 43] width 12 height 12
click at [53, 79] on button "Delete" at bounding box center [46, 79] width 28 height 14
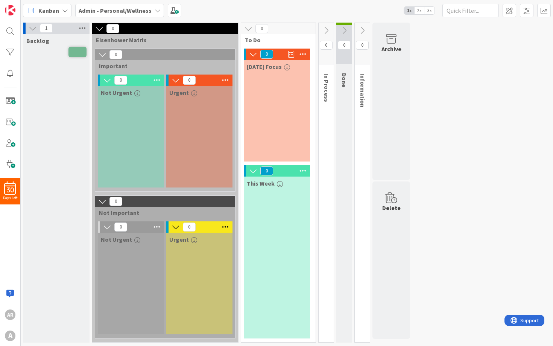
click at [81, 28] on icon at bounding box center [83, 28] width 10 height 11
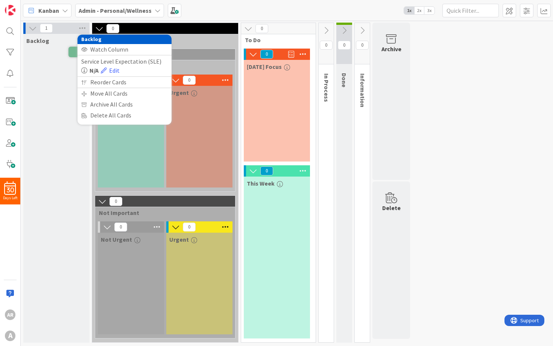
click at [46, 117] on div "Backlog" at bounding box center [56, 188] width 66 height 309
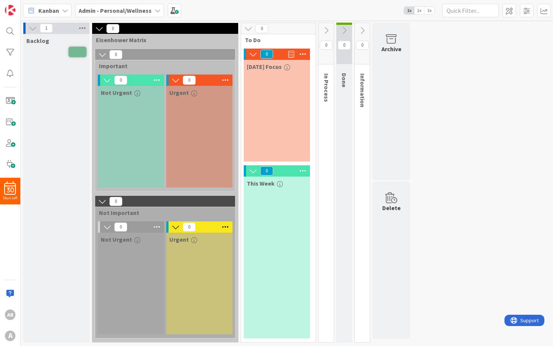
click at [81, 30] on icon at bounding box center [83, 28] width 10 height 11
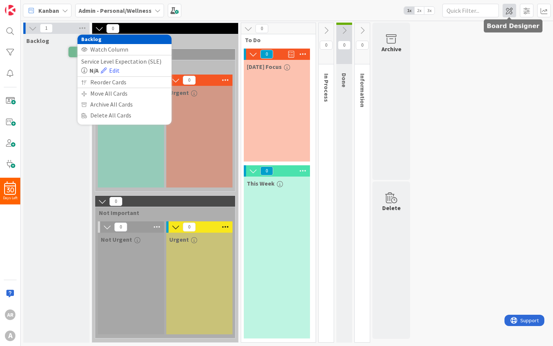
click at [513, 12] on span at bounding box center [510, 11] width 14 height 14
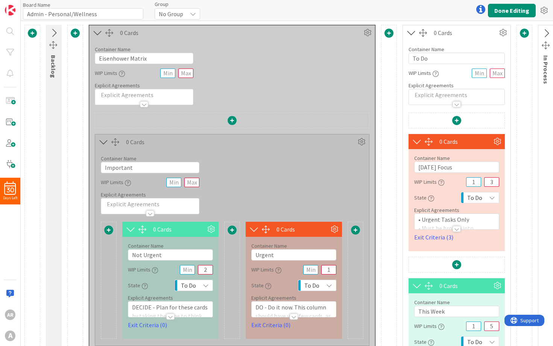
click at [53, 32] on icon at bounding box center [53, 33] width 12 height 10
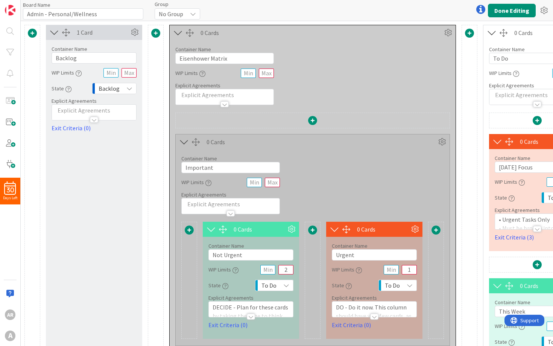
click at [179, 29] on icon at bounding box center [178, 33] width 12 height 10
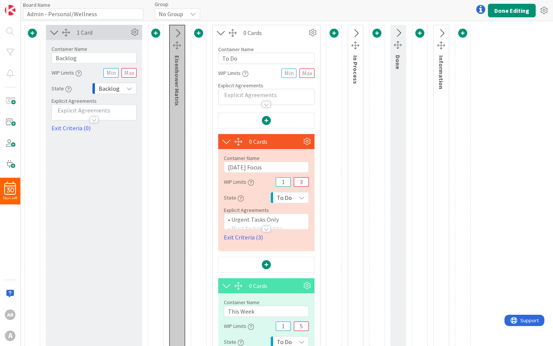
click at [223, 30] on icon at bounding box center [221, 33] width 12 height 10
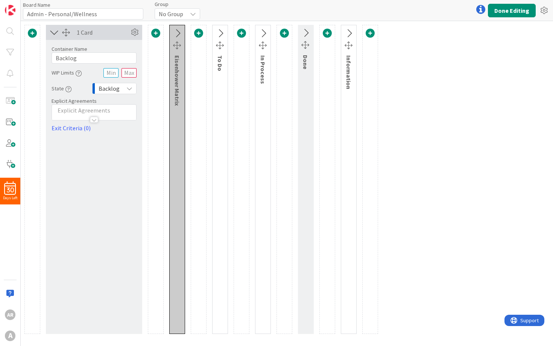
click at [114, 110] on p at bounding box center [94, 110] width 77 height 9
click at [104, 137] on div at bounding box center [94, 141] width 84 height 8
click at [114, 111] on p at bounding box center [94, 110] width 77 height 9
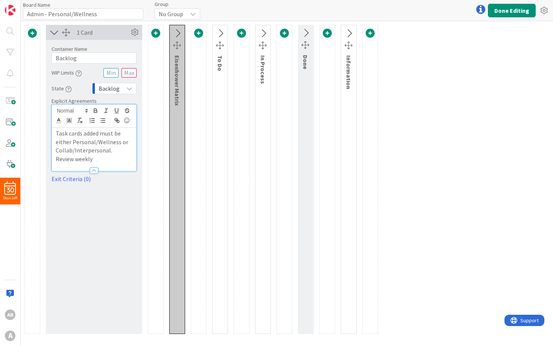
click at [75, 160] on p "Review weekly" at bounding box center [94, 159] width 77 height 9
click at [128, 158] on p "Review and manage weekly" at bounding box center [94, 159] width 77 height 9
click at [101, 121] on icon "button" at bounding box center [102, 120] width 7 height 7
click at [74, 158] on span at bounding box center [74, 159] width 0 height 9
click at [56, 134] on p "Task cards added must be either Personal/Wellness or Collab/Interpersonal." at bounding box center [94, 142] width 77 height 26
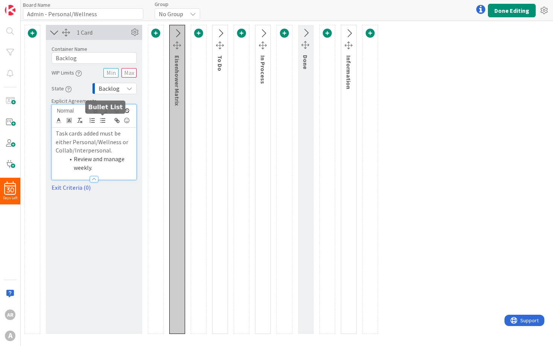
click at [102, 122] on line "button" at bounding box center [103, 122] width 3 height 0
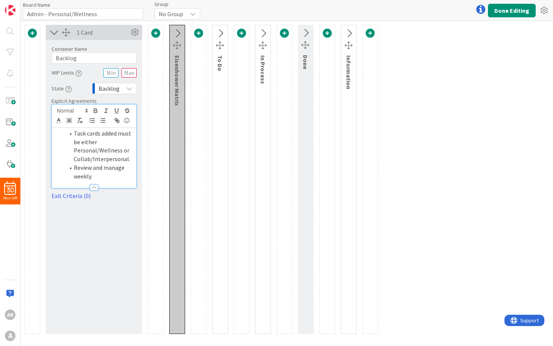
click at [94, 184] on div at bounding box center [94, 187] width 8 height 6
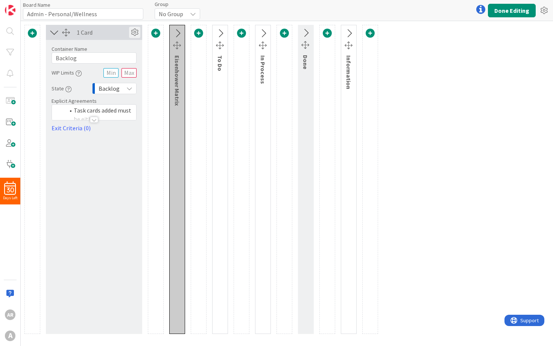
click at [134, 32] on icon at bounding box center [134, 32] width 11 height 11
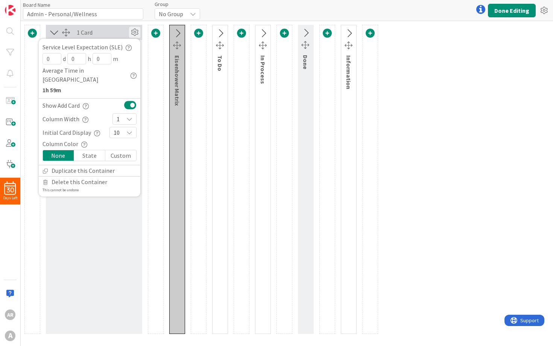
click at [95, 130] on icon "button" at bounding box center [97, 133] width 6 height 6
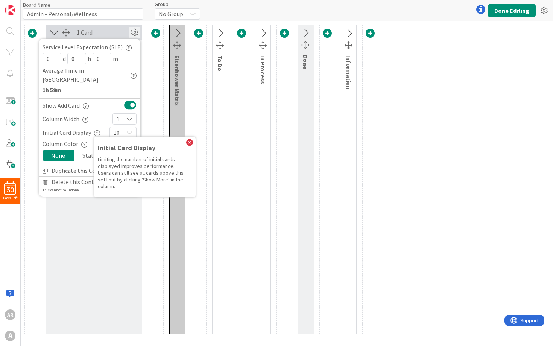
click at [94, 130] on icon "button" at bounding box center [97, 133] width 6 height 6
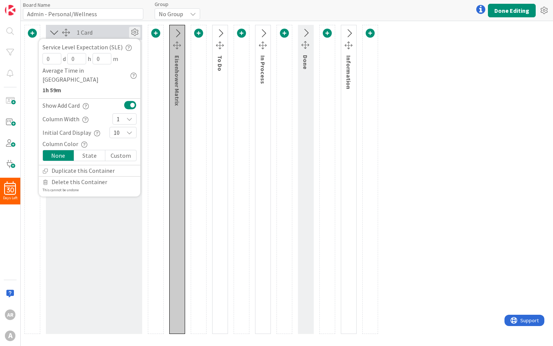
click at [122, 127] on div "10" at bounding box center [122, 132] width 27 height 11
click at [116, 198] on icon at bounding box center [117, 203] width 6 height 11
click at [95, 150] on div "State" at bounding box center [89, 155] width 31 height 11
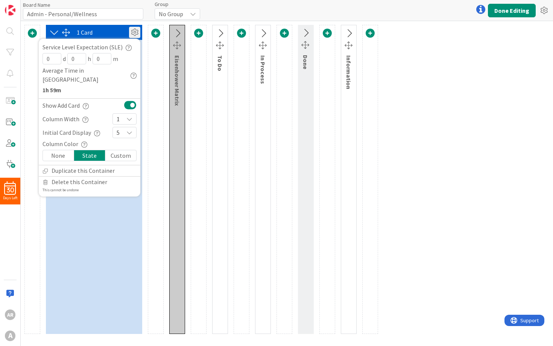
click at [90, 227] on div "1 Card Service Level Expectation (SLE) 0 d 0 h 0 m Average Time in Column 1h 59…" at bounding box center [94, 179] width 96 height 309
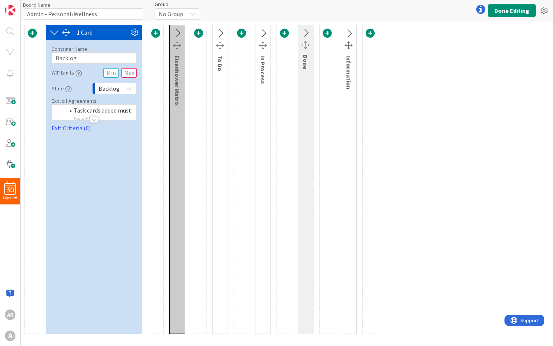
click at [118, 87] on span "Backlog" at bounding box center [109, 88] width 21 height 11
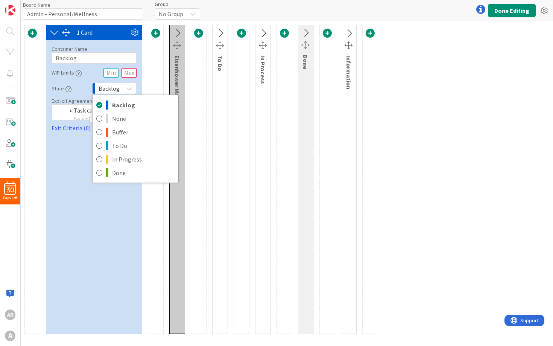
click at [118, 87] on span "Backlog" at bounding box center [109, 88] width 21 height 11
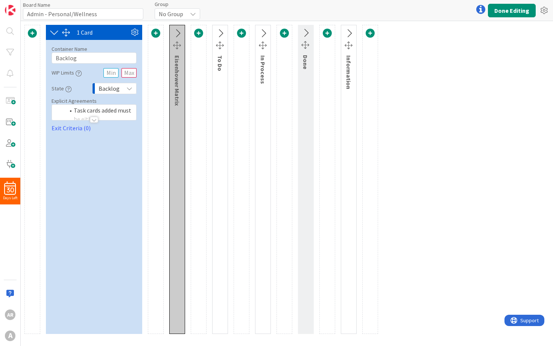
click at [57, 35] on icon at bounding box center [54, 32] width 12 height 10
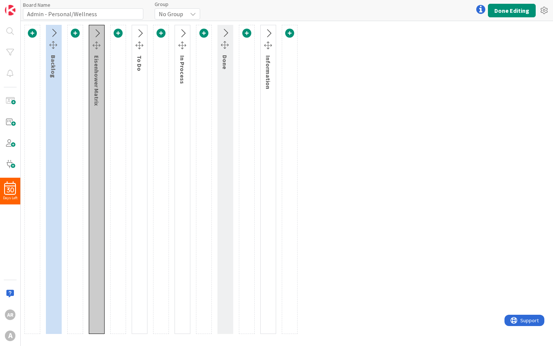
click at [95, 32] on icon at bounding box center [97, 34] width 12 height 10
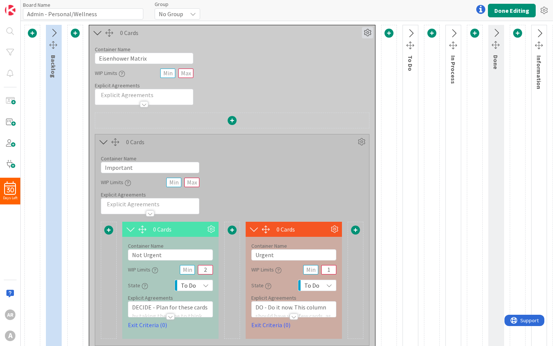
click at [368, 31] on icon at bounding box center [367, 32] width 11 height 11
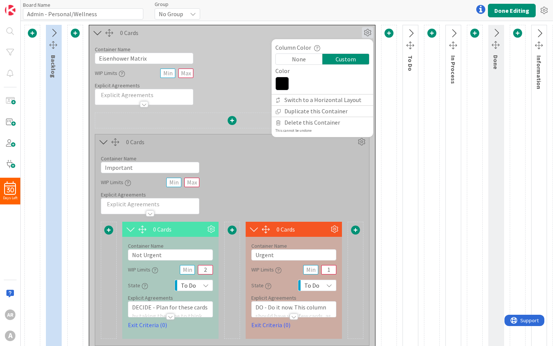
click at [313, 57] on div "None" at bounding box center [299, 59] width 47 height 11
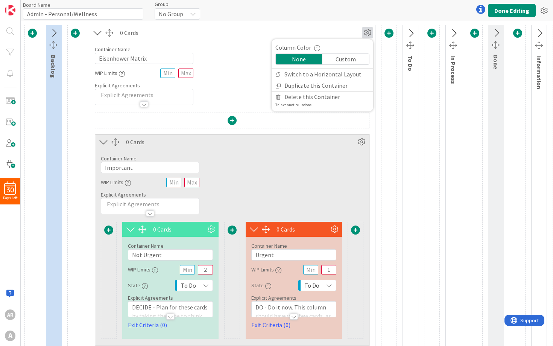
click at [367, 30] on icon at bounding box center [367, 32] width 11 height 11
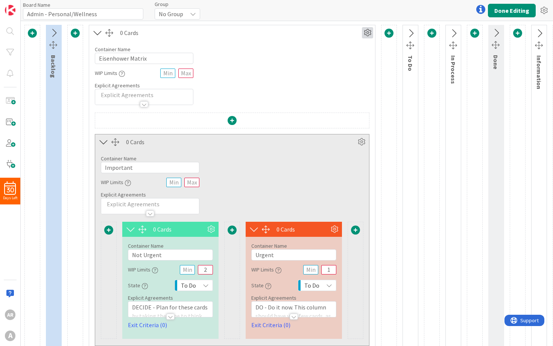
click at [366, 35] on icon at bounding box center [367, 32] width 11 height 11
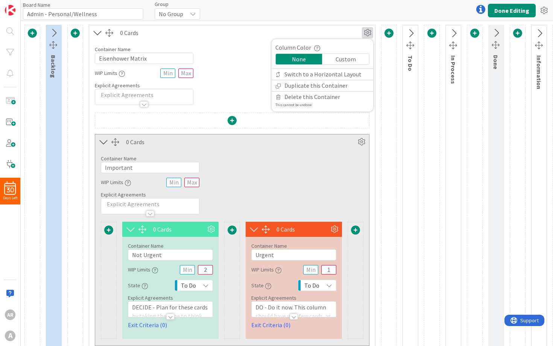
click at [335, 59] on div "Custom" at bounding box center [345, 59] width 47 height 11
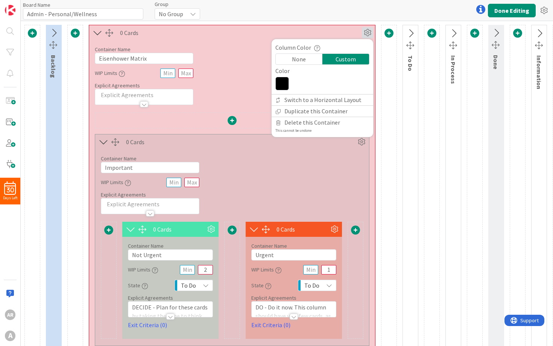
click at [282, 84] on icon at bounding box center [282, 84] width 14 height 14
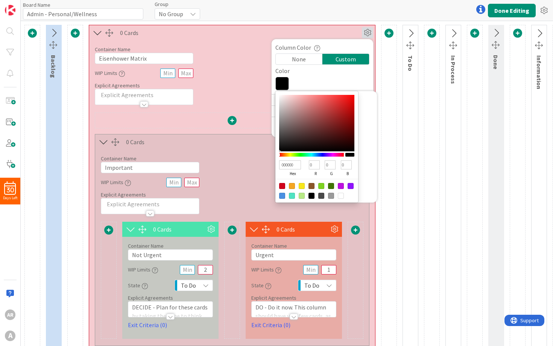
click at [311, 199] on div at bounding box center [312, 196] width 6 height 6
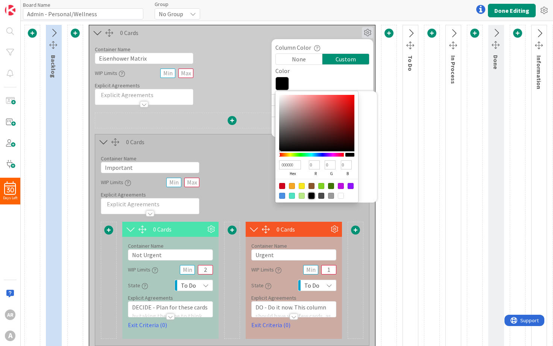
click at [245, 66] on div "Container Name 17 / 64 Eisenhower Matrix WIP Limits Explicit Agreements" at bounding box center [232, 72] width 286 height 65
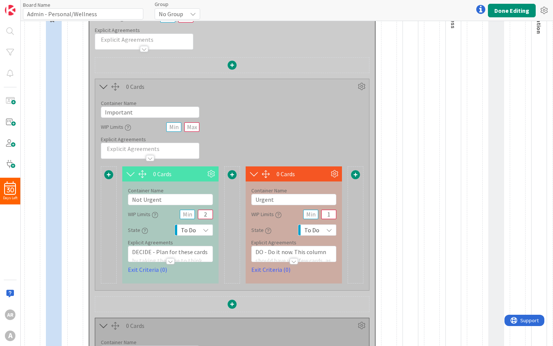
scroll to position [62, 0]
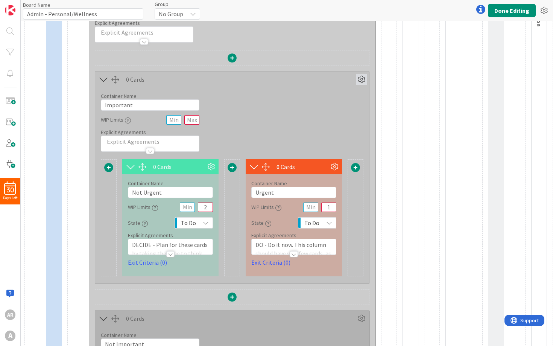
click at [362, 78] on icon at bounding box center [361, 79] width 11 height 11
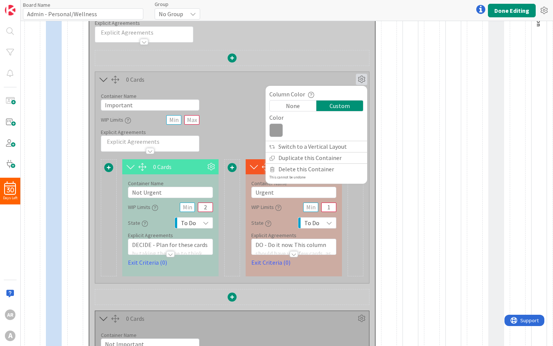
click at [361, 79] on icon at bounding box center [361, 79] width 11 height 11
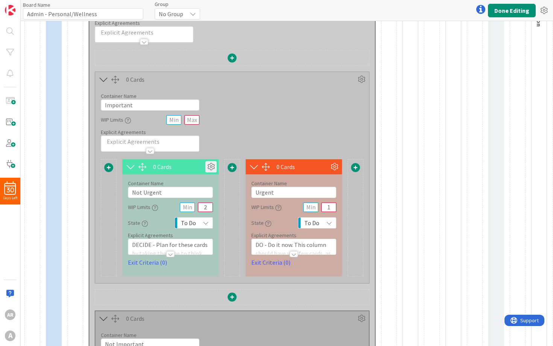
click at [213, 166] on icon at bounding box center [210, 166] width 11 height 11
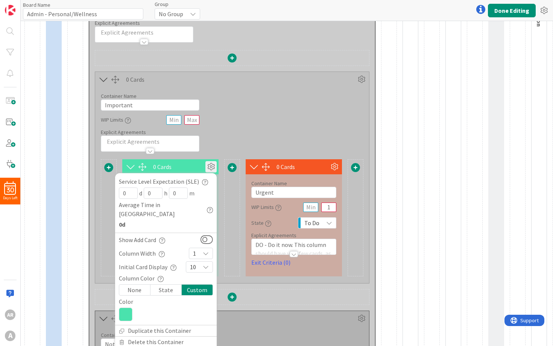
click at [262, 117] on div "Container Name 9 / 64 Important WIP Limits Explicit Agreements" at bounding box center [232, 119] width 274 height 65
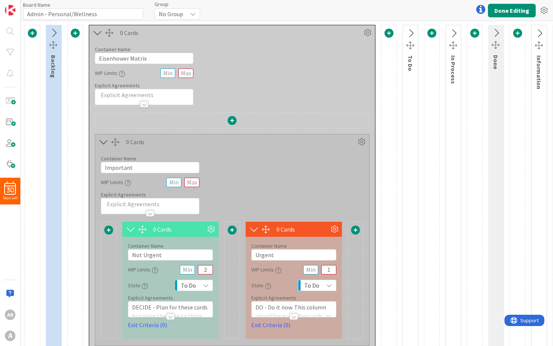
scroll to position [0, 0]
click at [408, 35] on icon at bounding box center [410, 34] width 12 height 10
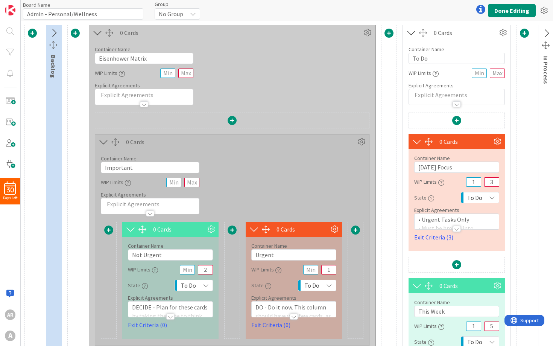
click at [545, 29] on icon at bounding box center [546, 34] width 12 height 10
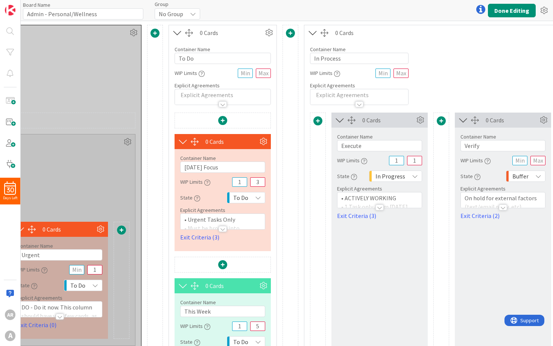
scroll to position [0, 236]
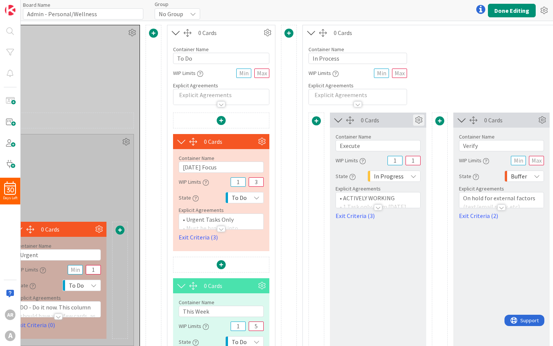
click at [418, 121] on icon at bounding box center [418, 119] width 11 height 11
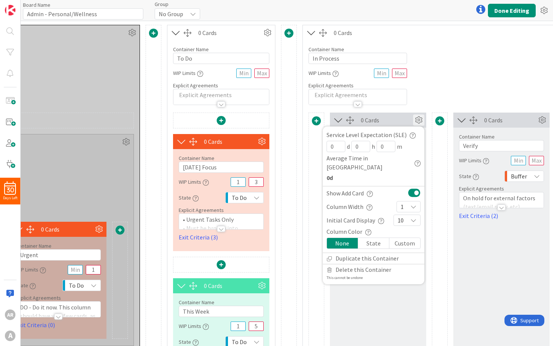
click at [379, 238] on div "State" at bounding box center [373, 243] width 31 height 11
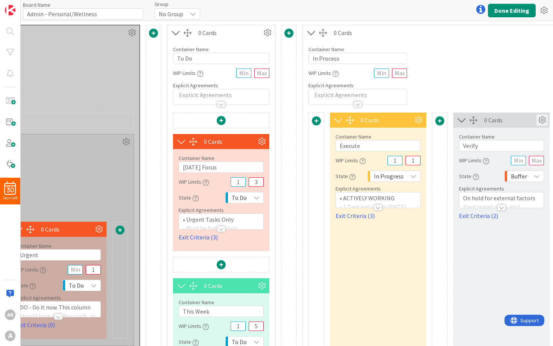
click at [539, 122] on icon at bounding box center [542, 119] width 11 height 11
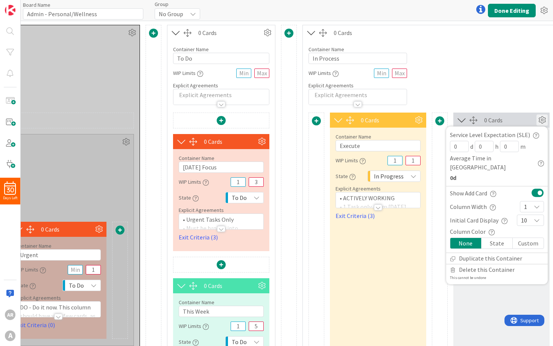
click at [495, 238] on div "State" at bounding box center [497, 243] width 31 height 11
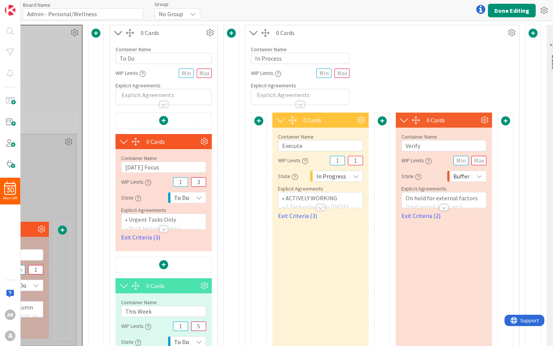
scroll to position [0, 303]
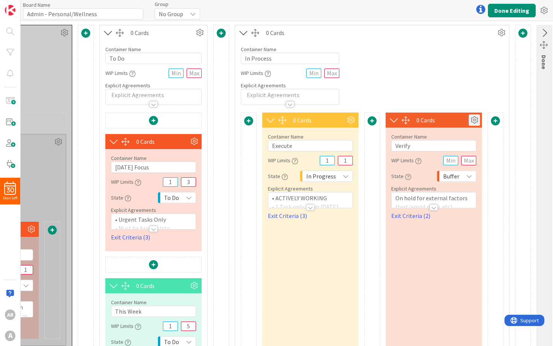
click at [471, 119] on icon at bounding box center [474, 119] width 11 height 11
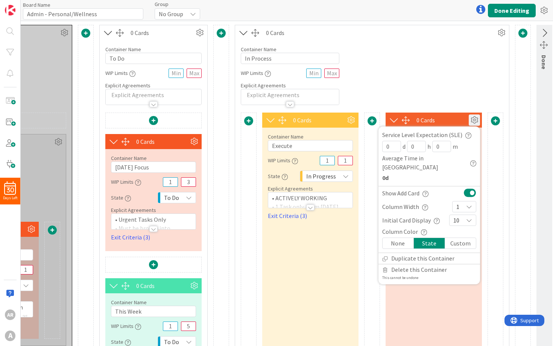
click at [457, 238] on div "Custom" at bounding box center [460, 243] width 31 height 11
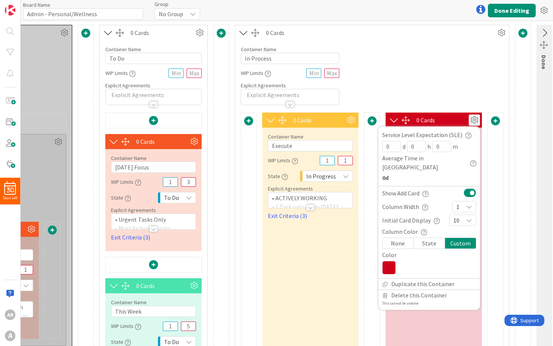
click at [386, 261] on icon at bounding box center [389, 268] width 14 height 14
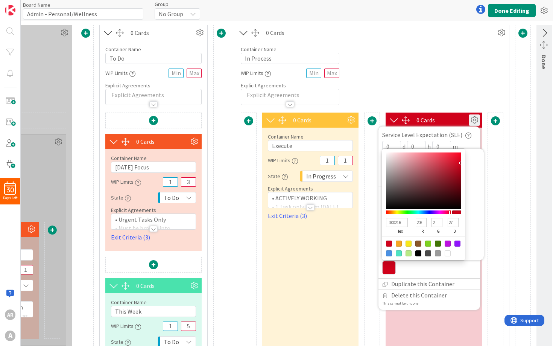
click at [408, 240] on div at bounding box center [409, 243] width 6 height 6
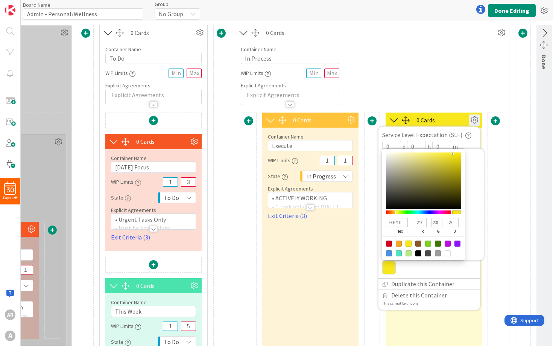
click at [439, 81] on div "Container Name 10 / 64 In Process WIP Limits Explicit Agreements" at bounding box center [372, 72] width 274 height 65
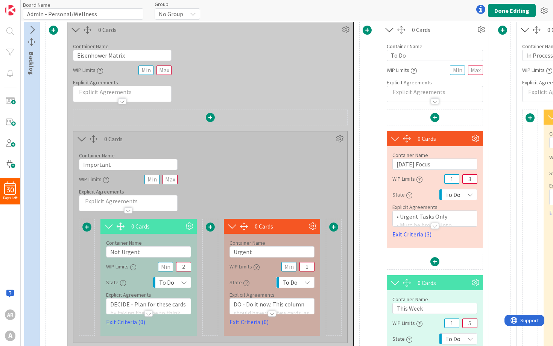
scroll to position [3, 21]
click at [379, 92] on div "Backlog 0 Cards Column Color None Custom Color 000000 hex 0 r 0 g 0 b 100 a Swi…" at bounding box center [451, 313] width 896 height 582
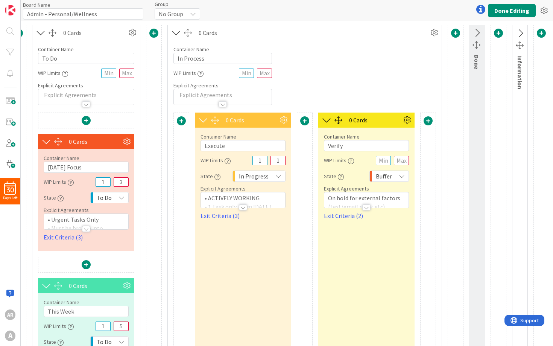
scroll to position [0, 371]
click at [432, 35] on icon at bounding box center [434, 32] width 11 height 11
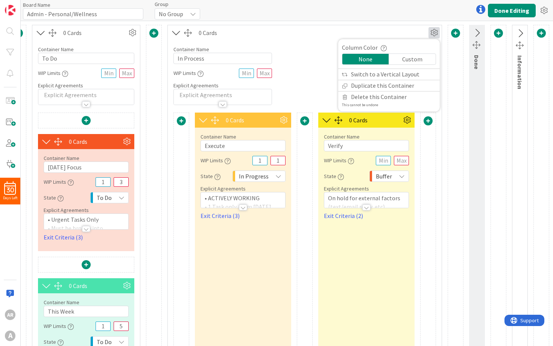
click at [412, 60] on div "Custom" at bounding box center [412, 59] width 47 height 11
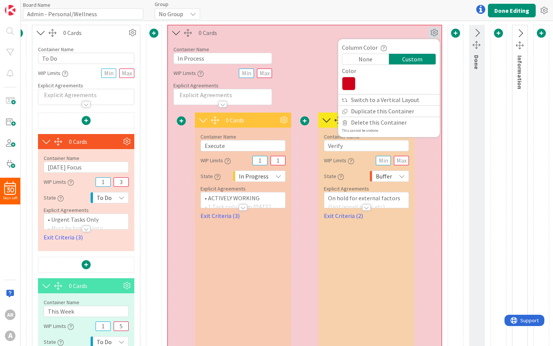
click at [350, 82] on icon at bounding box center [349, 84] width 14 height 14
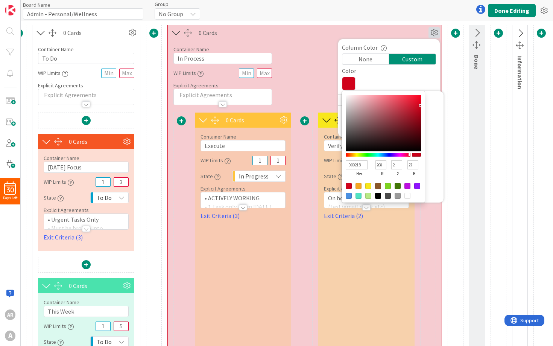
click at [368, 188] on div at bounding box center [368, 186] width 6 height 6
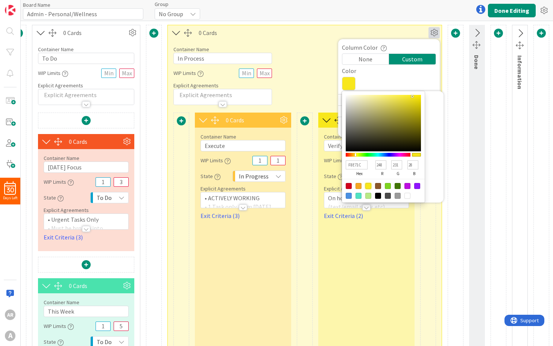
click at [357, 188] on div at bounding box center [359, 186] width 6 height 6
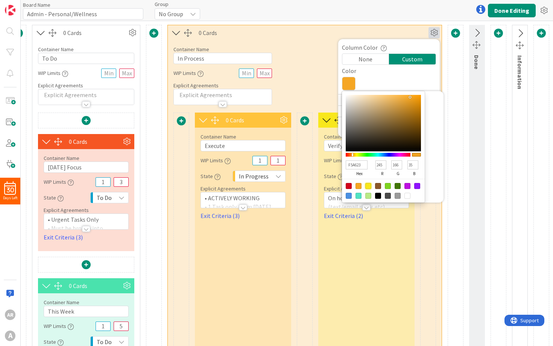
click at [368, 187] on div at bounding box center [368, 186] width 6 height 6
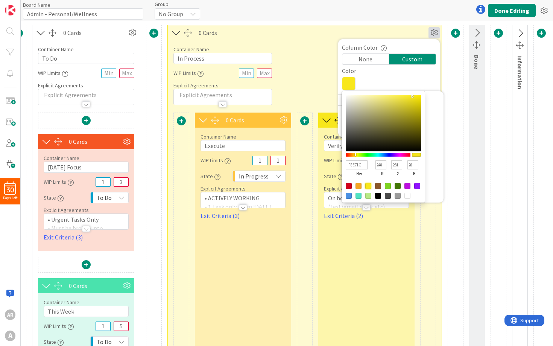
click at [357, 187] on div at bounding box center [359, 186] width 6 height 6
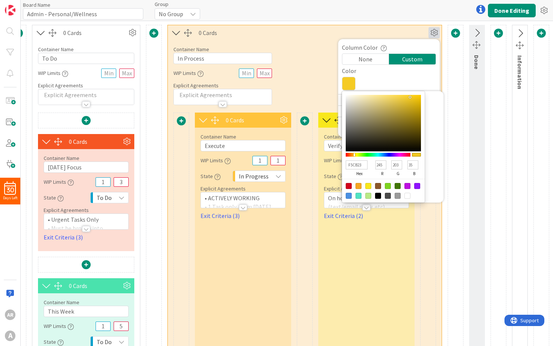
click at [354, 155] on div at bounding box center [355, 154] width 2 height 3
click at [354, 155] on div at bounding box center [354, 154] width 2 height 3
click at [377, 76] on div "Column Color None Custom Color F5BD23 hex 245 r 189 g 35 b 100 a" at bounding box center [389, 68] width 102 height 51
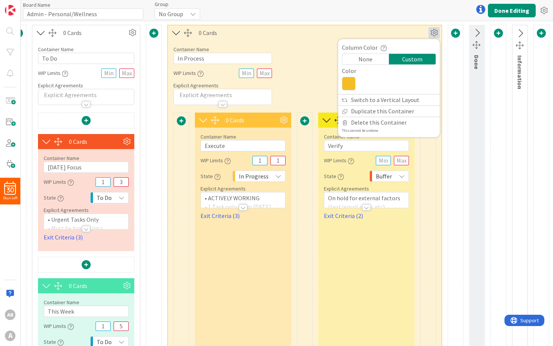
click at [412, 33] on div "0 Cards" at bounding box center [314, 32] width 230 height 9
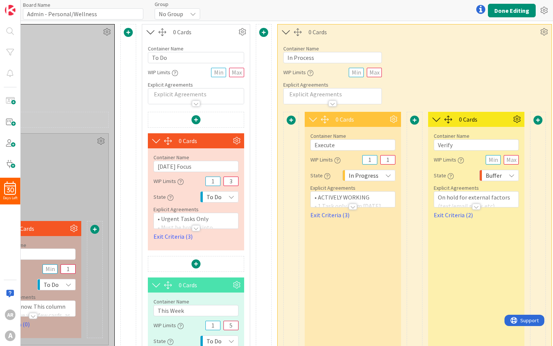
scroll to position [1, 262]
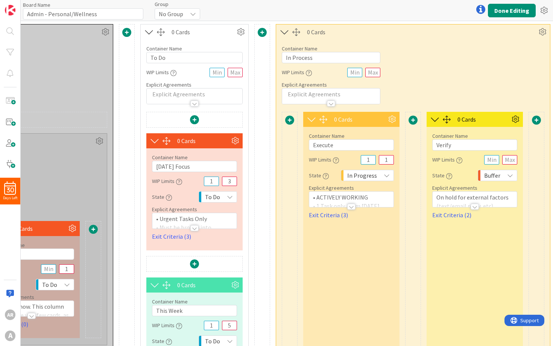
click at [282, 30] on icon at bounding box center [284, 32] width 12 height 10
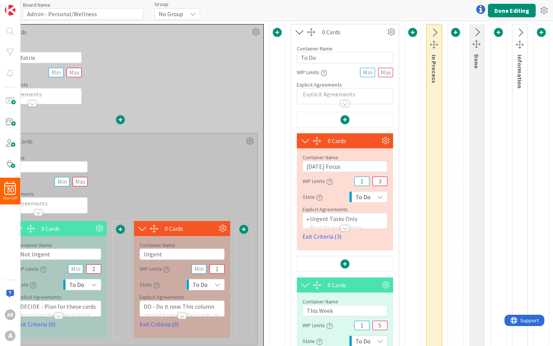
click at [477, 33] on icon at bounding box center [477, 32] width 12 height 10
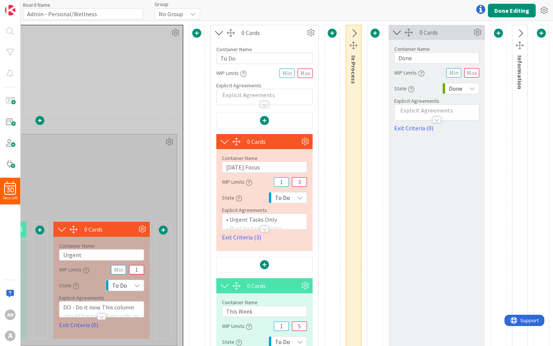
scroll to position [0, 0]
click at [480, 35] on icon at bounding box center [477, 32] width 11 height 11
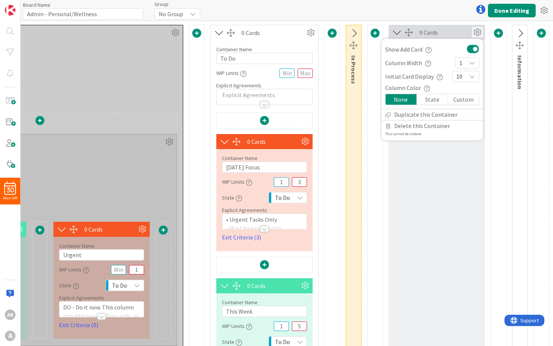
click at [428, 99] on div "State" at bounding box center [432, 99] width 31 height 11
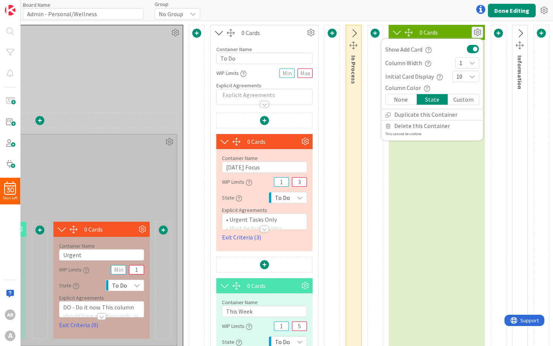
click at [417, 242] on div "0 Cards Show Add Card Column Width 1 Initial Card Display 10 Column Color None …" at bounding box center [437, 316] width 96 height 582
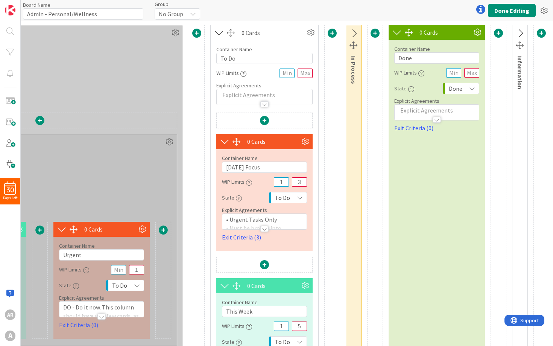
click at [465, 91] on div "Done" at bounding box center [460, 88] width 37 height 11
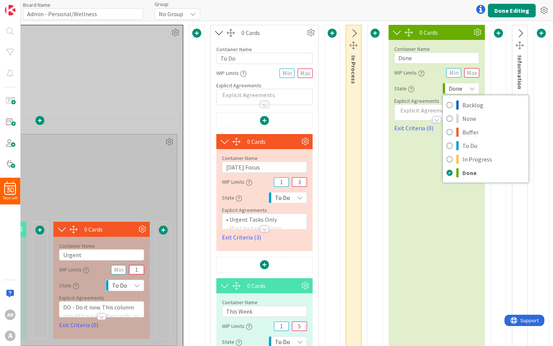
click at [464, 87] on div "Done" at bounding box center [460, 88] width 37 height 11
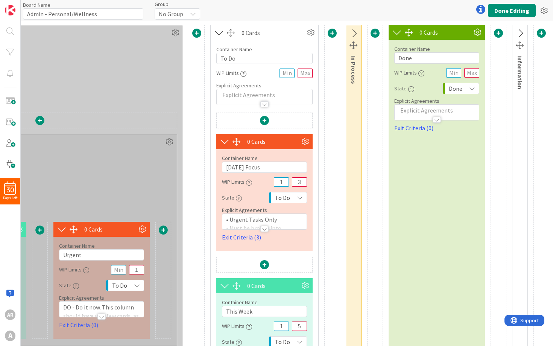
click at [464, 87] on div "Done" at bounding box center [460, 88] width 37 height 11
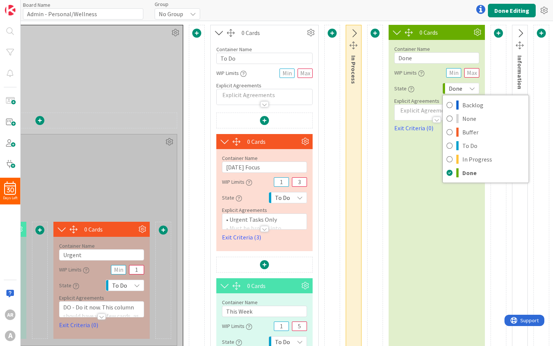
click at [464, 87] on div "Done" at bounding box center [460, 88] width 37 height 11
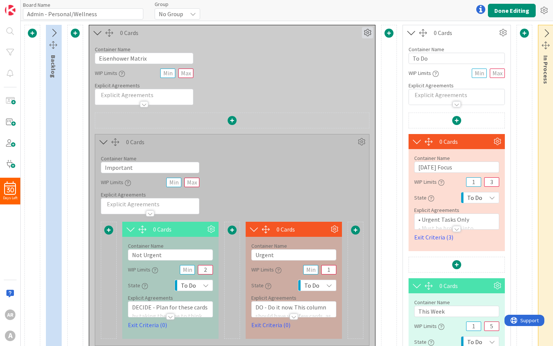
click at [366, 33] on icon at bounding box center [367, 32] width 11 height 11
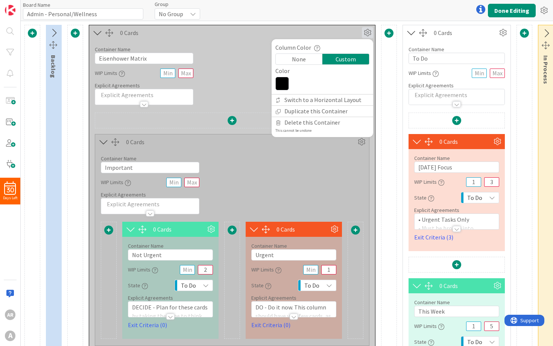
click at [286, 83] on icon at bounding box center [282, 84] width 14 height 14
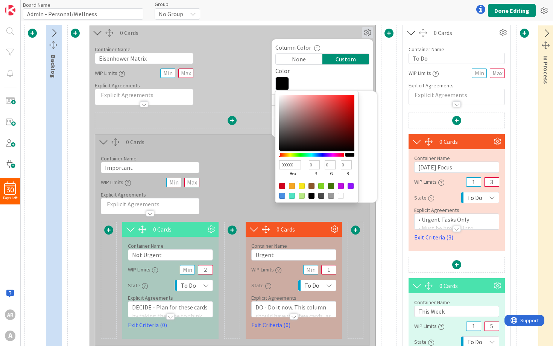
click at [284, 196] on div at bounding box center [282, 196] width 6 height 6
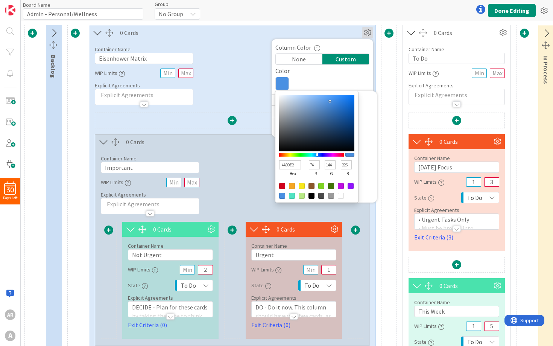
click at [246, 174] on div "Container Name 9 / 64 Important WIP Limits Explicit Agreements" at bounding box center [232, 181] width 274 height 65
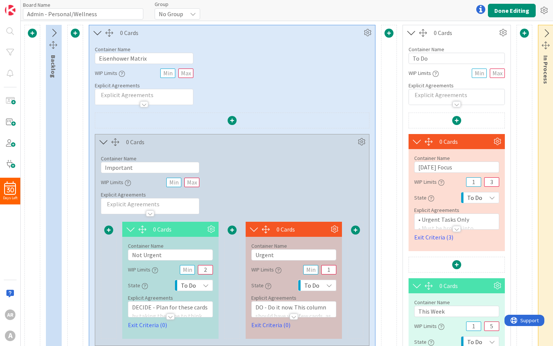
click at [199, 284] on div "To Do" at bounding box center [194, 285] width 38 height 11
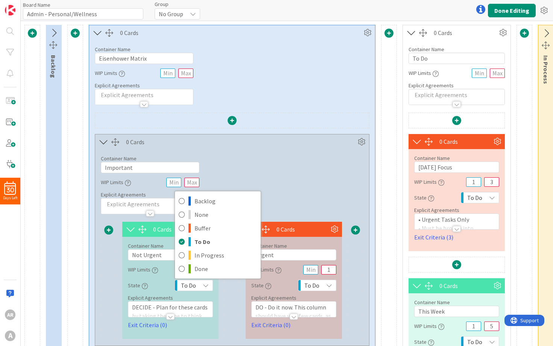
click at [200, 284] on div "To Do" at bounding box center [194, 285] width 38 height 11
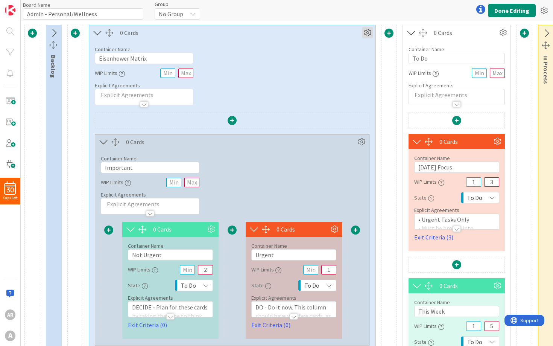
click at [367, 33] on icon at bounding box center [367, 32] width 11 height 11
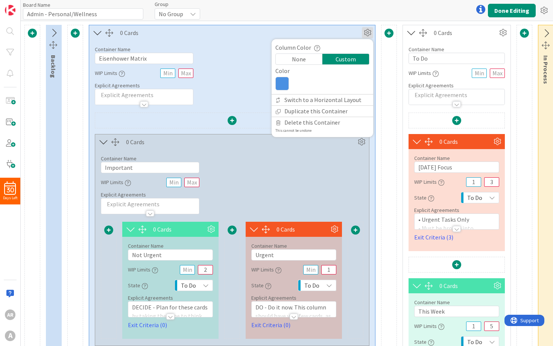
click at [288, 81] on icon at bounding box center [282, 84] width 14 height 14
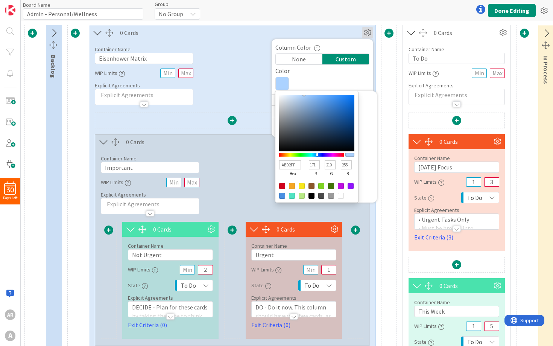
drag, startPoint x: 329, startPoint y: 101, endPoint x: 304, endPoint y: 90, distance: 27.0
click at [304, 90] on div "Column Color None Custom Color ABD2FF hex 171 r 210 g 255 b 100 a" at bounding box center [323, 68] width 102 height 51
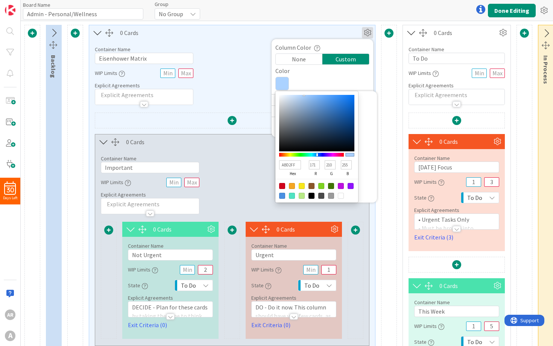
click at [249, 79] on div "Container Name 17 / 64 Eisenhower Matrix WIP Limits Explicit Agreements" at bounding box center [232, 72] width 286 height 65
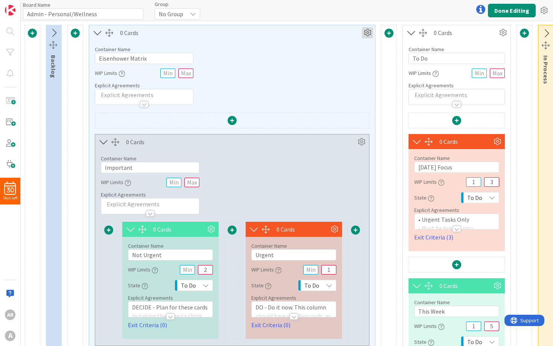
click at [366, 33] on icon at bounding box center [367, 32] width 11 height 11
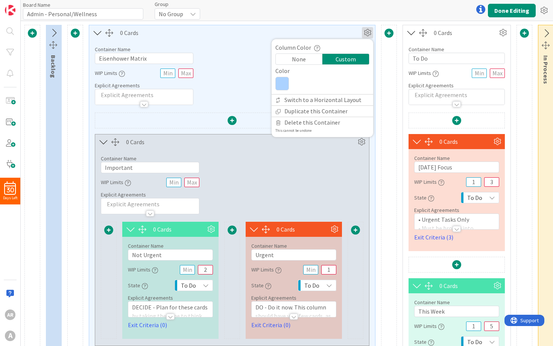
click at [280, 85] on icon at bounding box center [282, 84] width 14 height 14
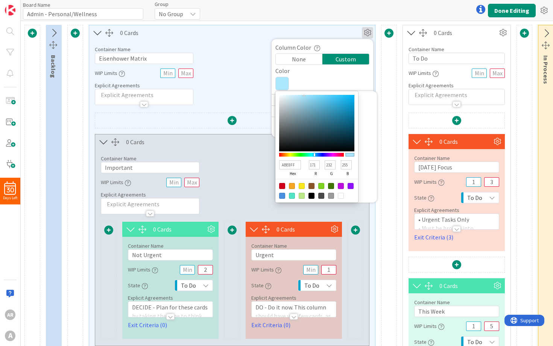
drag, startPoint x: 317, startPoint y: 154, endPoint x: 315, endPoint y: 116, distance: 38.1
click at [315, 116] on div "ABE8FF hex 171 r 232 g 255 b 100 a" at bounding box center [316, 146] width 83 height 111
click at [304, 94] on div "ABE8FF hex 171 r 232 g 255 b 100 a" at bounding box center [316, 146] width 83 height 111
drag, startPoint x: 304, startPoint y: 94, endPoint x: 341, endPoint y: 89, distance: 36.8
click at [341, 89] on div "ABE8FF hex 171 r 232 g 255 b 100 a" at bounding box center [322, 84] width 94 height 14
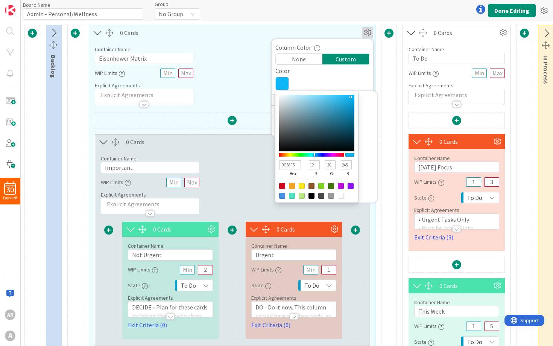
click at [351, 97] on div at bounding box center [316, 123] width 75 height 56
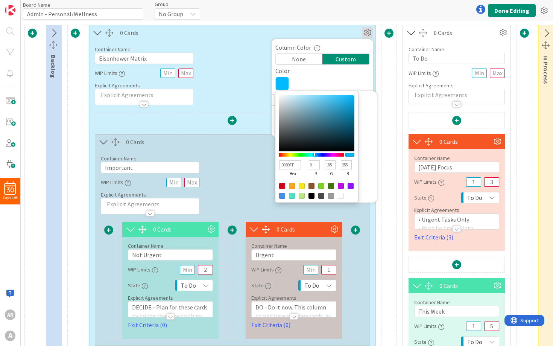
drag, startPoint x: 351, startPoint y: 97, endPoint x: 363, endPoint y: 91, distance: 14.0
click at [363, 91] on div "Column Color None Custom Color 00B9FF hex 0 r 185 g 255 b 100 a" at bounding box center [323, 68] width 102 height 51
drag, startPoint x: 363, startPoint y: 91, endPoint x: 241, endPoint y: 73, distance: 123.2
click at [241, 73] on div "0 Cards Column Color None Custom Color 00B9FF hex 0 r 185 g 255 b 100 a Switch …" at bounding box center [232, 316] width 287 height 582
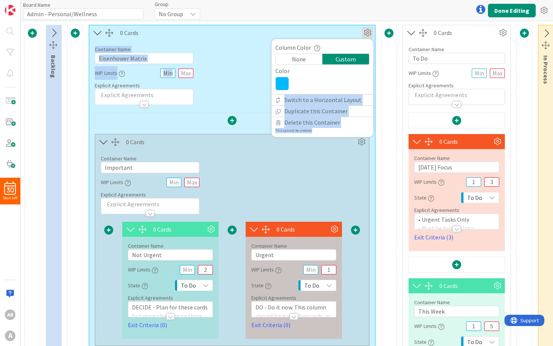
click at [243, 75] on div "Container Name 17 / 64 Eisenhower Matrix WIP Limits Explicit Agreements" at bounding box center [232, 72] width 286 height 65
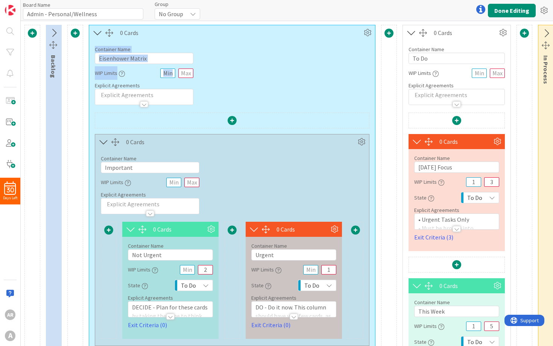
click at [243, 75] on div "Container Name 17 / 64 Eisenhower Matrix WIP Limits Explicit Agreements" at bounding box center [232, 72] width 286 height 65
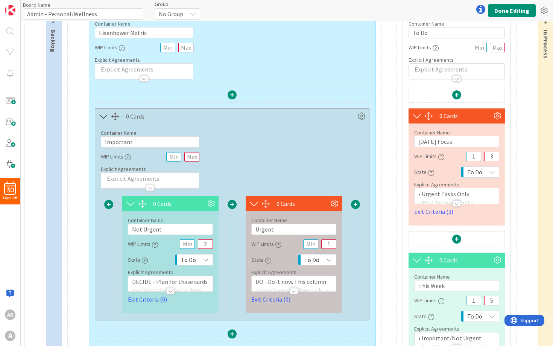
scroll to position [25, 0]
click at [362, 117] on icon at bounding box center [361, 116] width 11 height 11
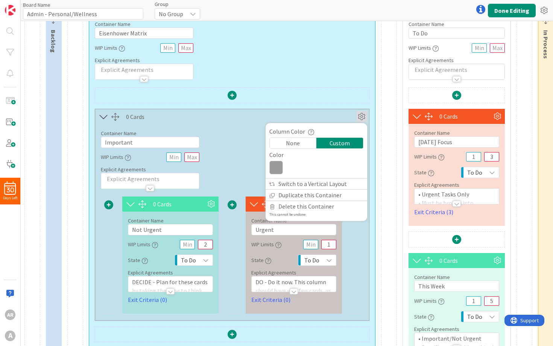
click at [280, 169] on icon at bounding box center [276, 168] width 14 height 14
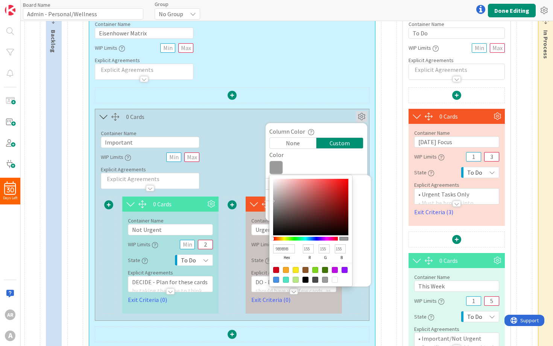
click at [306, 239] on div at bounding box center [305, 239] width 65 height 4
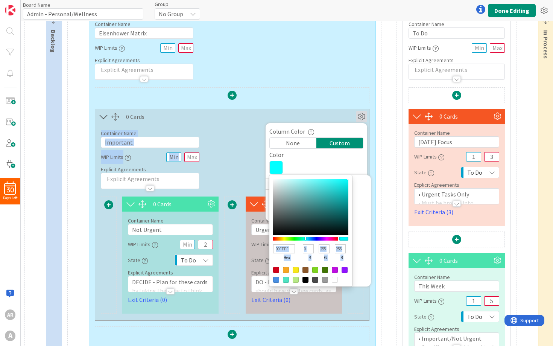
drag, startPoint x: 273, startPoint y: 201, endPoint x: 368, endPoint y: 158, distance: 104.1
click at [368, 158] on div "0 Cards Column Color None Custom Color 00FFFF hex 0 r 255 g 255 b 100 a Switch …" at bounding box center [232, 215] width 275 height 212
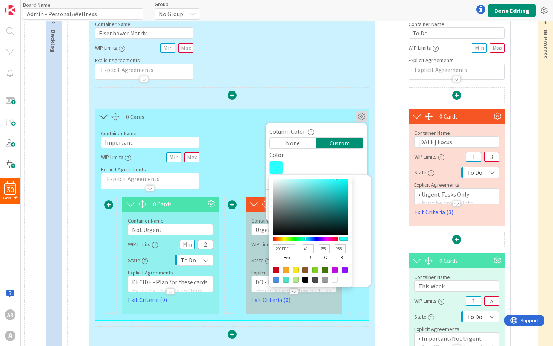
drag, startPoint x: 346, startPoint y: 179, endPoint x: 336, endPoint y: 179, distance: 9.8
drag, startPoint x: 336, startPoint y: 179, endPoint x: 324, endPoint y: 179, distance: 12.8
click at [323, 179] on div at bounding box center [323, 179] width 2 height 2
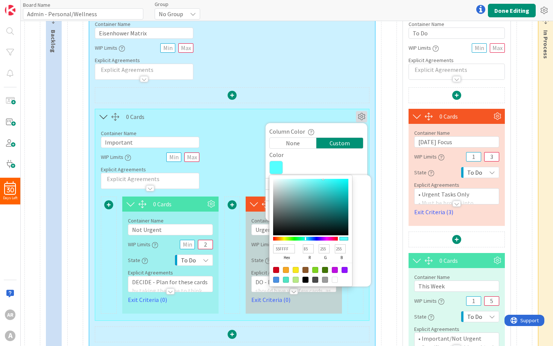
click at [324, 78] on div "Container Name 17 / 64 Eisenhower Matrix WIP Limits Explicit Agreements" at bounding box center [232, 47] width 286 height 65
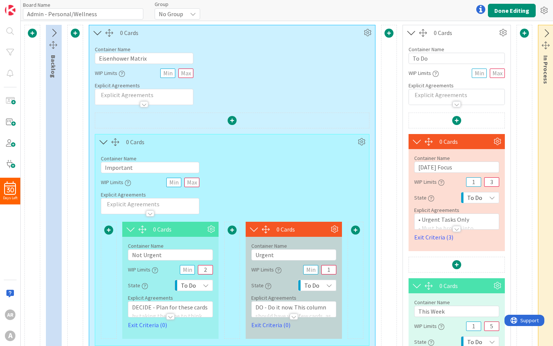
scroll to position [0, 0]
click at [369, 35] on icon at bounding box center [367, 32] width 11 height 11
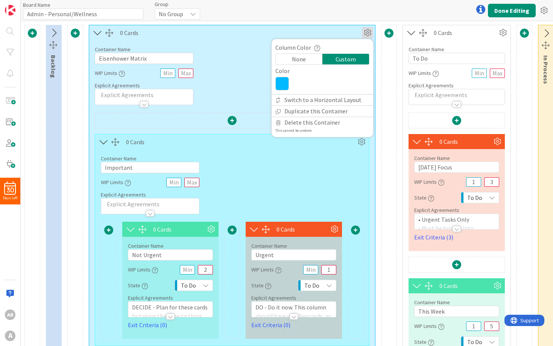
click at [283, 86] on icon at bounding box center [282, 84] width 14 height 14
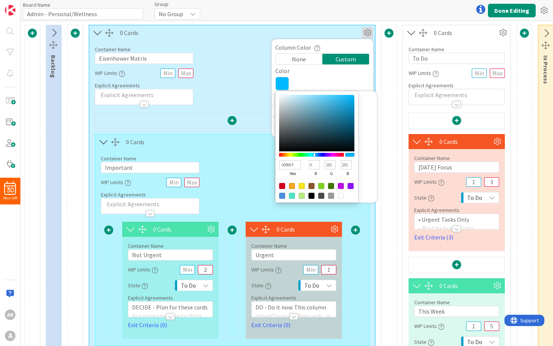
click at [291, 167] on input "00B9FF" at bounding box center [290, 164] width 22 height 9
click at [245, 93] on div "Container Name 17 / 64 Eisenhower Matrix WIP Limits Explicit Agreements" at bounding box center [232, 72] width 286 height 65
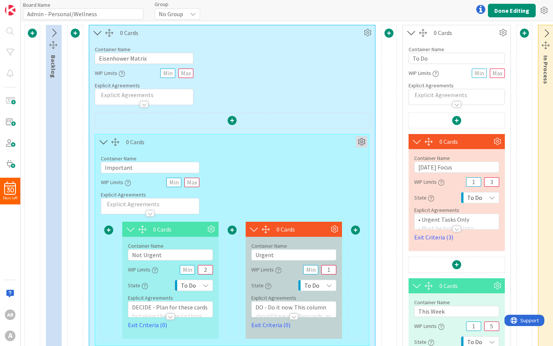
click at [360, 141] on icon at bounding box center [361, 141] width 11 height 11
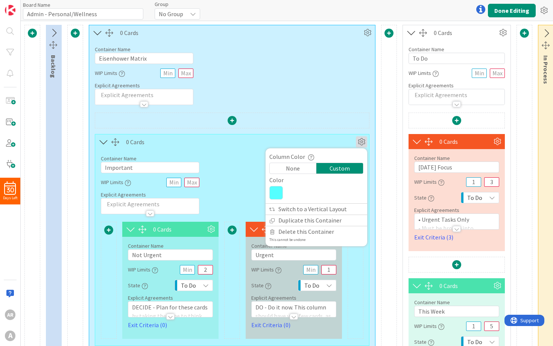
click at [274, 189] on icon at bounding box center [276, 193] width 14 height 14
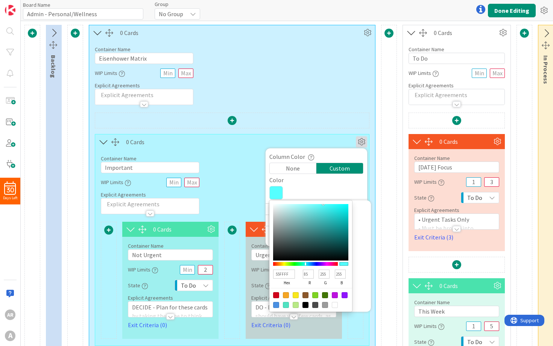
click at [286, 276] on input "55FFFF" at bounding box center [284, 273] width 22 height 9
paste input "00B9"
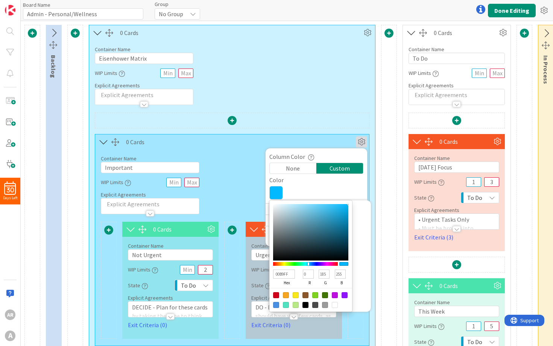
click at [332, 81] on div "Container Name 17 / 64 Eisenhower Matrix WIP Limits Explicit Agreements" at bounding box center [232, 72] width 286 height 65
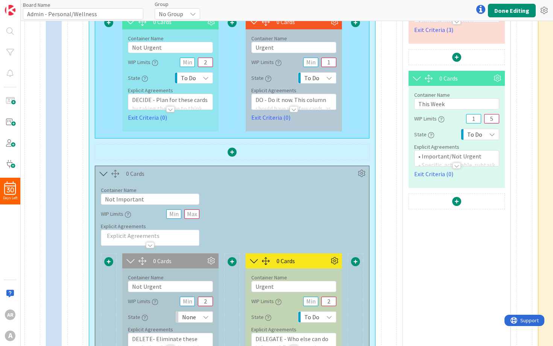
scroll to position [233, 0]
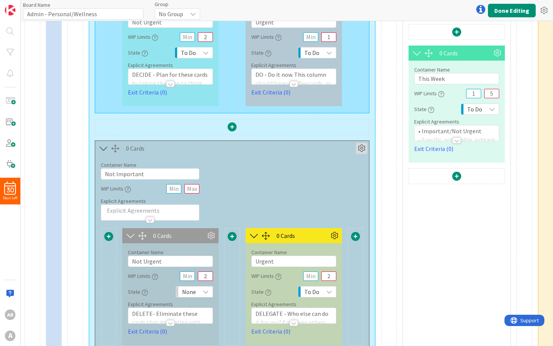
click at [360, 147] on icon at bounding box center [361, 148] width 11 height 11
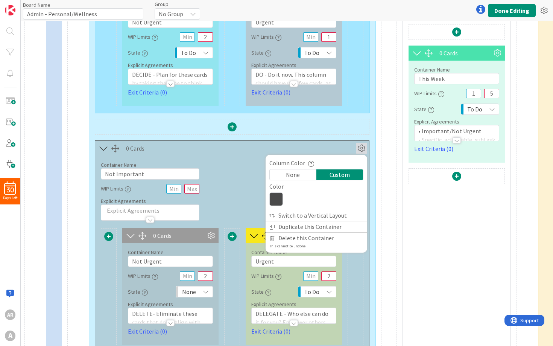
click at [278, 198] on icon at bounding box center [276, 199] width 14 height 14
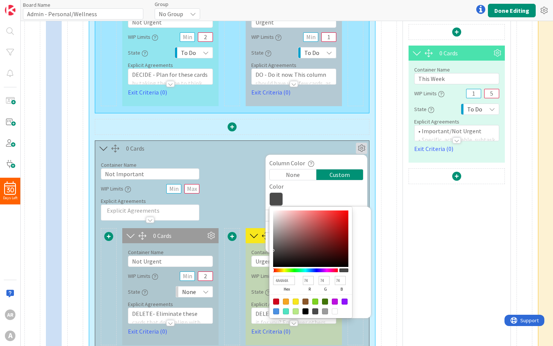
click at [281, 283] on input "4A4A4A" at bounding box center [284, 280] width 22 height 9
paste input "00B9FF"
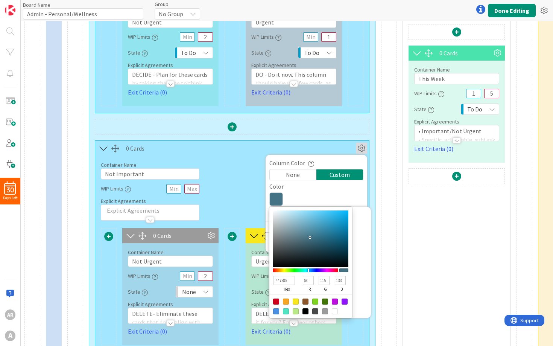
click at [310, 237] on div at bounding box center [310, 238] width 75 height 56
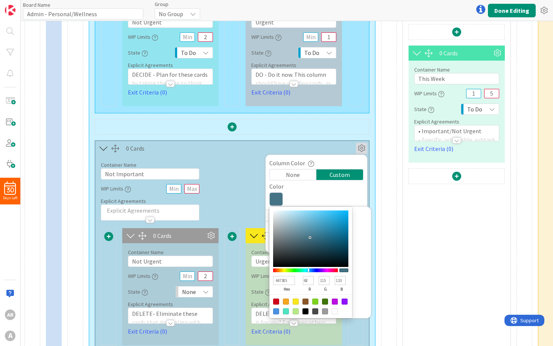
click at [370, 120] on div "0 Cards Column Color None Custom Color 00B9FF hex 0 r 185 g 255 b 100 a Switch …" at bounding box center [232, 127] width 286 height 494
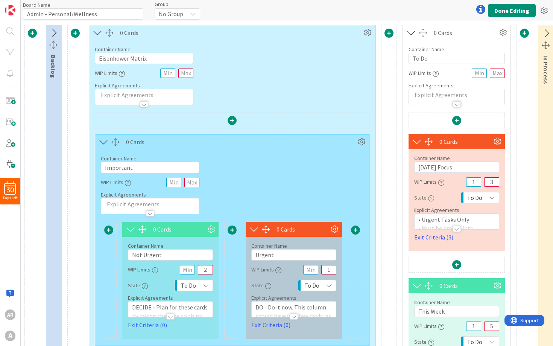
scroll to position [0, 0]
click at [96, 32] on icon at bounding box center [97, 33] width 12 height 10
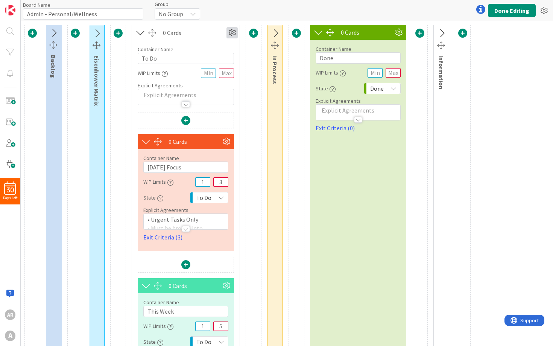
click at [232, 32] on icon at bounding box center [232, 32] width 11 height 11
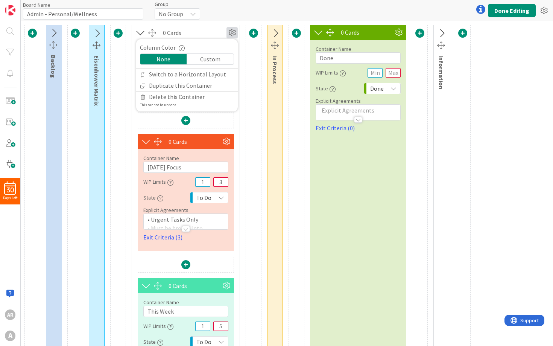
click at [204, 59] on div "Custom" at bounding box center [210, 59] width 47 height 11
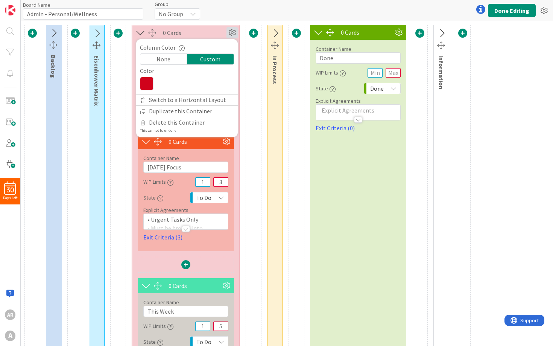
click at [149, 82] on icon at bounding box center [147, 84] width 14 height 14
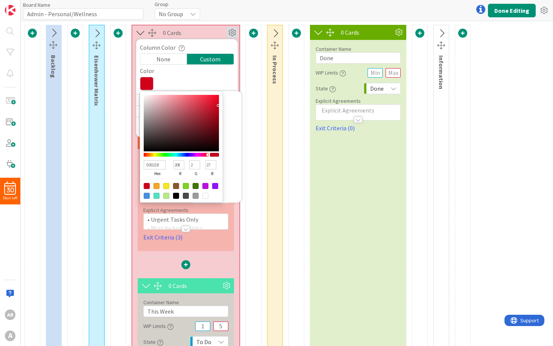
click at [160, 162] on input "D0021B" at bounding box center [155, 164] width 22 height 9
paste input "00B9FF"
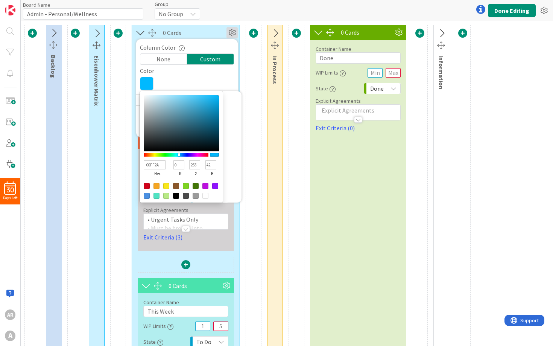
click at [167, 154] on div at bounding box center [176, 155] width 65 height 4
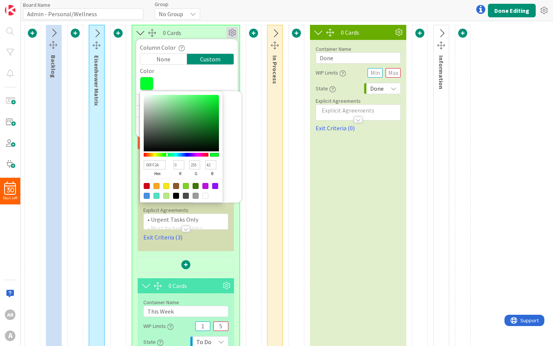
click at [236, 246] on div "0 Cards Container Name 13 / 64 Today's Focus WIP Limits 1 3 State To Do Explici…" at bounding box center [186, 265] width 108 height 304
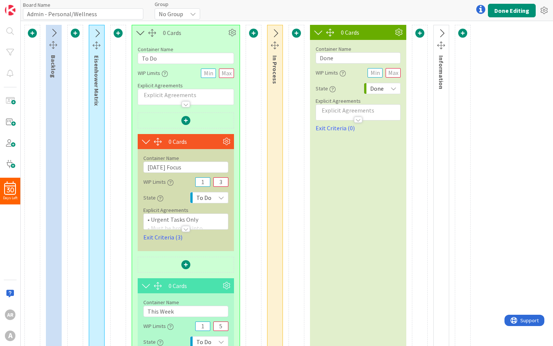
click at [208, 195] on span "To Do" at bounding box center [203, 197] width 15 height 11
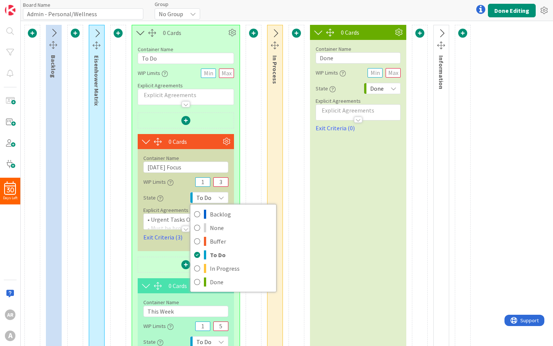
click at [211, 196] on span "To Do" at bounding box center [203, 197] width 15 height 11
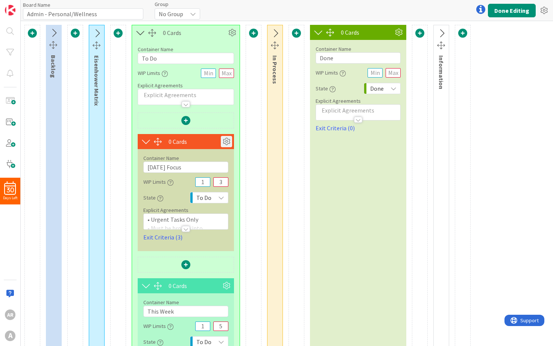
click at [230, 139] on icon at bounding box center [226, 141] width 11 height 11
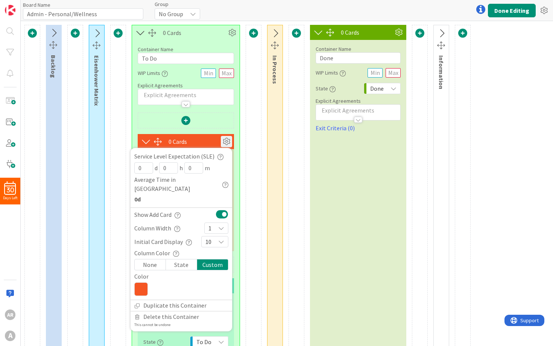
click at [173, 259] on div "State" at bounding box center [181, 264] width 31 height 11
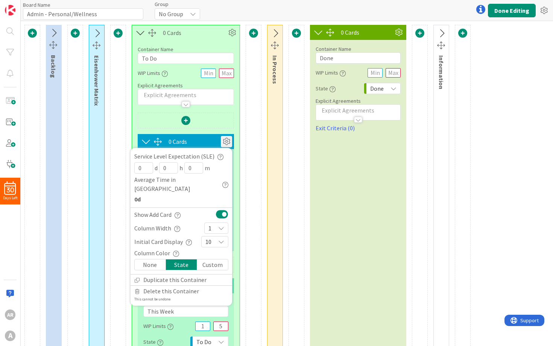
click at [236, 123] on div "0 Cards Service Level Expectation (SLE) 0 d 0 h 0 m Average Time in Column 0d S…" at bounding box center [186, 265] width 108 height 304
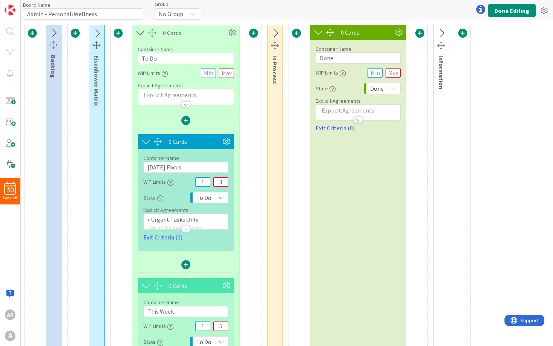
click at [99, 35] on icon at bounding box center [97, 34] width 12 height 10
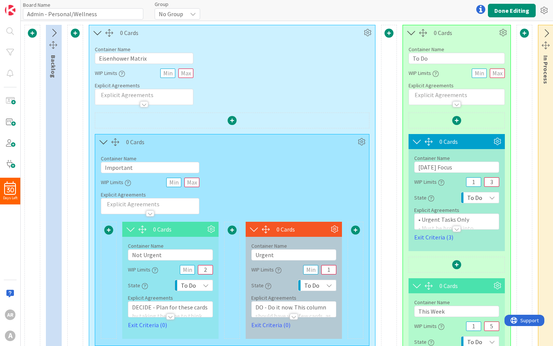
click at [96, 30] on icon at bounding box center [97, 33] width 12 height 10
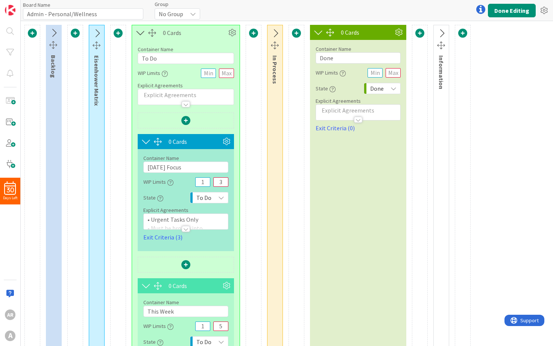
click at [276, 32] on icon at bounding box center [275, 34] width 12 height 10
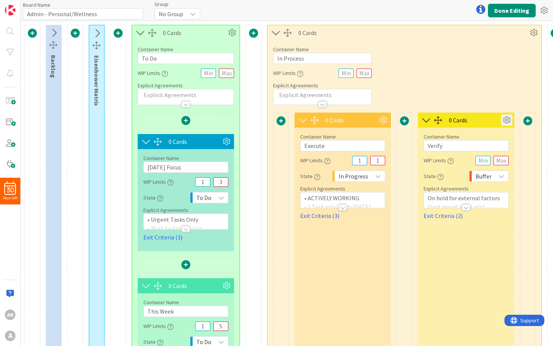
click at [506, 121] on icon at bounding box center [506, 119] width 11 height 11
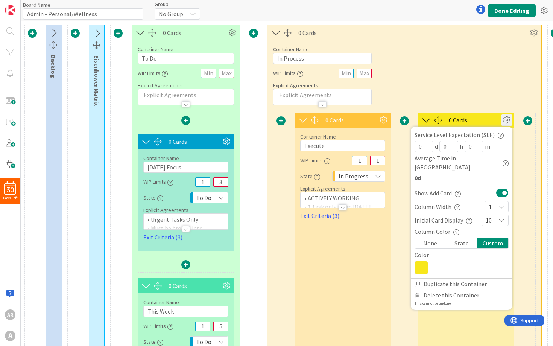
click at [460, 238] on div "State" at bounding box center [461, 243] width 31 height 11
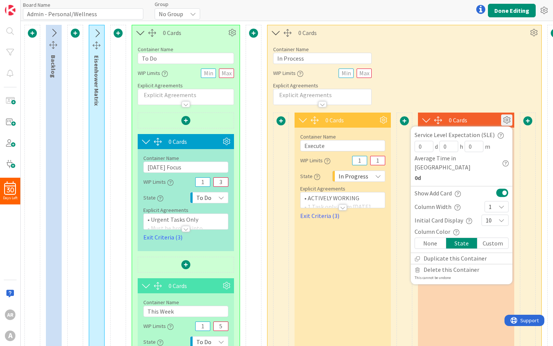
click at [465, 66] on div "Container Name 10 / 64 In Process WIP Limits Explicit Agreements" at bounding box center [405, 72] width 274 height 65
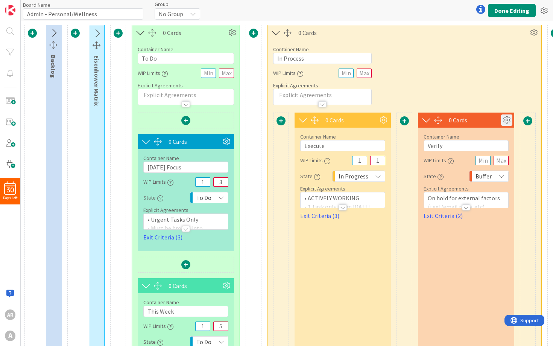
click at [508, 120] on icon at bounding box center [506, 119] width 11 height 11
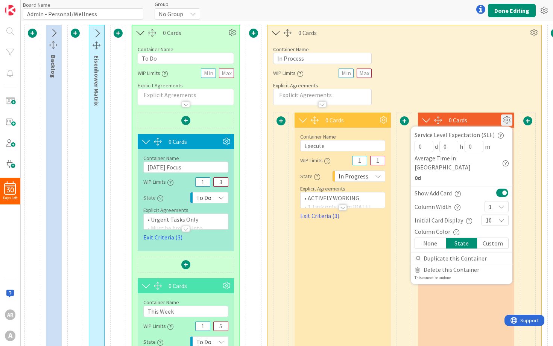
click at [498, 238] on div "Custom" at bounding box center [492, 243] width 31 height 11
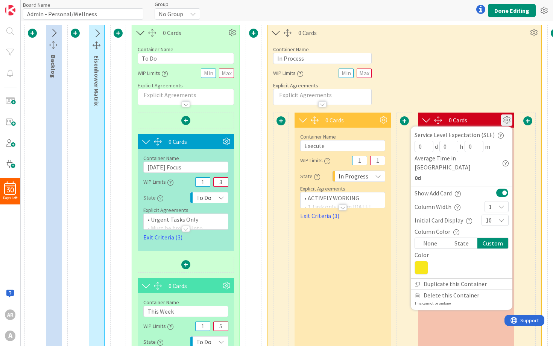
click at [425, 261] on icon at bounding box center [422, 268] width 14 height 14
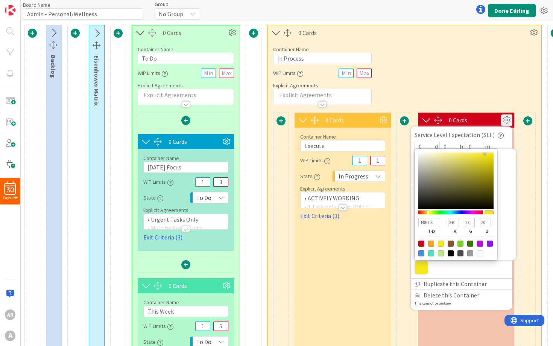
click at [457, 61] on div "Container Name 10 / 64 In Process WIP Limits Explicit Agreements" at bounding box center [405, 72] width 274 height 65
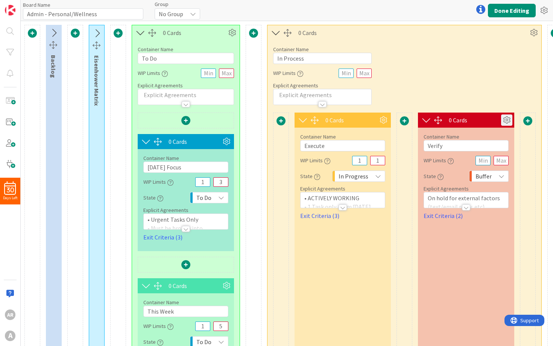
click at [508, 121] on icon at bounding box center [506, 119] width 11 height 11
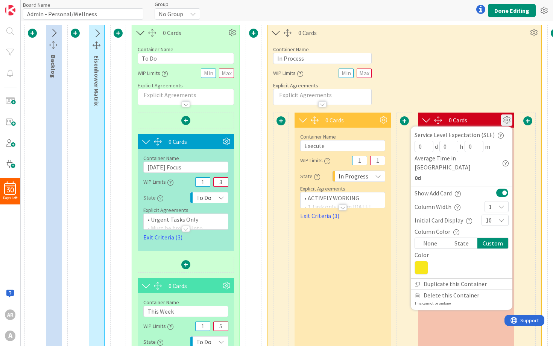
click at [424, 261] on icon at bounding box center [422, 268] width 14 height 14
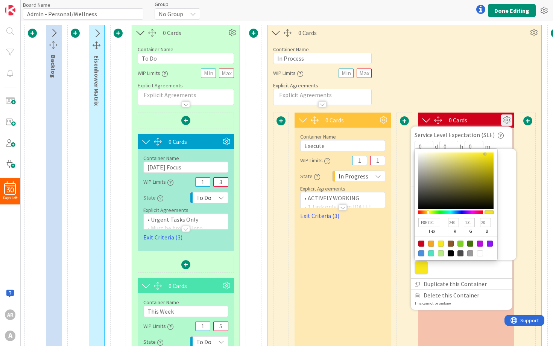
click at [442, 240] on div at bounding box center [441, 243] width 6 height 6
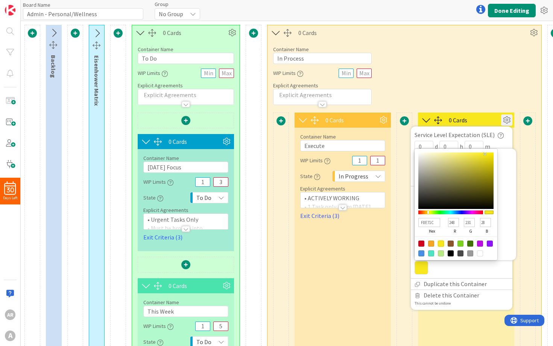
click at [469, 73] on div "Container Name 10 / 64 In Process WIP Limits Explicit Agreements" at bounding box center [405, 72] width 274 height 65
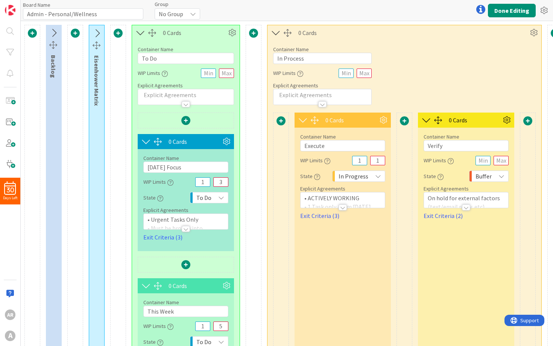
click at [274, 32] on icon at bounding box center [276, 33] width 12 height 10
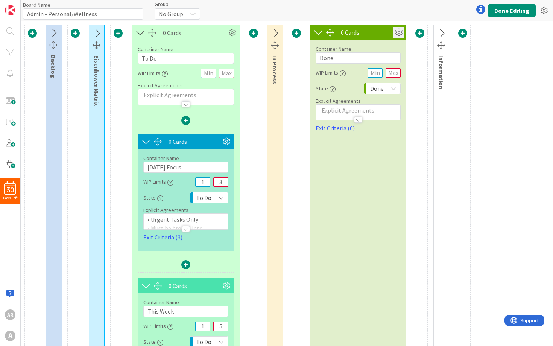
click at [401, 31] on icon at bounding box center [398, 32] width 11 height 11
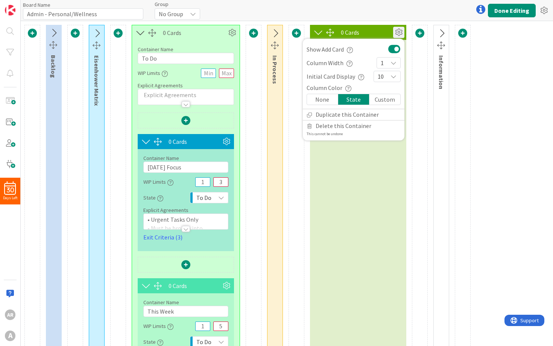
click at [384, 97] on div "Custom" at bounding box center [384, 99] width 31 height 11
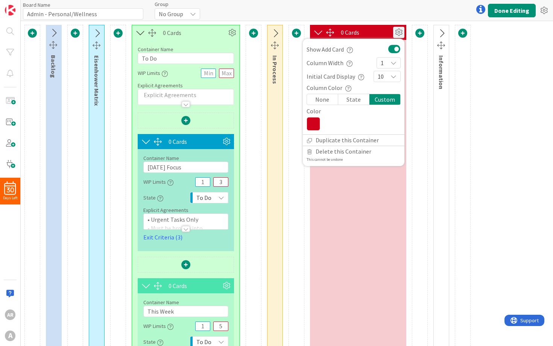
click at [315, 121] on icon at bounding box center [314, 124] width 14 height 14
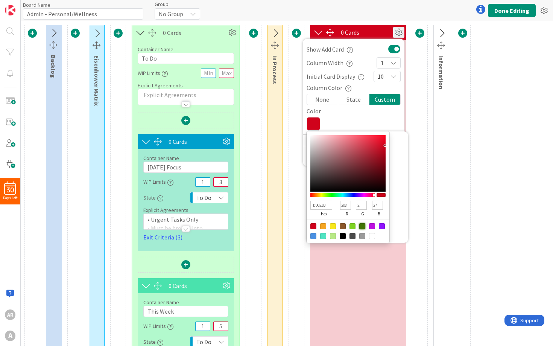
click at [362, 227] on div at bounding box center [362, 226] width 6 height 6
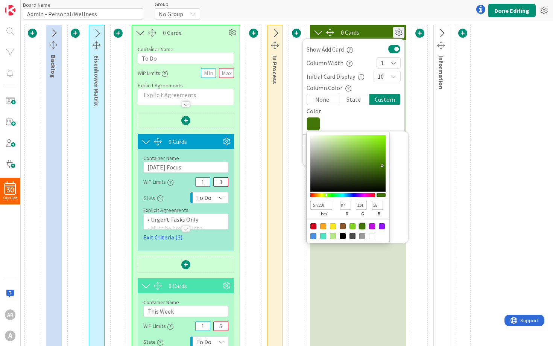
click at [349, 166] on div at bounding box center [347, 163] width 75 height 56
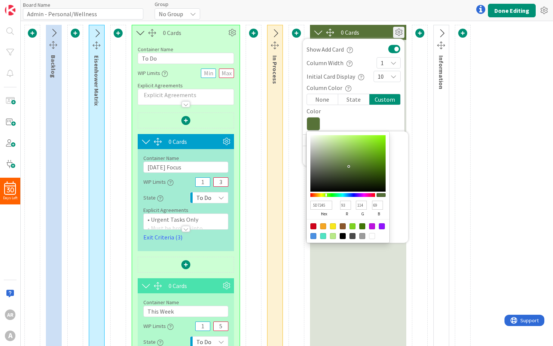
click at [340, 166] on div at bounding box center [347, 163] width 75 height 56
click at [333, 166] on div at bounding box center [347, 163] width 75 height 56
click at [326, 165] on div at bounding box center [347, 163] width 75 height 56
click at [329, 164] on div at bounding box center [347, 163] width 75 height 56
click at [336, 165] on div at bounding box center [347, 163] width 75 height 56
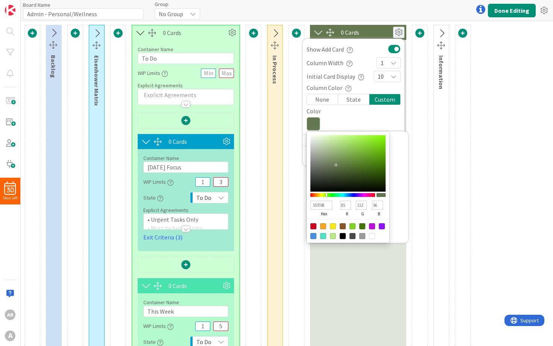
click at [348, 167] on div at bounding box center [347, 163] width 75 height 56
click at [371, 167] on div at bounding box center [347, 163] width 75 height 56
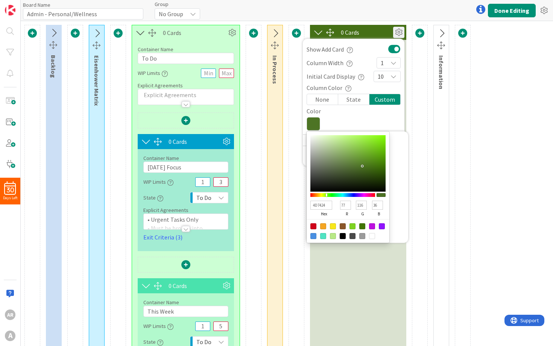
click at [362, 166] on div at bounding box center [347, 163] width 75 height 56
click at [355, 164] on div at bounding box center [347, 163] width 75 height 56
click at [347, 167] on div at bounding box center [347, 163] width 75 height 56
click at [296, 160] on div at bounding box center [297, 221] width 16 height 392
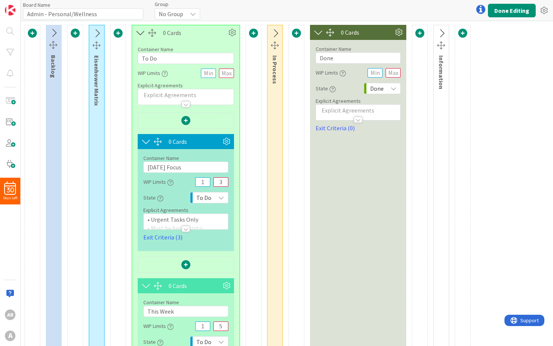
click at [318, 32] on icon at bounding box center [318, 32] width 12 height 10
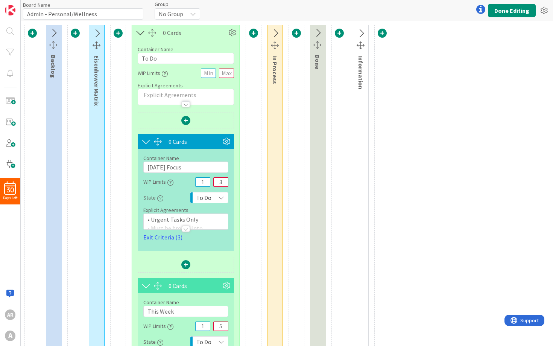
click at [360, 31] on icon at bounding box center [361, 34] width 12 height 10
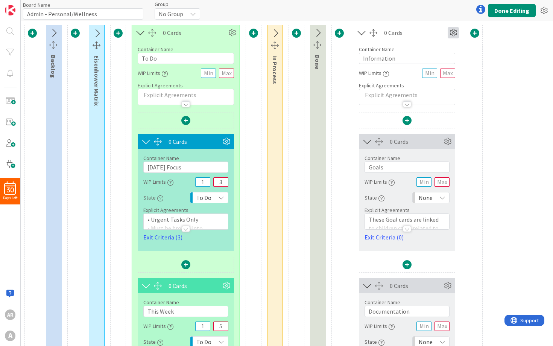
click at [451, 34] on icon at bounding box center [453, 32] width 11 height 11
click at [432, 58] on div "Custom" at bounding box center [431, 59] width 47 height 11
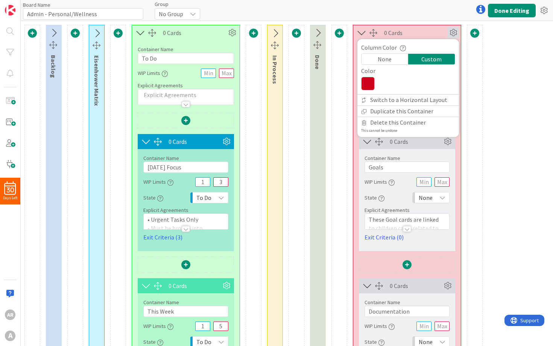
click at [367, 84] on icon at bounding box center [368, 84] width 14 height 14
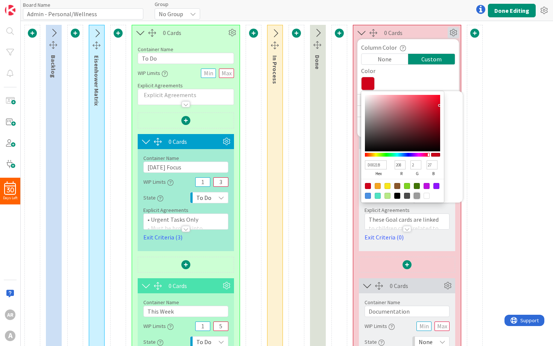
click at [415, 199] on div at bounding box center [417, 196] width 6 height 6
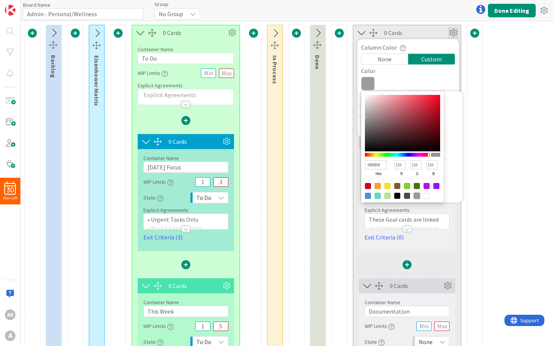
click at [357, 209] on div "0 Cards Container Name 5 / 64 Goals WIP Limits State None Explicit Agreements T…" at bounding box center [407, 265] width 108 height 304
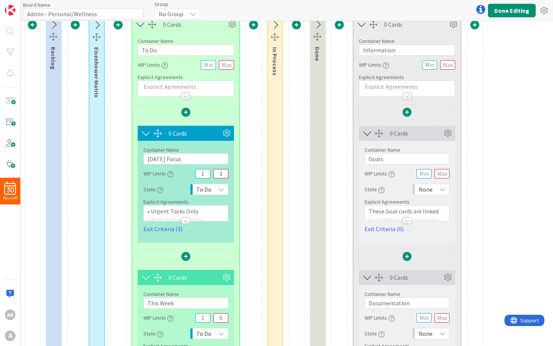
scroll to position [10, 0]
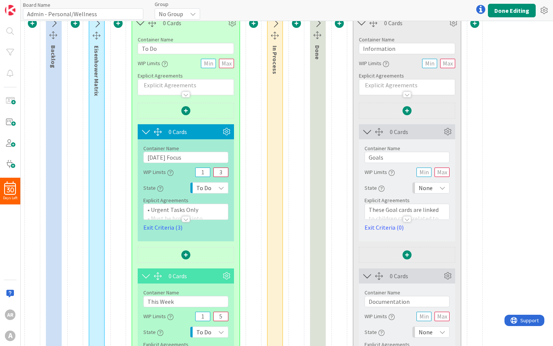
click at [411, 218] on div at bounding box center [407, 219] width 8 height 6
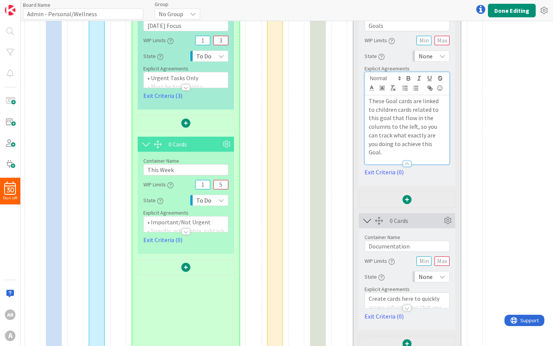
scroll to position [141, 0]
click at [407, 305] on div at bounding box center [407, 308] width 8 height 6
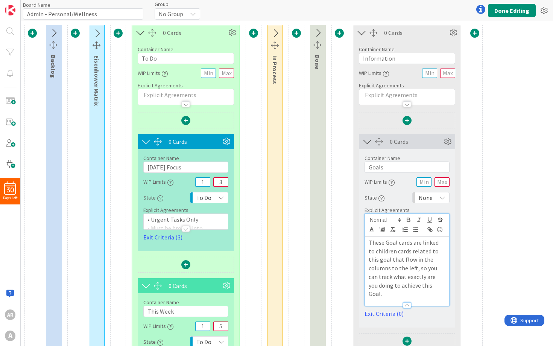
scroll to position [0, 0]
click at [446, 143] on icon at bounding box center [447, 141] width 11 height 11
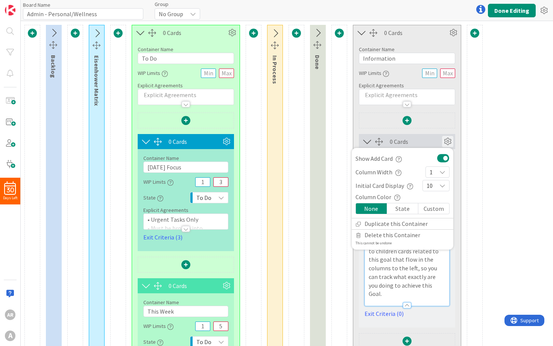
click at [409, 205] on div "State" at bounding box center [402, 208] width 31 height 11
click at [420, 141] on div "0 Cards" at bounding box center [416, 141] width 52 height 9
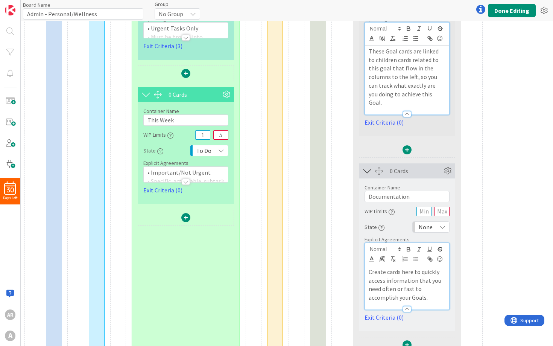
scroll to position [191, 0]
click at [445, 166] on icon at bounding box center [447, 171] width 11 height 11
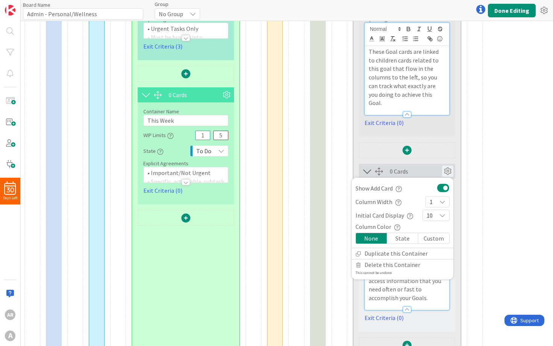
click at [408, 233] on div "State" at bounding box center [402, 238] width 31 height 11
click at [457, 130] on div "0 Cards Show Add Card Column Width 1 Initial Card Display 10 Column Color None …" at bounding box center [407, 137] width 108 height 431
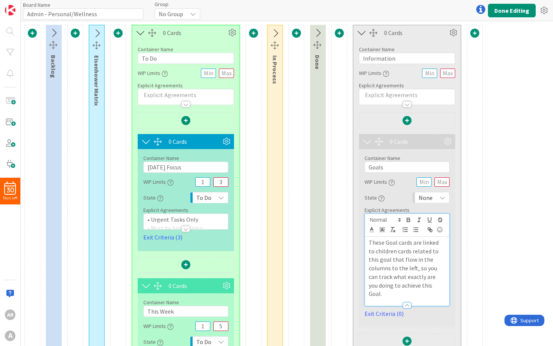
scroll to position [0, 0]
click at [363, 35] on icon at bounding box center [362, 33] width 12 height 10
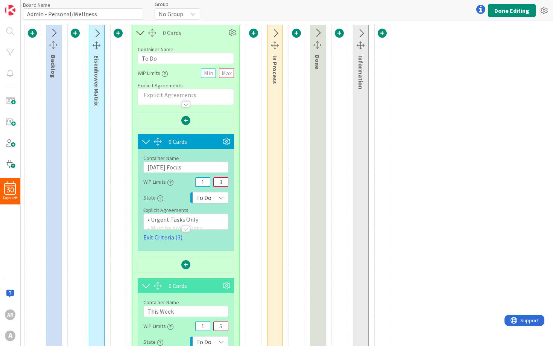
click at [142, 34] on icon at bounding box center [140, 33] width 12 height 10
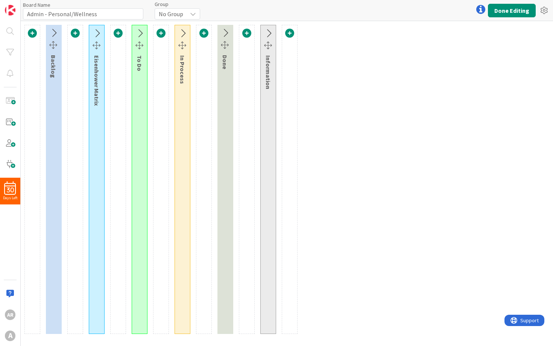
click at [54, 35] on icon at bounding box center [53, 33] width 12 height 10
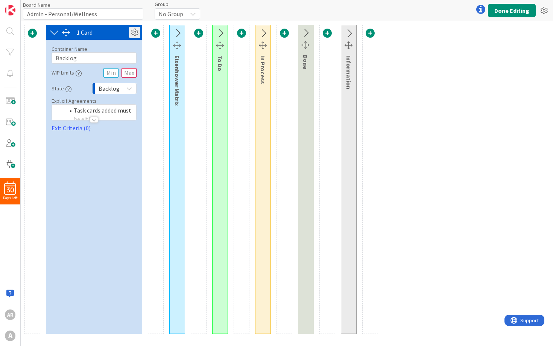
click at [131, 32] on icon at bounding box center [134, 32] width 11 height 11
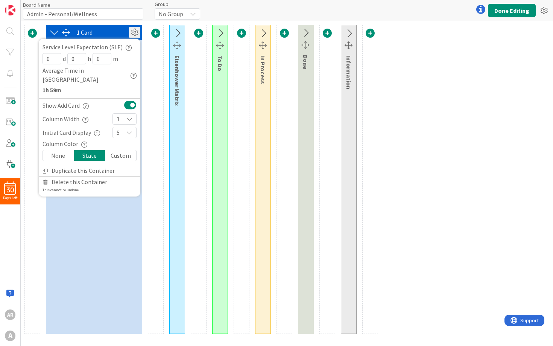
click at [131, 34] on icon at bounding box center [134, 32] width 11 height 11
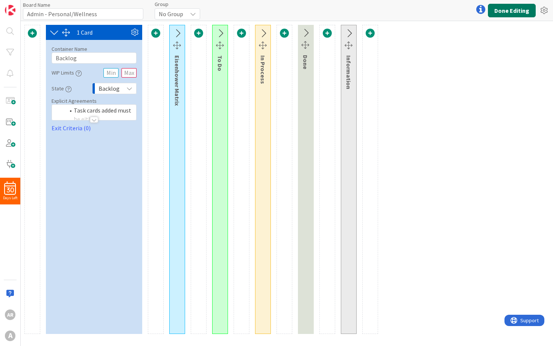
click at [518, 9] on button "Done Editing" at bounding box center [512, 11] width 48 height 14
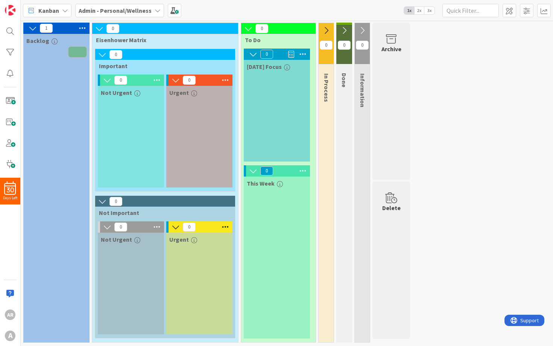
click at [29, 30] on icon at bounding box center [33, 28] width 8 height 8
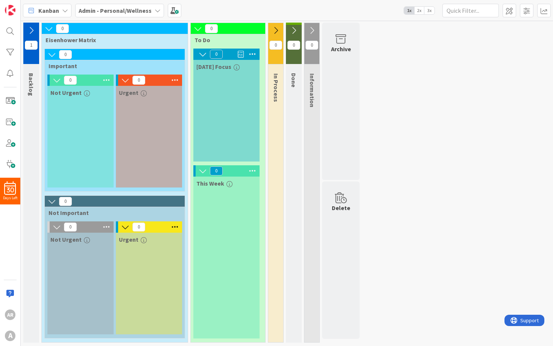
click at [46, 27] on icon at bounding box center [49, 28] width 8 height 8
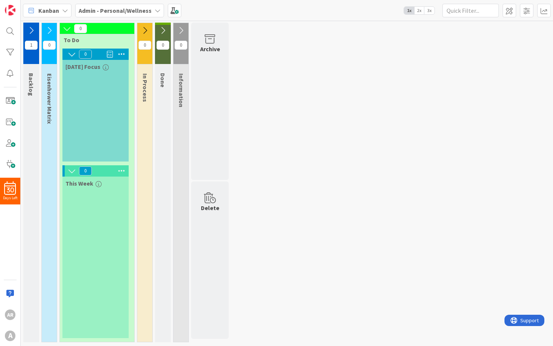
click at [65, 29] on icon at bounding box center [67, 28] width 8 height 8
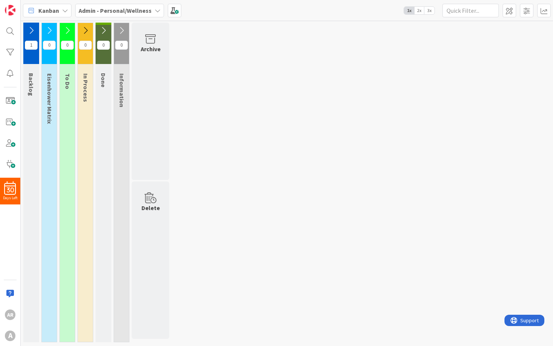
click at [66, 29] on icon at bounding box center [67, 30] width 8 height 8
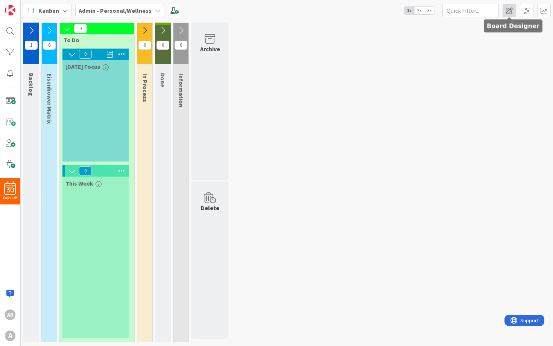
click at [511, 12] on span at bounding box center [510, 11] width 14 height 14
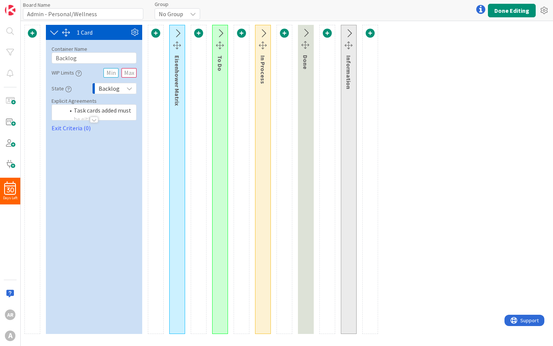
click at [220, 34] on icon at bounding box center [220, 34] width 12 height 10
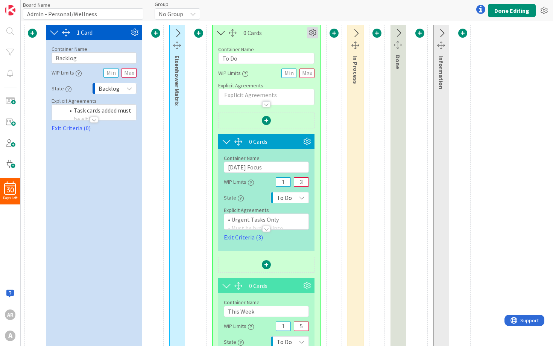
click at [311, 34] on icon at bounding box center [312, 32] width 11 height 11
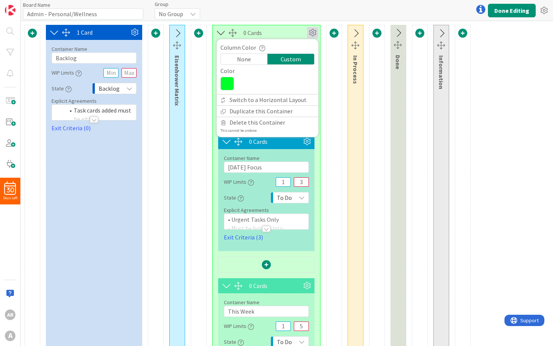
click at [230, 83] on icon at bounding box center [227, 84] width 14 height 14
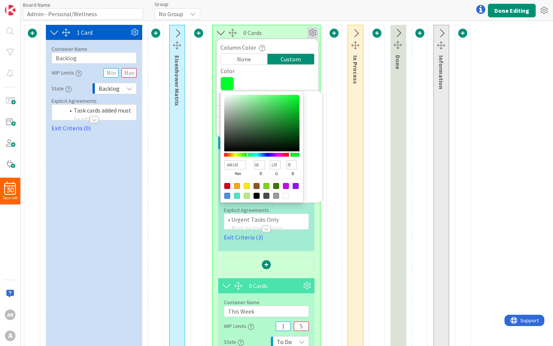
click at [260, 123] on div at bounding box center [261, 123] width 75 height 56
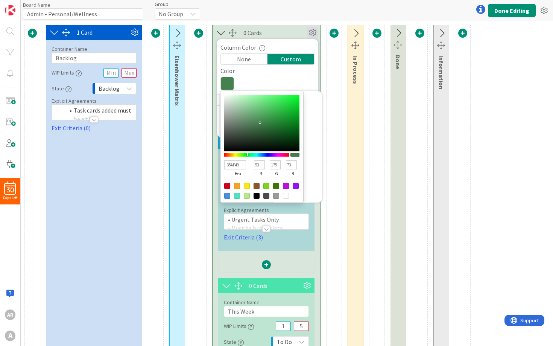
click at [277, 113] on div at bounding box center [261, 123] width 75 height 56
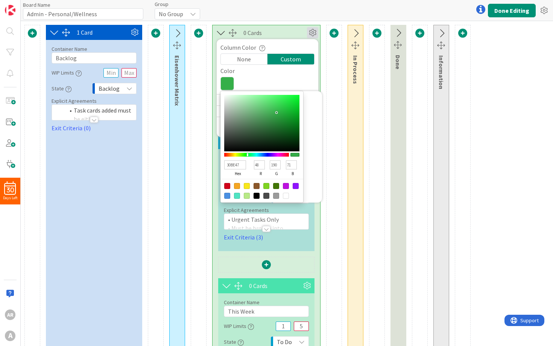
click at [281, 109] on div at bounding box center [261, 123] width 75 height 56
drag, startPoint x: 280, startPoint y: 110, endPoint x: 308, endPoint y: 91, distance: 33.4
click at [308, 91] on div "00FF27 hex 0 r 255 g 39 b 100 a" at bounding box center [271, 146] width 102 height 111
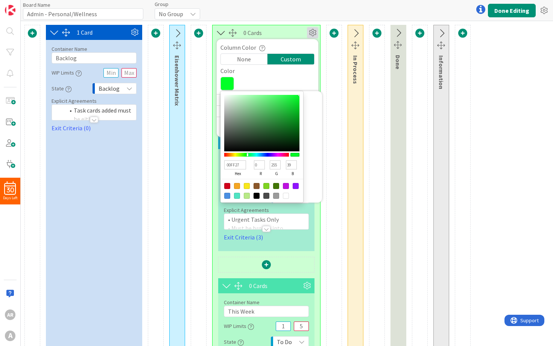
click at [238, 199] on div at bounding box center [237, 196] width 6 height 6
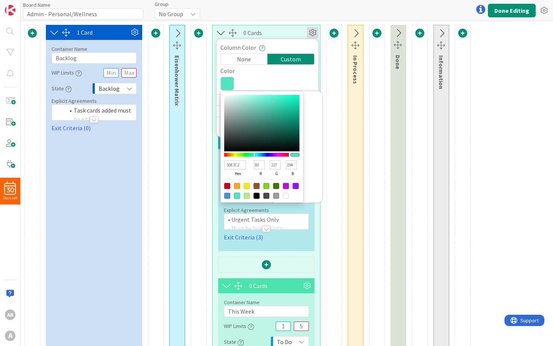
click at [207, 107] on div "1 Card Container Name 7 / 64 Backlog WIP Limits State Backlog Explicit Agreemen…" at bounding box center [247, 221] width 446 height 392
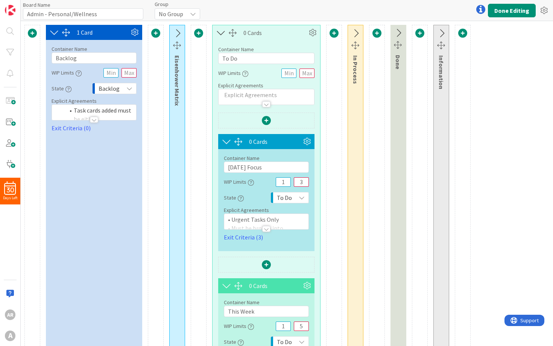
click at [219, 31] on icon at bounding box center [221, 33] width 12 height 10
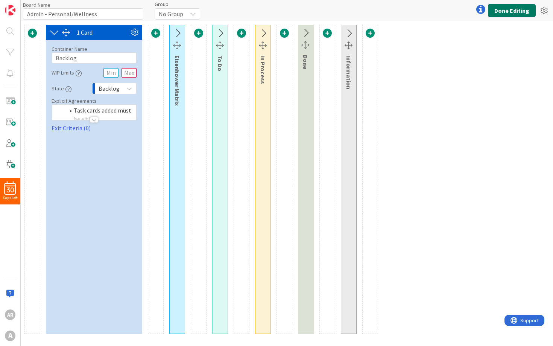
click at [499, 12] on button "Done Editing" at bounding box center [512, 11] width 48 height 14
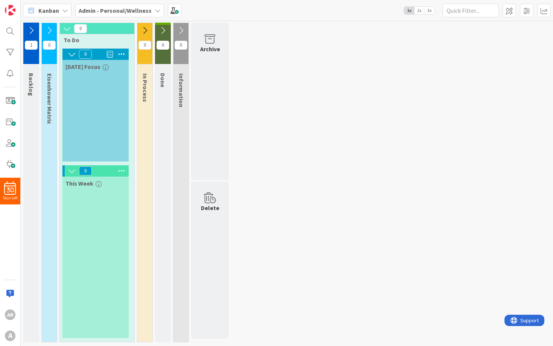
click at [68, 29] on icon at bounding box center [67, 28] width 8 height 8
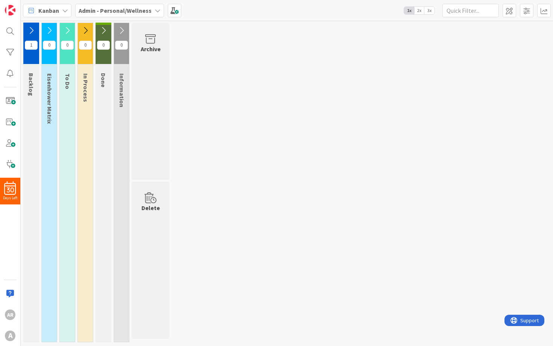
click at [83, 27] on icon at bounding box center [85, 30] width 8 height 8
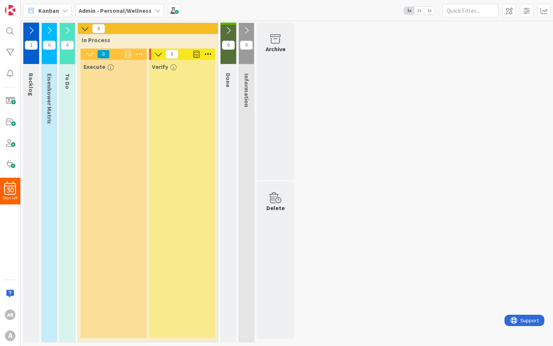
click at [156, 53] on icon at bounding box center [158, 54] width 8 height 8
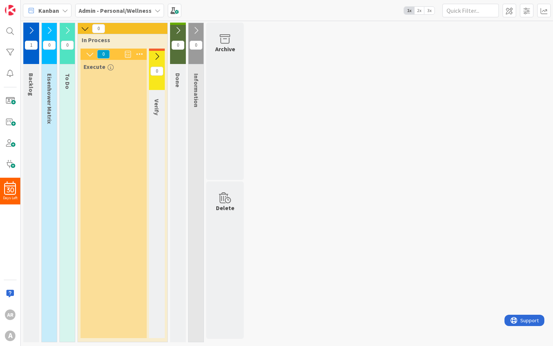
click at [66, 32] on icon at bounding box center [67, 30] width 8 height 8
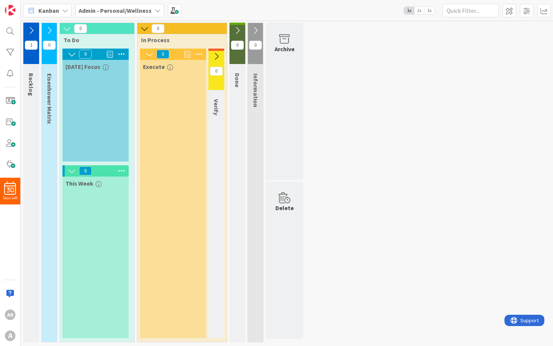
click at [67, 172] on button at bounding box center [72, 171] width 10 height 10
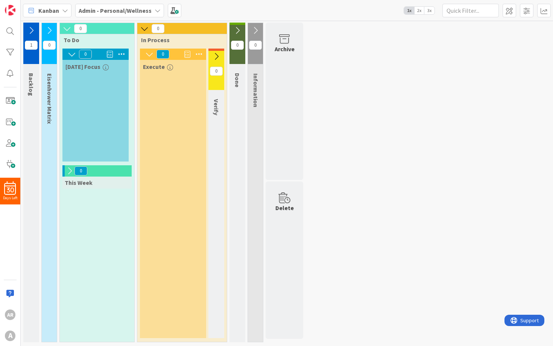
click at [47, 30] on icon at bounding box center [49, 30] width 8 height 8
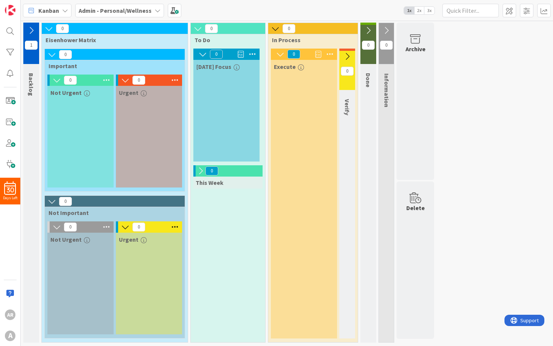
click at [155, 81] on div "0" at bounding box center [149, 80] width 66 height 11
click at [174, 77] on icon at bounding box center [175, 80] width 10 height 11
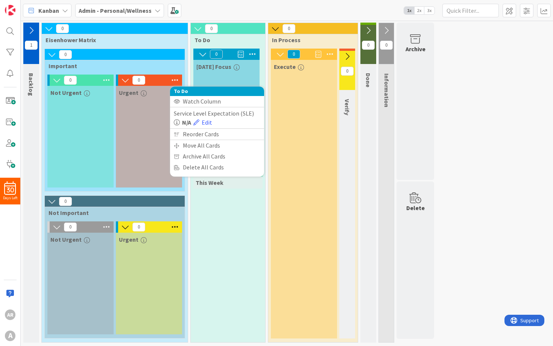
click at [151, 151] on div "Urgent" at bounding box center [149, 137] width 66 height 102
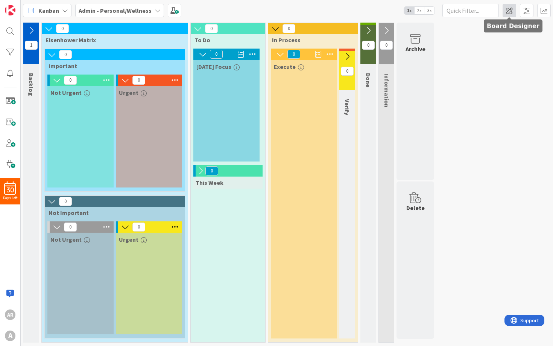
click at [511, 14] on span at bounding box center [510, 11] width 14 height 14
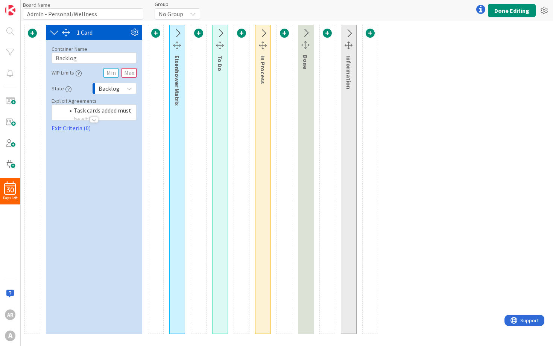
click at [177, 78] on div "Eisenhower Matrix" at bounding box center [177, 82] width 14 height 54
click at [180, 35] on icon at bounding box center [177, 34] width 12 height 10
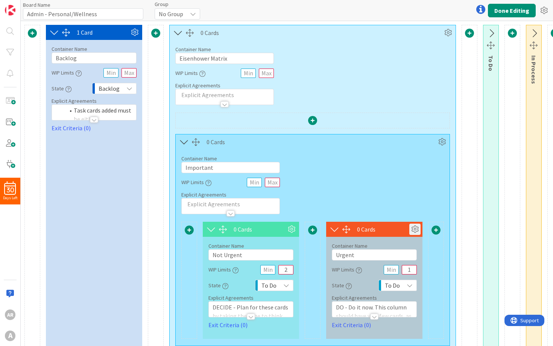
click at [414, 229] on icon at bounding box center [414, 229] width 11 height 11
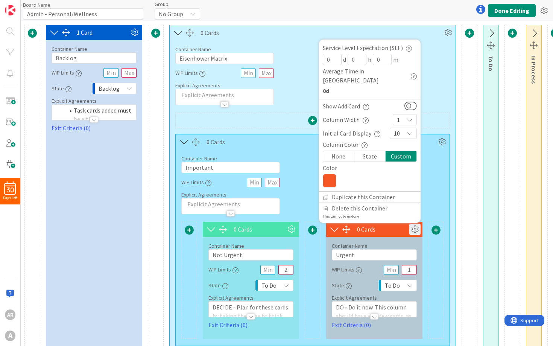
click at [331, 180] on icon at bounding box center [330, 181] width 14 height 14
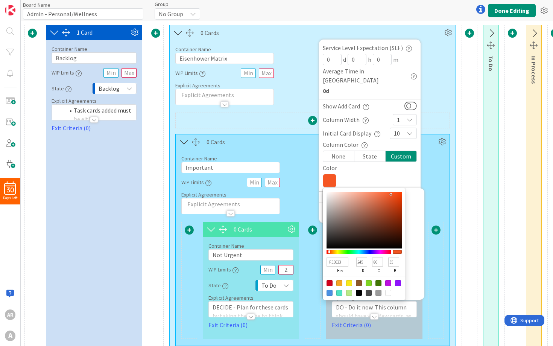
click at [336, 259] on input "F55623" at bounding box center [338, 261] width 22 height 9
click at [436, 62] on div "Container Name 17 / 64 Eisenhower Matrix WIP Limits Explicit Agreements" at bounding box center [313, 72] width 286 height 65
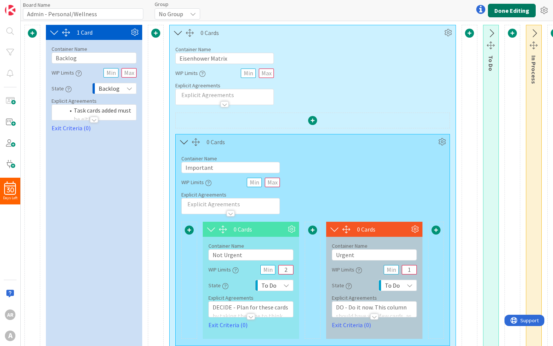
click at [503, 9] on button "Done Editing" at bounding box center [512, 11] width 48 height 14
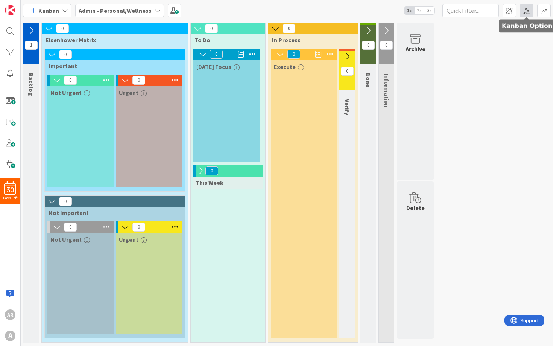
click at [523, 17] on span at bounding box center [527, 11] width 14 height 14
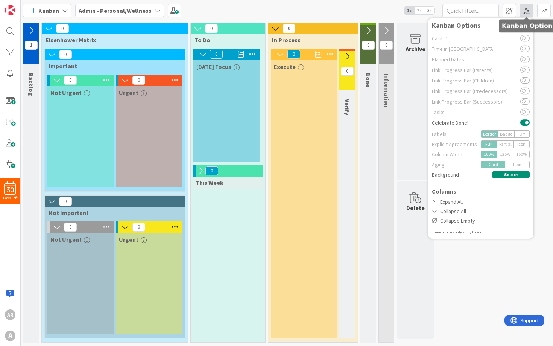
click at [523, 15] on span at bounding box center [527, 11] width 14 height 14
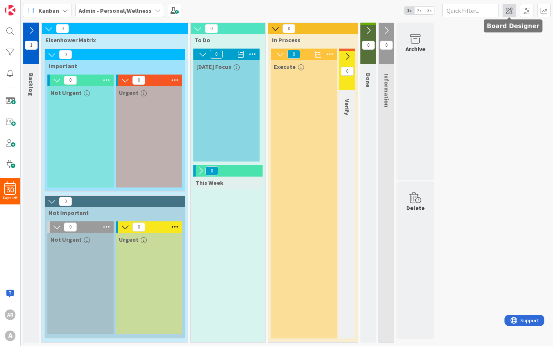
click at [513, 13] on span at bounding box center [510, 11] width 14 height 14
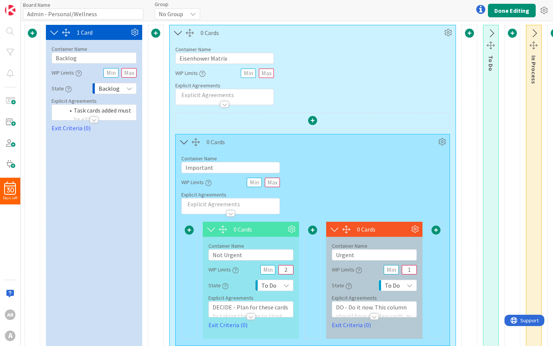
click at [176, 33] on icon at bounding box center [178, 33] width 12 height 10
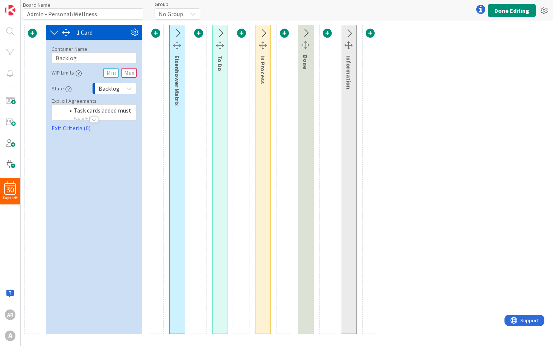
click at [220, 35] on icon at bounding box center [220, 34] width 12 height 10
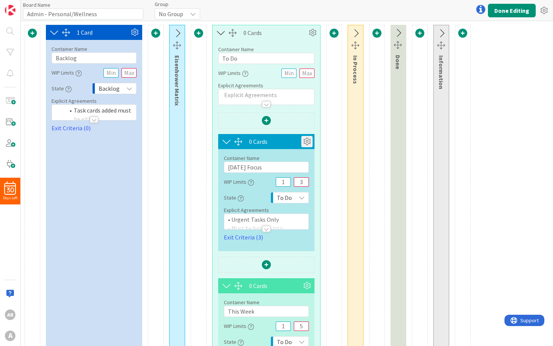
click at [309, 141] on icon at bounding box center [306, 141] width 11 height 11
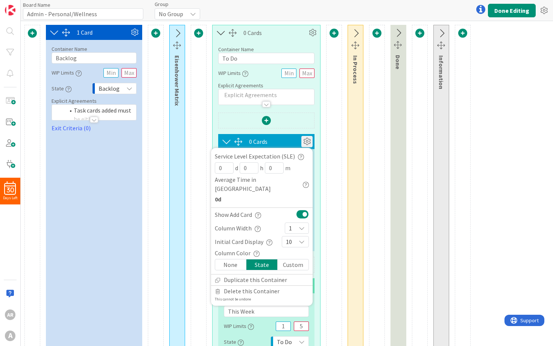
click at [285, 259] on div "Custom" at bounding box center [293, 264] width 31 height 11
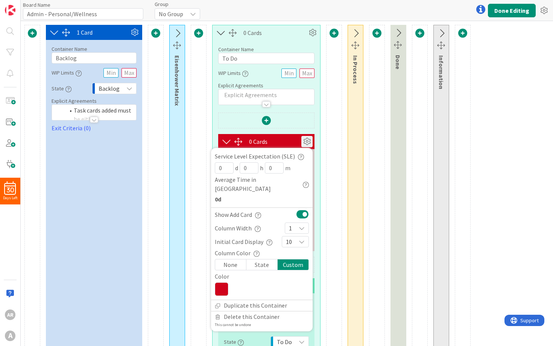
click at [221, 282] on icon at bounding box center [222, 289] width 14 height 14
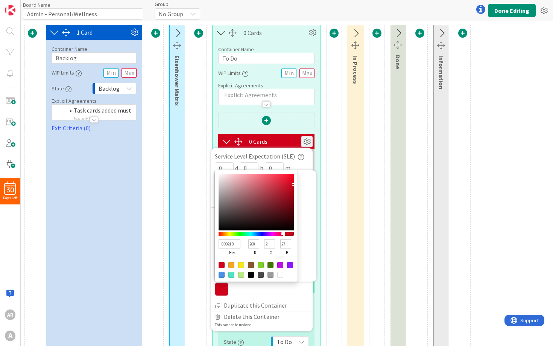
click at [232, 239] on input "D0021B" at bounding box center [230, 243] width 22 height 9
paste input "F55623"
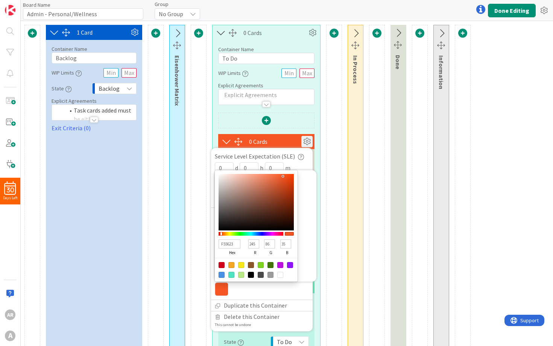
click at [218, 129] on div "0 Cards Service Level Expectation (SLE) 0 d 0 h 0 m Average Time in Column 0d S…" at bounding box center [266, 265] width 96 height 304
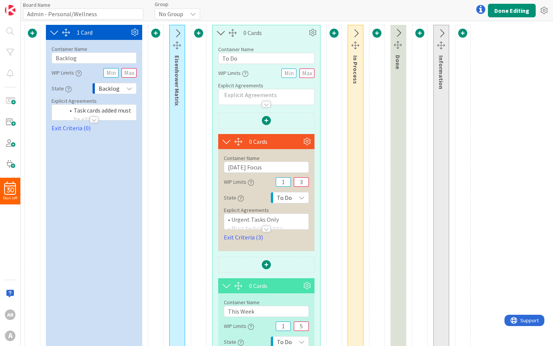
click at [355, 32] on icon at bounding box center [356, 34] width 12 height 10
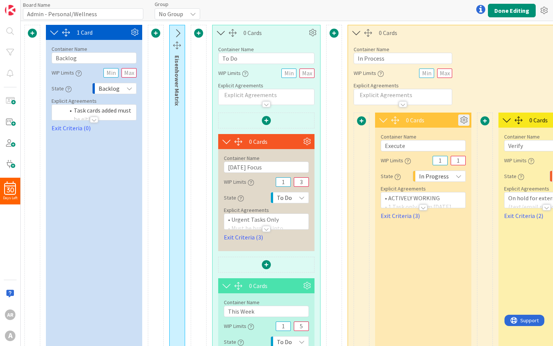
click at [464, 122] on icon at bounding box center [463, 119] width 11 height 11
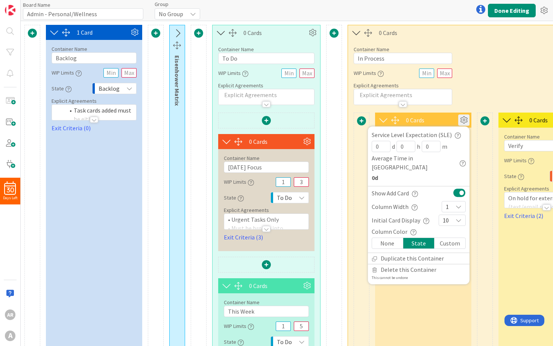
click at [446, 238] on div "Custom" at bounding box center [450, 243] width 31 height 11
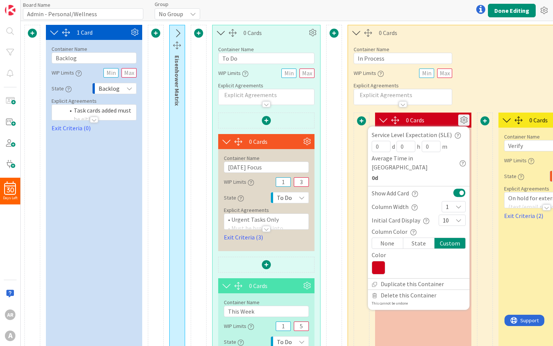
click at [383, 261] on icon at bounding box center [379, 268] width 14 height 14
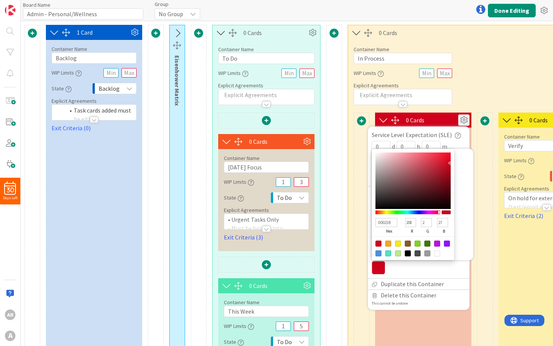
click at [389, 218] on input "D0021B" at bounding box center [387, 222] width 22 height 9
paste input "F55623"
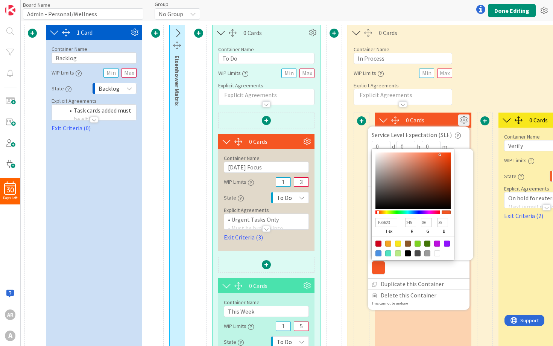
click at [441, 121] on div "0 Cards" at bounding box center [432, 120] width 52 height 9
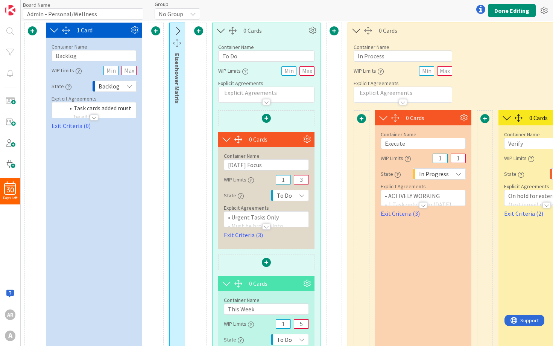
scroll to position [2, 0]
click at [176, 29] on icon at bounding box center [177, 31] width 12 height 10
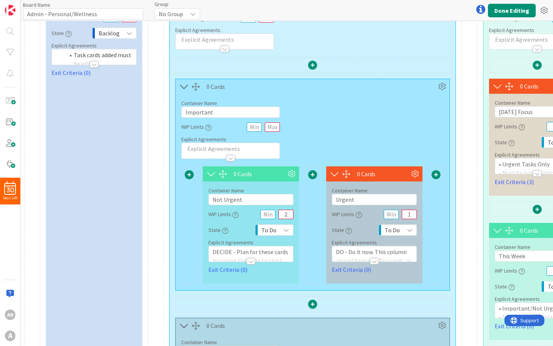
scroll to position [58, 0]
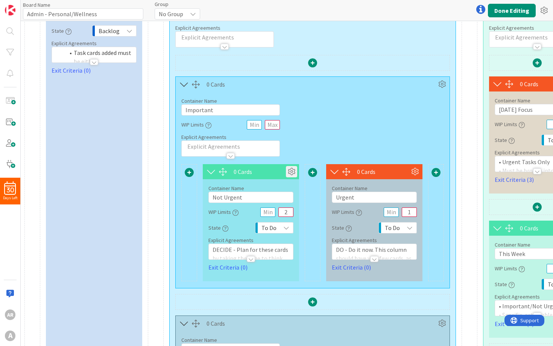
click at [292, 171] on icon at bounding box center [291, 171] width 11 height 11
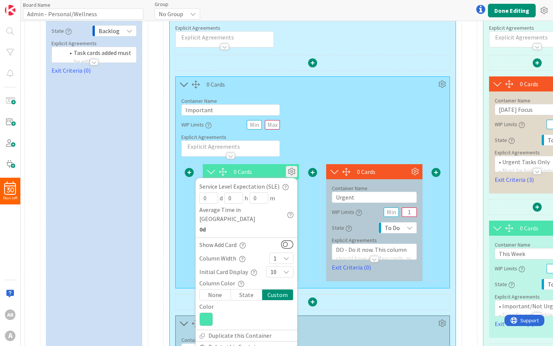
click at [211, 312] on icon at bounding box center [206, 319] width 14 height 14
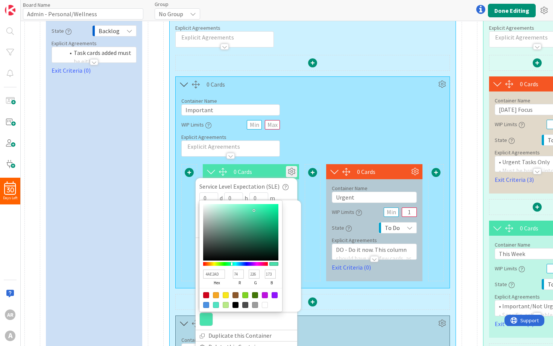
click at [216, 269] on input "4AE2AD" at bounding box center [214, 273] width 22 height 9
click at [330, 131] on div "Container Name 9 / 64 Important WIP Limits Explicit Agreements" at bounding box center [313, 124] width 274 height 65
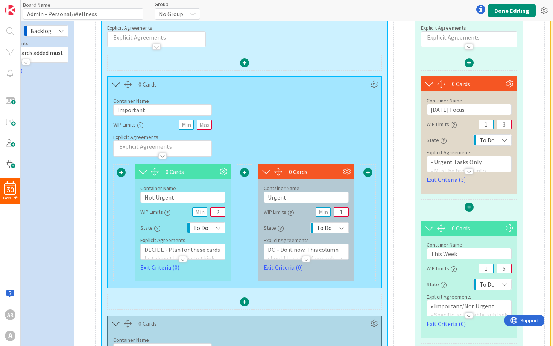
scroll to position [58, 75]
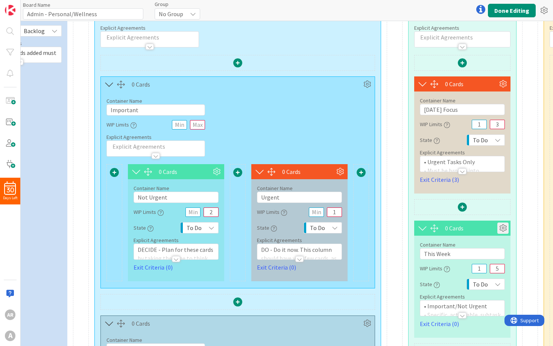
click at [503, 227] on icon at bounding box center [502, 227] width 11 height 11
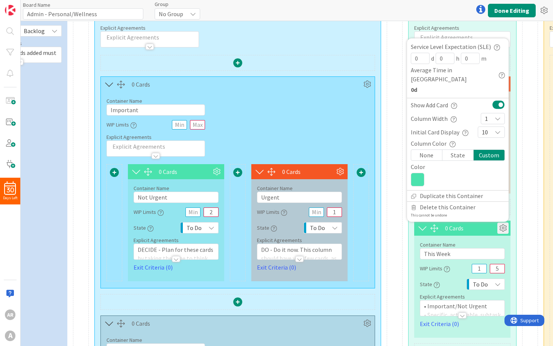
click at [419, 176] on icon at bounding box center [418, 180] width 14 height 14
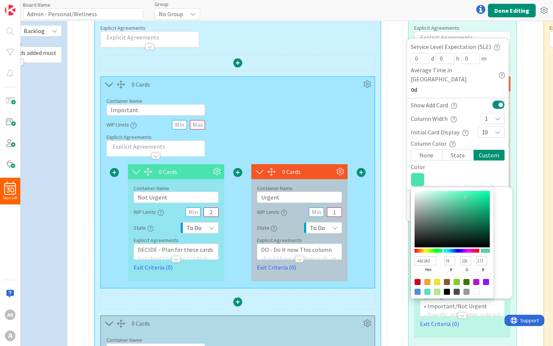
click at [421, 259] on input "4AE2AD" at bounding box center [426, 260] width 22 height 9
click at [401, 249] on div at bounding box center [395, 258] width 16 height 582
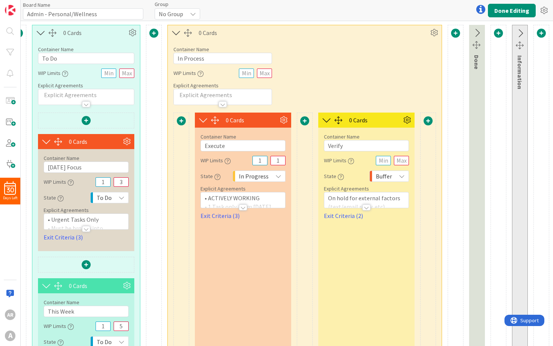
scroll to position [0, 451]
click at [512, 7] on button "Done Editing" at bounding box center [512, 11] width 48 height 14
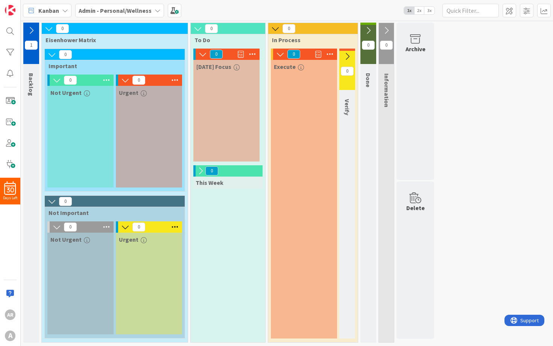
click at [50, 54] on icon at bounding box center [52, 54] width 8 height 8
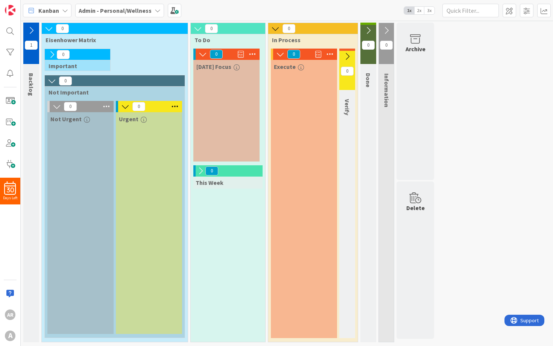
click at [50, 84] on icon at bounding box center [52, 81] width 8 height 8
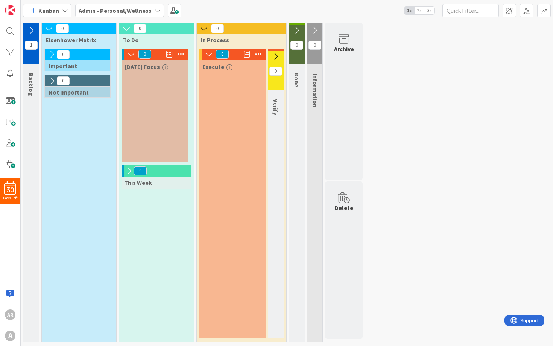
click at [51, 27] on icon at bounding box center [49, 28] width 8 height 8
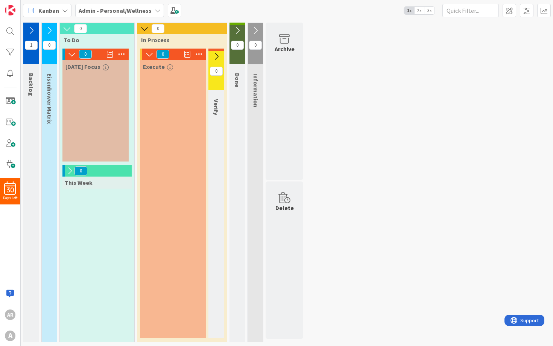
click at [65, 29] on icon at bounding box center [67, 28] width 8 height 8
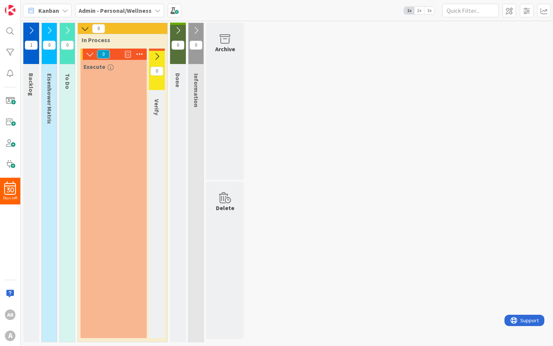
click at [86, 30] on icon at bounding box center [85, 28] width 8 height 8
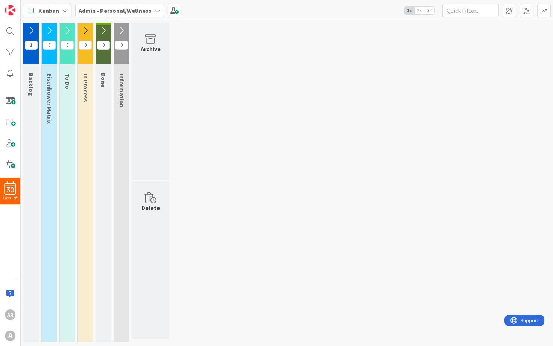
click at [104, 30] on icon at bounding box center [103, 30] width 8 height 8
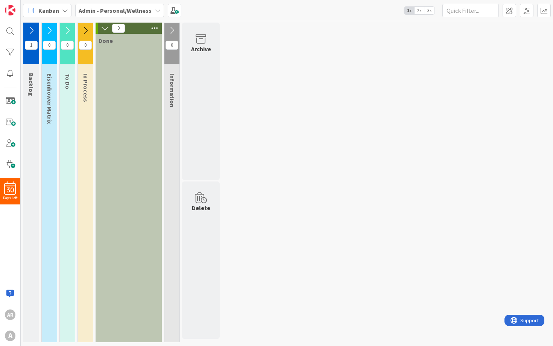
click at [104, 30] on icon at bounding box center [105, 28] width 8 height 8
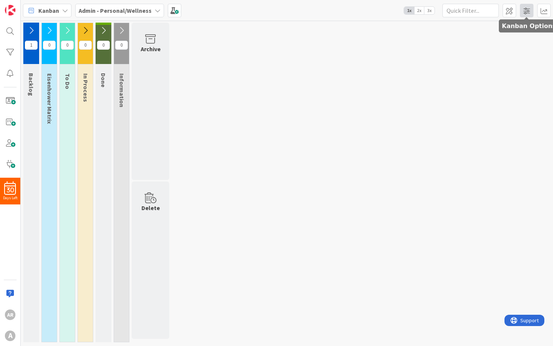
click at [525, 15] on span at bounding box center [527, 11] width 14 height 14
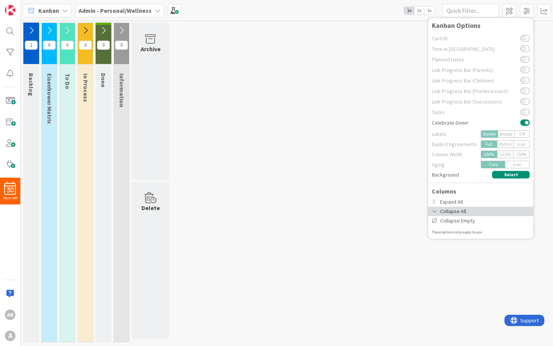
click at [435, 213] on icon at bounding box center [435, 210] width 6 height 5
click at [513, 178] on button "Select" at bounding box center [511, 175] width 38 height 8
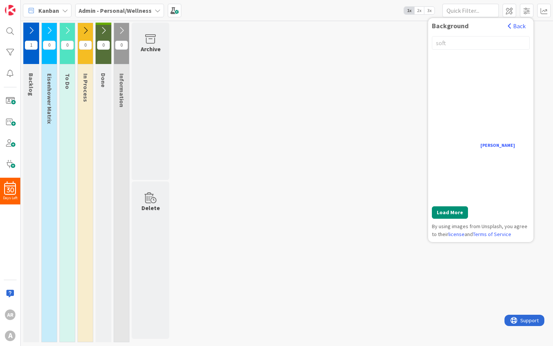
scroll to position [30, 0]
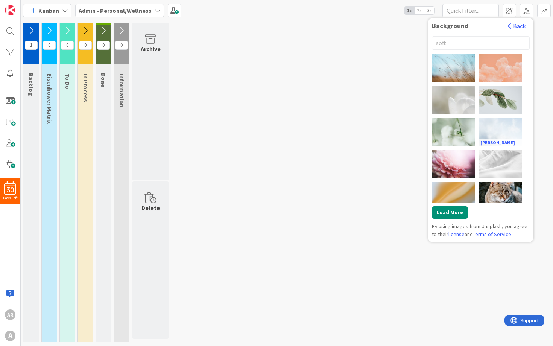
click at [501, 131] on div "Tatiana Zhukova" at bounding box center [500, 132] width 43 height 28
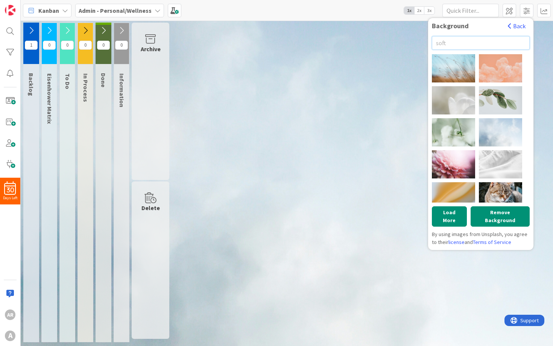
click at [463, 41] on input "soft" at bounding box center [481, 43] width 98 height 14
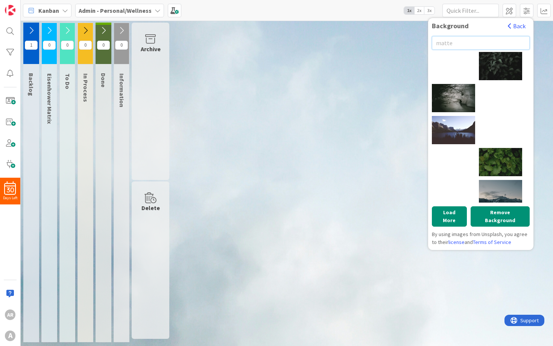
scroll to position [0, 0]
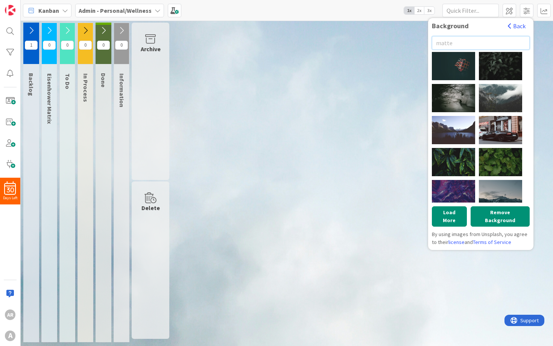
click at [477, 43] on input "matte" at bounding box center [481, 43] width 98 height 14
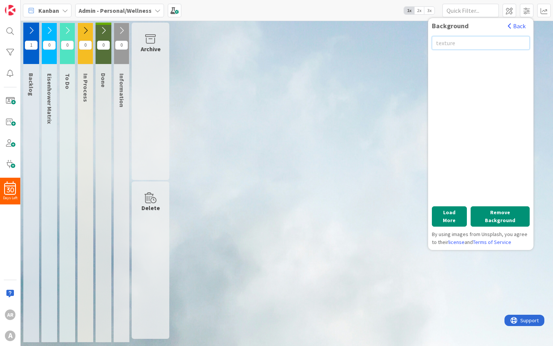
scroll to position [300, 0]
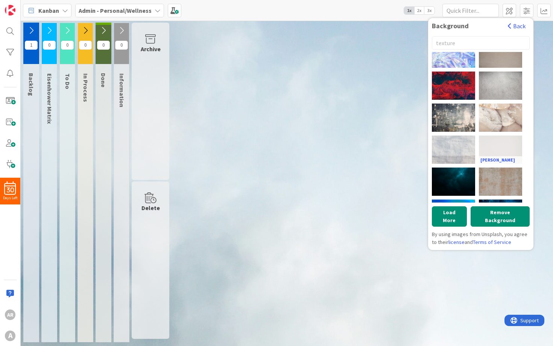
click at [501, 143] on div "Annie Spratt" at bounding box center [500, 149] width 43 height 28
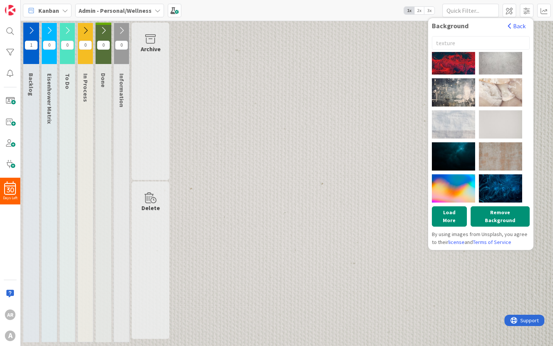
scroll to position [325, 0]
click at [49, 30] on icon at bounding box center [49, 30] width 8 height 8
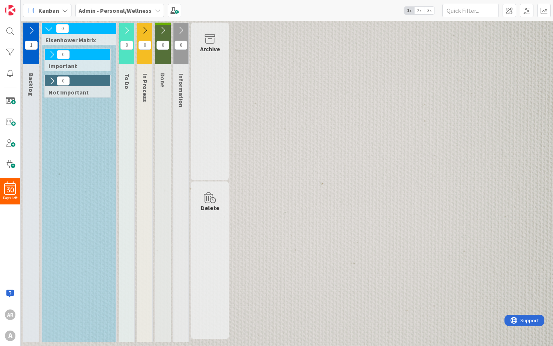
click at [30, 29] on icon at bounding box center [31, 30] width 8 height 8
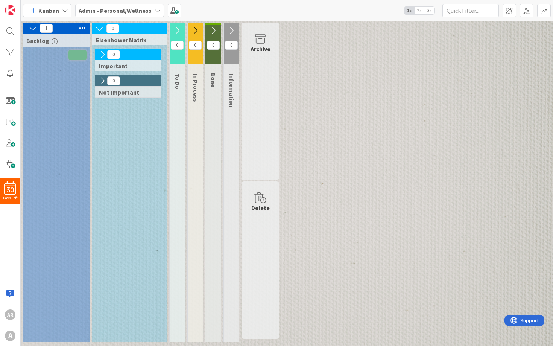
click at [418, 11] on span "2x" at bounding box center [419, 11] width 10 height 8
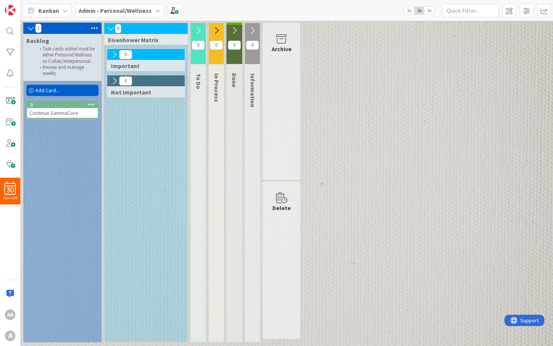
click at [430, 10] on span "3x" at bounding box center [429, 11] width 10 height 8
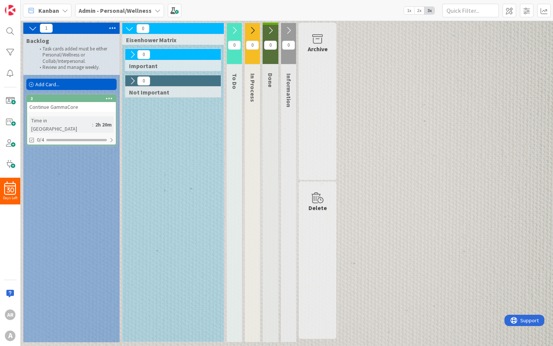
click at [253, 30] on icon at bounding box center [252, 30] width 8 height 8
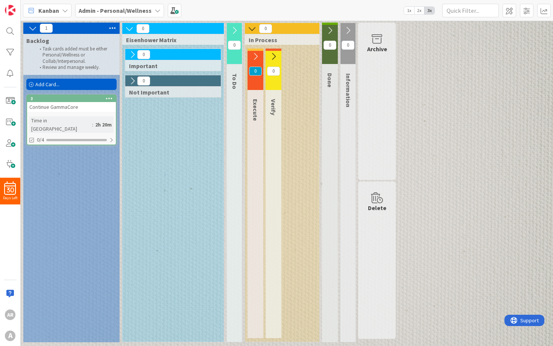
click at [233, 30] on icon at bounding box center [234, 30] width 8 height 8
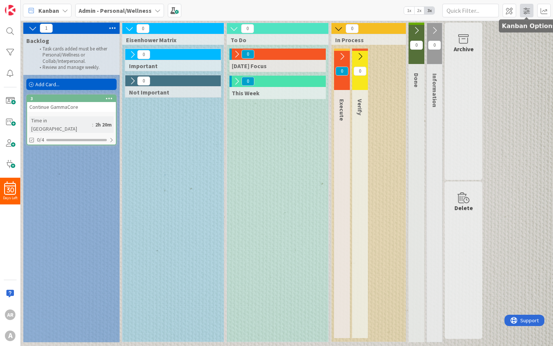
click at [526, 13] on span at bounding box center [527, 11] width 14 height 14
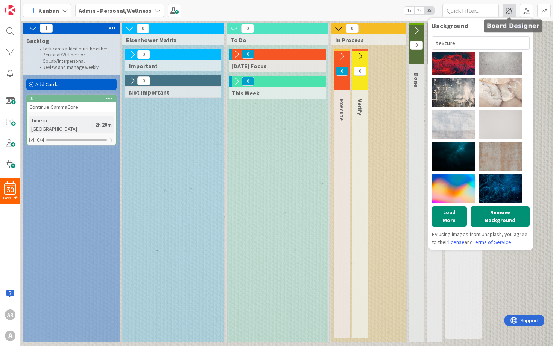
click at [508, 12] on span at bounding box center [510, 11] width 14 height 14
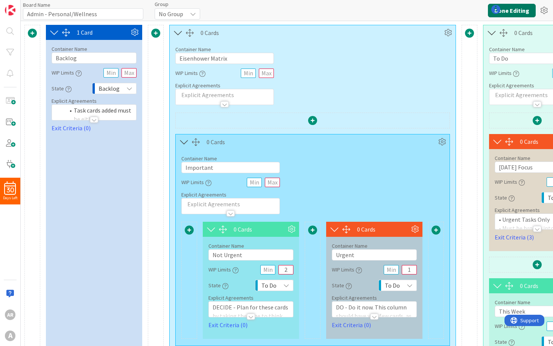
click at [525, 8] on button "Done Editing" at bounding box center [512, 11] width 48 height 14
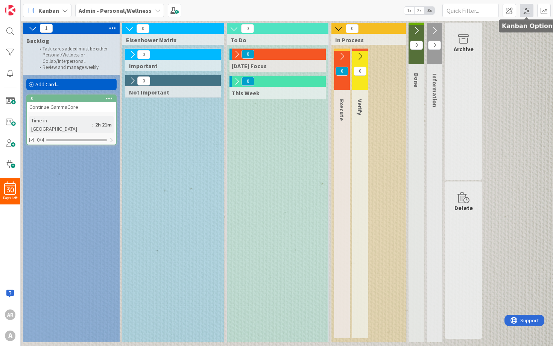
click at [529, 14] on span at bounding box center [527, 11] width 14 height 14
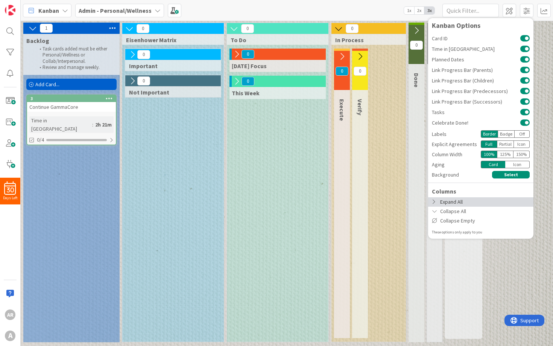
click at [468, 206] on div "Expand All" at bounding box center [480, 201] width 105 height 9
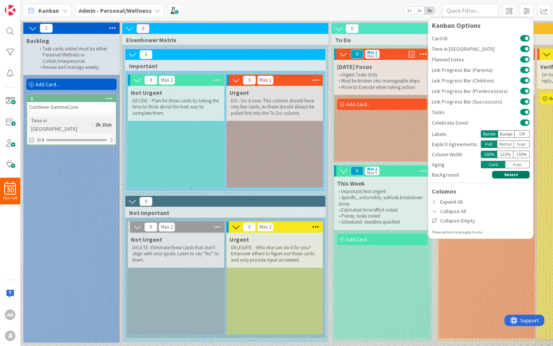
click at [512, 176] on button "Select" at bounding box center [511, 175] width 38 height 8
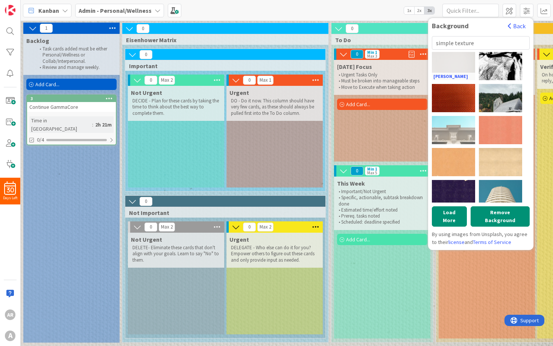
click at [452, 65] on div "Annie Spratt" at bounding box center [453, 66] width 43 height 28
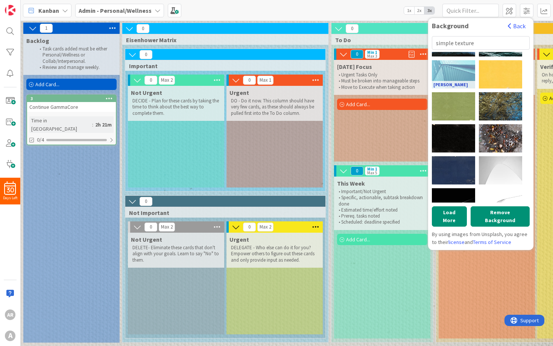
scroll to position [192, 0]
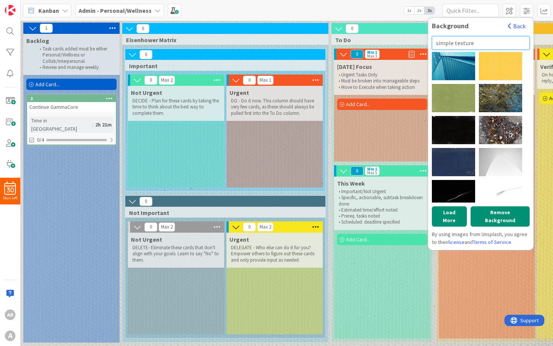
click at [437, 42] on input "simple texture" at bounding box center [481, 43] width 98 height 14
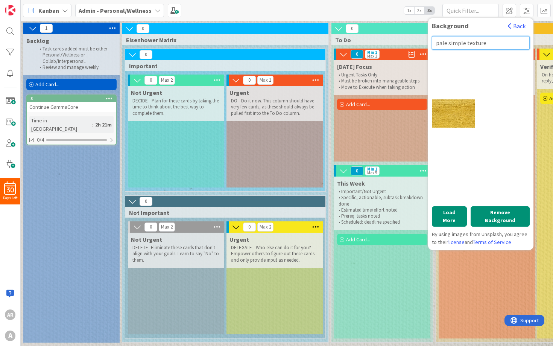
scroll to position [143, 0]
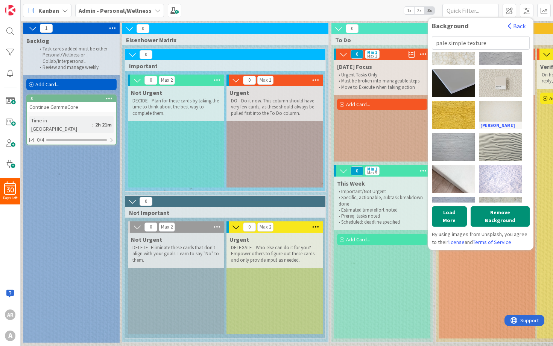
click at [508, 113] on div "Roberto Sorin" at bounding box center [500, 115] width 43 height 28
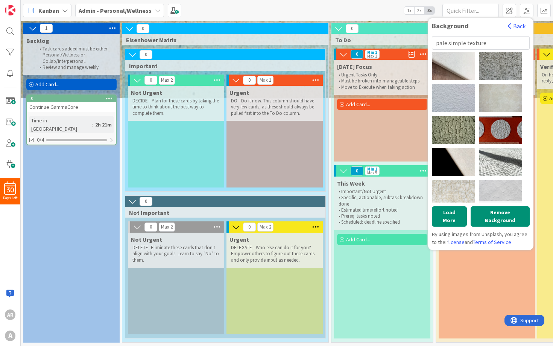
scroll to position [0, 0]
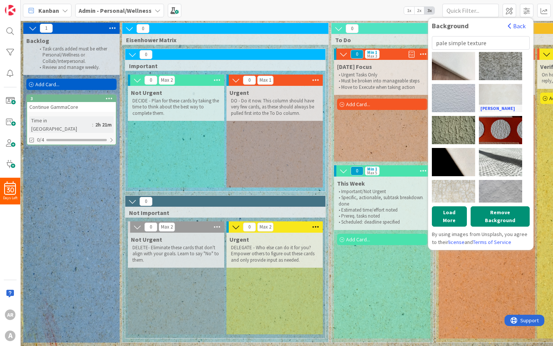
click at [499, 94] on div "Igor Nevzgliad" at bounding box center [500, 98] width 43 height 28
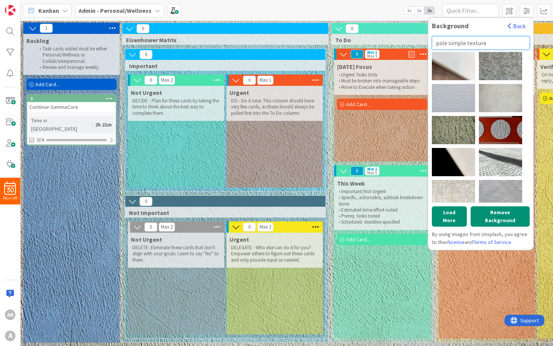
click at [476, 42] on input "pale simple texture" at bounding box center [481, 43] width 98 height 14
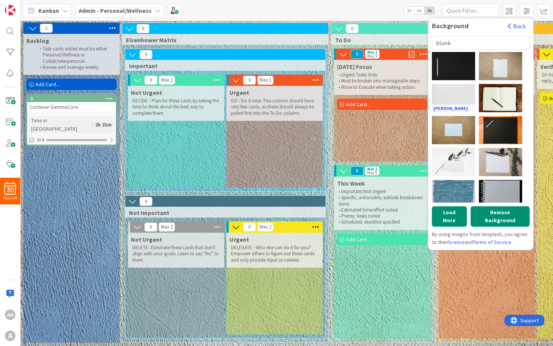
click at [458, 88] on div "Joe Woods" at bounding box center [453, 98] width 43 height 28
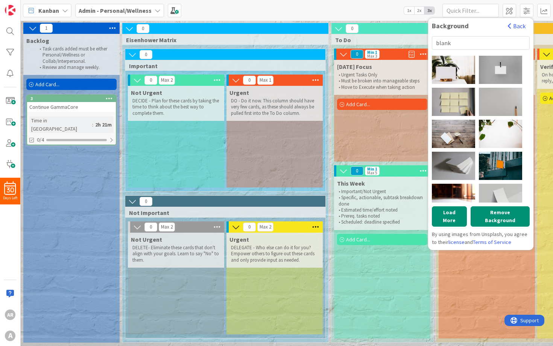
scroll to position [161, 0]
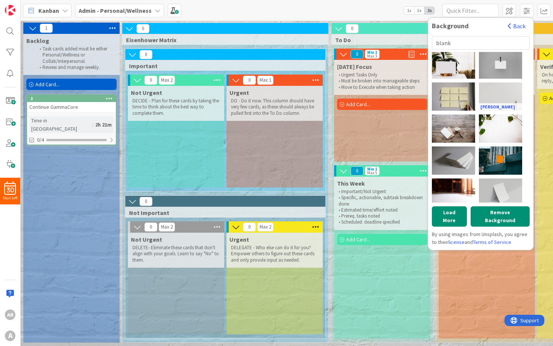
click at [489, 87] on div "Kelly Sikkema" at bounding box center [500, 96] width 43 height 28
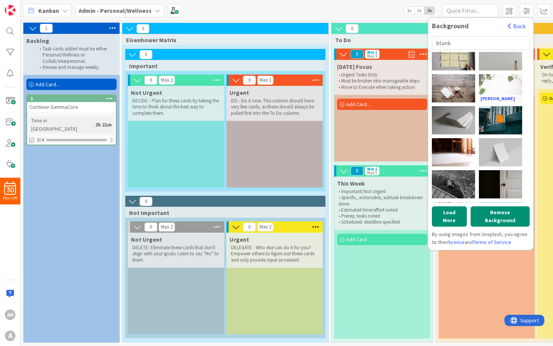
scroll to position [209, 0]
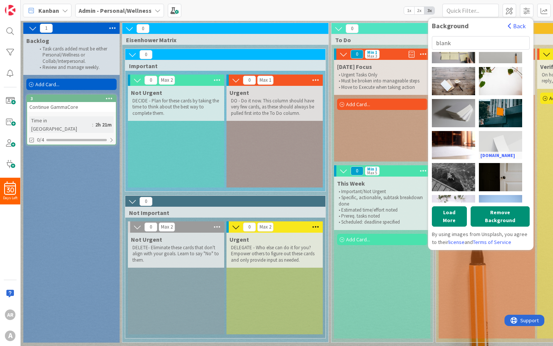
click at [498, 138] on div "personalgraphic.com" at bounding box center [500, 145] width 43 height 28
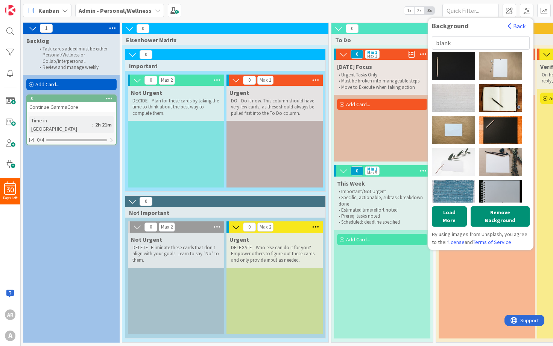
scroll to position [0, 0]
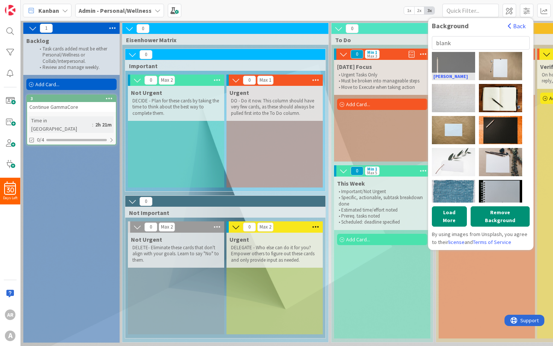
click at [456, 61] on div "Kelly Sikkema" at bounding box center [453, 66] width 43 height 28
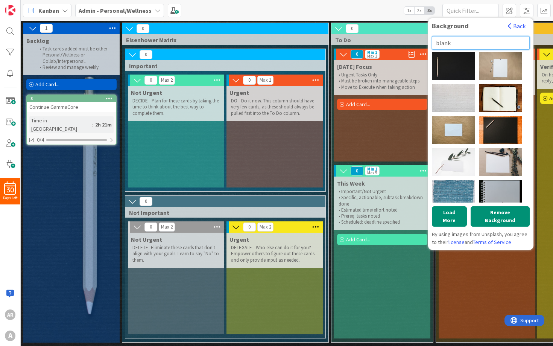
click at [460, 40] on input "blank" at bounding box center [481, 43] width 98 height 14
click at [494, 96] on div "Mike Tinnion" at bounding box center [500, 98] width 43 height 28
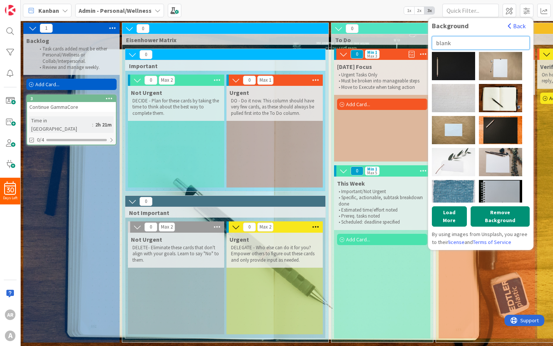
click at [474, 42] on input "blank" at bounding box center [481, 43] width 98 height 14
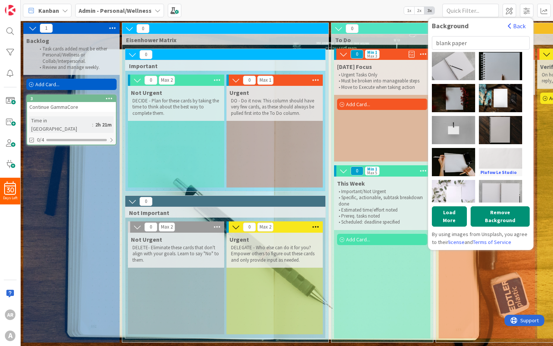
click at [511, 160] on div "Plufow Le Studio" at bounding box center [500, 162] width 43 height 28
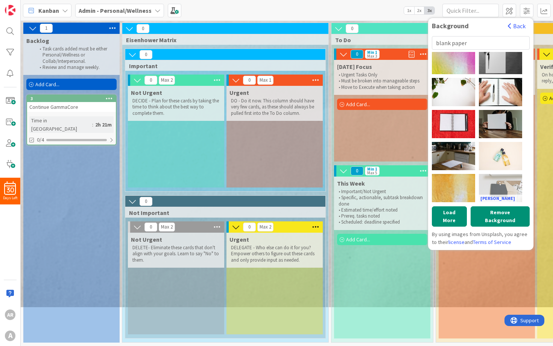
scroll to position [288, 0]
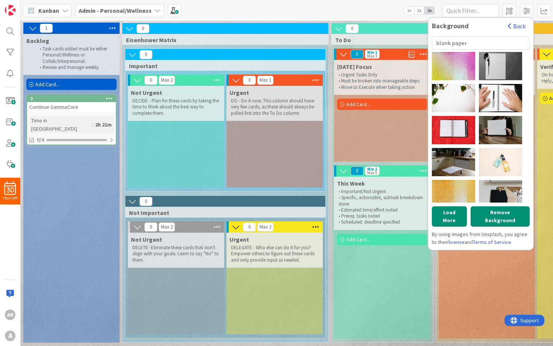
click at [418, 283] on div "This Week • Important/Not Urgent • Specific, actionable, subtask breakdown done…" at bounding box center [382, 257] width 96 height 162
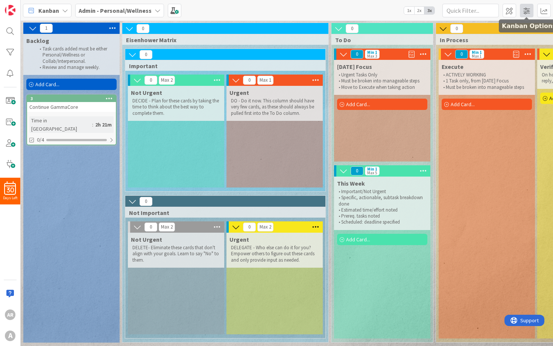
click at [524, 11] on span at bounding box center [527, 11] width 14 height 14
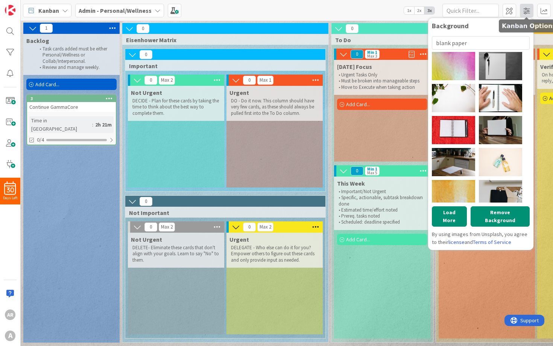
click at [524, 11] on span at bounding box center [527, 11] width 14 height 14
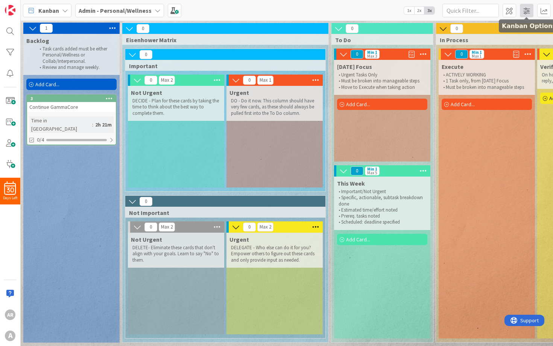
click at [524, 11] on span at bounding box center [527, 11] width 14 height 14
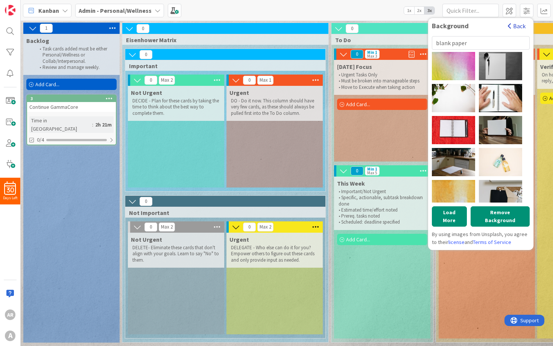
click at [520, 26] on button "Back" at bounding box center [517, 26] width 18 height 8
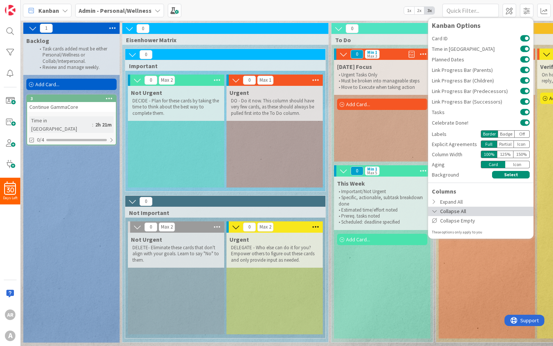
click at [437, 212] on icon at bounding box center [435, 210] width 6 height 5
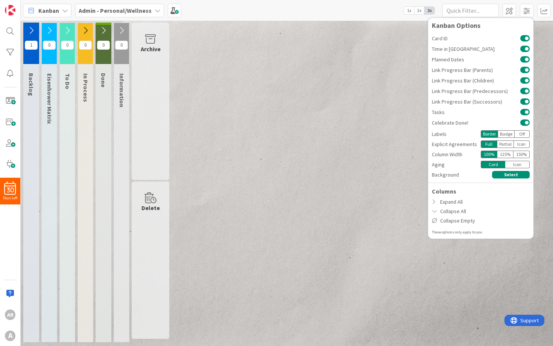
click at [407, 11] on span "1x" at bounding box center [409, 11] width 10 height 8
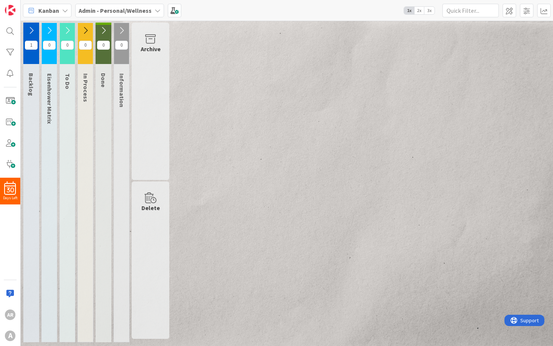
click at [31, 29] on icon at bounding box center [31, 30] width 8 height 8
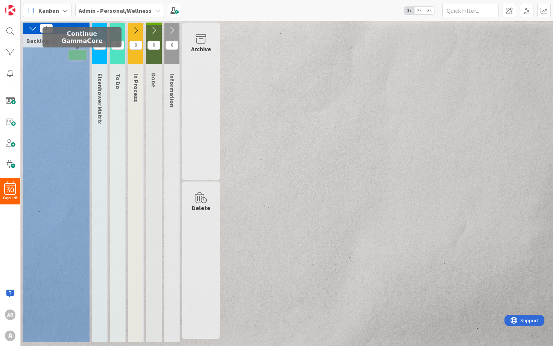
click at [82, 58] on span at bounding box center [77, 55] width 18 height 11
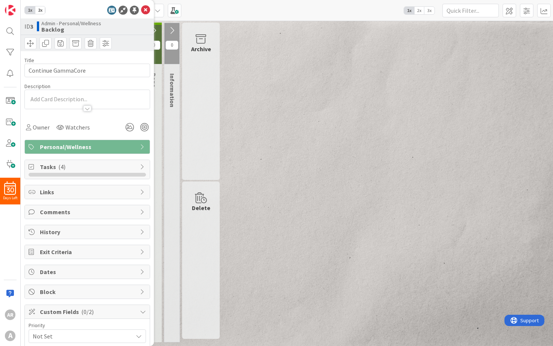
click at [75, 154] on div "Title 18 / 128 Continue GammaCore Description Owner Watchers Personal/Wellness …" at bounding box center [87, 155] width 126 height 208
click at [75, 151] on span "Personal/Wellness" at bounding box center [88, 146] width 96 height 9
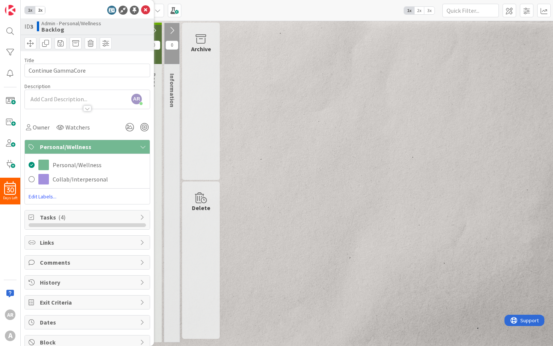
click at [75, 144] on span "Personal/Wellness" at bounding box center [88, 146] width 96 height 9
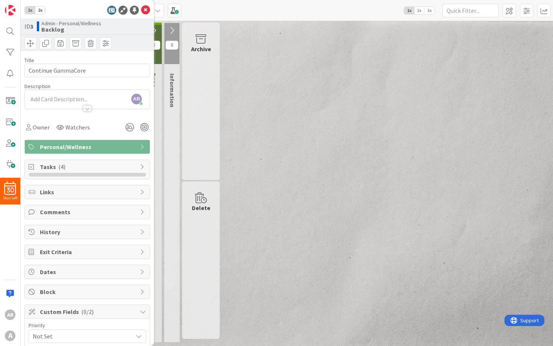
click at [319, 66] on div "1 Backlog 0 Eisenhower Matrix 0 To Do 0 In Process 0 Done 0 Information Archive…" at bounding box center [286, 184] width 529 height 323
click at [147, 8] on icon at bounding box center [145, 10] width 9 height 9
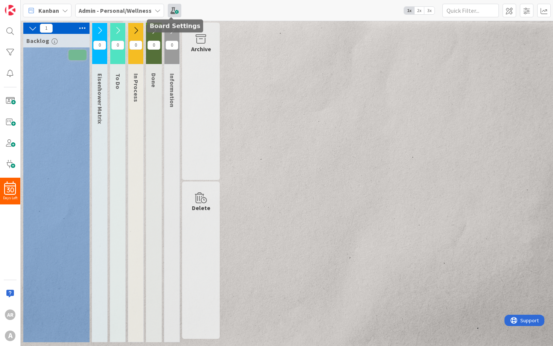
click at [172, 15] on span at bounding box center [175, 11] width 14 height 14
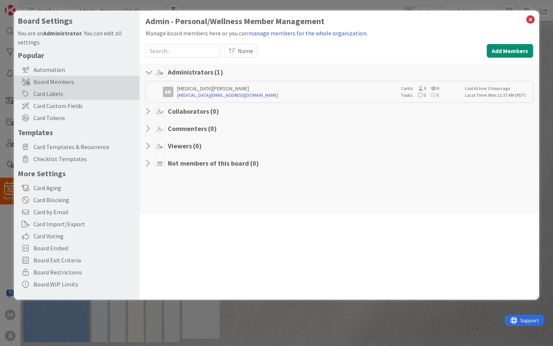
click at [72, 99] on div "Card Labels" at bounding box center [77, 94] width 126 height 12
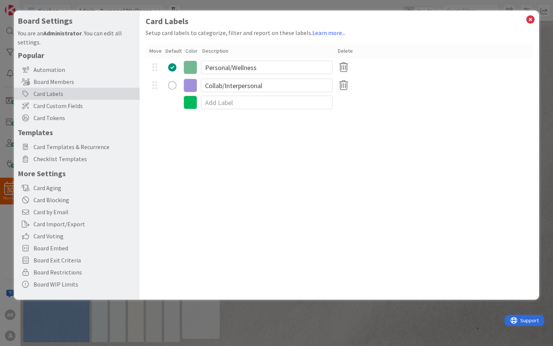
click at [195, 68] on icon at bounding box center [191, 68] width 14 height 14
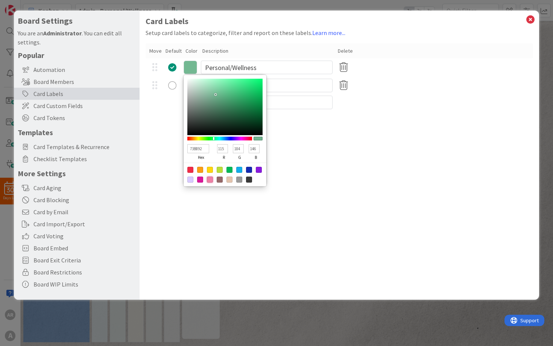
click at [210, 182] on div at bounding box center [210, 179] width 6 height 6
type input "EF81A6"
type input "239"
type input "129"
type input "166"
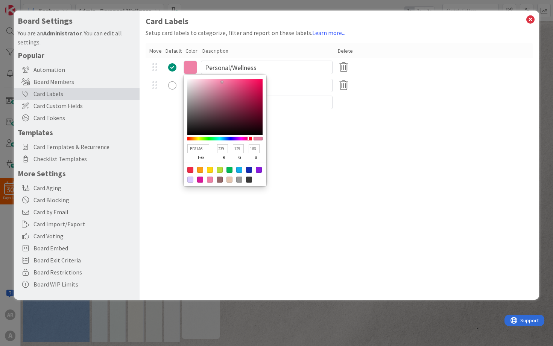
click at [212, 230] on div "Card Labels Setup card labels to categorize, filter and report on these labels.…" at bounding box center [340, 155] width 400 height 289
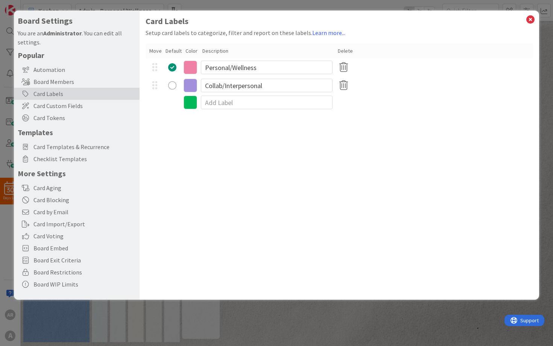
click at [191, 69] on icon at bounding box center [191, 68] width 14 height 14
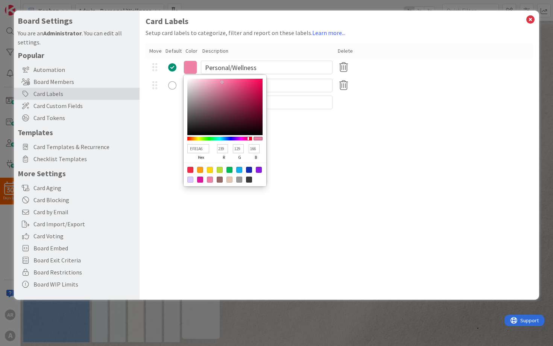
click at [251, 173] on div at bounding box center [249, 170] width 6 height 6
type input "142BB2"
type input "20"
type input "43"
type input "178"
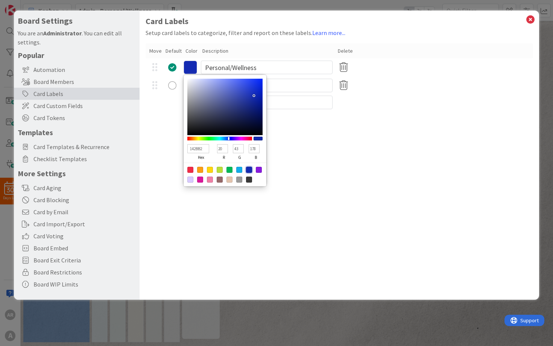
click at [202, 182] on div at bounding box center [200, 179] width 6 height 6
type input "DB169A"
type input "219"
type input "22"
type input "154"
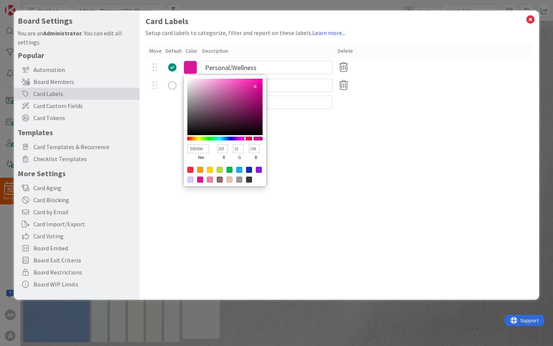
click at [313, 150] on div "Card Labels Setup card labels to categorize, filter and report on these labels.…" at bounding box center [340, 155] width 400 height 289
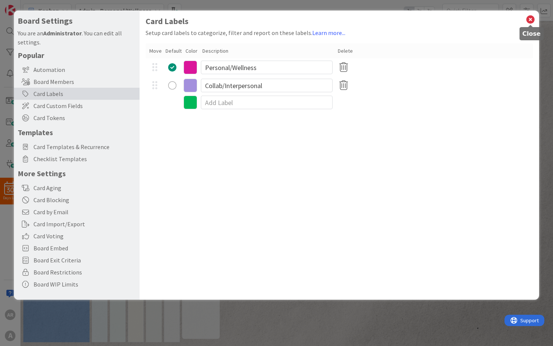
click at [528, 21] on icon at bounding box center [531, 19] width 10 height 11
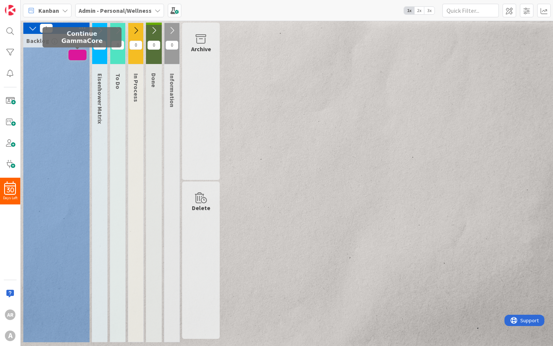
click at [78, 55] on span at bounding box center [77, 55] width 18 height 11
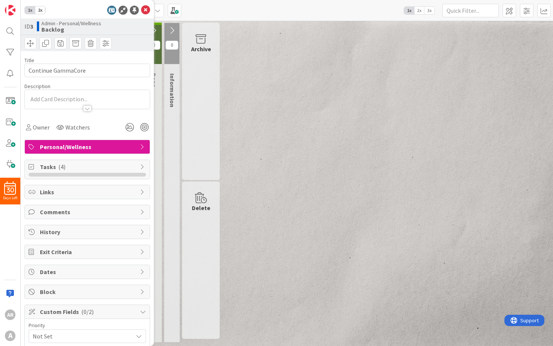
click at [298, 109] on div "1 Backlog 0 Eisenhower Matrix 0 To Do 0 In Process 0 Done 0 Information Archive…" at bounding box center [286, 184] width 529 height 323
click at [146, 11] on icon at bounding box center [145, 10] width 9 height 9
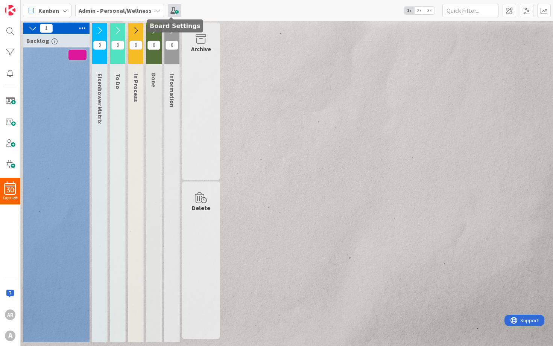
click at [171, 11] on span at bounding box center [175, 11] width 14 height 14
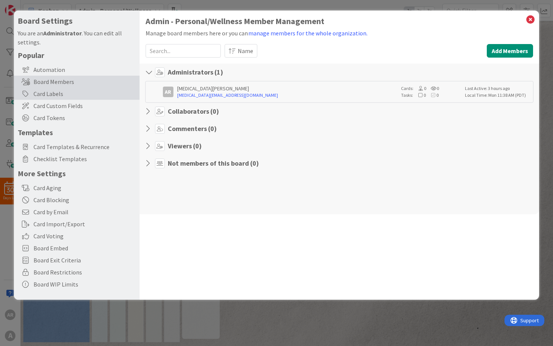
click at [115, 94] on div "Card Labels" at bounding box center [77, 94] width 126 height 12
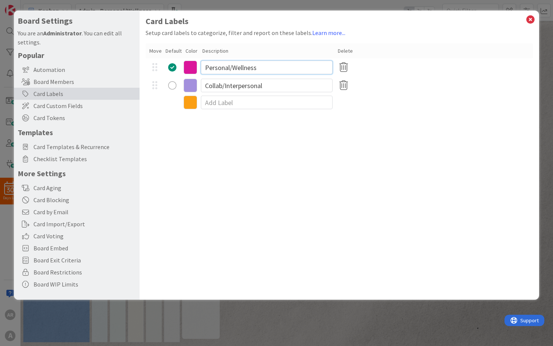
click at [269, 68] on input "Personal/Wellness" at bounding box center [267, 68] width 132 height 14
click at [193, 69] on icon at bounding box center [191, 68] width 14 height 14
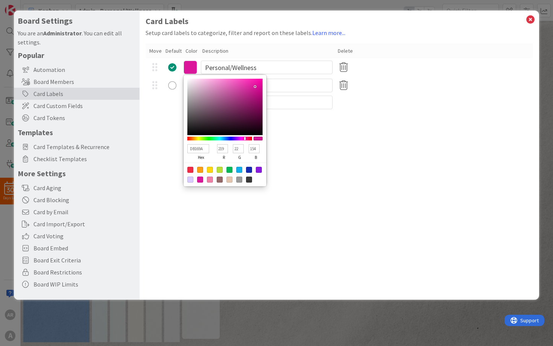
type input "864671"
type input "134"
type input "70"
type input "113"
click at [224, 105] on div at bounding box center [224, 107] width 75 height 56
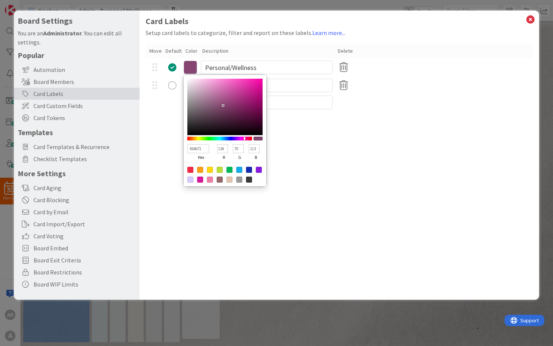
type input "884572"
type input "136"
type input "69"
type input "114"
type input "8A4573"
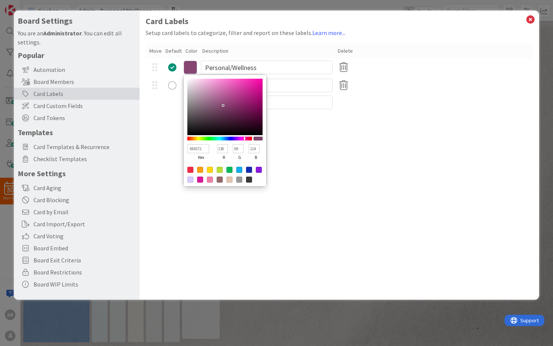
type input "138"
type input "115"
type input "8B4574"
type input "139"
type input "116"
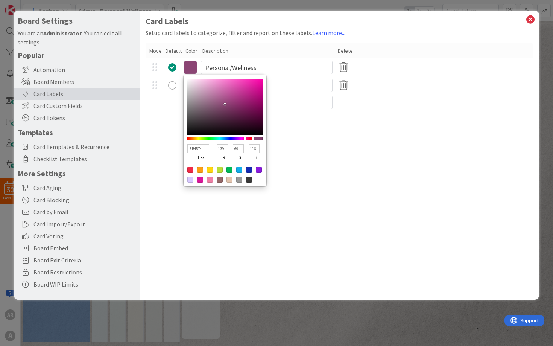
type input "8B4674"
type input "70"
type input "8D4676"
type input "141"
type input "118"
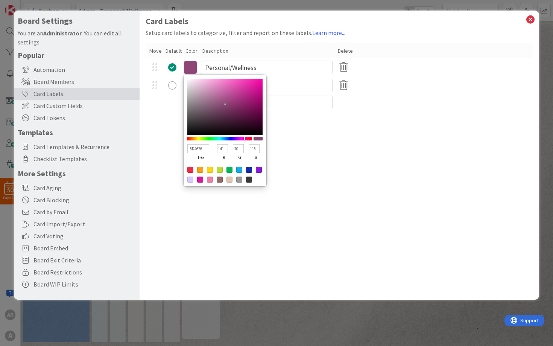
type input "8F4778"
type input "143"
type input "71"
type input "120"
type input "92497B"
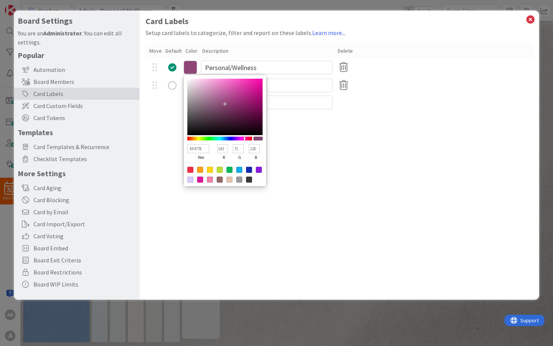
type input "146"
type input "73"
type input "123"
type input "964B7E"
type input "150"
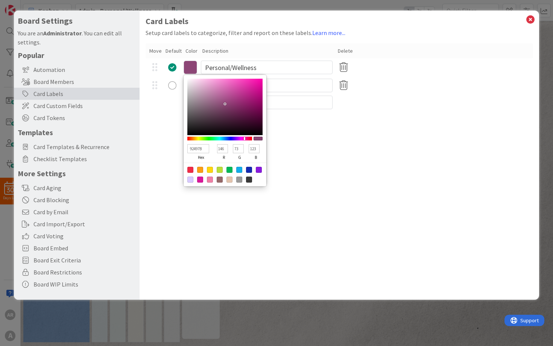
type input "75"
type input "126"
type input "974B7F"
type input "151"
type input "127"
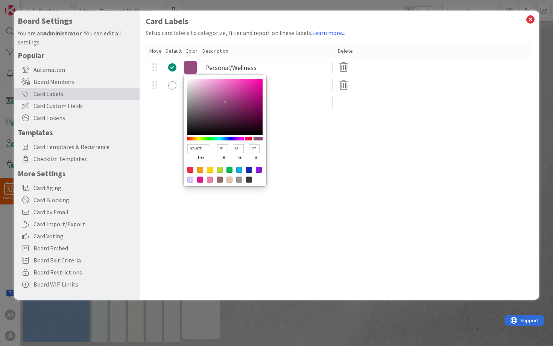
type input "9C4E84"
type input "156"
type input "78"
type input "132"
type input "A05087"
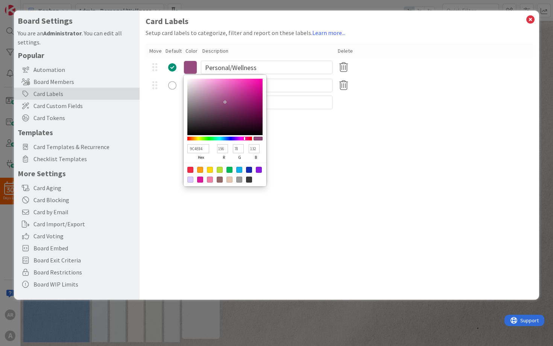
type input "160"
type input "80"
type input "135"
type input "A5528B"
type input "165"
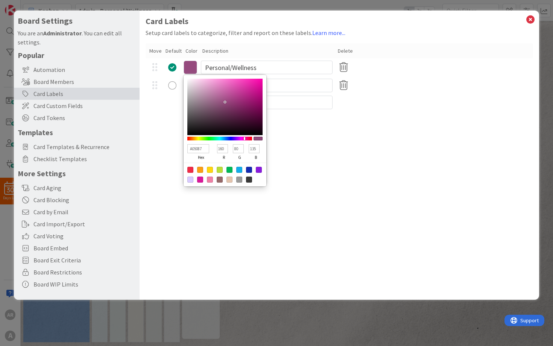
type input "82"
type input "139"
type input "A7538C"
type input "167"
type input "83"
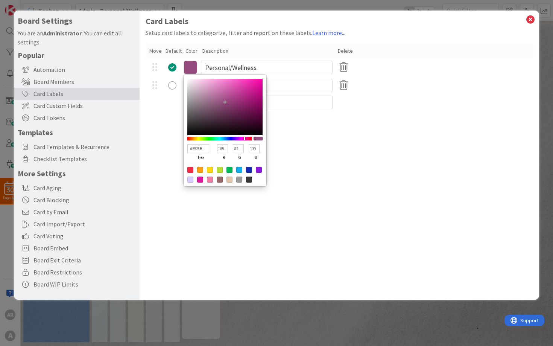
type input "140"
type input "AD5691"
type input "173"
type input "86"
type input "145"
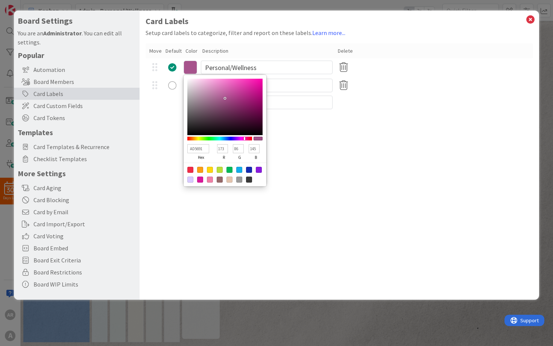
type input "B35895"
type input "179"
type input "88"
type input "149"
type input "BB5C9C"
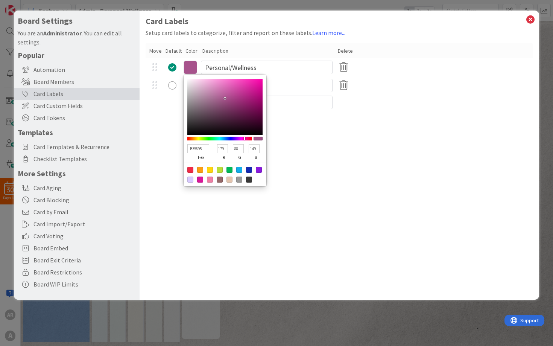
type input "187"
type input "92"
type input "156"
type input "C25FA1"
type input "194"
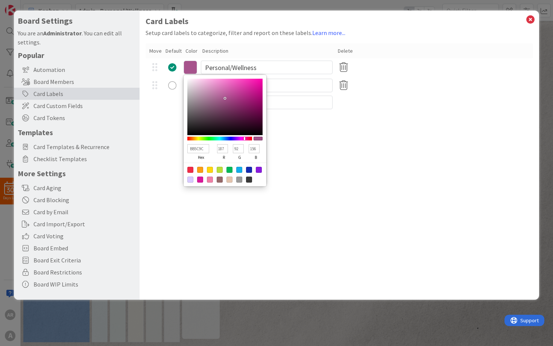
type input "95"
type input "161"
type input "C962A6"
type input "201"
type input "98"
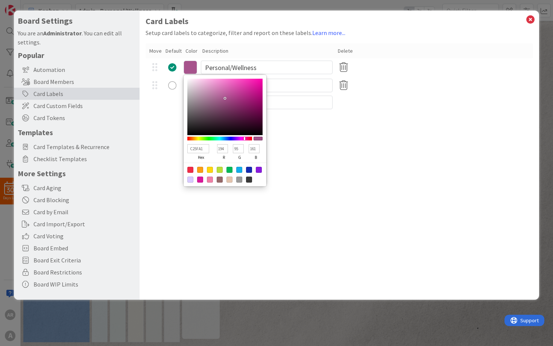
type input "166"
type input "CF65AB"
type input "207"
type input "101"
type input "171"
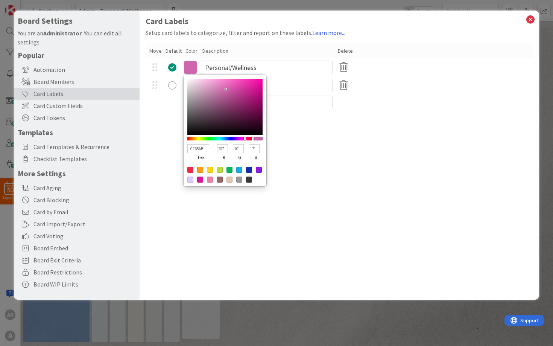
type input "D86AB2"
type input "216"
type input "106"
type input "178"
type input "E26FBA"
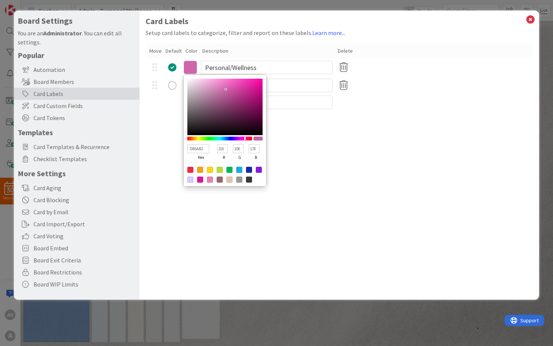
type input "226"
type input "111"
type input "186"
type input "F075C5"
type input "240"
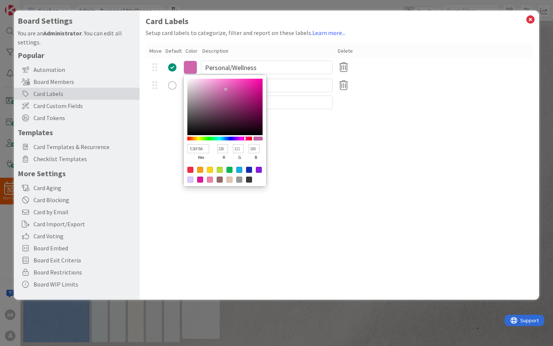
type input "117"
type input "197"
type input "F678CA"
type input "246"
type input "120"
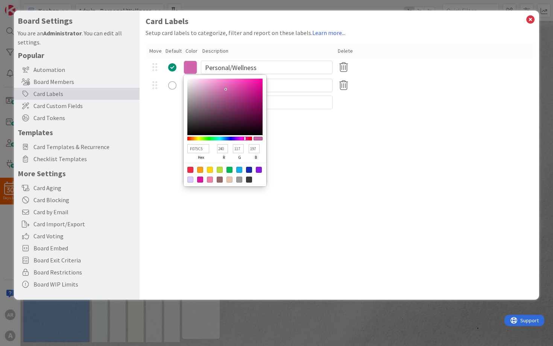
type input "202"
type input "FD7DD1"
type input "253"
type input "125"
type input "209"
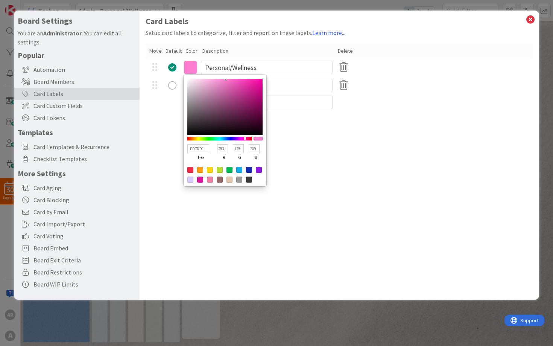
type input "FF7FD3"
type input "255"
type input "127"
type input "211"
type input "FF80D4"
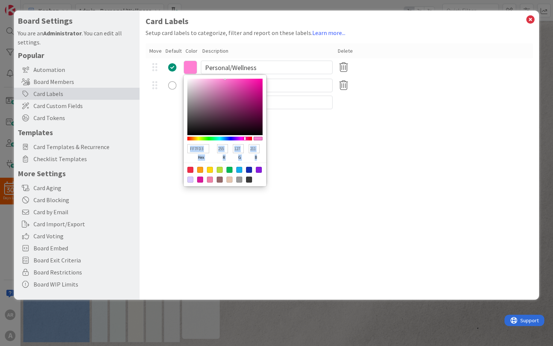
type input "128"
type input "212"
drag, startPoint x: 224, startPoint y: 105, endPoint x: 225, endPoint y: 74, distance: 31.3
click at [225, 74] on div "FF80D4 hex 255 r 128 g 212 b 100 a Personal/Wellness" at bounding box center [340, 67] width 388 height 18
click at [334, 186] on div "Card Labels Setup card labels to categorize, filter and report on these labels.…" at bounding box center [340, 155] width 400 height 289
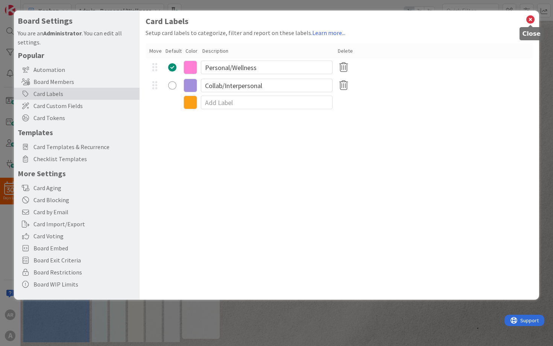
click at [531, 21] on icon at bounding box center [531, 19] width 10 height 11
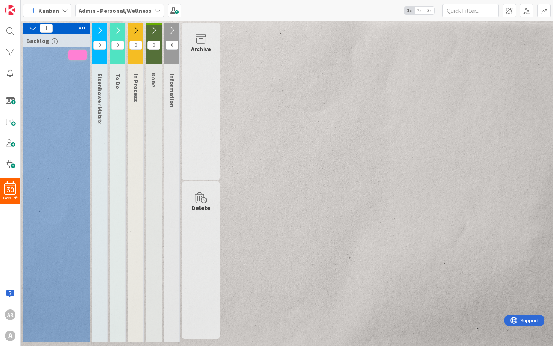
click at [81, 58] on span at bounding box center [77, 55] width 18 height 11
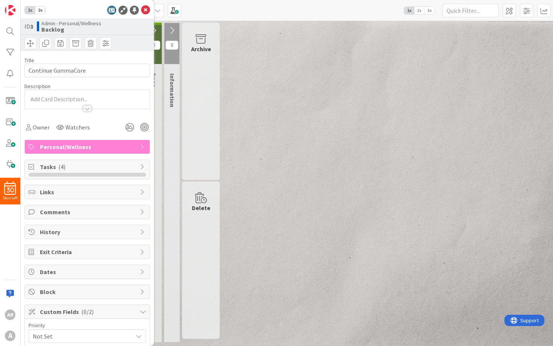
click at [260, 101] on div "1 Backlog 0 Eisenhower Matrix 0 To Do 0 In Process 0 Done 0 Information Archive…" at bounding box center [286, 184] width 529 height 323
click at [145, 12] on icon at bounding box center [145, 10] width 9 height 9
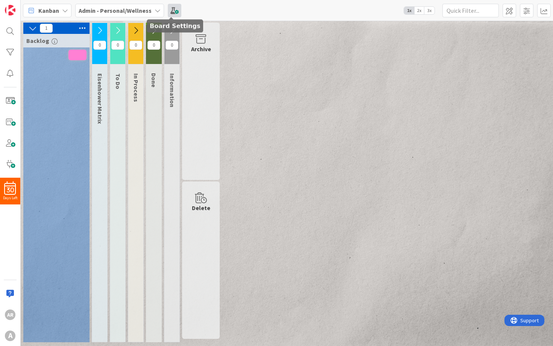
click at [175, 12] on span at bounding box center [175, 11] width 14 height 14
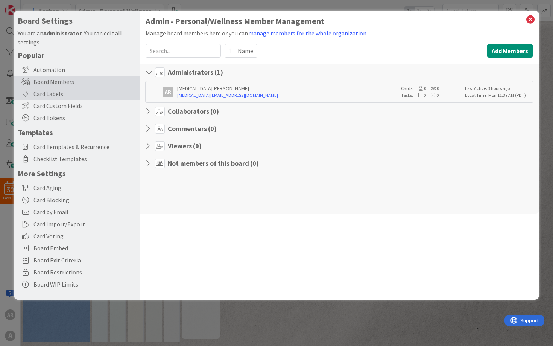
click at [78, 94] on div "Card Labels" at bounding box center [77, 94] width 126 height 12
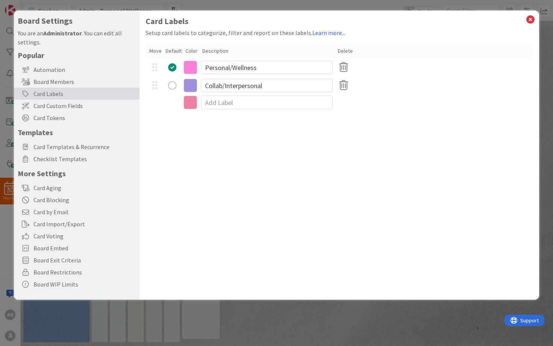
click at [192, 65] on icon at bounding box center [191, 68] width 14 height 14
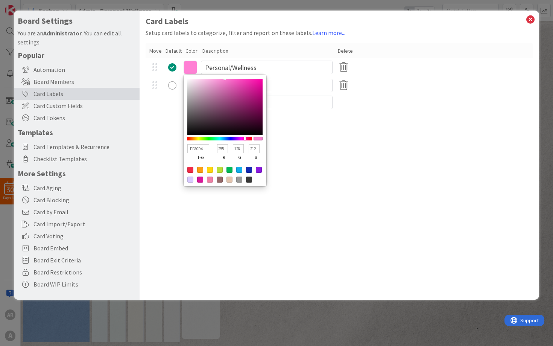
type input "FA7BCF"
type input "250"
type input "123"
type input "207"
type input "FA84D2"
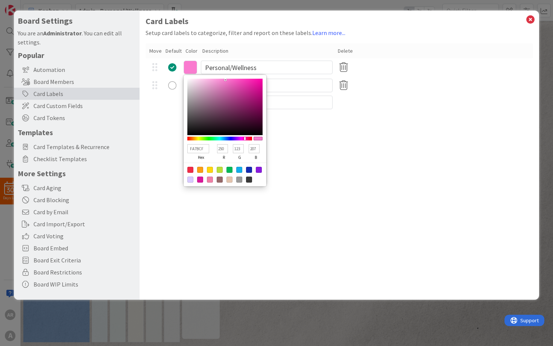
type input "132"
type input "210"
type input "FA94D7"
type input "148"
type input "215"
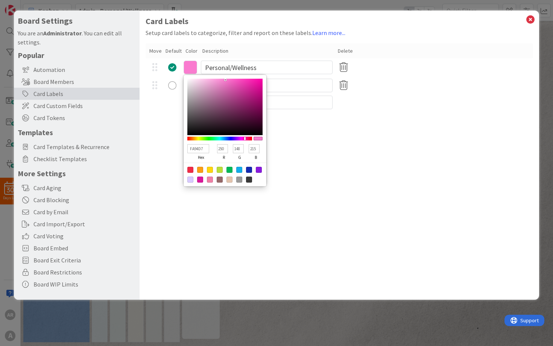
type input "FAA8DE"
type input "168"
type input "222"
type input "FABFE6"
type input "191"
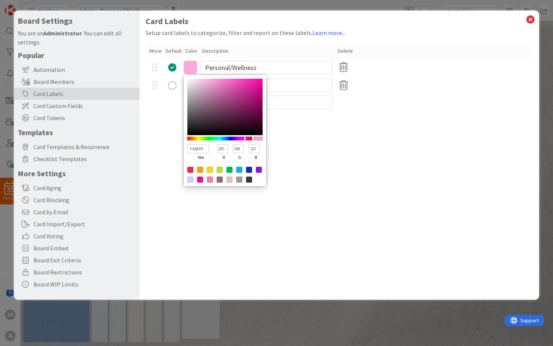
type input "230"
type input "FACFEB"
type input "207"
type input "235"
type input "FADFF1"
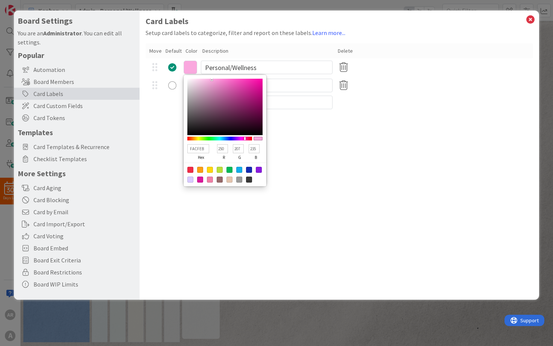
type input "223"
type input "241"
type input "FCEDF7"
type input "252"
type input "237"
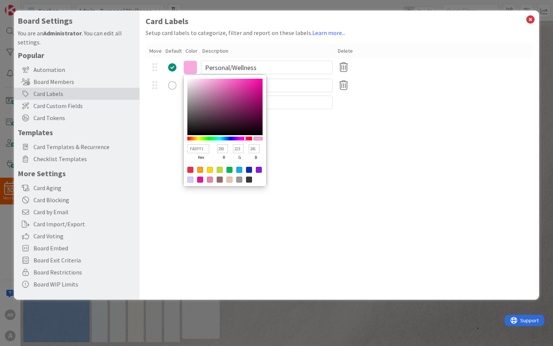
type input "247"
type input "FFFFFF"
type input "255"
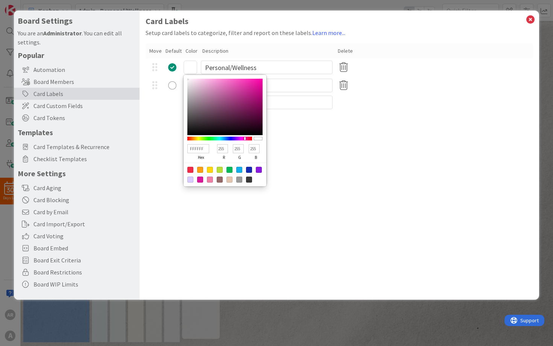
type input "FCFCFC"
type input "252"
type input "F8F8F8"
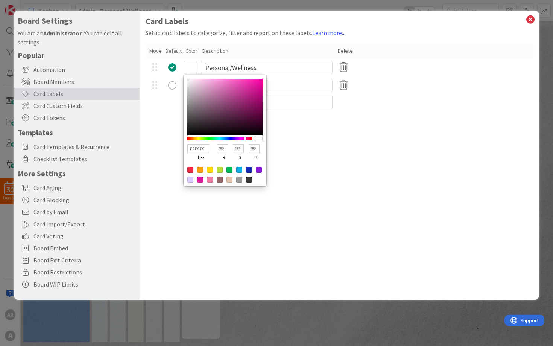
type input "248"
type input "F5F3F4"
type input "245"
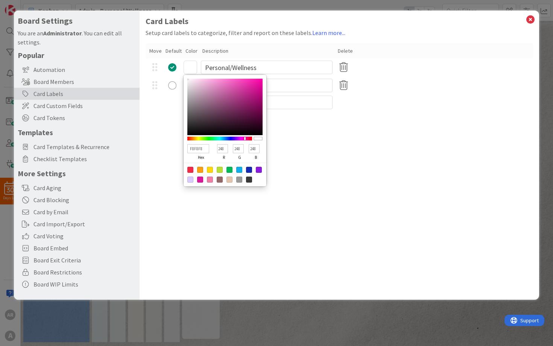
type input "243"
type input "244"
type input "F1EBEE"
type input "241"
type input "235"
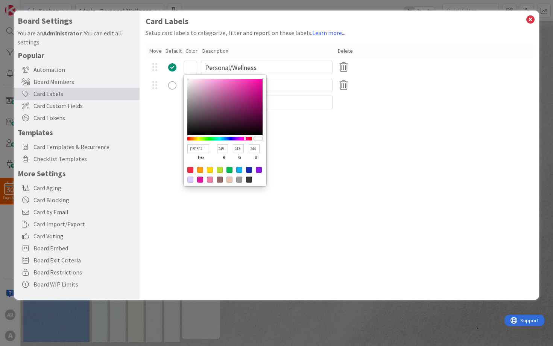
type input "238"
type input "F0E7EB"
type input "240"
type input "231"
type input "235"
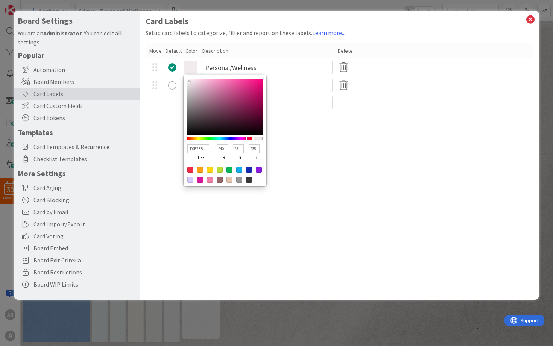
type input "EEE4E9"
type input "238"
type input "228"
type input "233"
type input "F0E6EB"
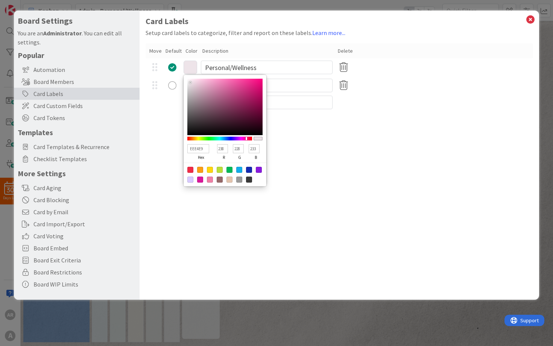
type input "240"
type input "230"
type input "235"
type input "F0E5EA"
type input "229"
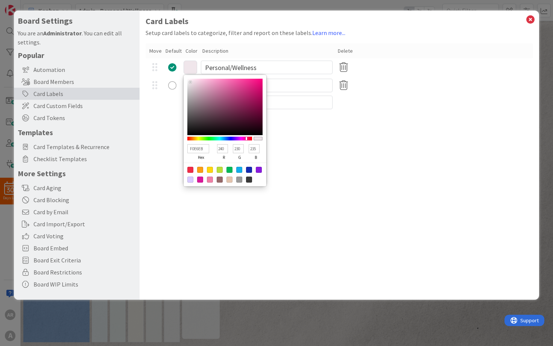
type input "234"
type input "F0E3E9"
type input "227"
type input "233"
type input "F0E2E8"
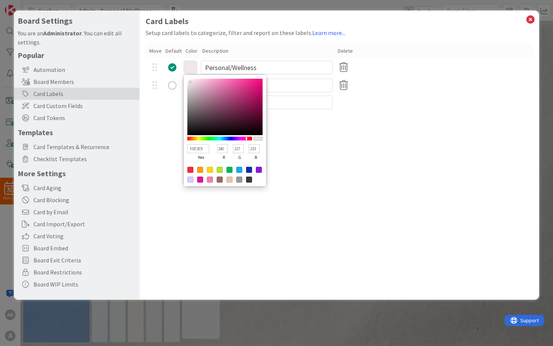
type input "226"
type input "232"
type input "F1E1E8"
type input "241"
type input "225"
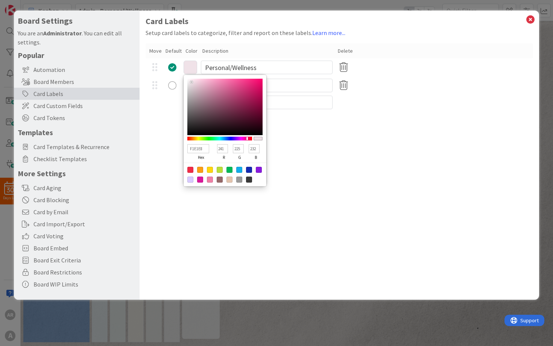
type input "F1DFE7"
type input "223"
type input "231"
type input "F1DEE6"
type input "222"
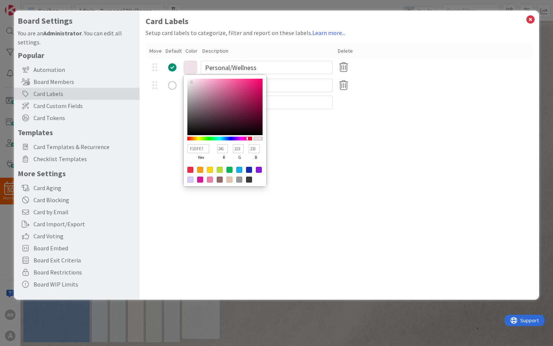
type input "230"
type input "F1DDE5"
type input "221"
type input "229"
type input "F3DEE7"
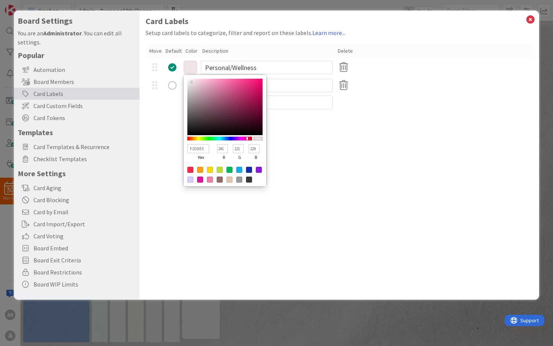
type input "243"
type input "222"
type input "231"
type input "F3DDE6"
type input "221"
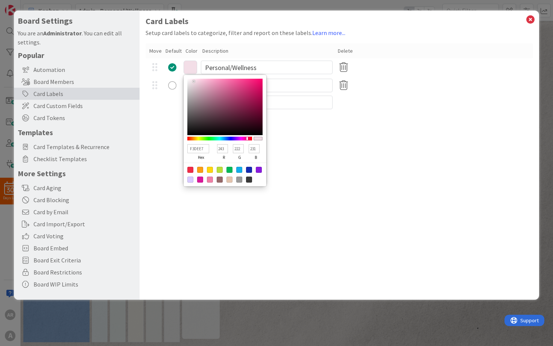
type input "230"
type input "F5DEE8"
drag, startPoint x: 225, startPoint y: 80, endPoint x: 196, endPoint y: 77, distance: 29.8
click at [196, 77] on div "FFE1EE hex 255 r 225 g 238 b 100 a" at bounding box center [225, 130] width 83 height 111
click at [409, 190] on div "Card Labels Setup card labels to categorize, filter and report on these labels.…" at bounding box center [340, 155] width 400 height 289
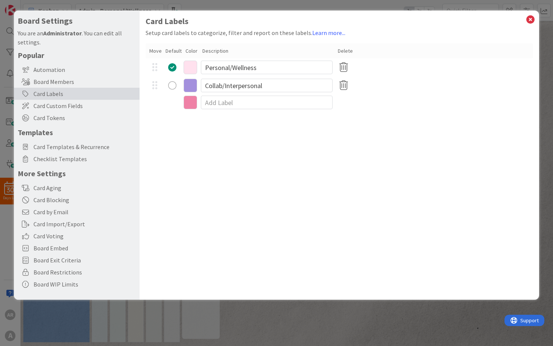
click at [191, 85] on icon at bounding box center [191, 86] width 14 height 14
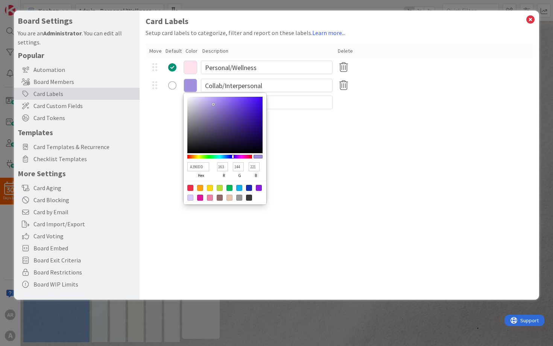
click at [192, 199] on div at bounding box center [190, 198] width 6 height 6
click at [397, 183] on div "Card Labels Setup card labels to categorize, filter and report on these labels.…" at bounding box center [340, 155] width 400 height 289
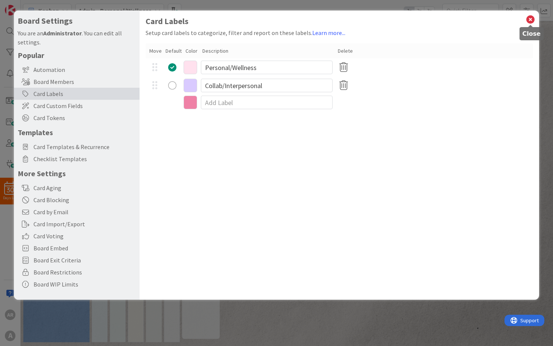
click at [531, 18] on icon at bounding box center [531, 19] width 10 height 11
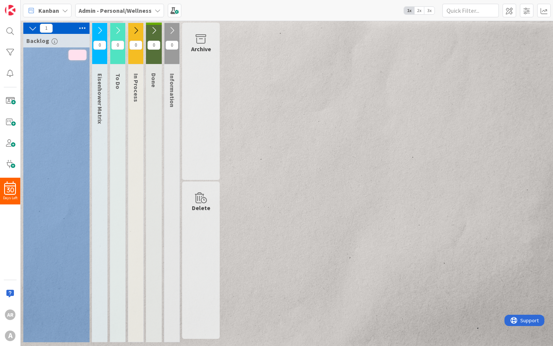
click at [447, 173] on div "1 Backlog 0 Eisenhower Matrix 0 To Do 0 In Process 0 Done 0 Information Archive…" at bounding box center [286, 184] width 529 height 323
click at [84, 30] on icon at bounding box center [83, 28] width 10 height 11
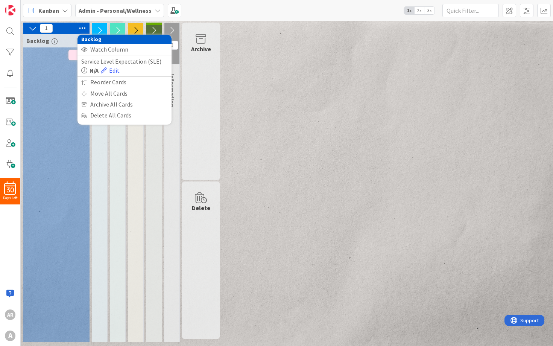
click at [84, 29] on icon at bounding box center [83, 28] width 10 height 11
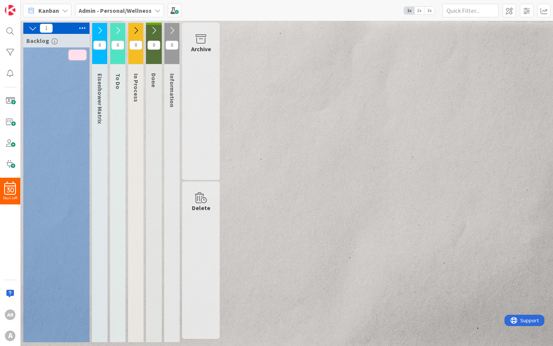
click at [102, 29] on icon at bounding box center [100, 30] width 8 height 8
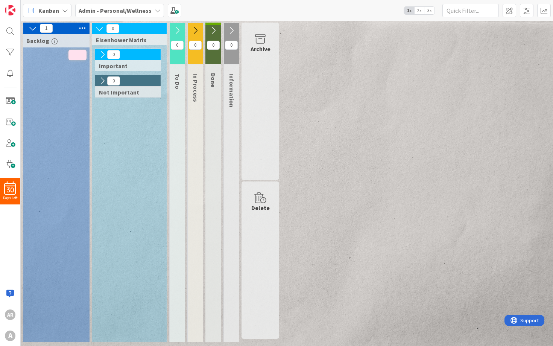
click at [117, 39] on span "Eisenhower Matrix" at bounding box center [126, 40] width 61 height 8
click at [113, 158] on div "0 Important 0 Not Important" at bounding box center [129, 195] width 71 height 293
click at [526, 11] on span at bounding box center [527, 11] width 14 height 14
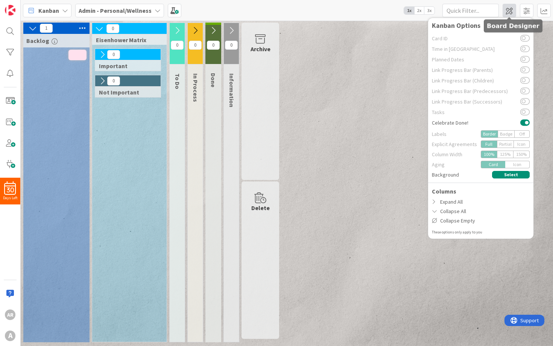
click at [509, 11] on span at bounding box center [510, 11] width 14 height 14
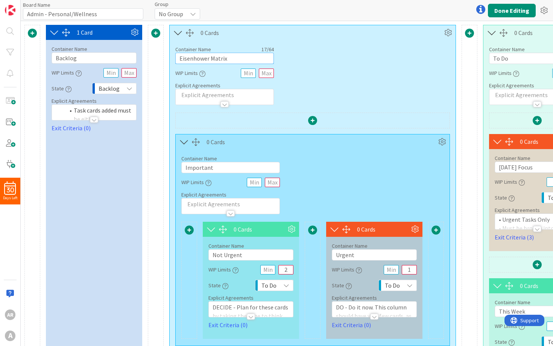
drag, startPoint x: 210, startPoint y: 61, endPoint x: 162, endPoint y: 61, distance: 48.5
click at [162, 61] on div "1 Card Container Name 7 / 64 Backlog WIP Limits State Backlog Explicit Agreemen…" at bounding box center [512, 316] width 976 height 582
click at [178, 32] on icon at bounding box center [178, 33] width 12 height 10
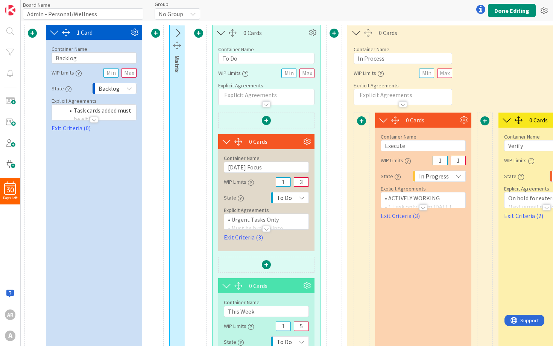
click at [219, 33] on icon at bounding box center [221, 33] width 12 height 10
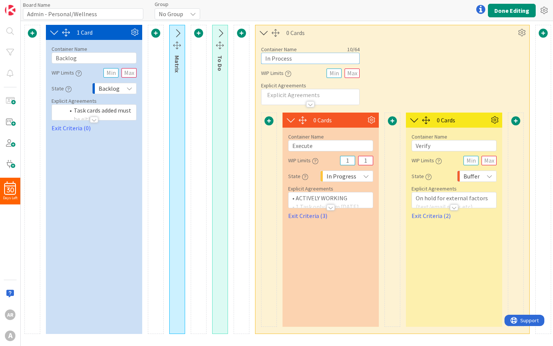
click at [287, 61] on input "In Process" at bounding box center [310, 58] width 99 height 11
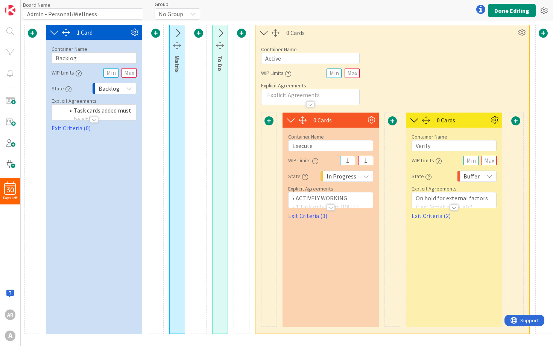
click at [264, 33] on icon at bounding box center [264, 33] width 12 height 10
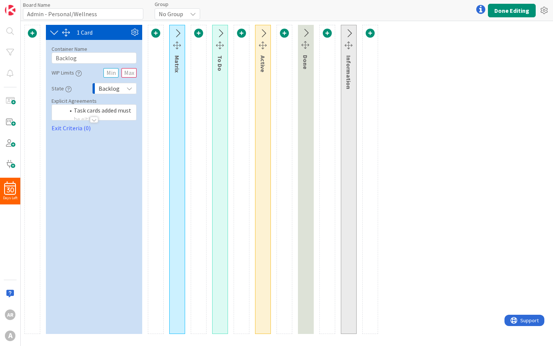
click at [350, 36] on icon at bounding box center [349, 34] width 12 height 10
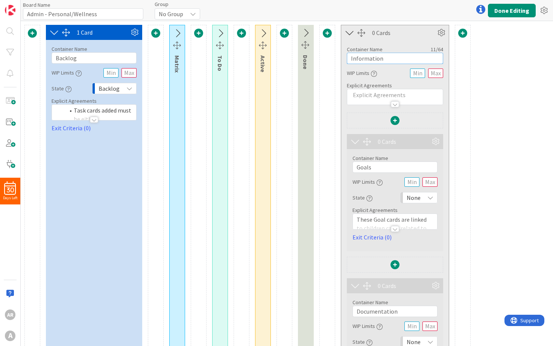
drag, startPoint x: 362, startPoint y: 59, endPoint x: 397, endPoint y: 62, distance: 34.4
click at [397, 62] on input "Information" at bounding box center [395, 58] width 96 height 11
click at [348, 32] on icon at bounding box center [350, 33] width 12 height 10
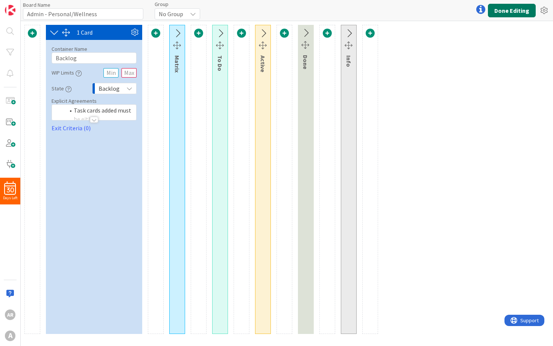
click at [503, 7] on button "Done Editing" at bounding box center [512, 11] width 48 height 14
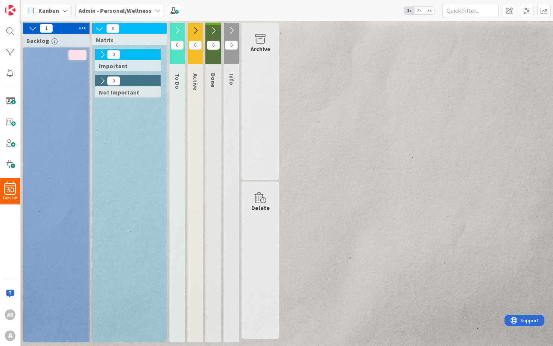
click at [99, 28] on icon at bounding box center [99, 28] width 8 height 8
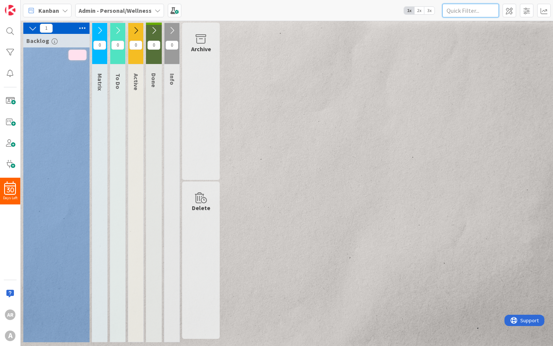
click at [478, 10] on input "text" at bounding box center [470, 11] width 56 height 14
click at [142, 16] on div "Admin - Personal/Wellness" at bounding box center [119, 11] width 89 height 14
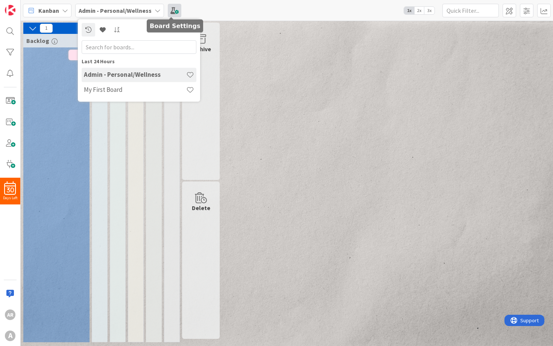
click at [173, 13] on span at bounding box center [175, 11] width 14 height 14
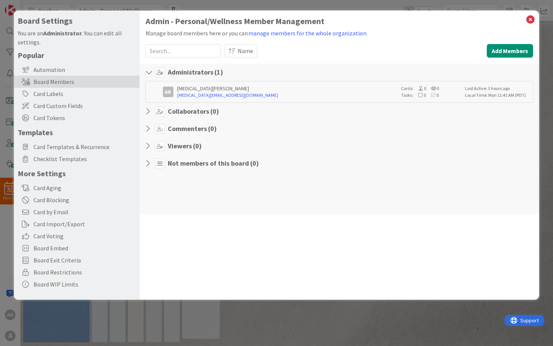
click at [196, 22] on h1 "Admin - Personal/Wellness Member Management" at bounding box center [340, 21] width 388 height 9
click at [145, 72] on icon at bounding box center [150, 72] width 10 height 8
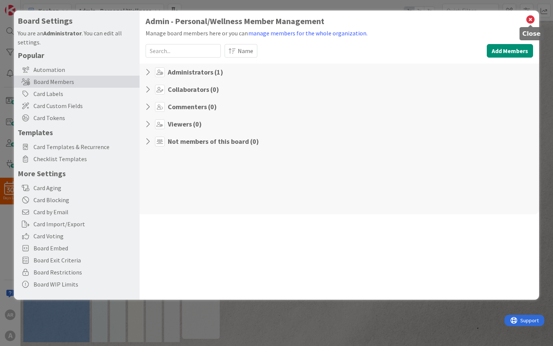
click at [533, 21] on icon at bounding box center [531, 19] width 10 height 11
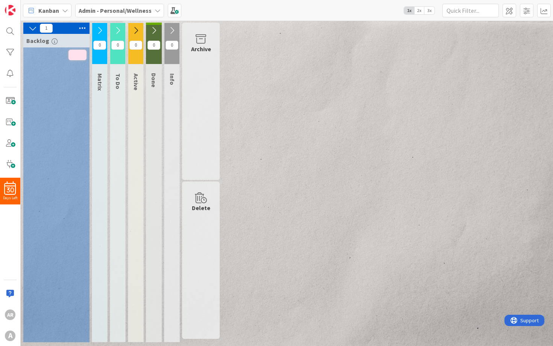
click at [108, 11] on b "Admin - Personal/Wellness" at bounding box center [115, 11] width 73 height 8
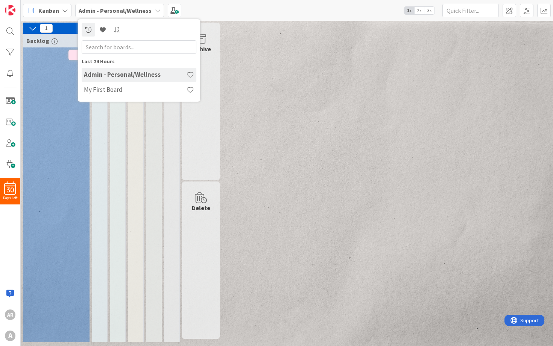
click at [94, 74] on h4 "Admin - Personal/Wellness" at bounding box center [135, 75] width 102 height 8
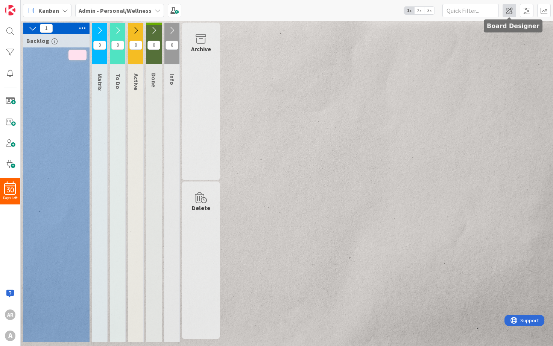
click at [506, 10] on span at bounding box center [510, 11] width 14 height 14
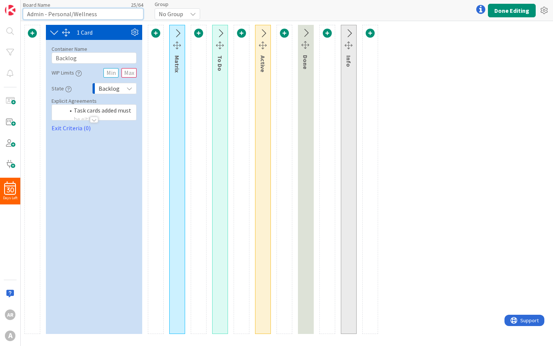
drag, startPoint x: 43, startPoint y: 14, endPoint x: 139, endPoint y: 17, distance: 96.0
click at [139, 17] on input "Admin - Personal/Wellness" at bounding box center [83, 13] width 120 height 11
click at [504, 12] on button "Done Editing" at bounding box center [512, 11] width 48 height 14
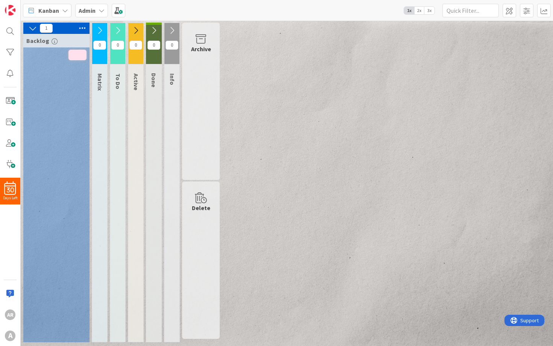
click at [312, 216] on div "1 Backlog 0 Matrix 0 To Do 0 Active 0 Done 0 Info Archive Delete" at bounding box center [286, 184] width 529 height 323
click at [11, 76] on div at bounding box center [10, 73] width 15 height 15
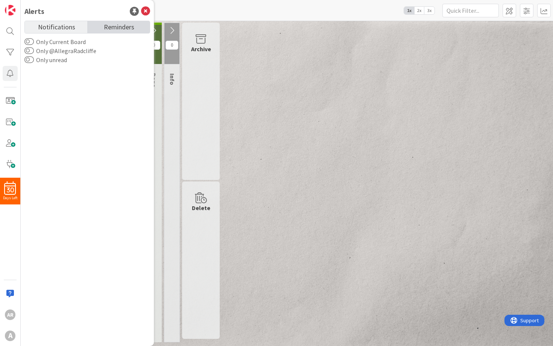
click at [113, 23] on span "Reminders" at bounding box center [119, 26] width 30 height 11
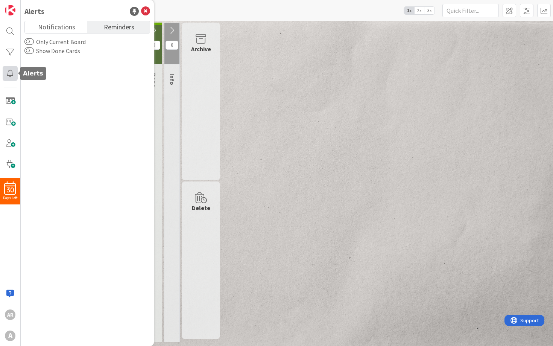
click at [8, 73] on div at bounding box center [10, 73] width 15 height 15
click at [144, 12] on icon at bounding box center [145, 11] width 9 height 9
